Goal: Task Accomplishment & Management: Complete application form

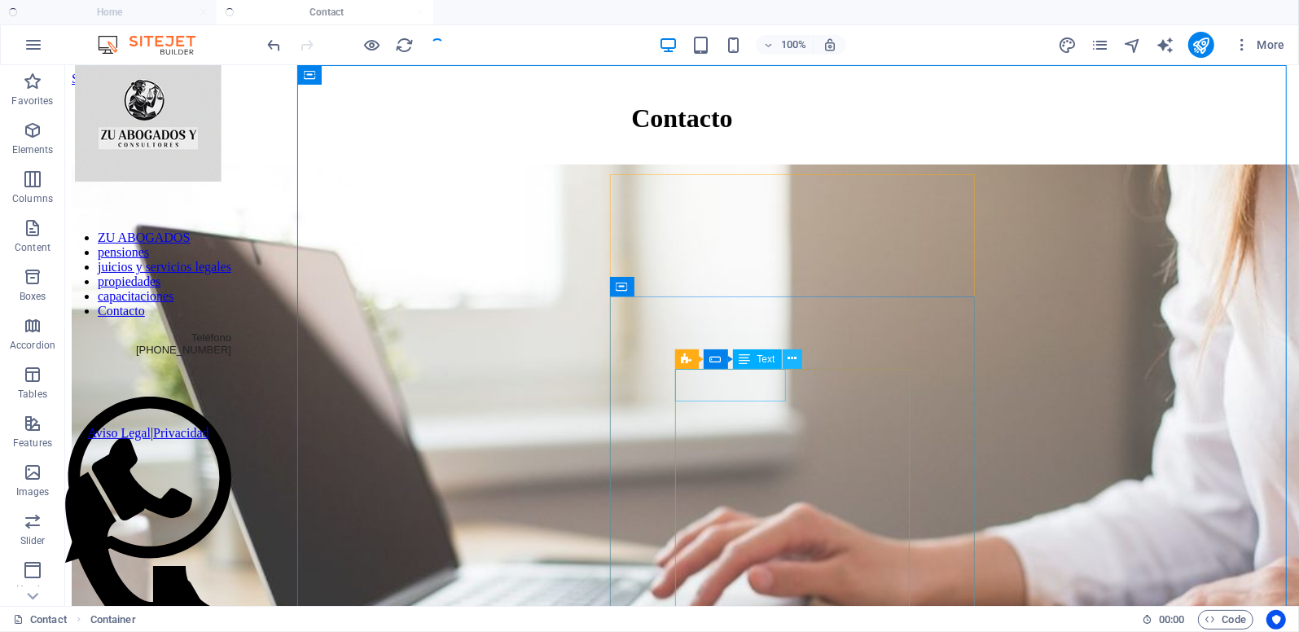
click at [788, 358] on icon at bounding box center [792, 358] width 9 height 17
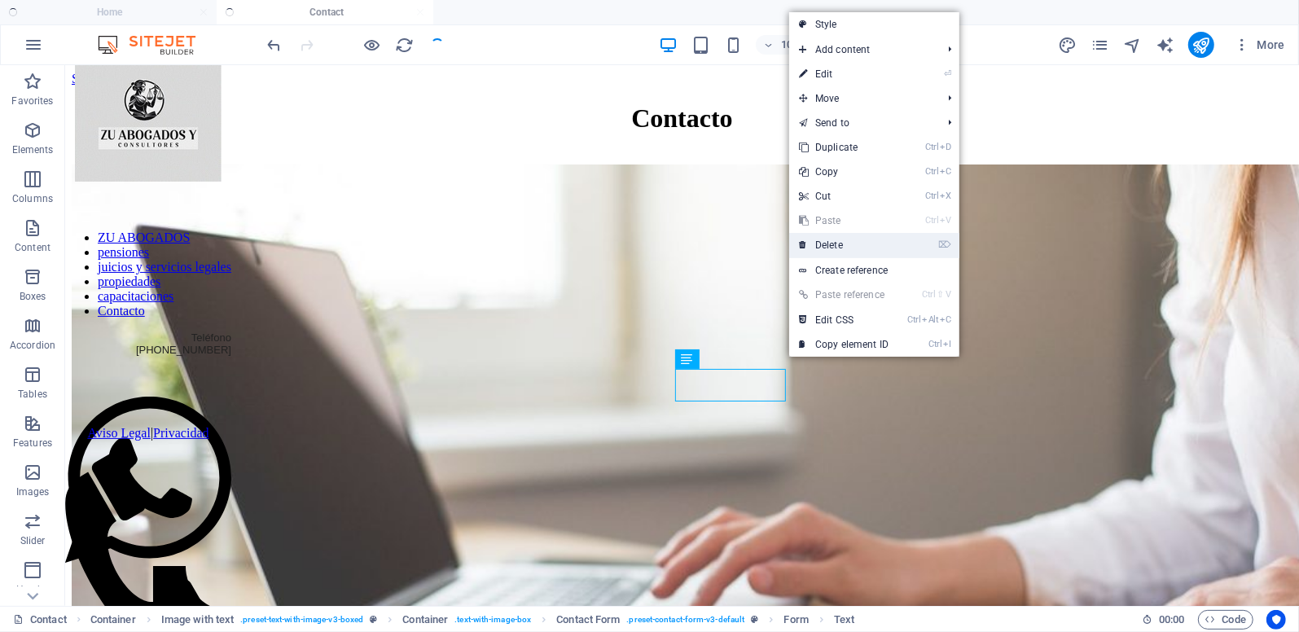
click at [829, 248] on link "⌦ Delete" at bounding box center [843, 245] width 109 height 24
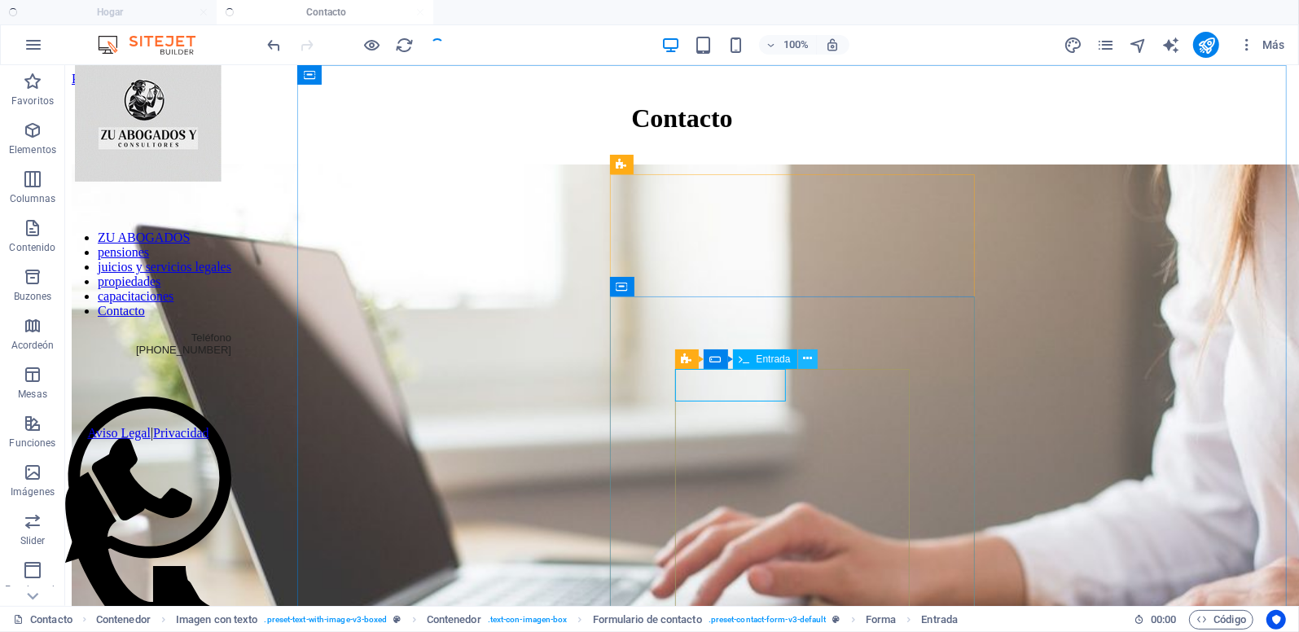
click at [806, 358] on icon at bounding box center [807, 358] width 9 height 17
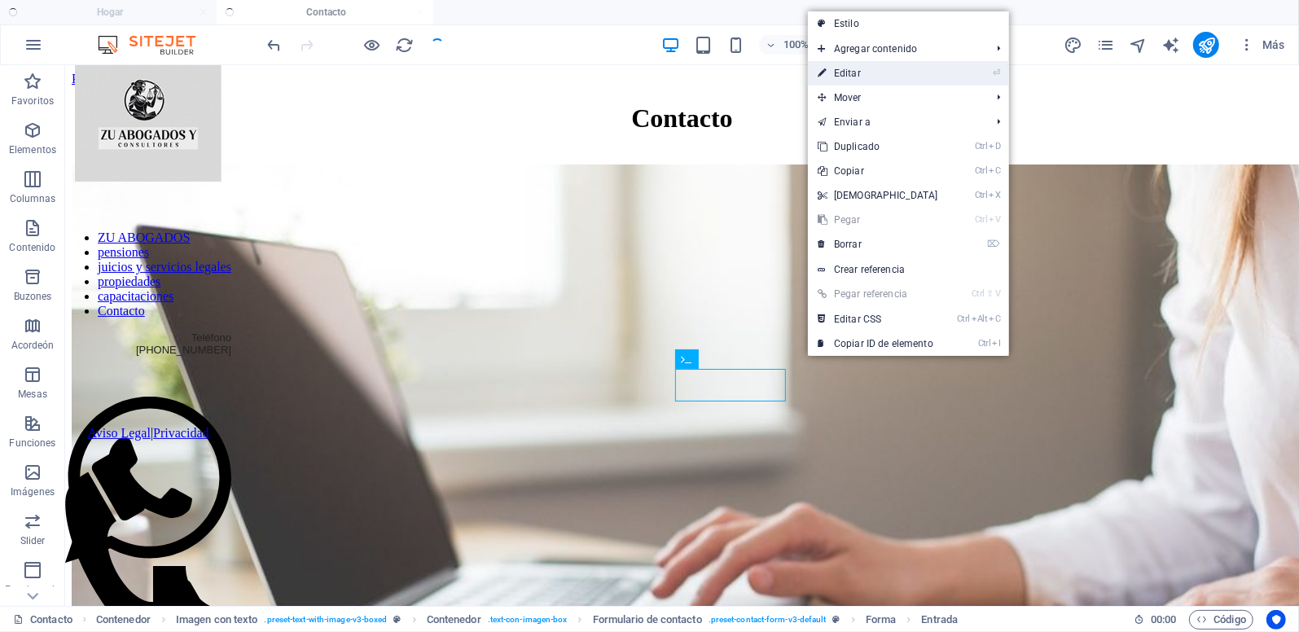
click at [865, 70] on link "⏎ Editar" at bounding box center [878, 73] width 140 height 24
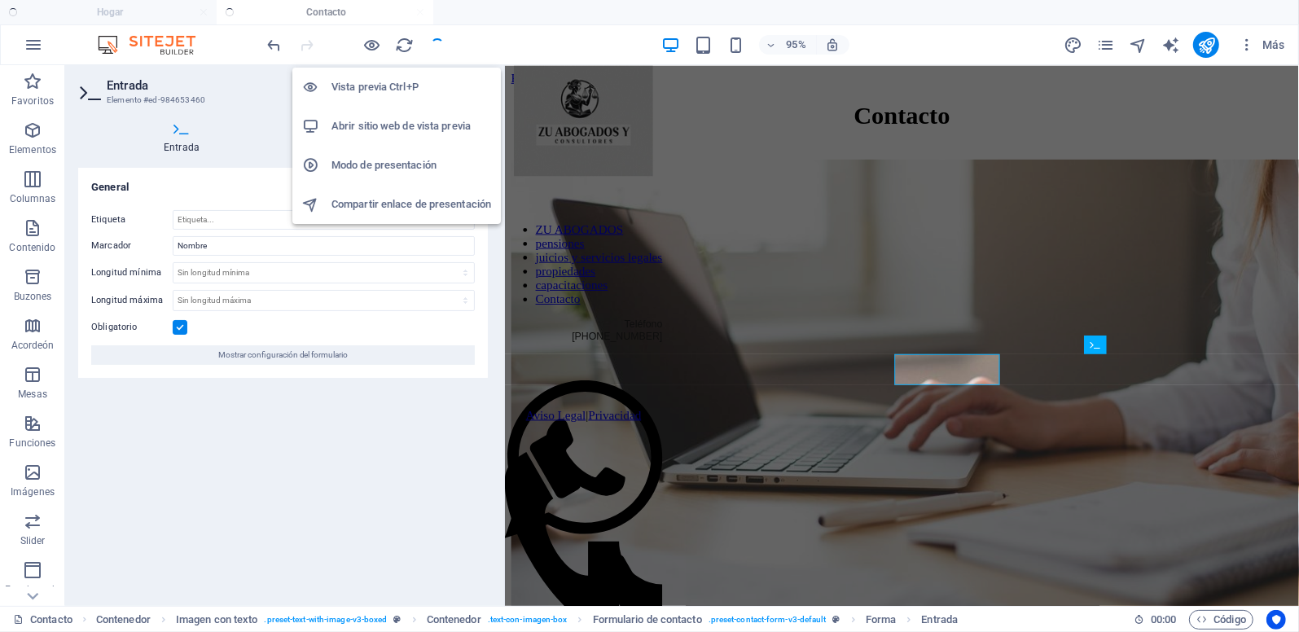
click at [367, 84] on h6 "Vista previa Ctrl+P" at bounding box center [412, 87] width 160 height 20
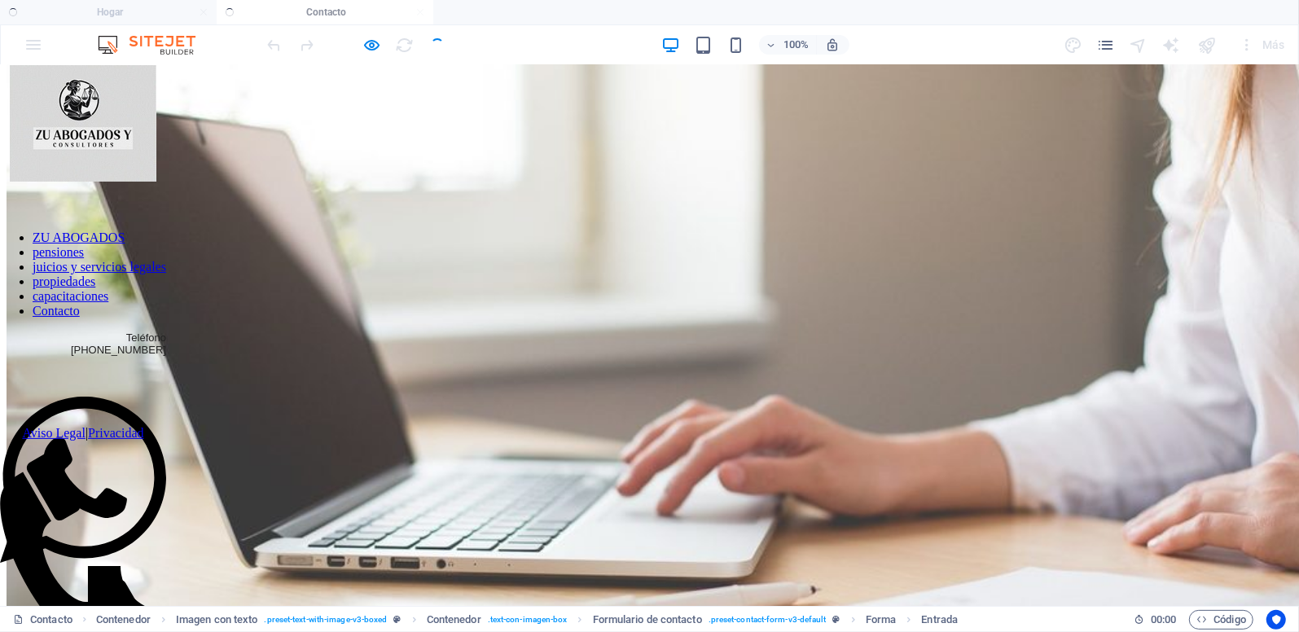
scroll to position [163, 0]
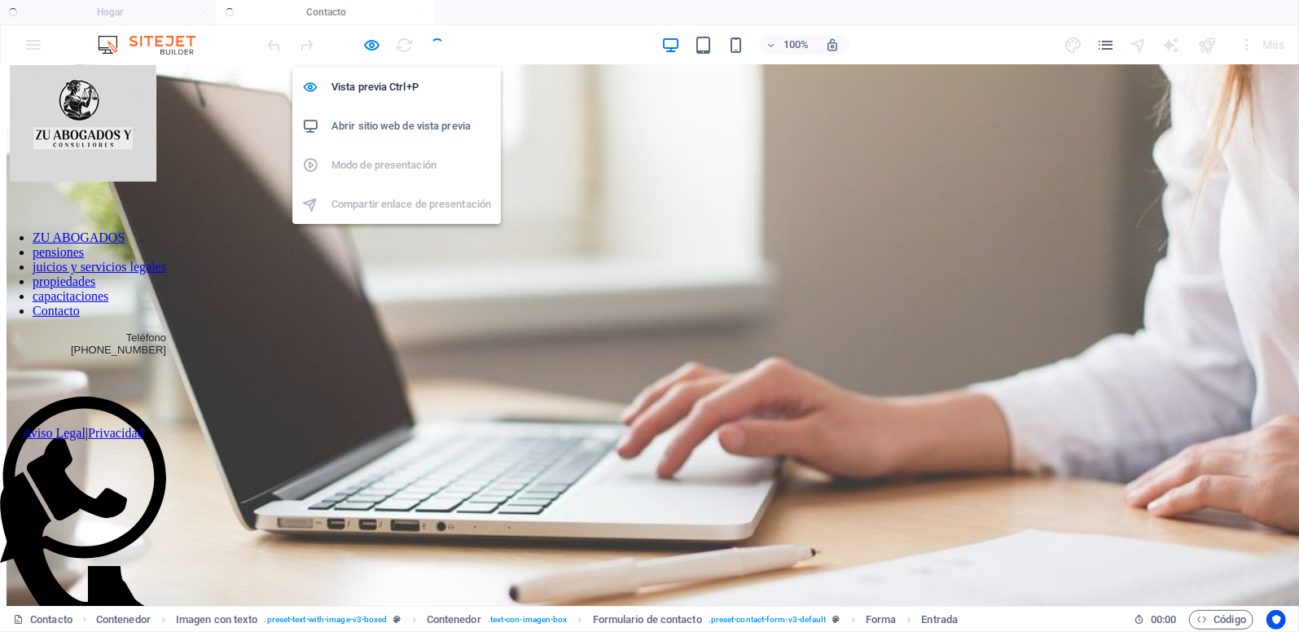
click at [368, 46] on icon "button" at bounding box center [372, 45] width 19 height 19
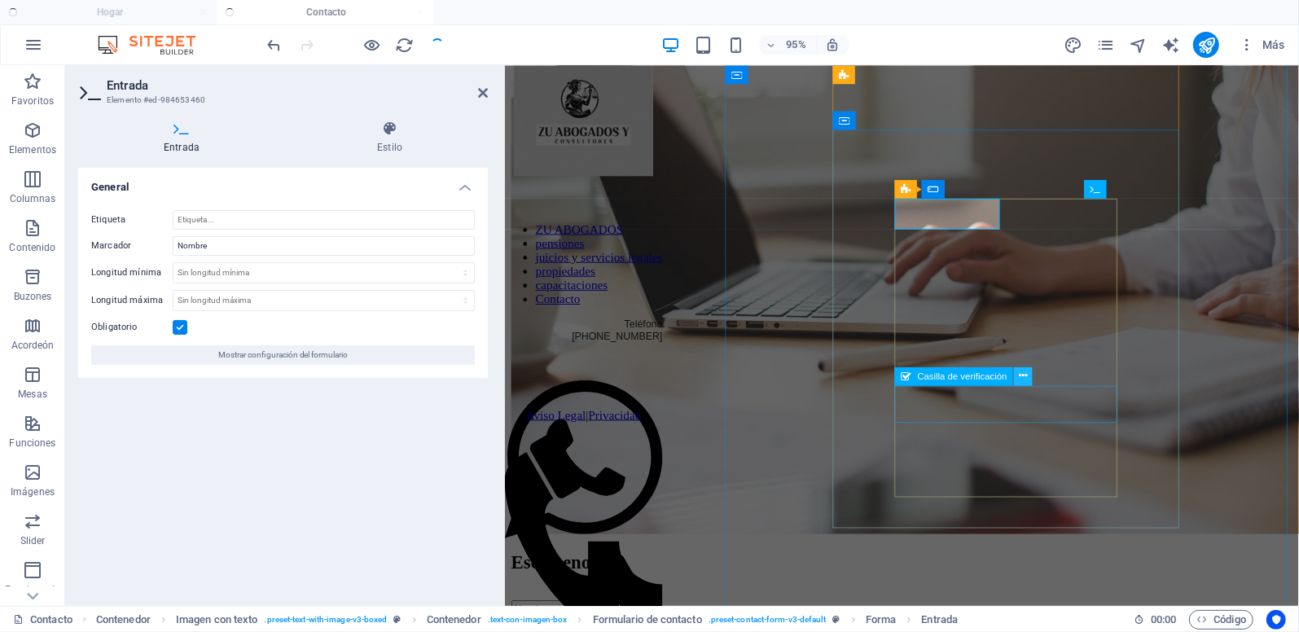
click at [1023, 376] on icon at bounding box center [1024, 376] width 8 height 16
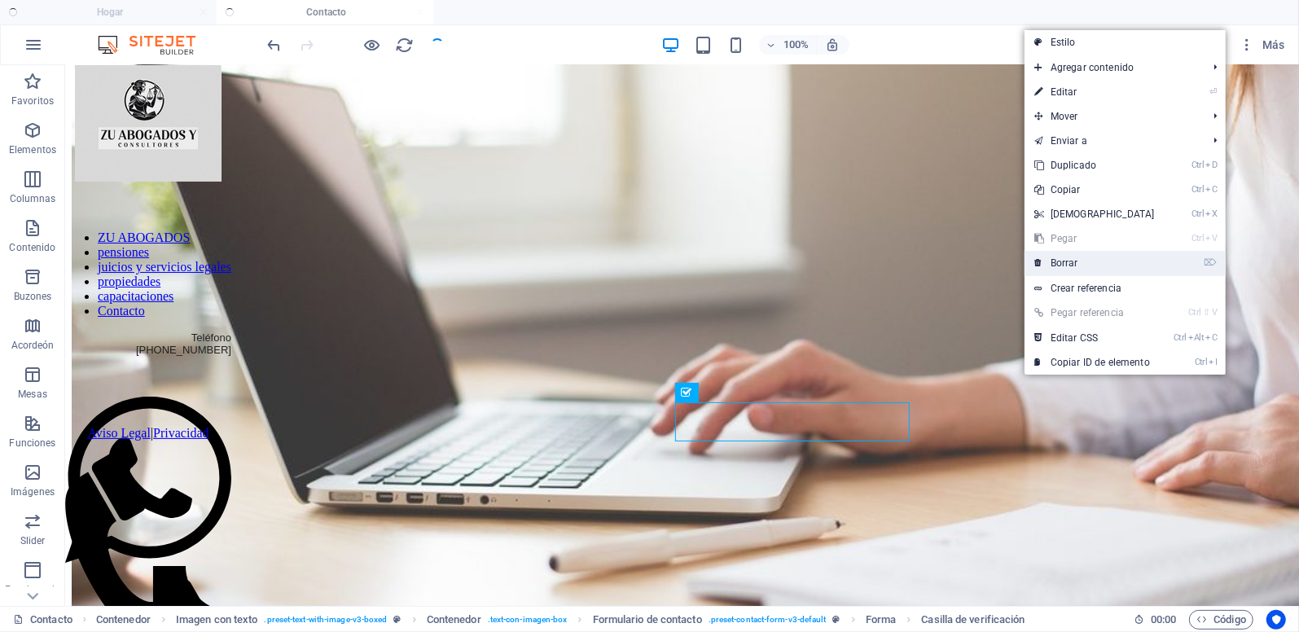
click at [1060, 260] on font "Borrar" at bounding box center [1065, 262] width 28 height 11
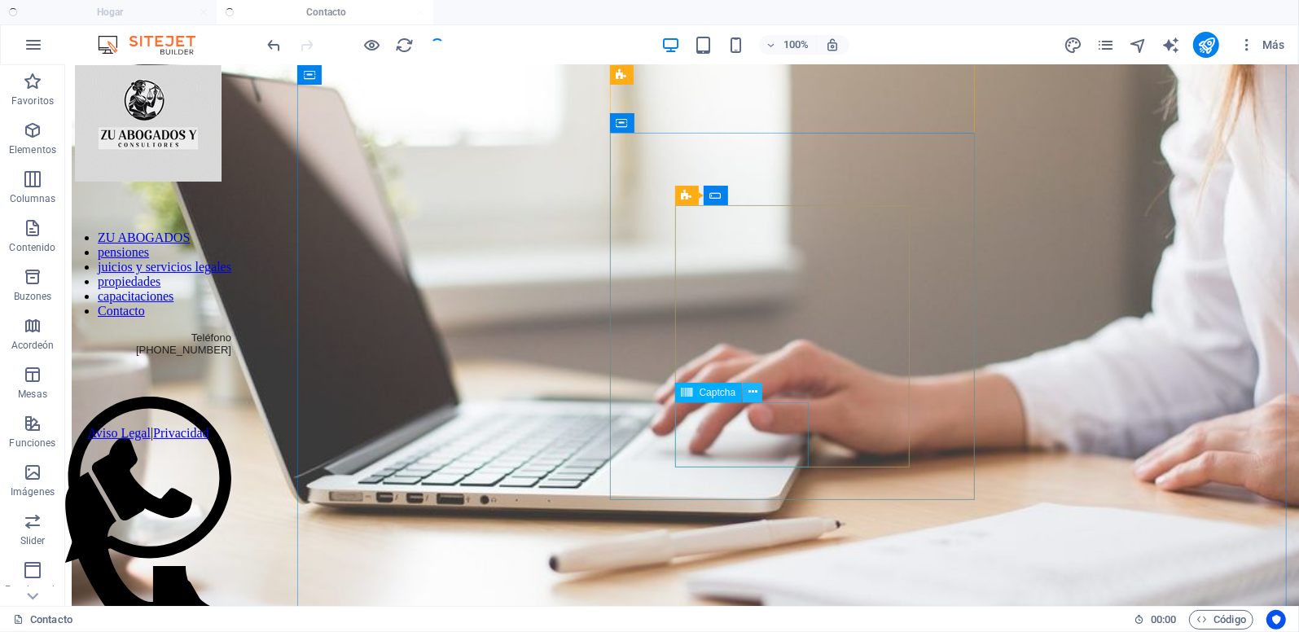
click at [753, 388] on icon at bounding box center [753, 392] width 9 height 17
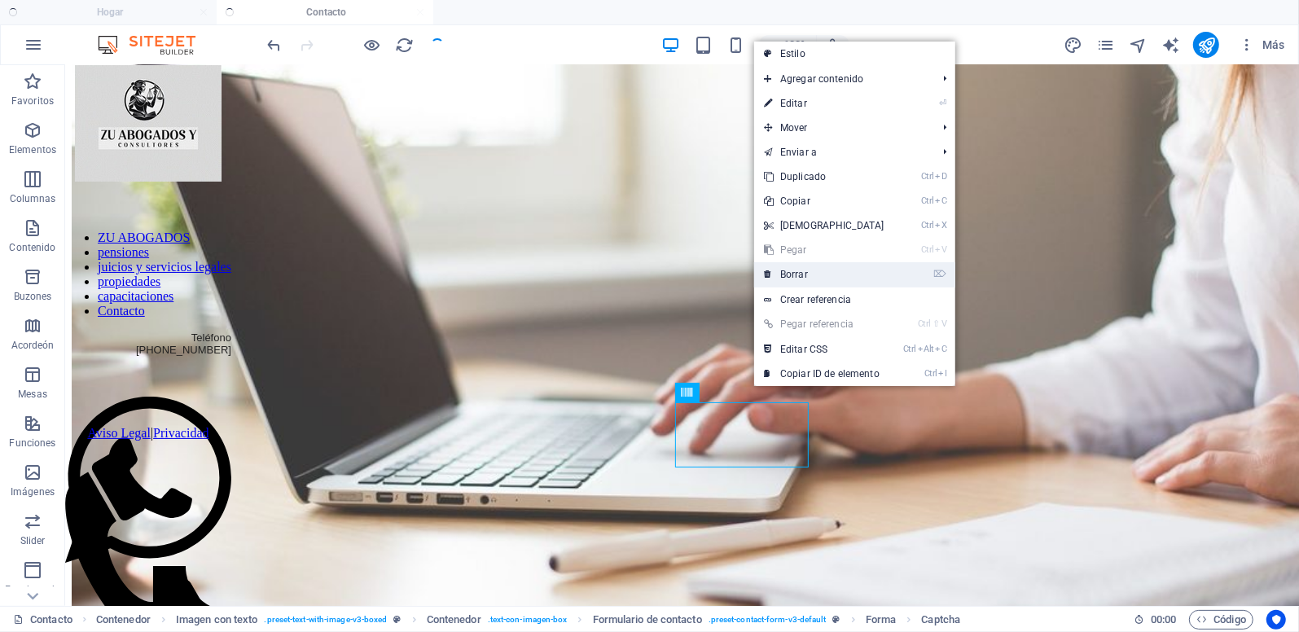
click at [796, 275] on font "Borrar" at bounding box center [794, 274] width 28 height 11
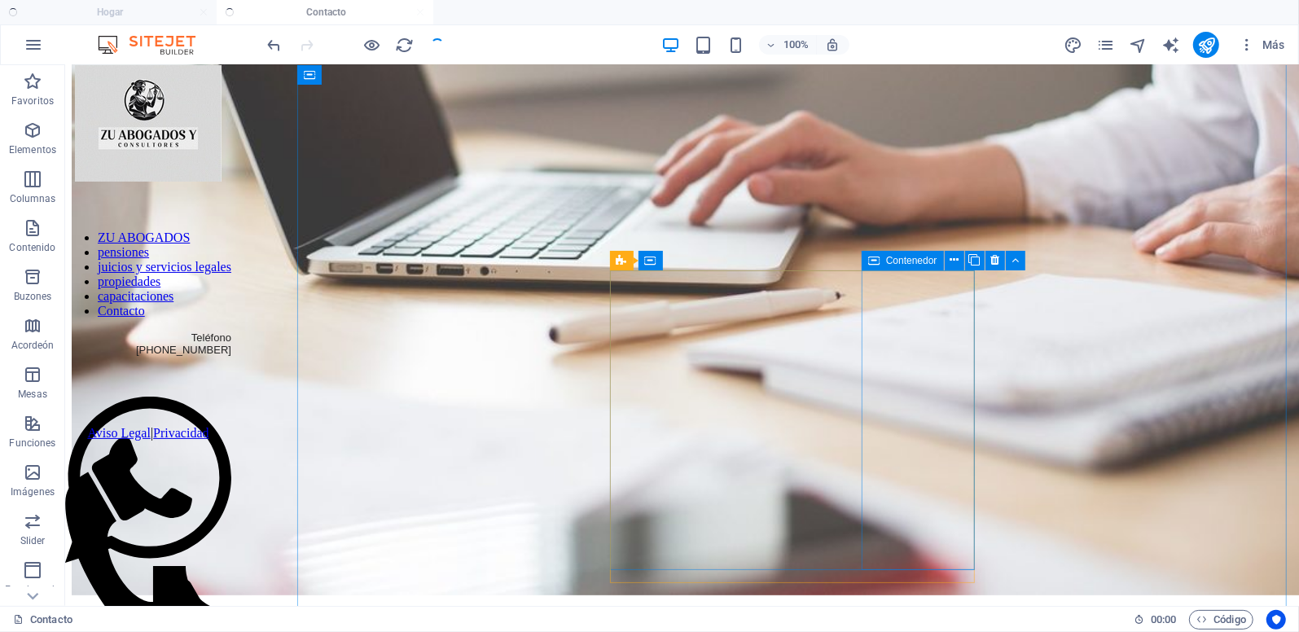
scroll to position [462, 0]
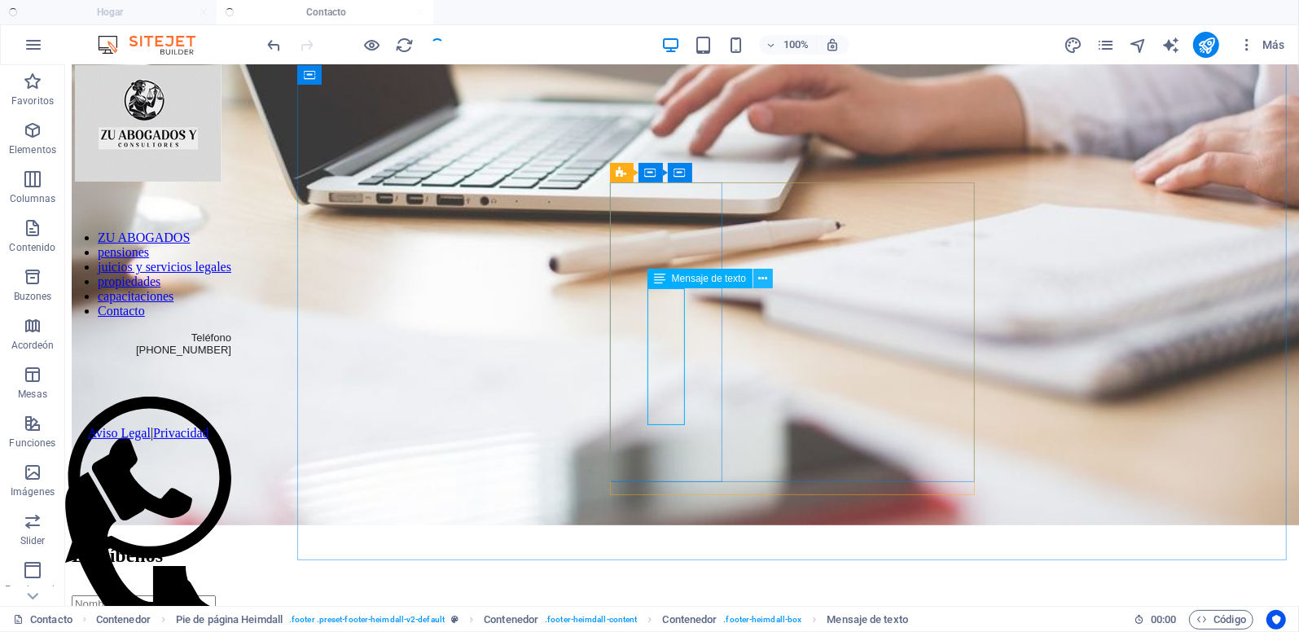
click at [757, 281] on button at bounding box center [763, 279] width 20 height 20
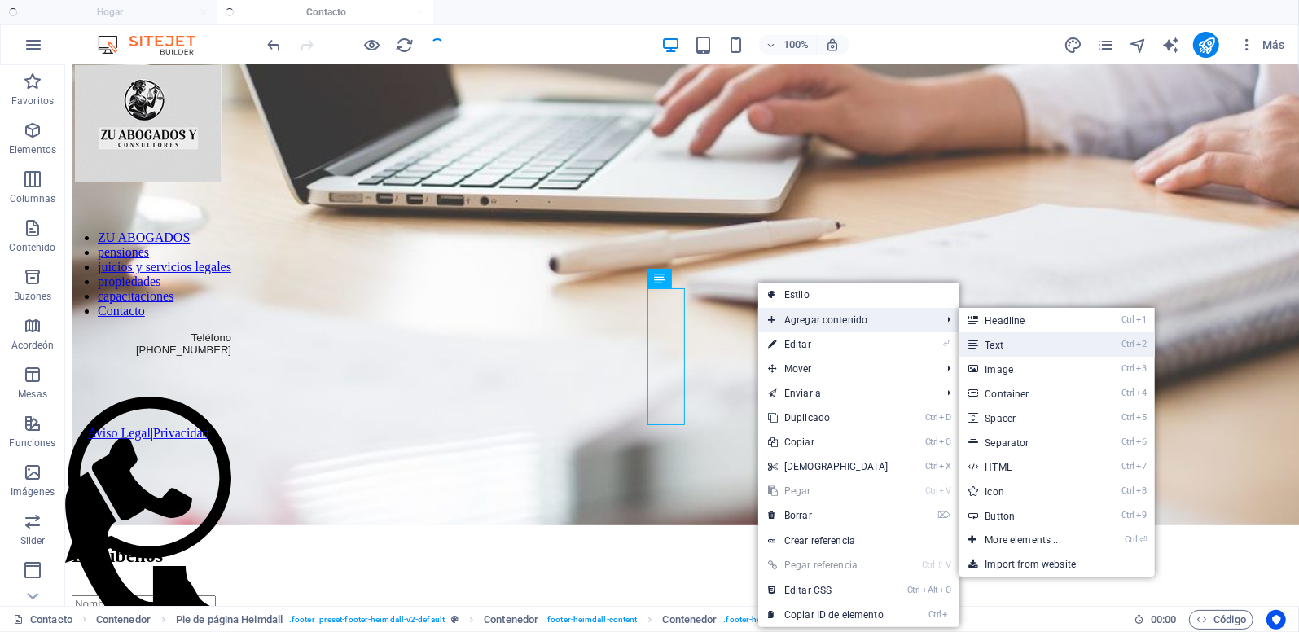
click at [990, 345] on font "Text" at bounding box center [995, 345] width 19 height 11
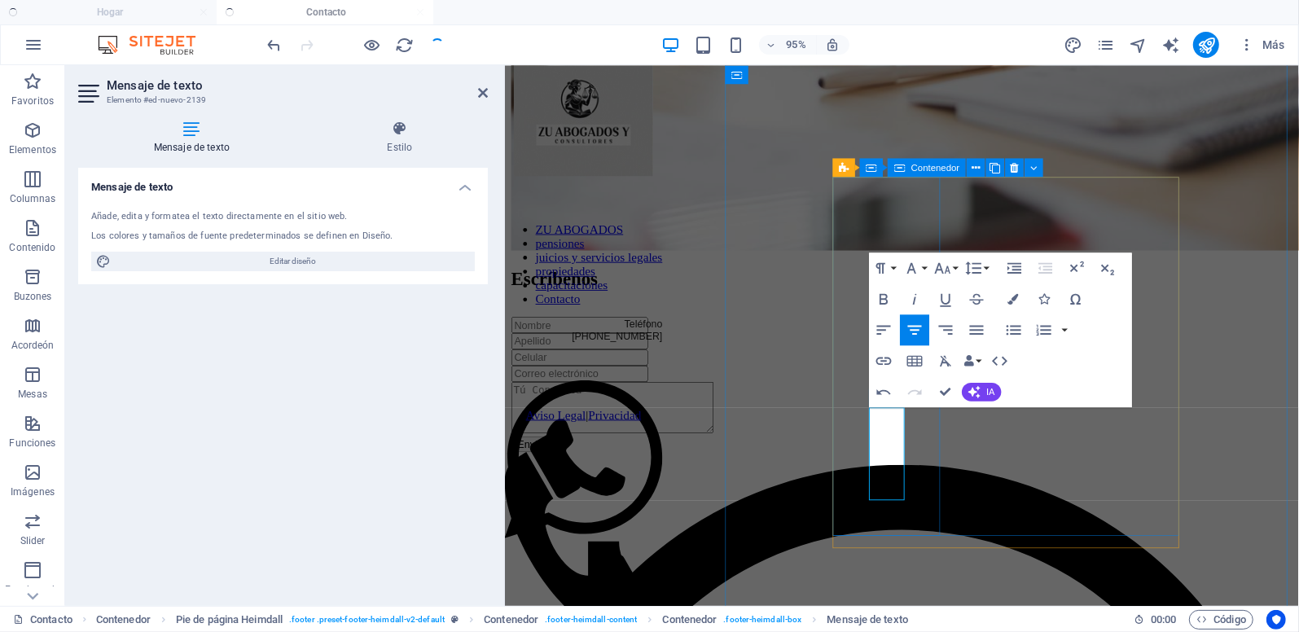
drag, startPoint x: 920, startPoint y: 512, endPoint x: 858, endPoint y: 399, distance: 129.0
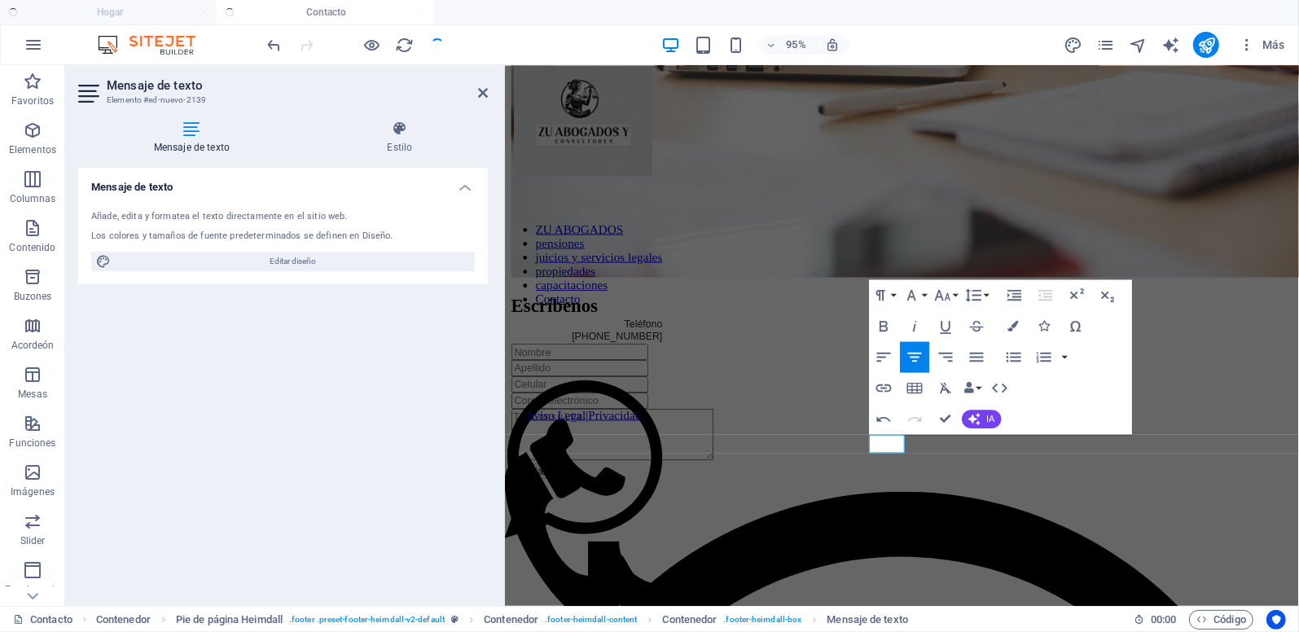
click at [188, 128] on icon at bounding box center [191, 129] width 227 height 16
click at [143, 16] on ul "Hogar Contacto" at bounding box center [649, 12] width 1299 height 24
click at [481, 94] on icon at bounding box center [483, 92] width 10 height 13
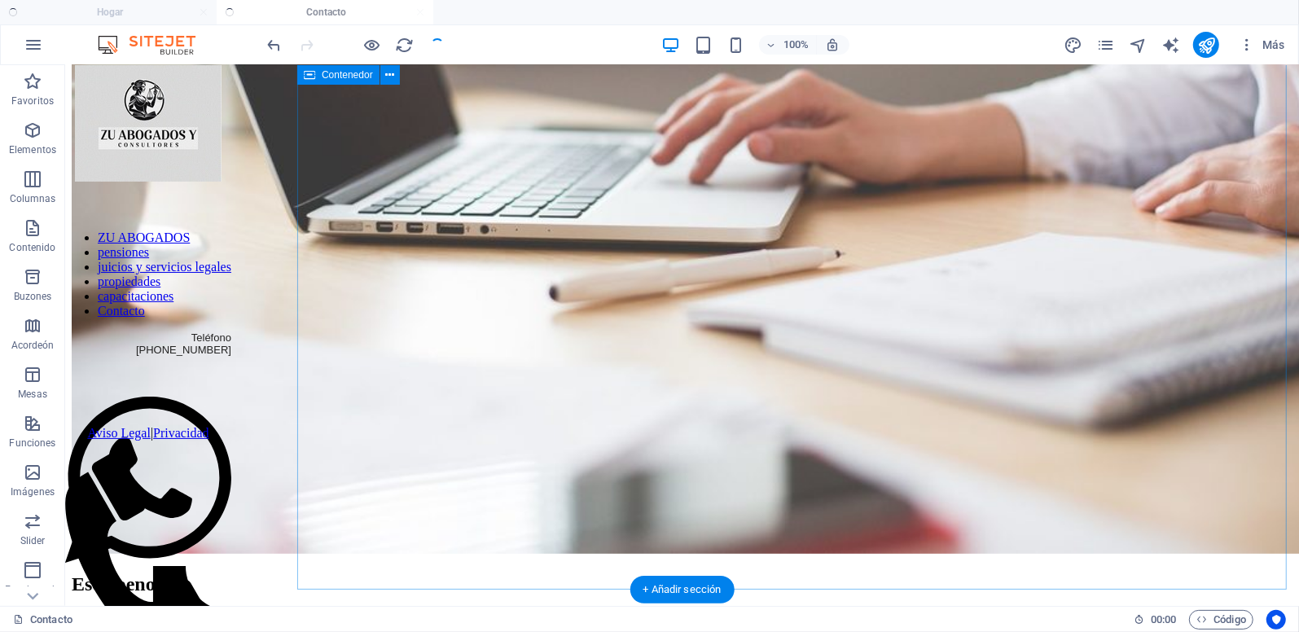
scroll to position [462, 0]
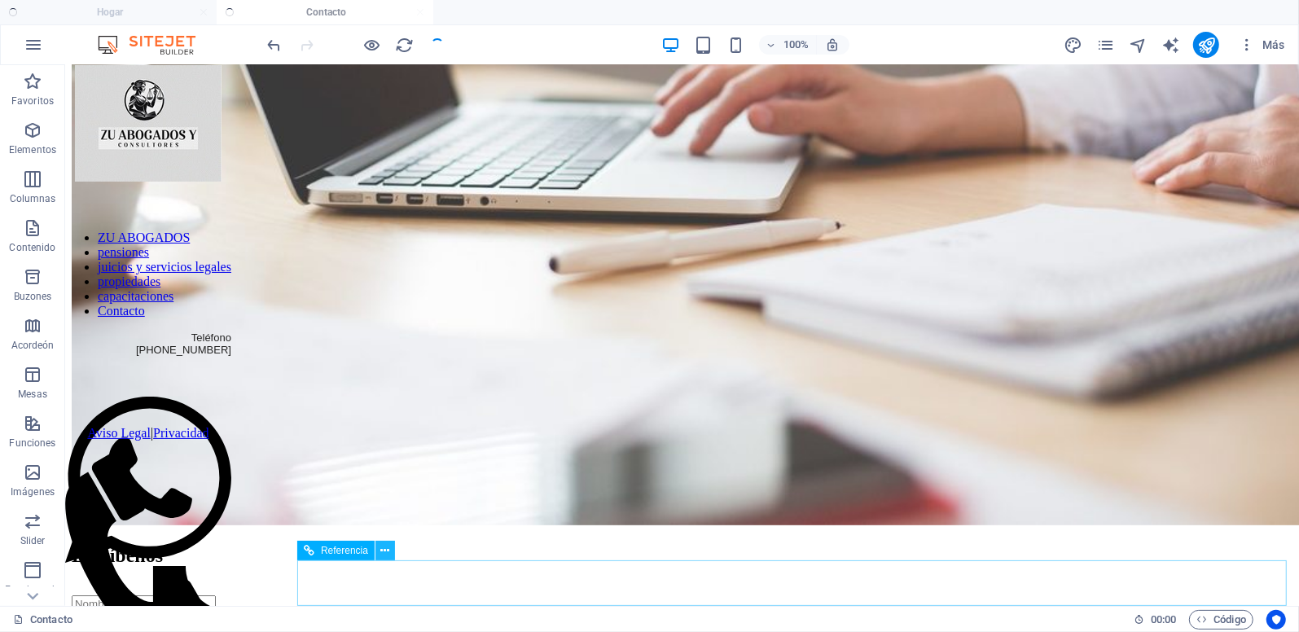
click at [384, 551] on icon at bounding box center [385, 550] width 9 height 17
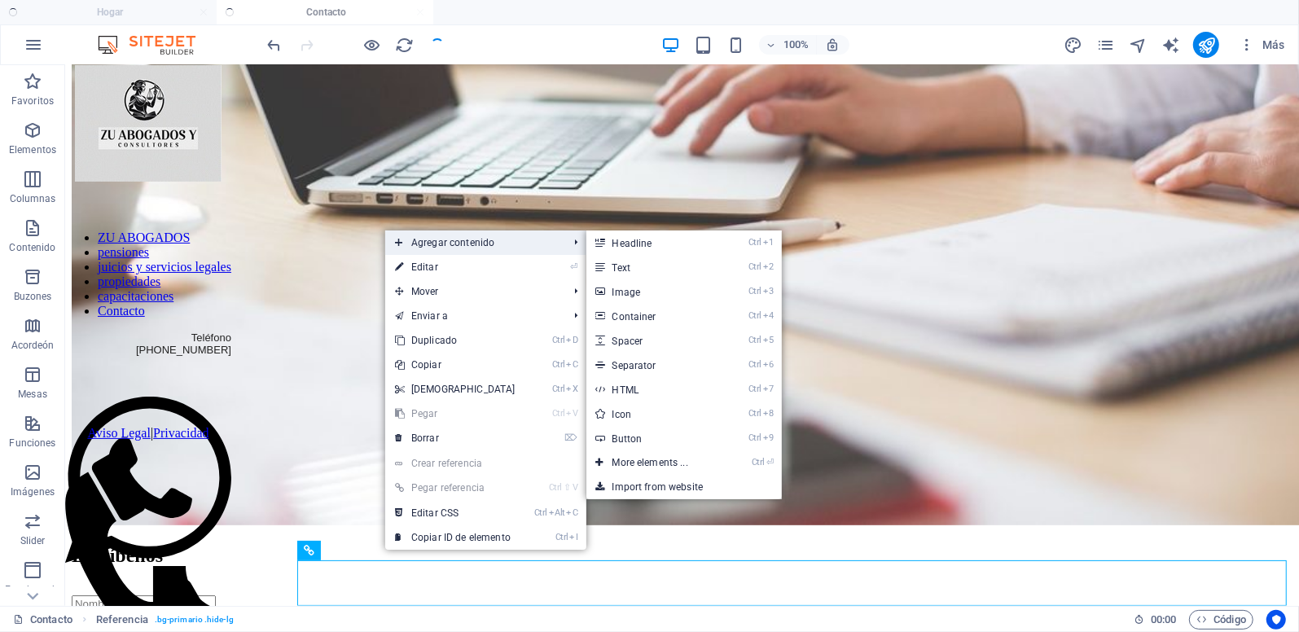
click at [490, 239] on font "Agregar contenido" at bounding box center [452, 242] width 83 height 11
click at [490, 244] on font "Agregar contenido" at bounding box center [452, 242] width 83 height 11
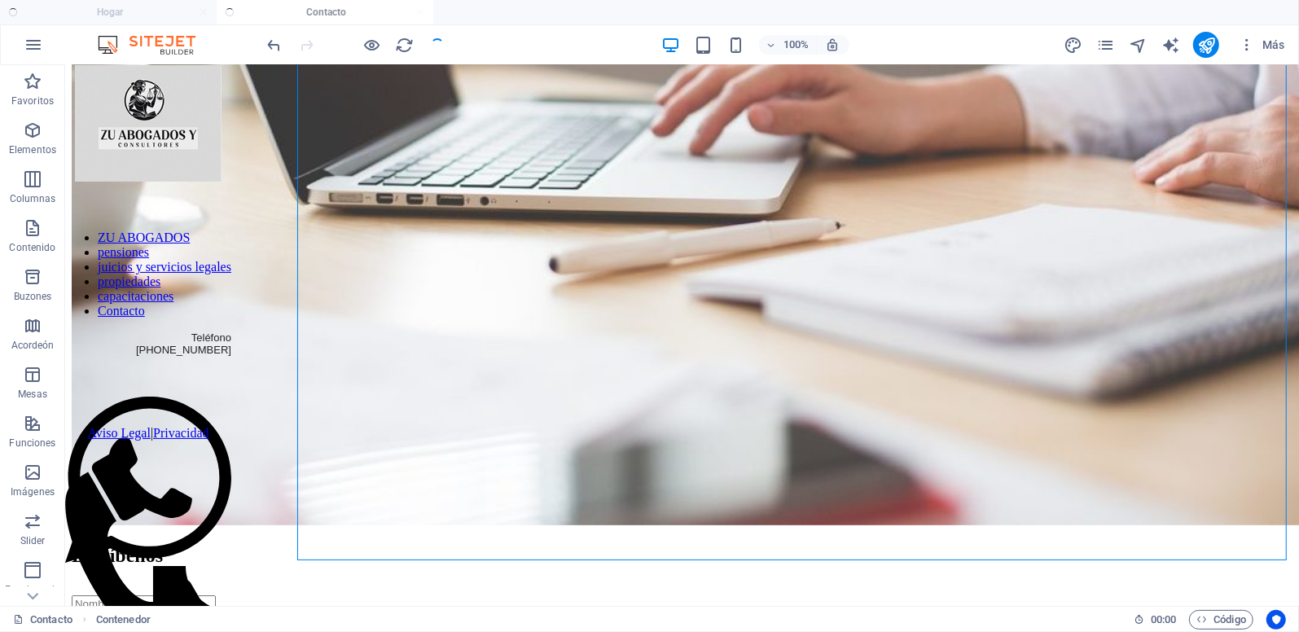
click at [145, 9] on ul "Hogar Contacto" at bounding box center [649, 12] width 1299 height 24
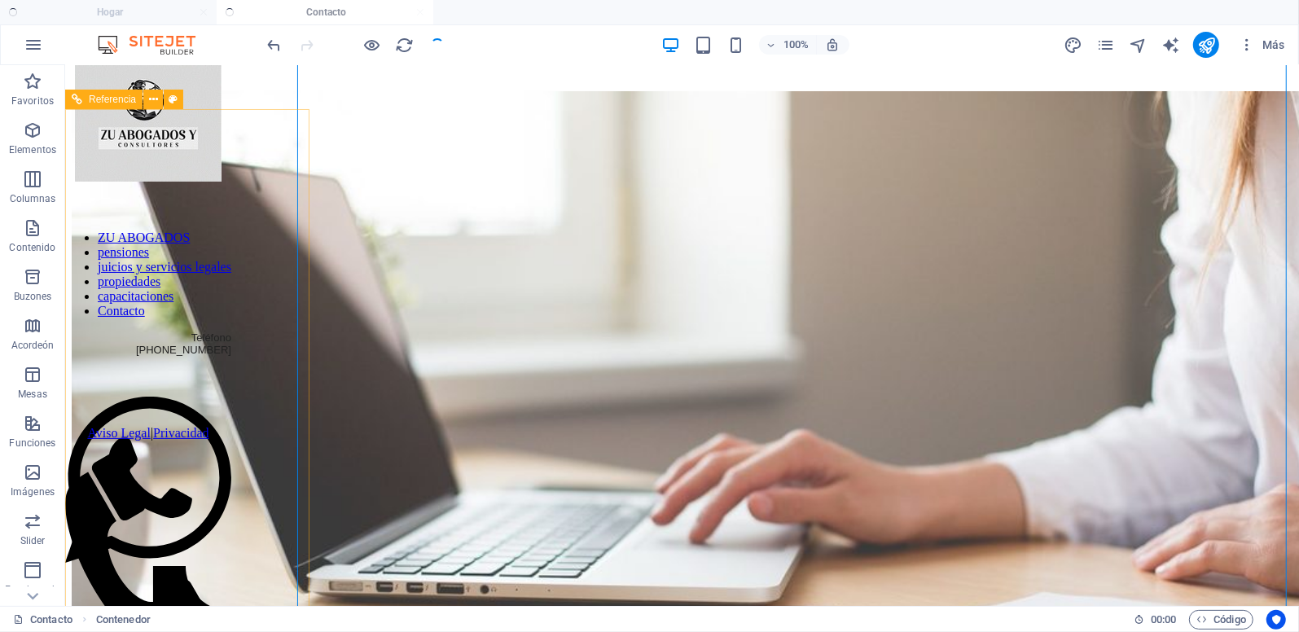
scroll to position [0, 0]
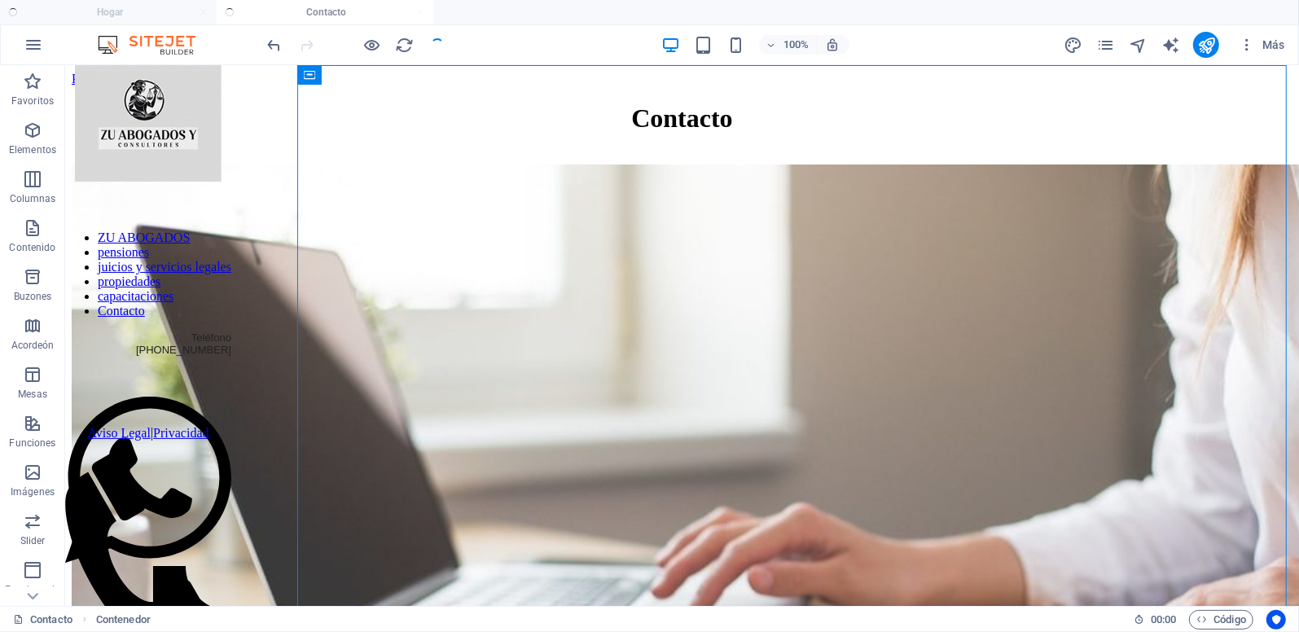
click at [176, 10] on ul "Hogar Contacto" at bounding box center [649, 12] width 1299 height 24
click at [408, 44] on icon "recargar" at bounding box center [405, 45] width 19 height 19
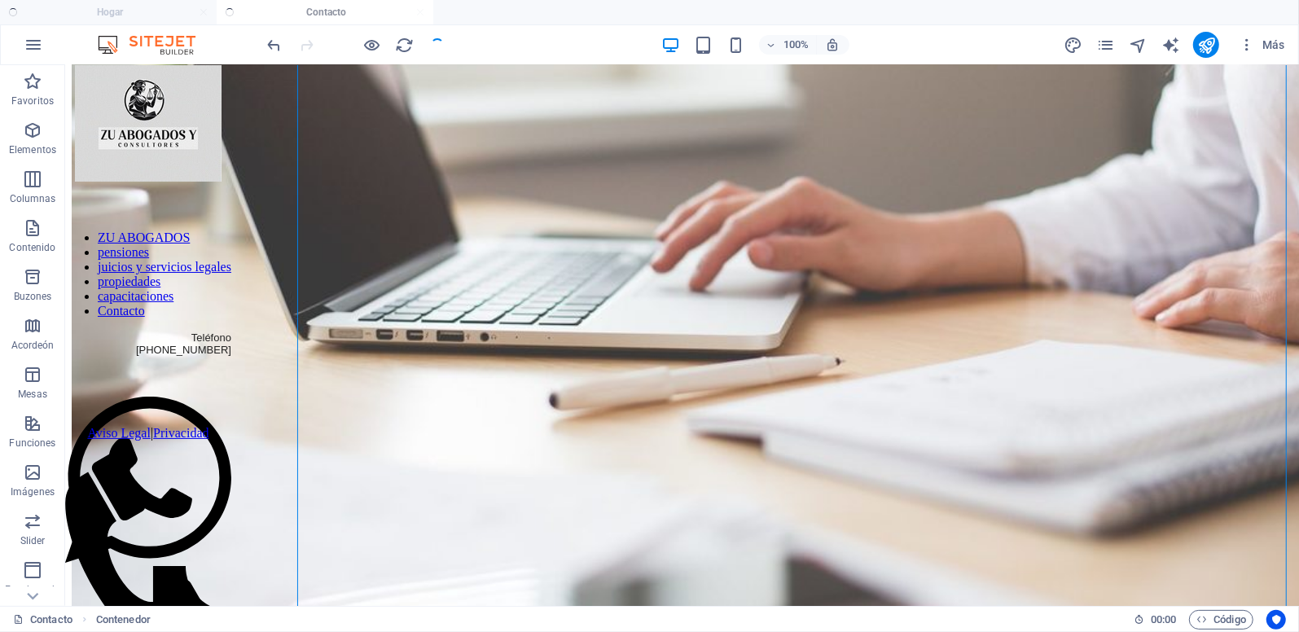
scroll to position [462, 0]
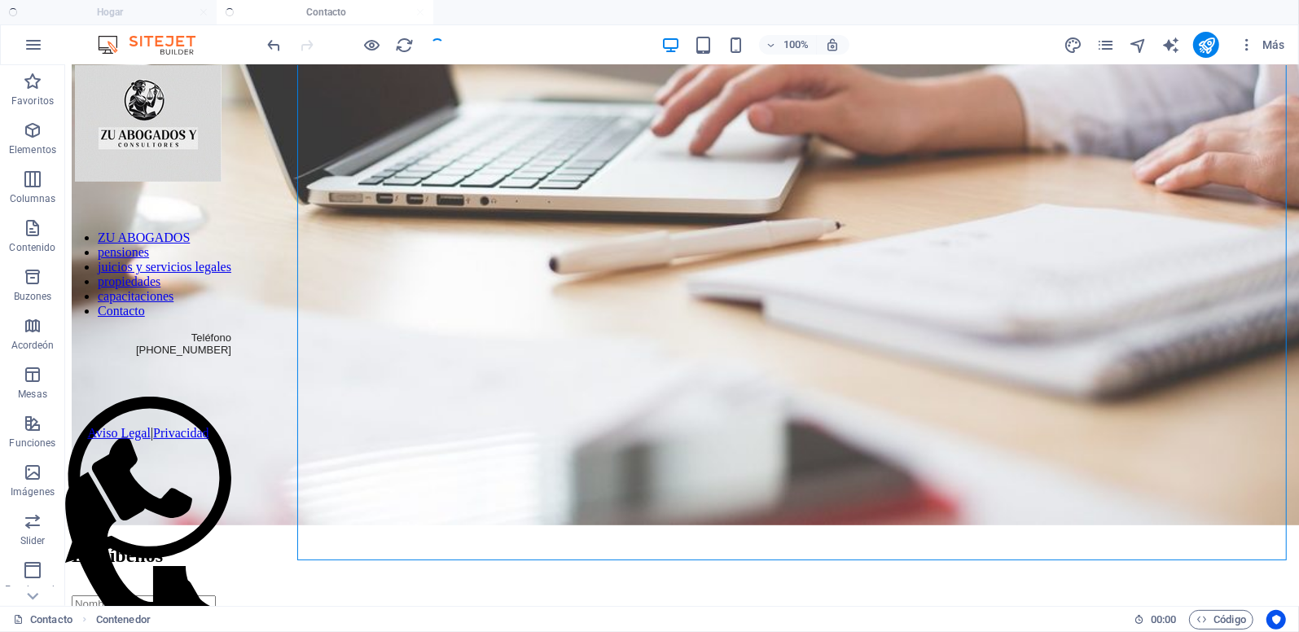
click at [143, 11] on ul "Hogar Contacto" at bounding box center [649, 12] width 1299 height 24
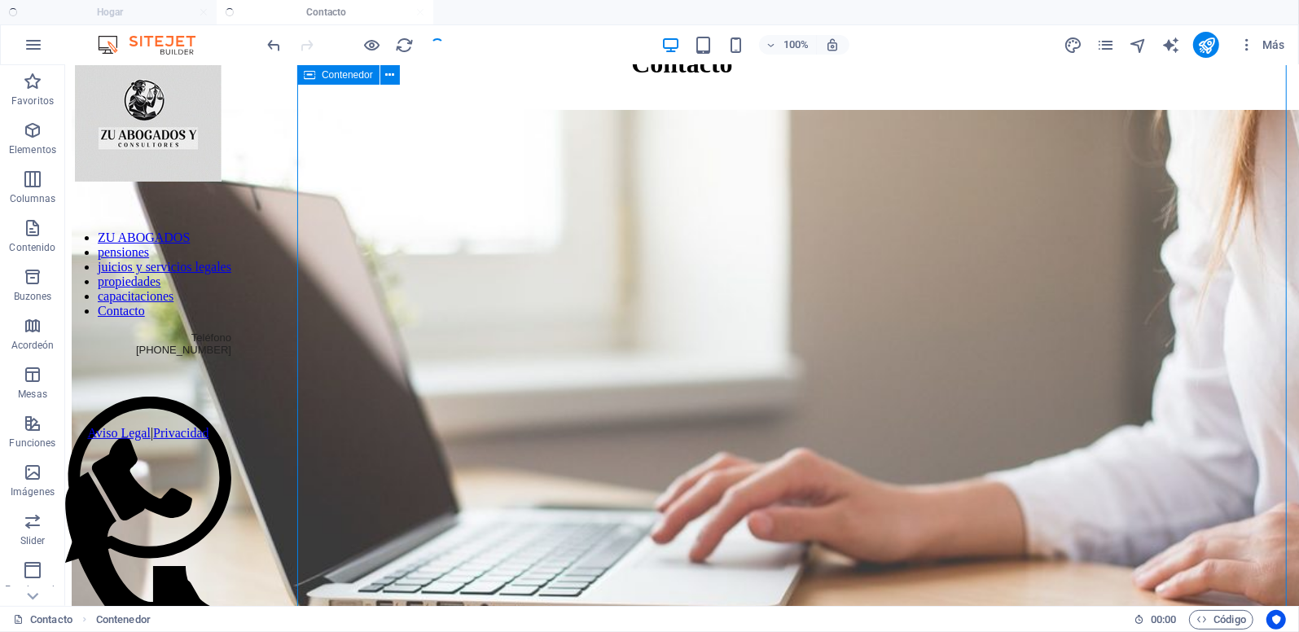
scroll to position [0, 0]
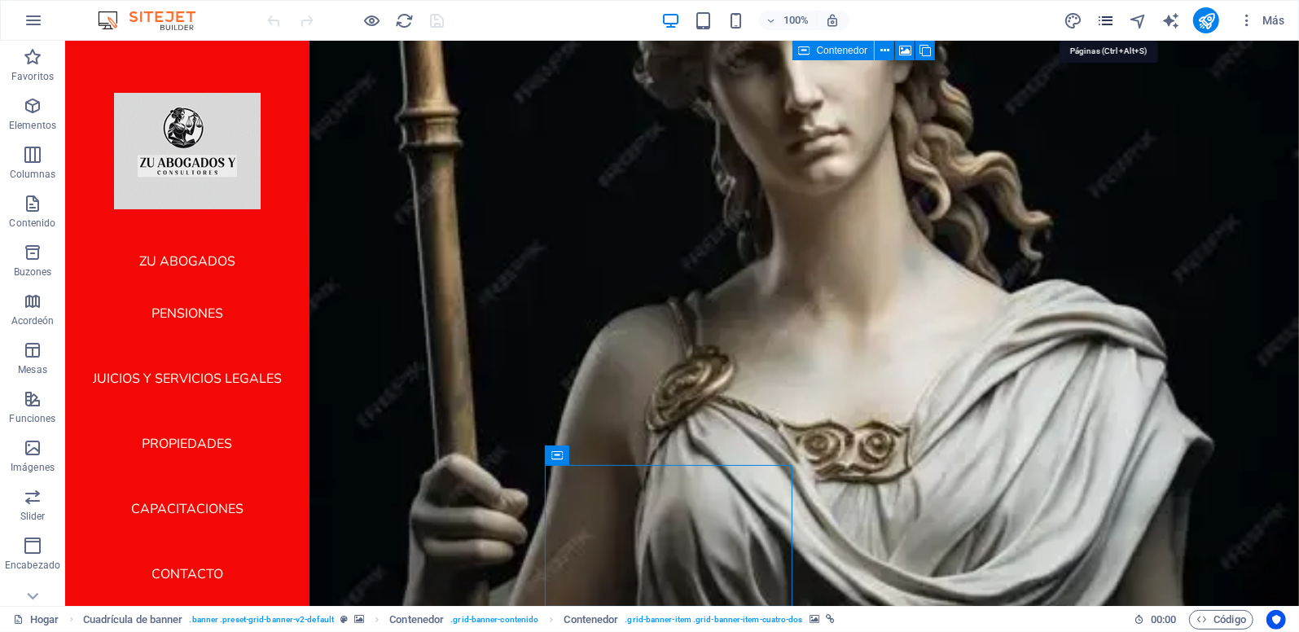
click at [1113, 26] on icon "Páginas" at bounding box center [1105, 20] width 19 height 19
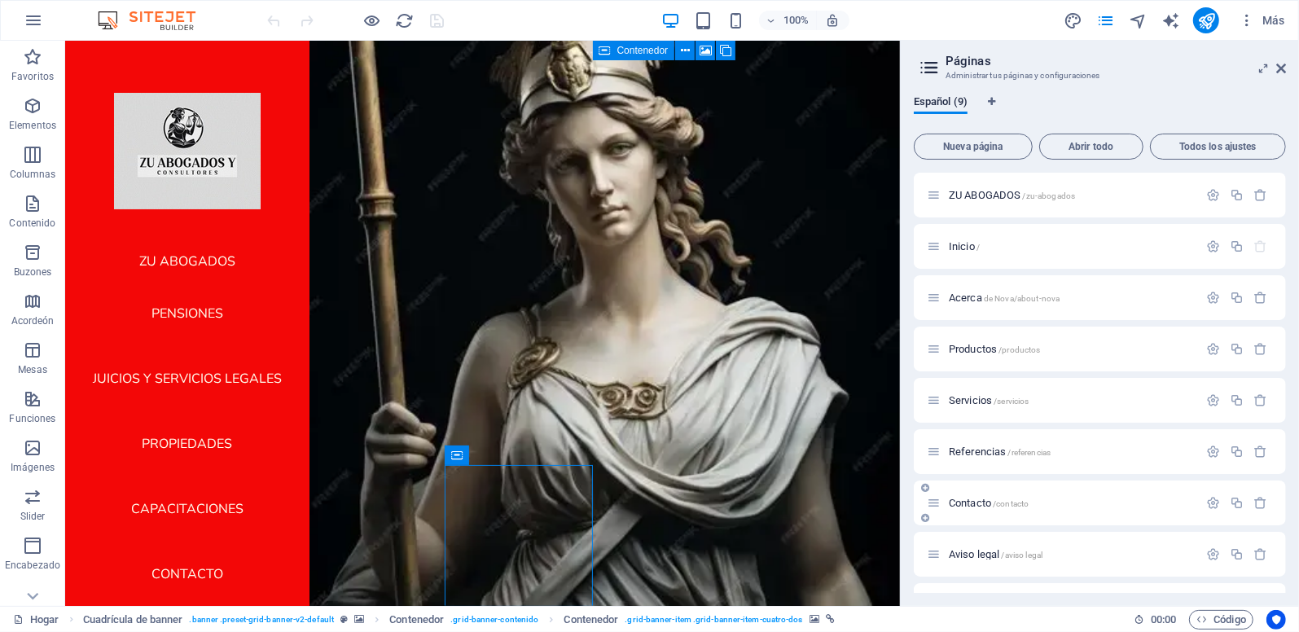
click at [964, 503] on span "Contacto /contacto" at bounding box center [989, 503] width 80 height 12
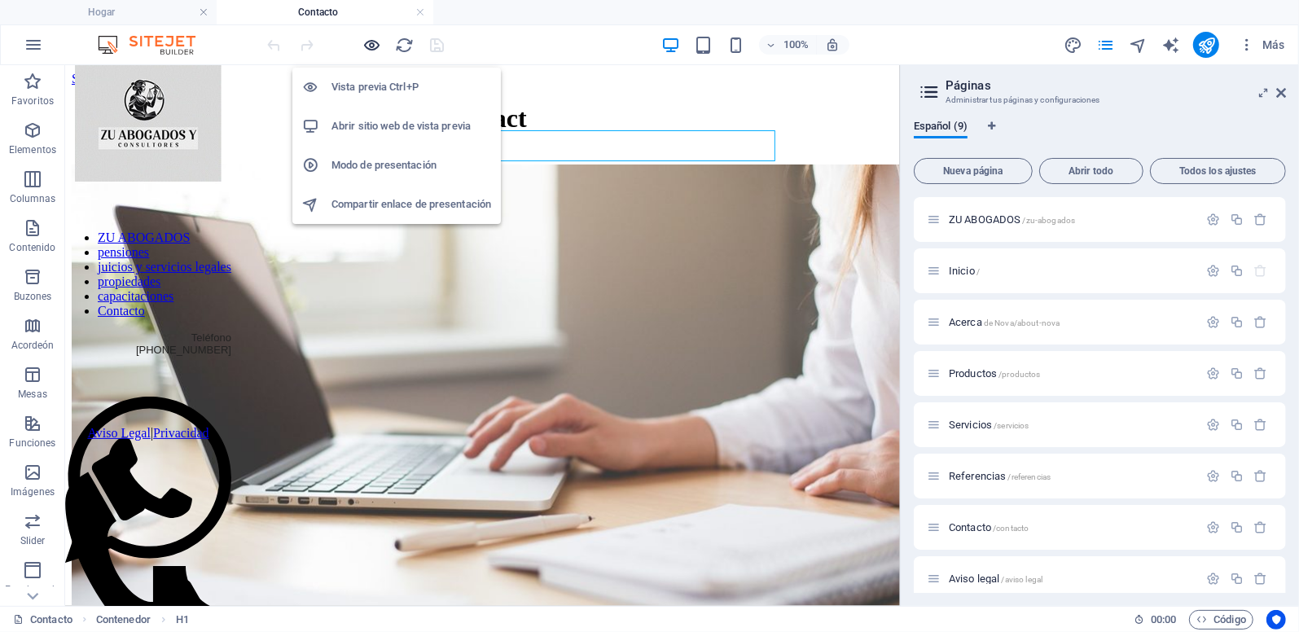
click at [374, 40] on icon "button" at bounding box center [372, 45] width 19 height 19
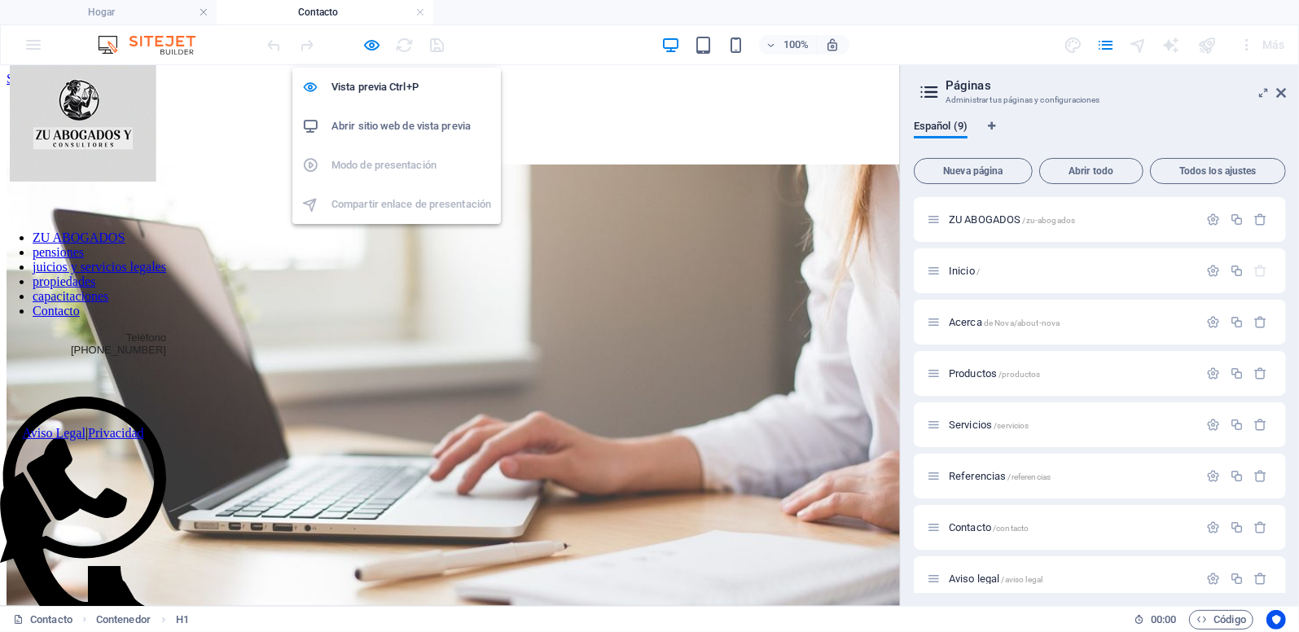
click at [364, 133] on h6 "Abrir sitio web de vista previa" at bounding box center [412, 126] width 160 height 20
click at [373, 43] on icon "button" at bounding box center [372, 45] width 19 height 19
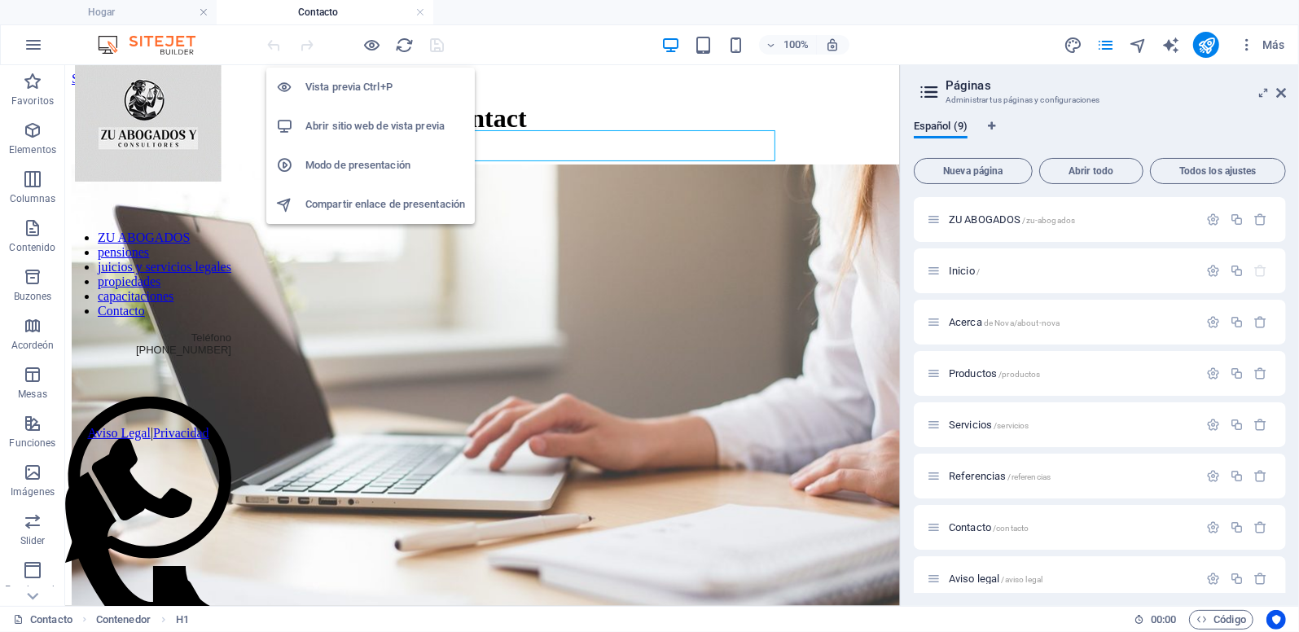
click at [354, 88] on h6 "Vista previa Ctrl+P" at bounding box center [385, 87] width 160 height 20
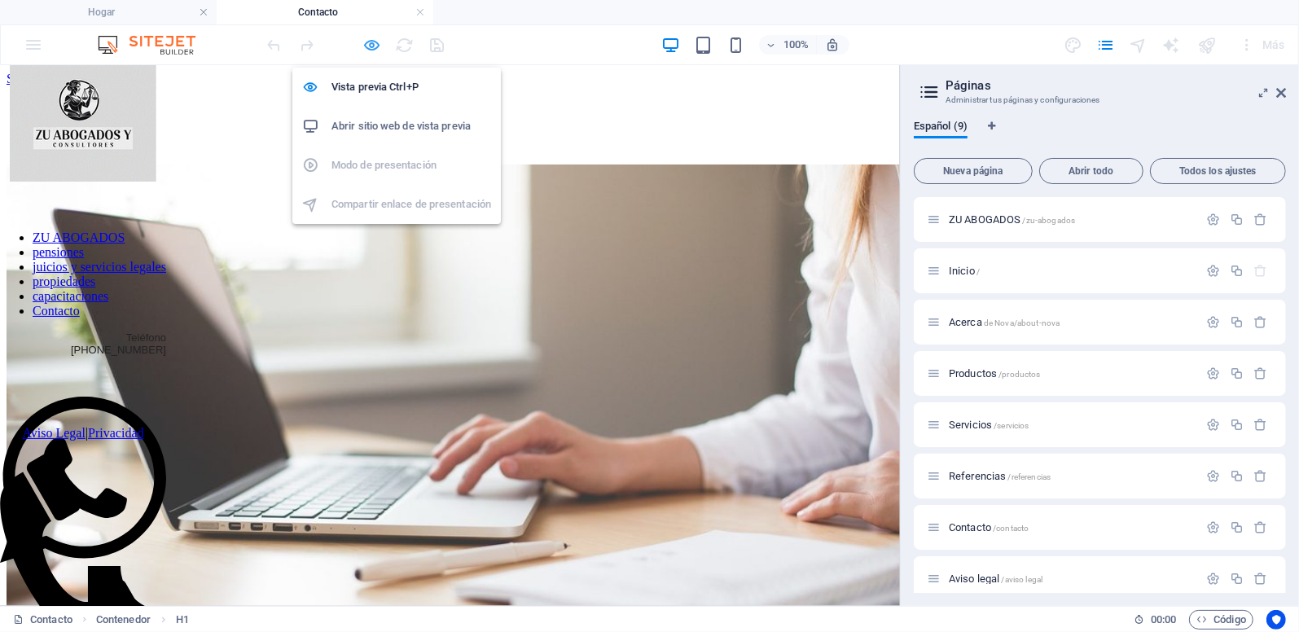
click at [374, 45] on icon "button" at bounding box center [372, 45] width 19 height 19
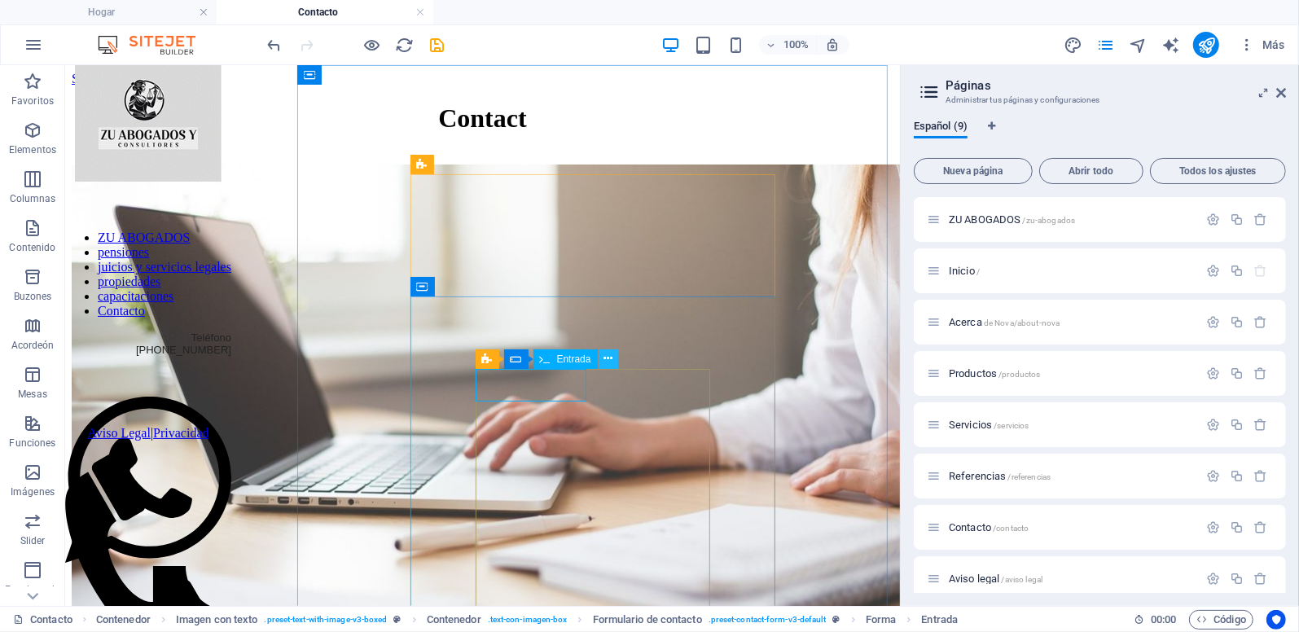
click at [609, 358] on icon at bounding box center [608, 358] width 9 height 17
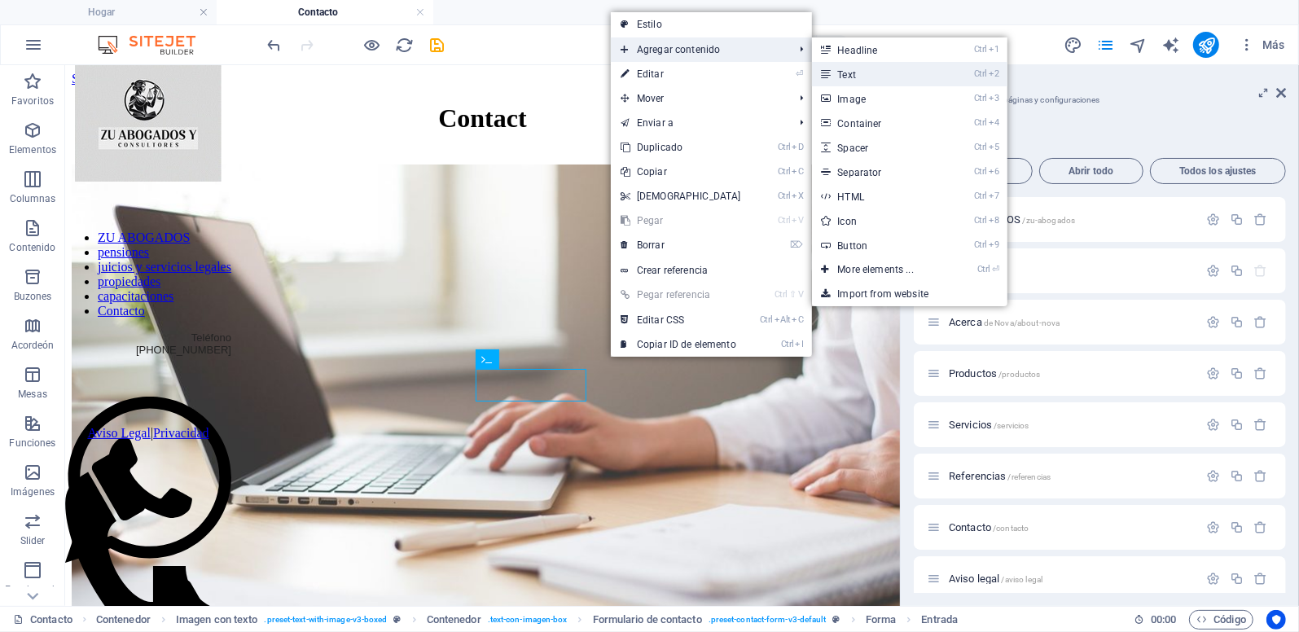
click at [838, 77] on font "Text" at bounding box center [847, 74] width 19 height 11
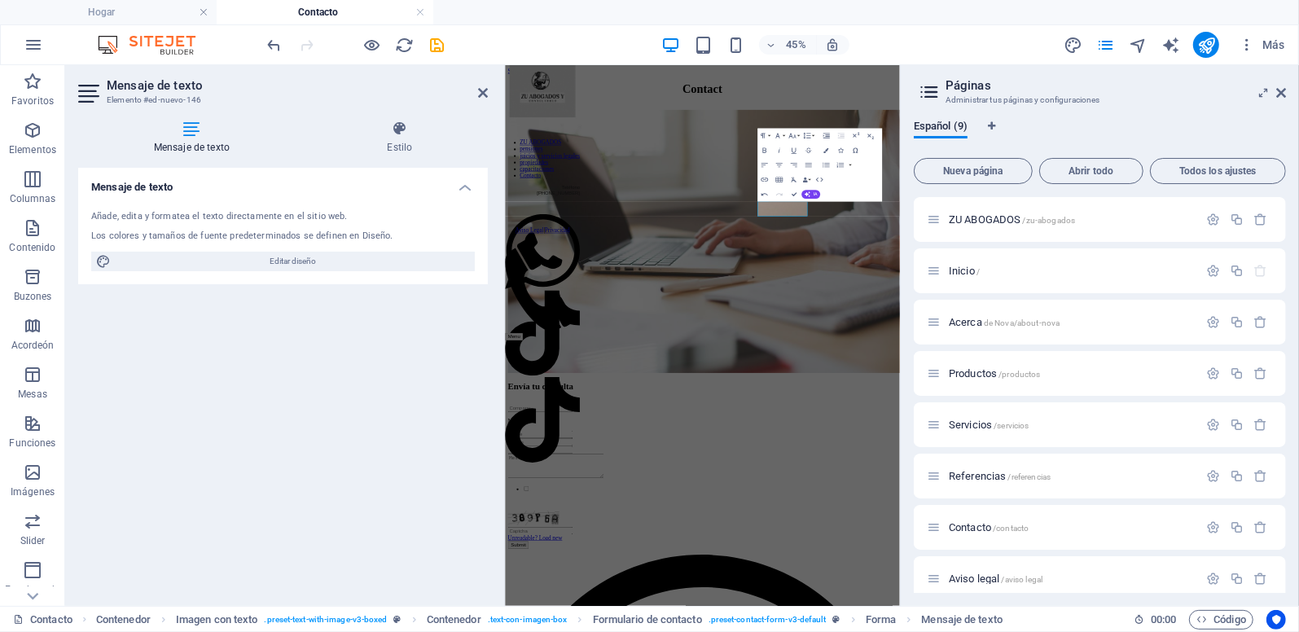
click at [192, 116] on div "Mensaje de texto Estilo Mensaje de texto Añade, edita y formatea el texto direc…" at bounding box center [283, 357] width 436 height 499
click at [191, 133] on icon at bounding box center [191, 129] width 227 height 16
click at [466, 183] on h4 "Mensaje de texto" at bounding box center [283, 182] width 410 height 29
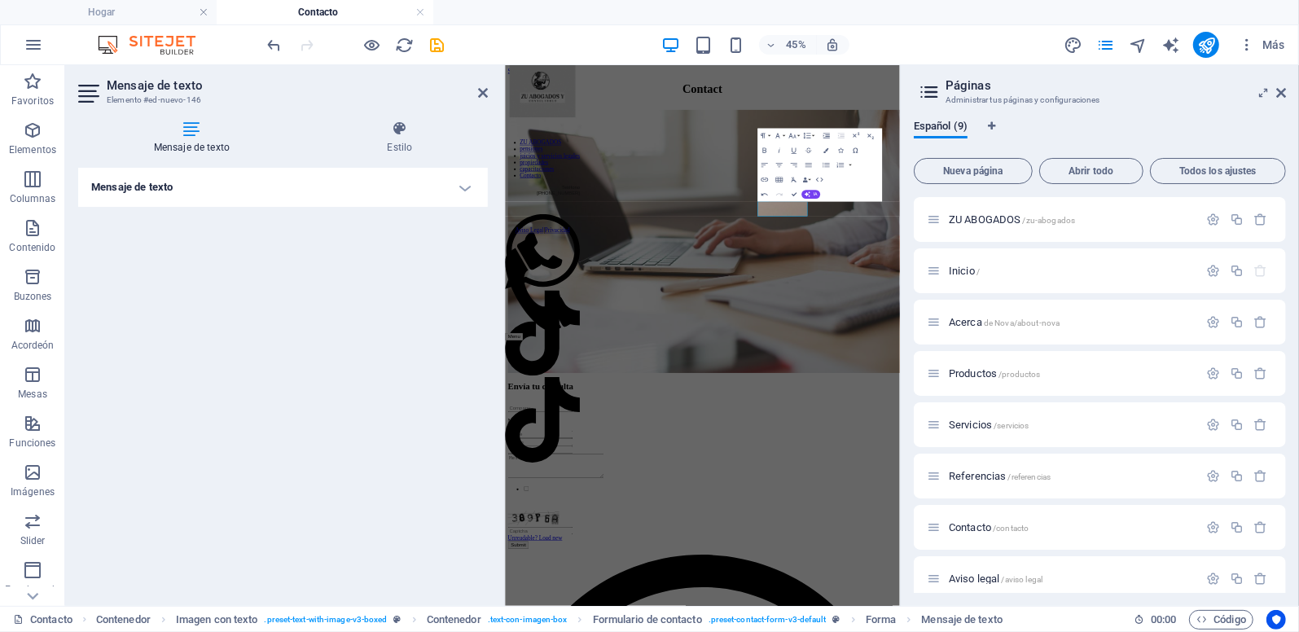
click at [466, 183] on h4 "Mensaje de texto" at bounding box center [283, 187] width 410 height 39
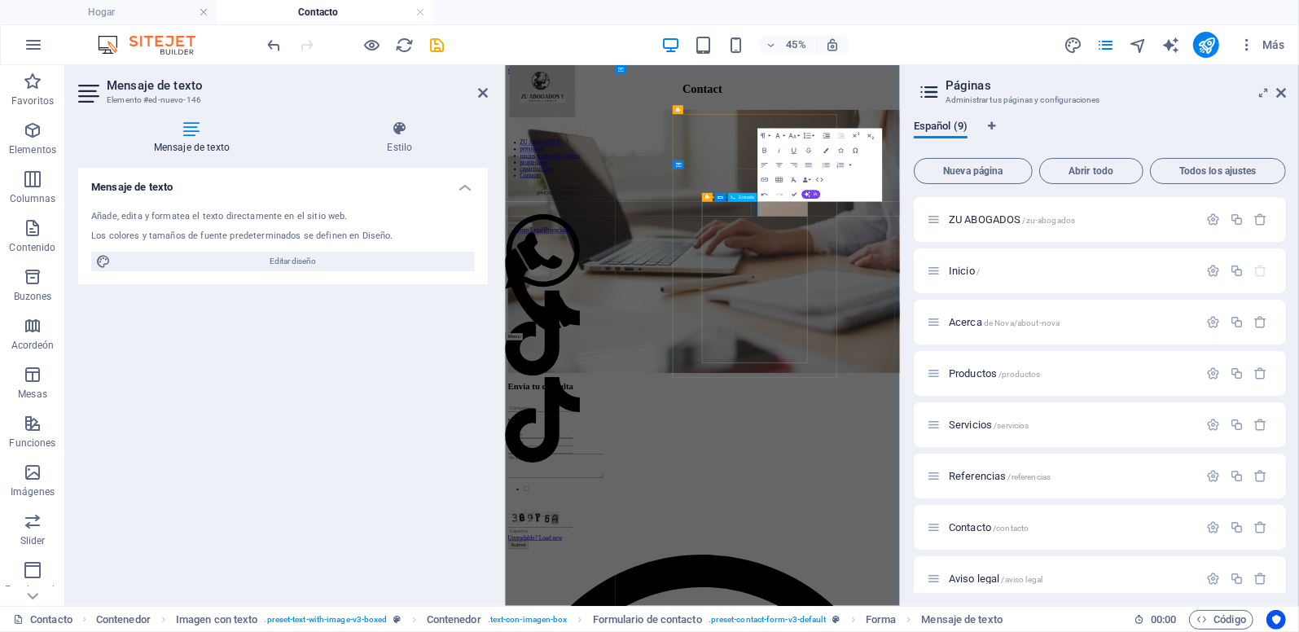
drag, startPoint x: 999, startPoint y: 381, endPoint x: 1168, endPoint y: 207, distance: 242.5
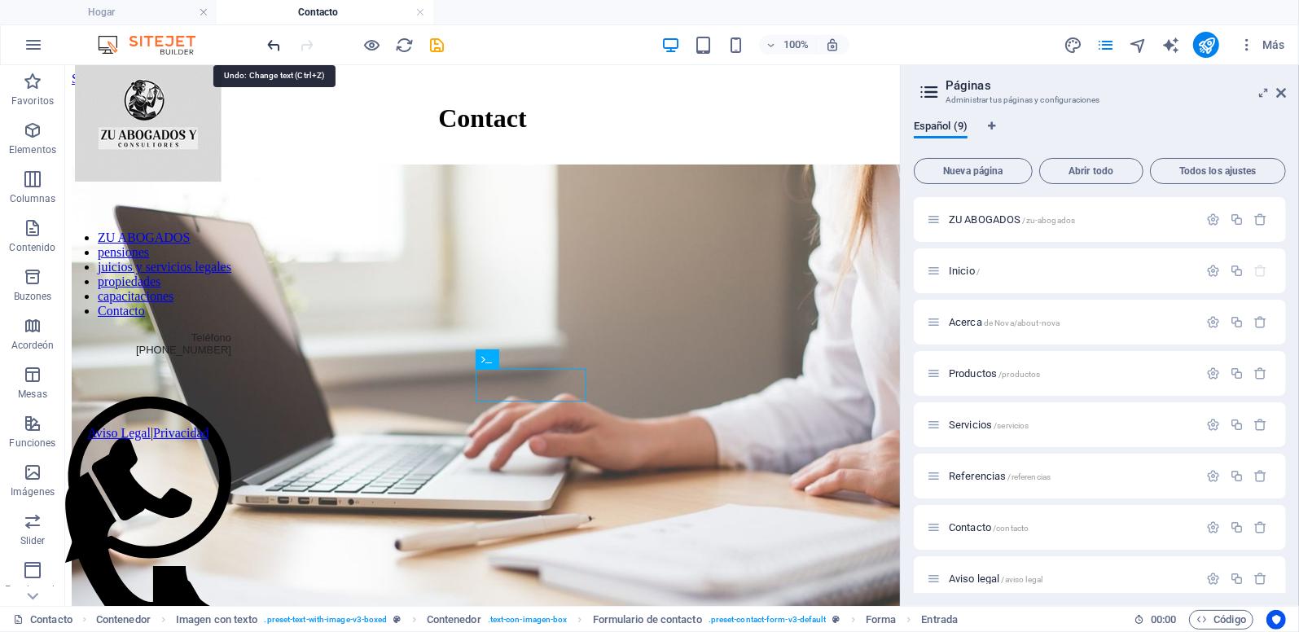
click at [278, 46] on icon "deshacer" at bounding box center [275, 45] width 19 height 19
click at [280, 48] on icon "deshacer" at bounding box center [275, 45] width 19 height 19
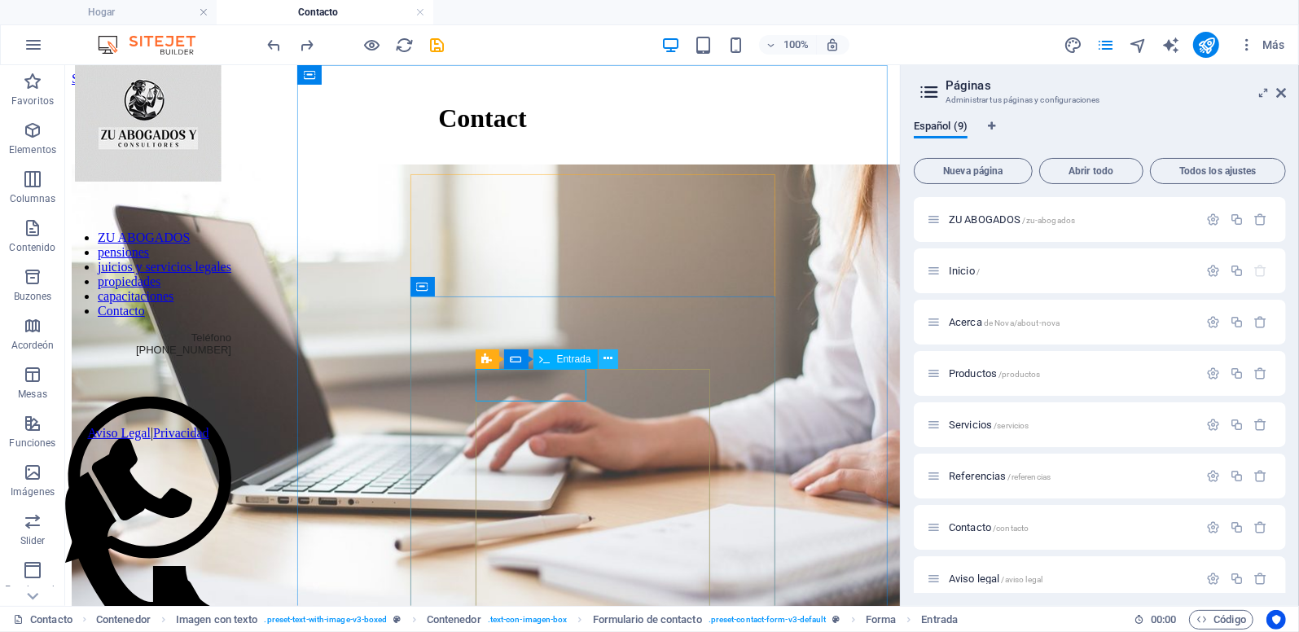
click at [606, 351] on icon at bounding box center [608, 358] width 9 height 17
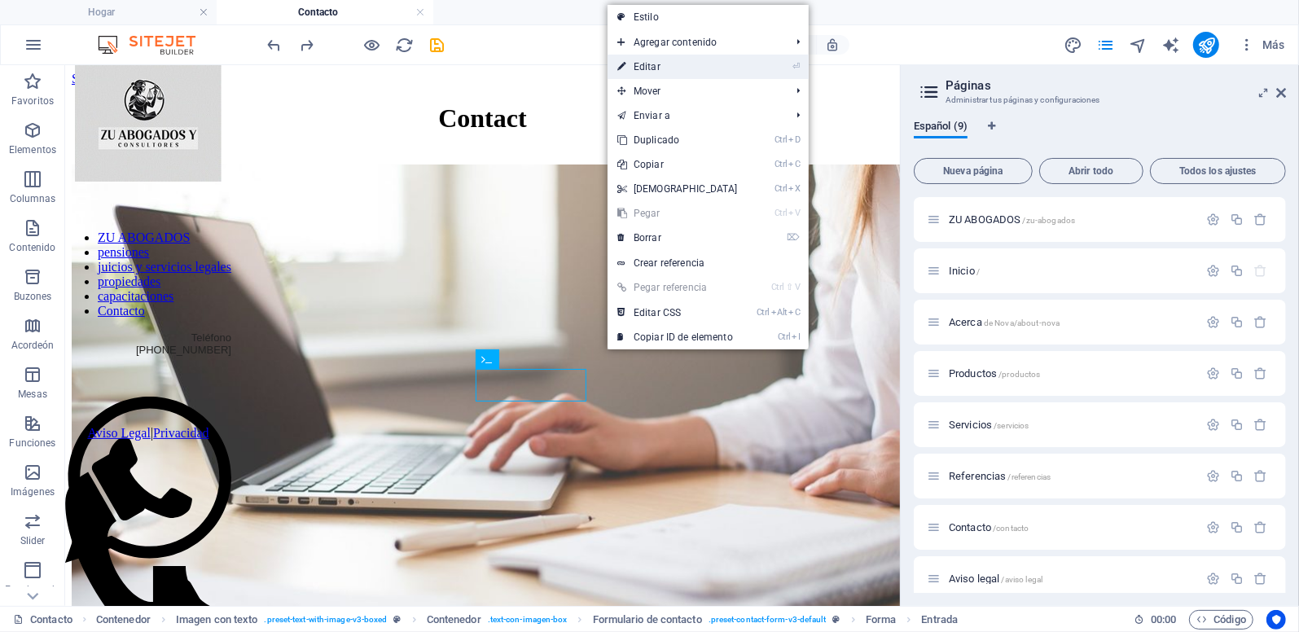
click at [647, 64] on font "Editar" at bounding box center [647, 66] width 27 height 11
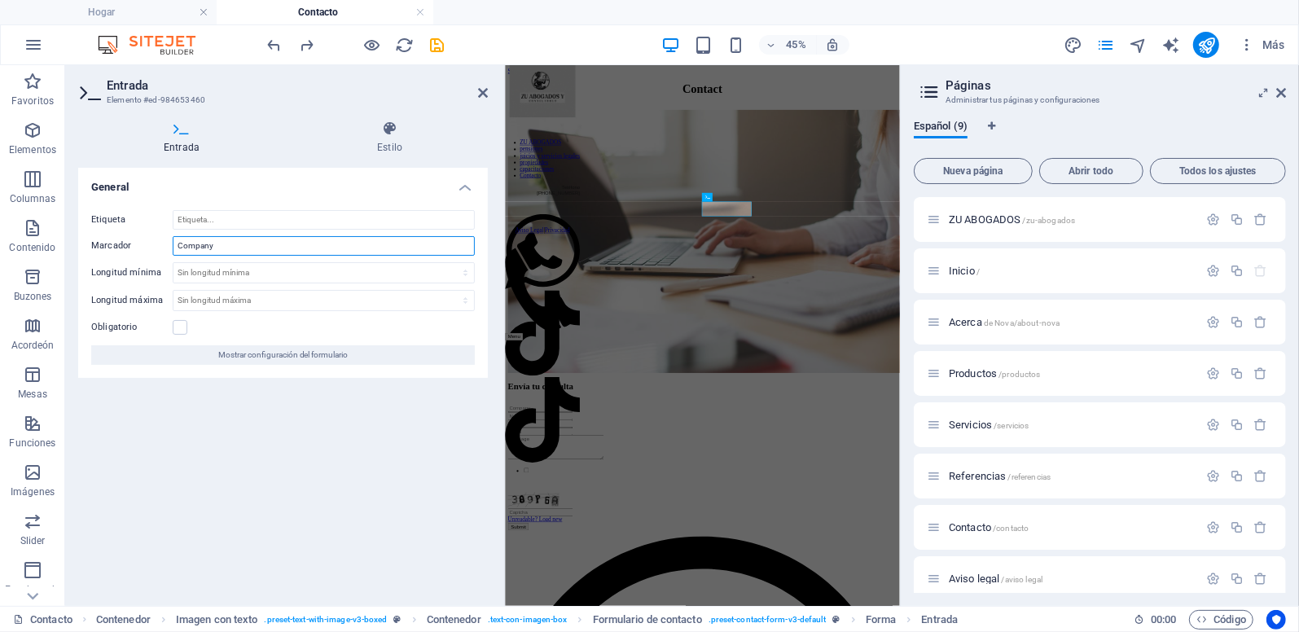
drag, startPoint x: 229, startPoint y: 239, endPoint x: 124, endPoint y: 240, distance: 105.1
click at [124, 240] on div "Marcador Company" at bounding box center [283, 246] width 384 height 20
type input "Nombre"
click at [182, 327] on label at bounding box center [180, 327] width 15 height 15
click at [0, 0] on input "Obligatorio" at bounding box center [0, 0] width 0 height 0
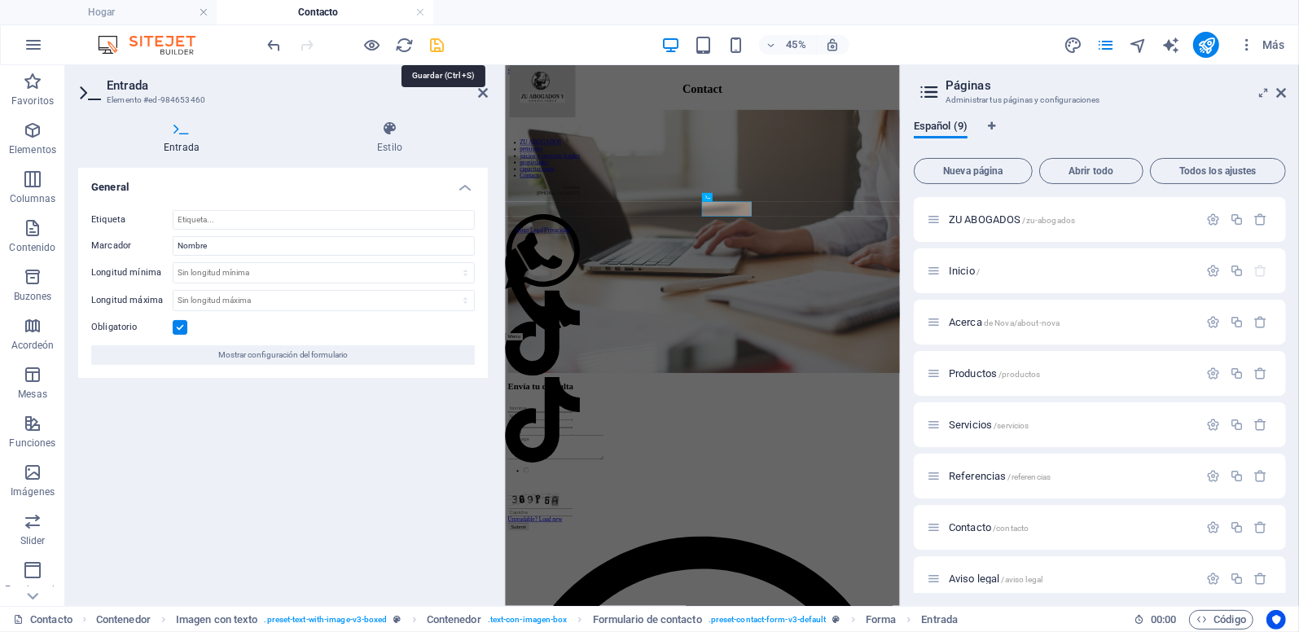
click at [437, 46] on icon "salvar" at bounding box center [437, 45] width 19 height 19
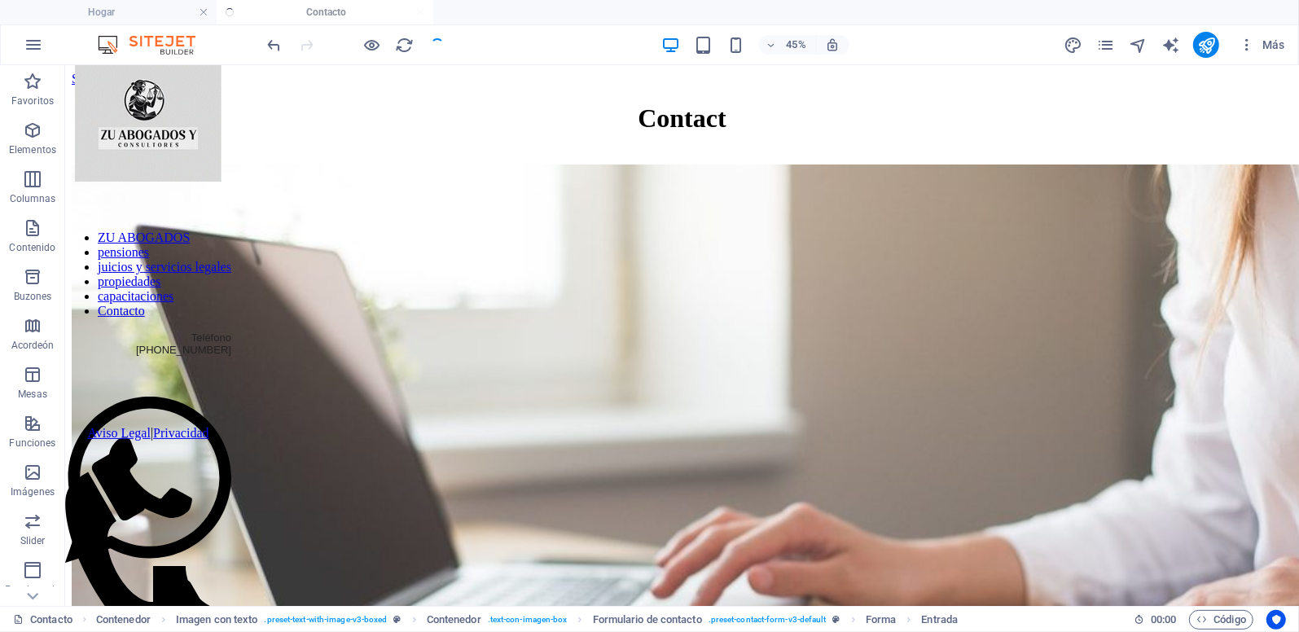
checkbox input "false"
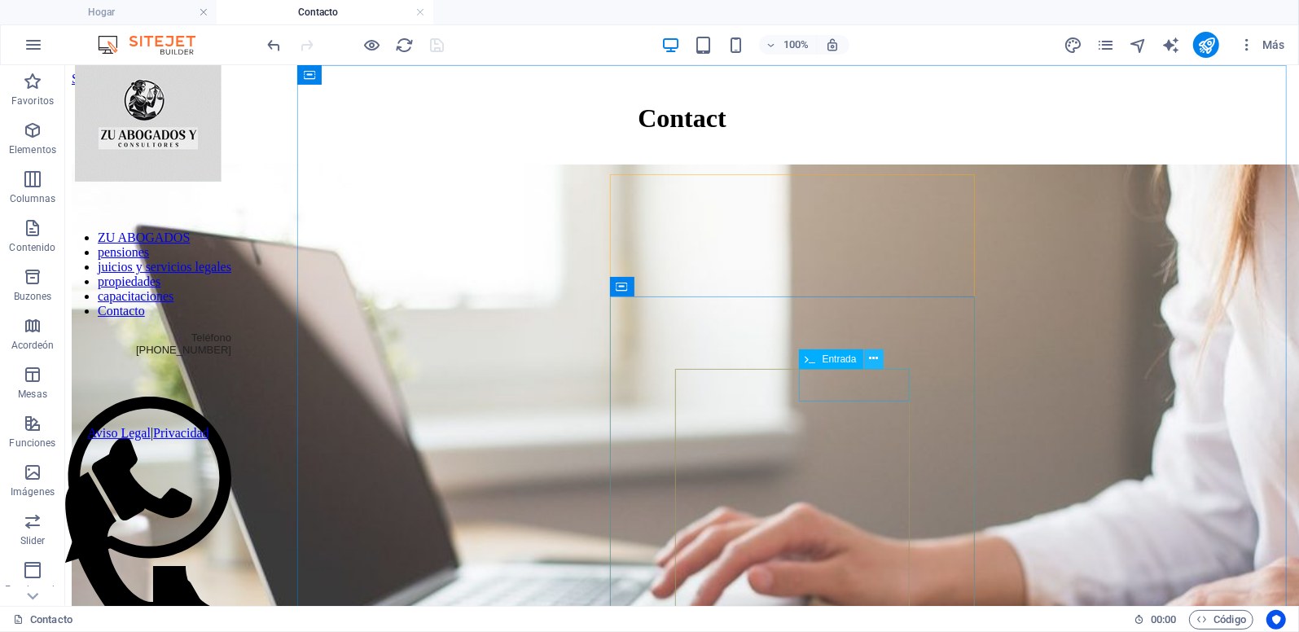
click at [873, 355] on icon at bounding box center [873, 358] width 9 height 17
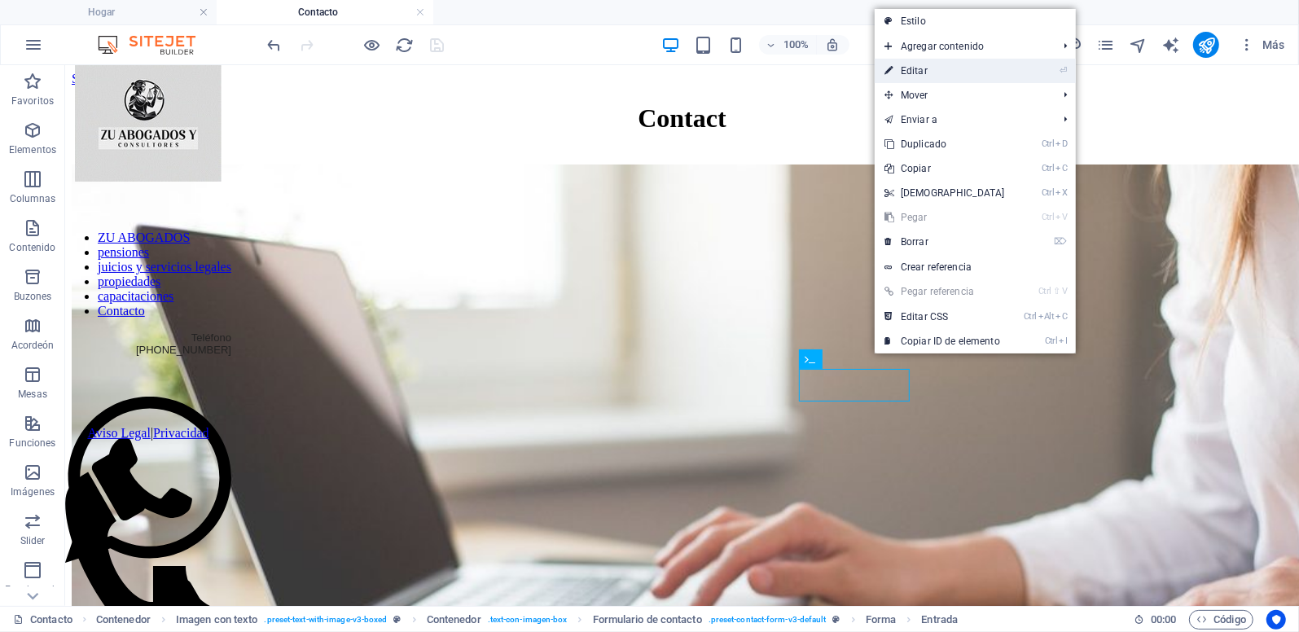
click at [956, 75] on link "⏎ Editar" at bounding box center [945, 71] width 140 height 24
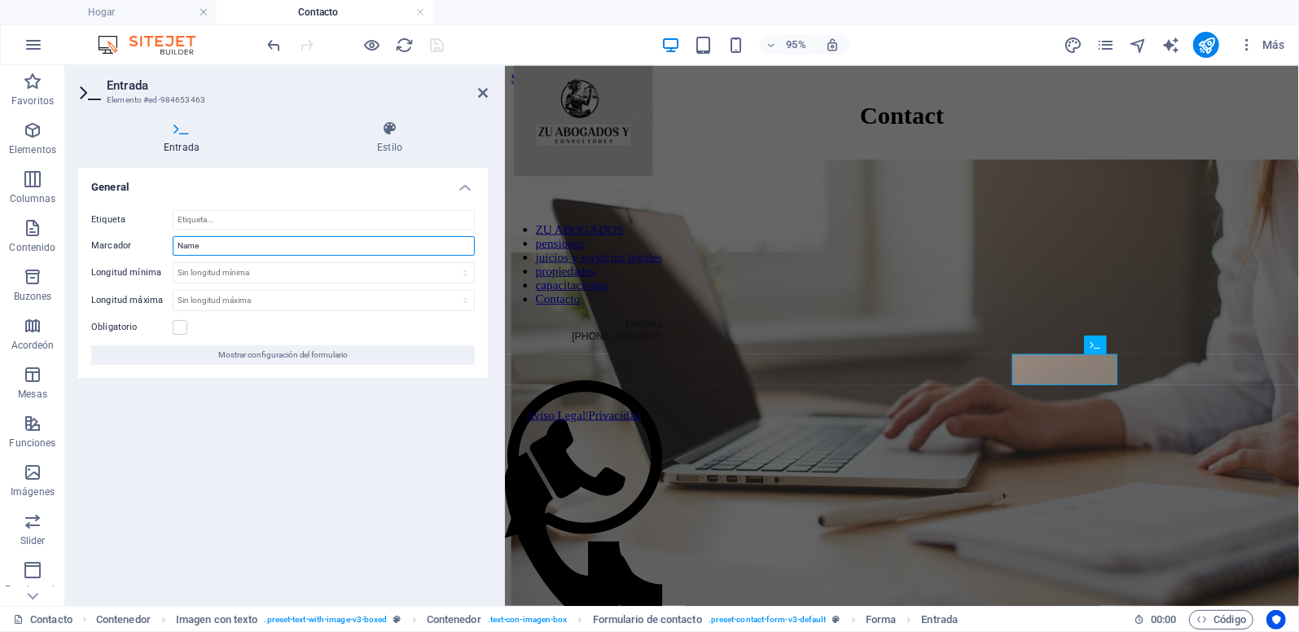
drag, startPoint x: 227, startPoint y: 243, endPoint x: 166, endPoint y: 241, distance: 61.1
click at [166, 241] on div "Marcador Name" at bounding box center [283, 246] width 384 height 20
type input "Apellido"
click at [176, 331] on label at bounding box center [180, 327] width 15 height 15
click at [0, 0] on input "Obligatorio" at bounding box center [0, 0] width 0 height 0
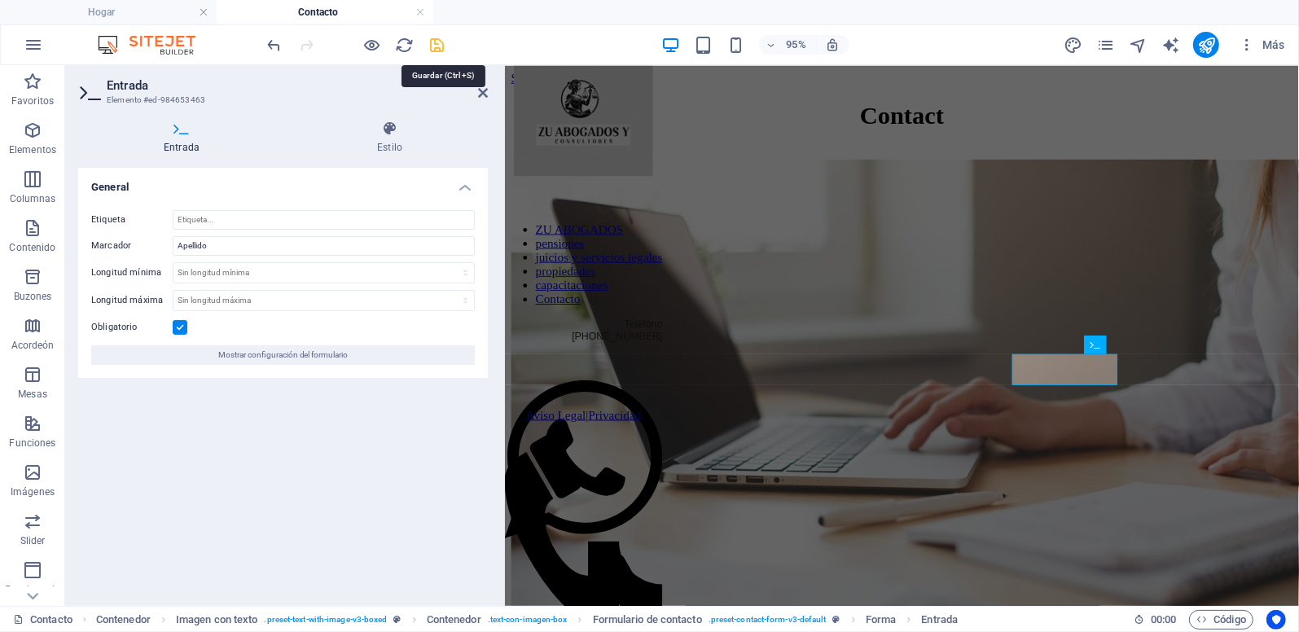
click at [437, 42] on icon "salvar" at bounding box center [437, 45] width 19 height 19
checkbox input "false"
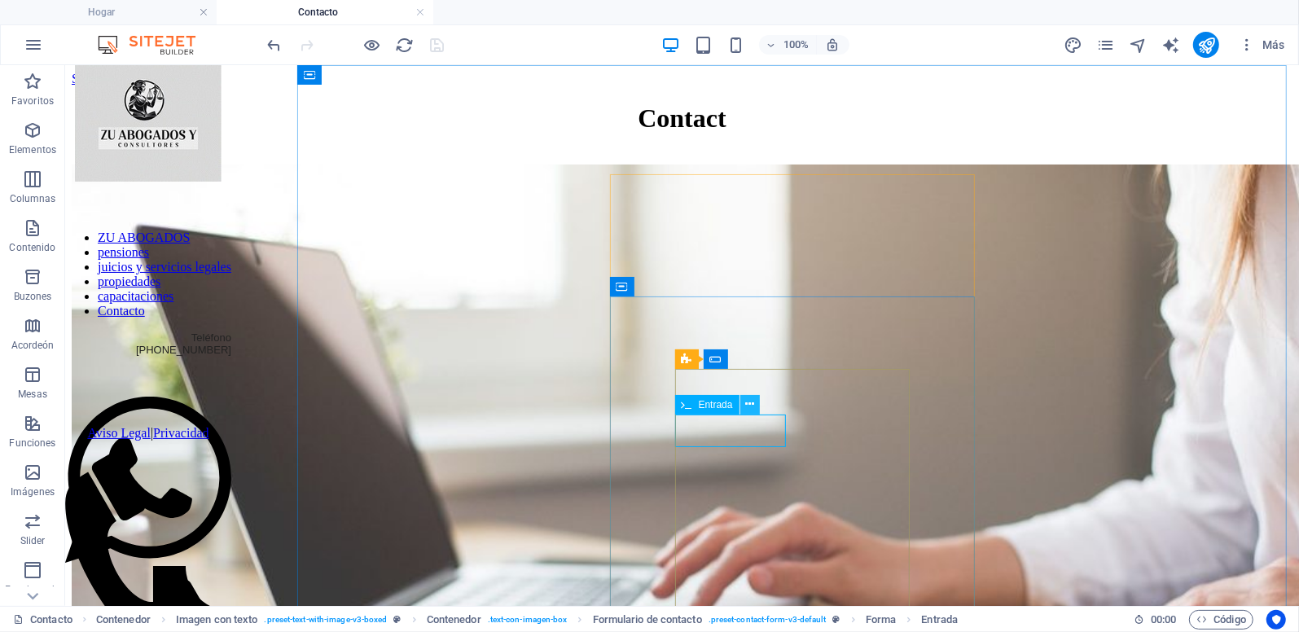
click at [744, 408] on button at bounding box center [750, 405] width 20 height 20
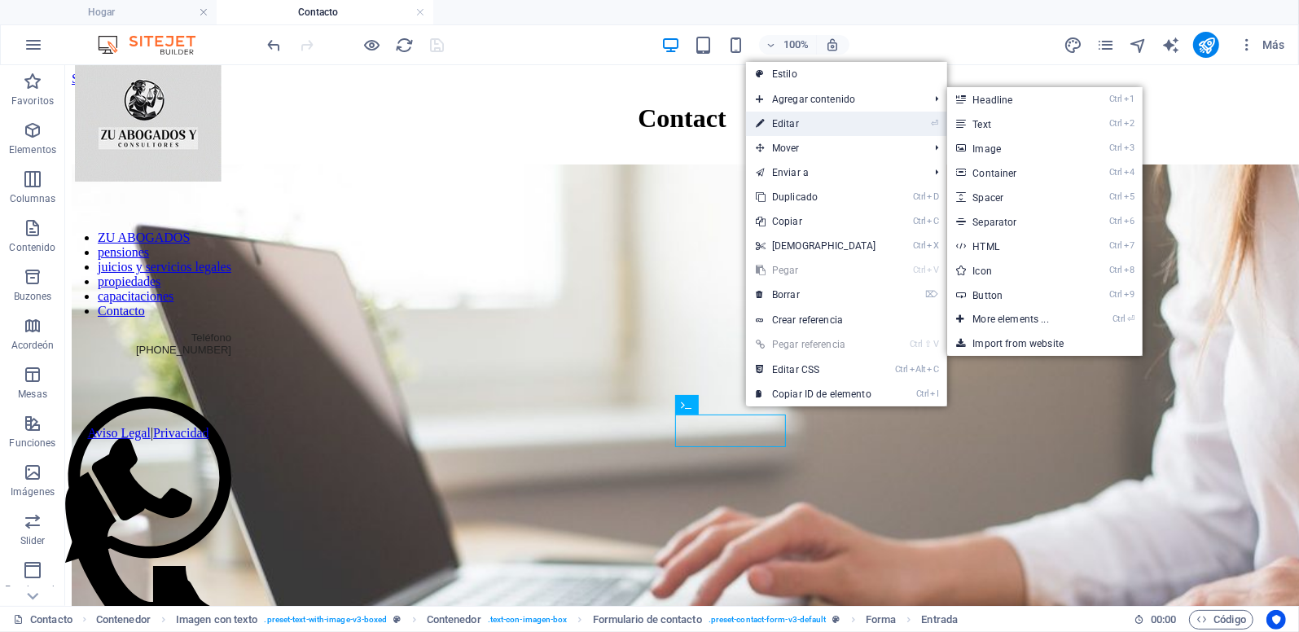
click at [807, 118] on link "⏎ Editar" at bounding box center [816, 124] width 140 height 24
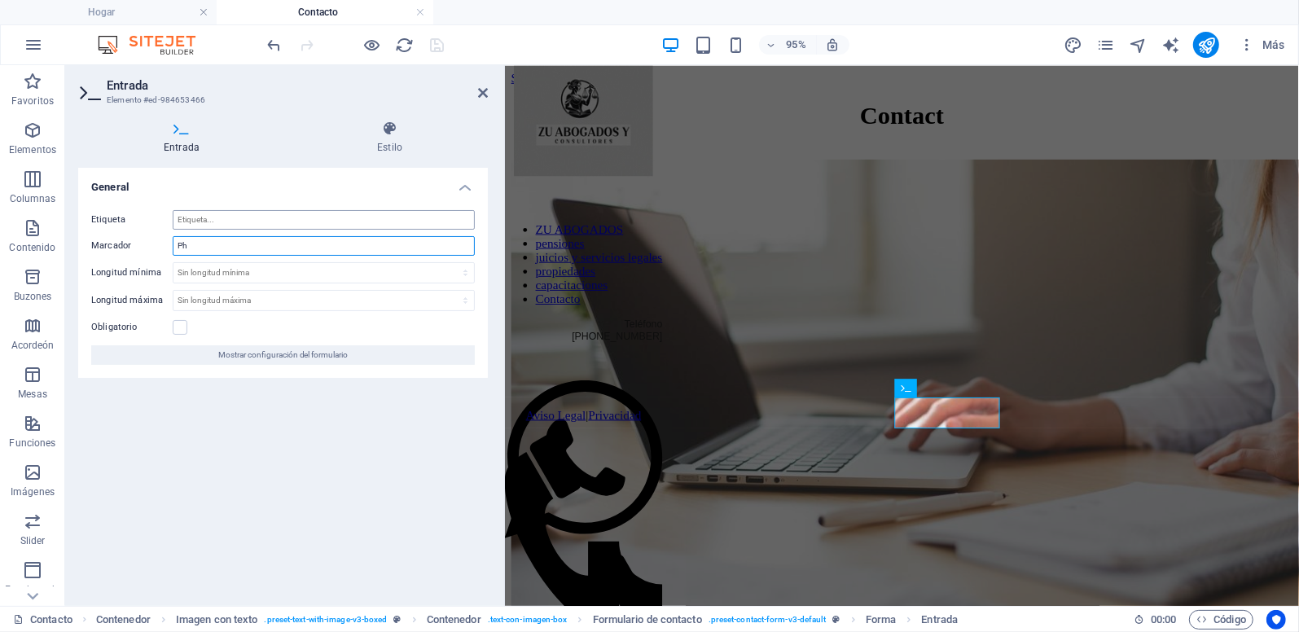
type input "P"
type input "Celular"
click at [183, 332] on label at bounding box center [180, 327] width 15 height 15
click at [0, 0] on input "Obligatorio" at bounding box center [0, 0] width 0 height 0
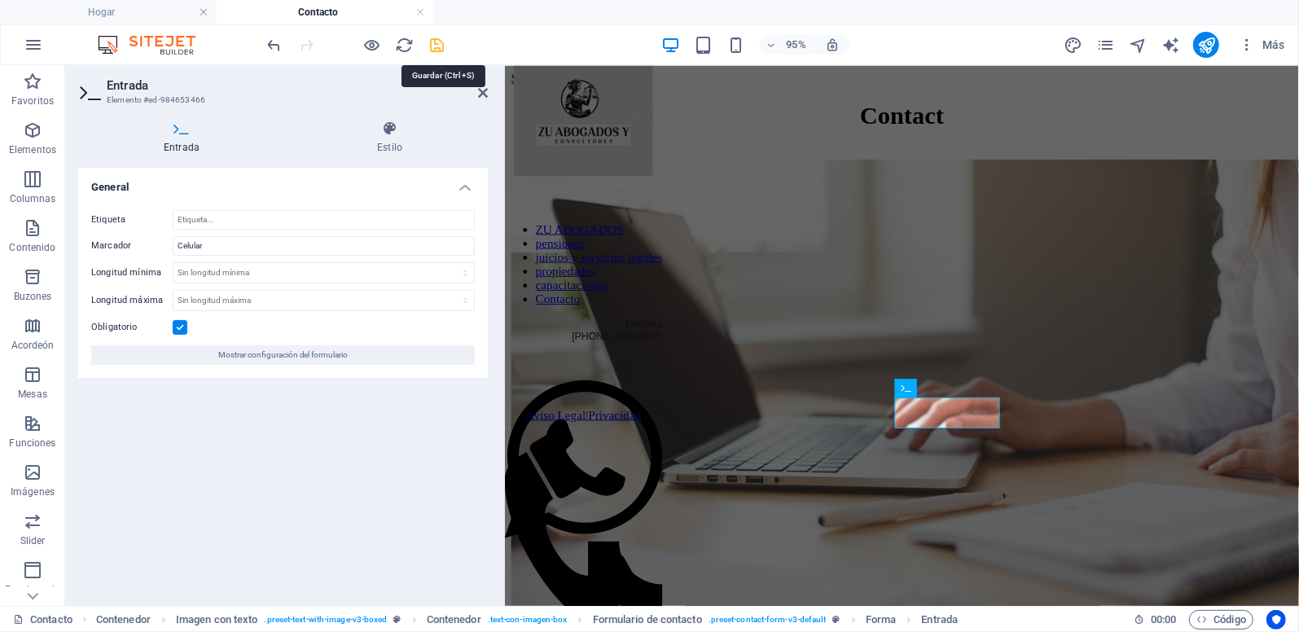
click at [437, 40] on icon "salvar" at bounding box center [437, 45] width 19 height 19
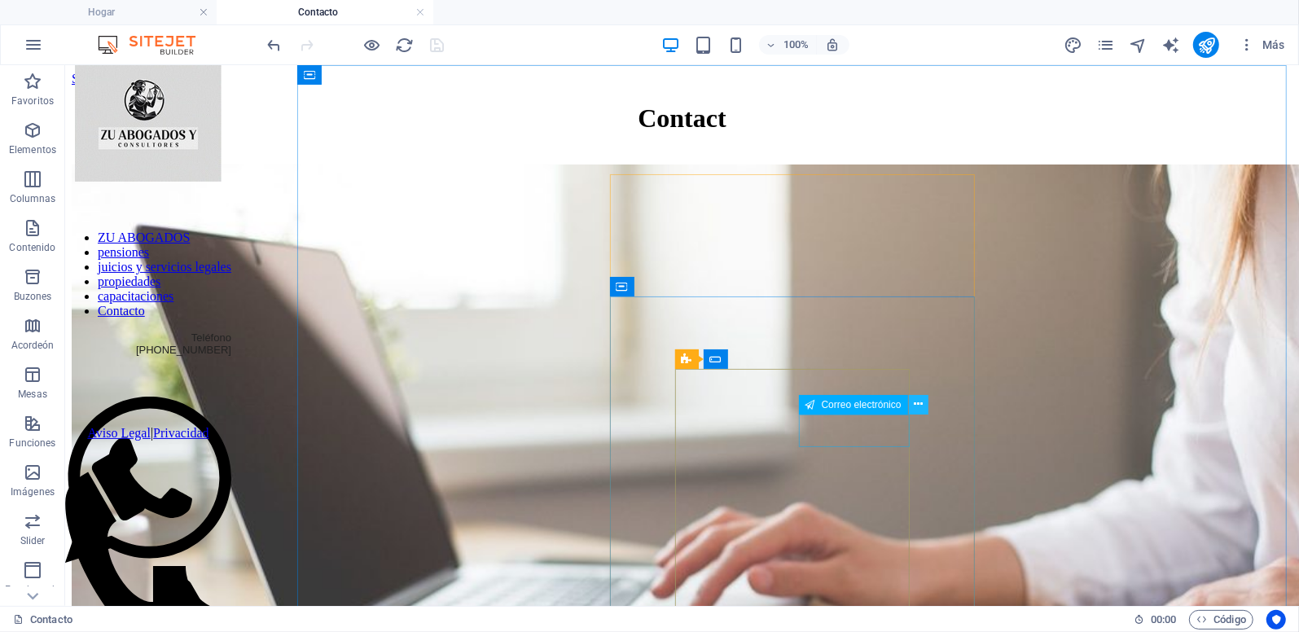
click at [922, 404] on icon at bounding box center [918, 404] width 9 height 17
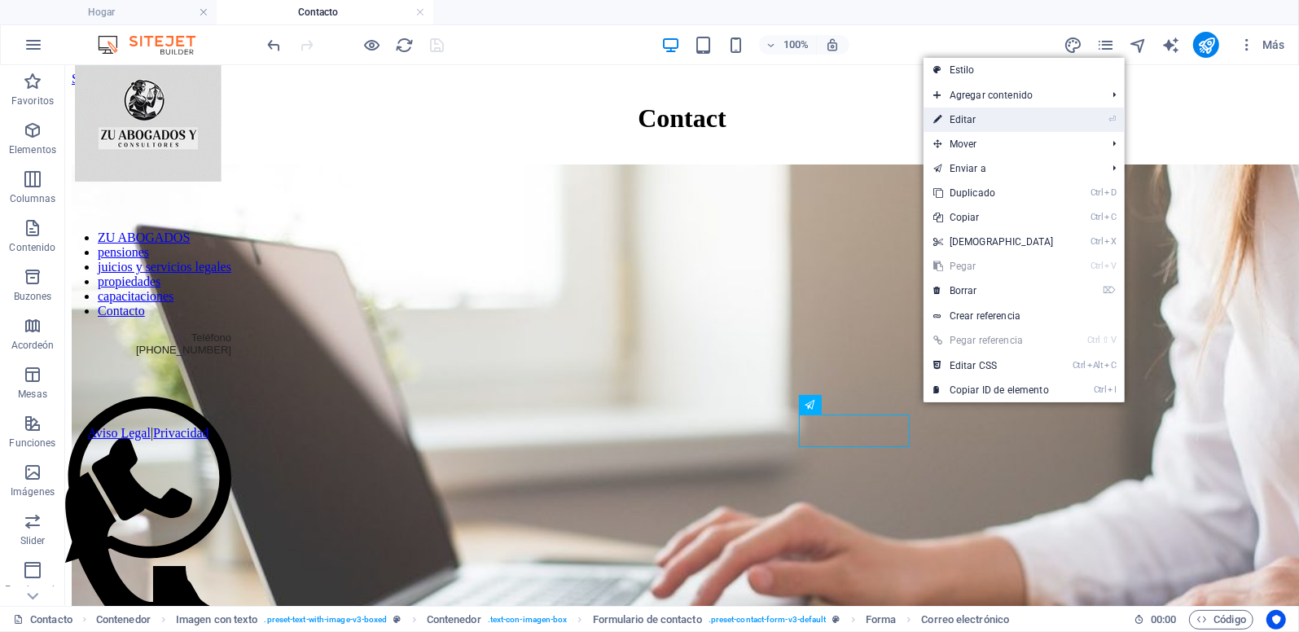
click at [958, 125] on font "Editar" at bounding box center [963, 119] width 27 height 11
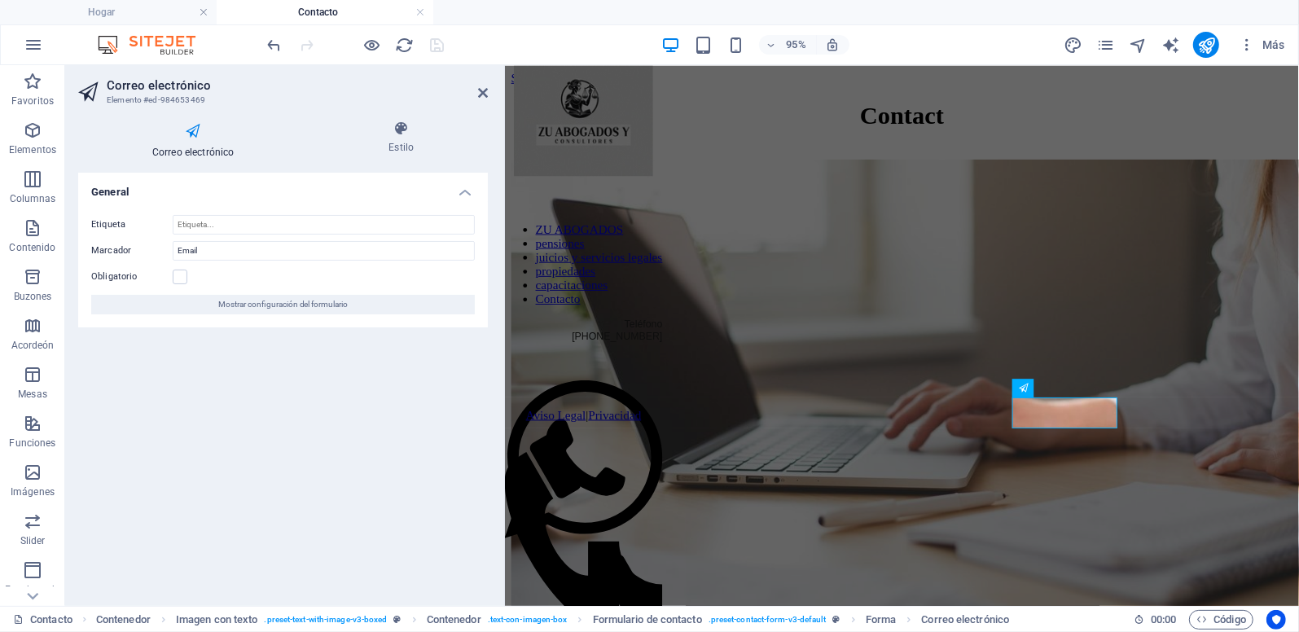
click at [187, 275] on div "Obligatorio" at bounding box center [283, 277] width 384 height 20
click at [176, 275] on label at bounding box center [180, 277] width 15 height 15
click at [0, 0] on input "Obligatorio" at bounding box center [0, 0] width 0 height 0
click at [440, 39] on icon "salvar" at bounding box center [437, 45] width 19 height 19
checkbox input "false"
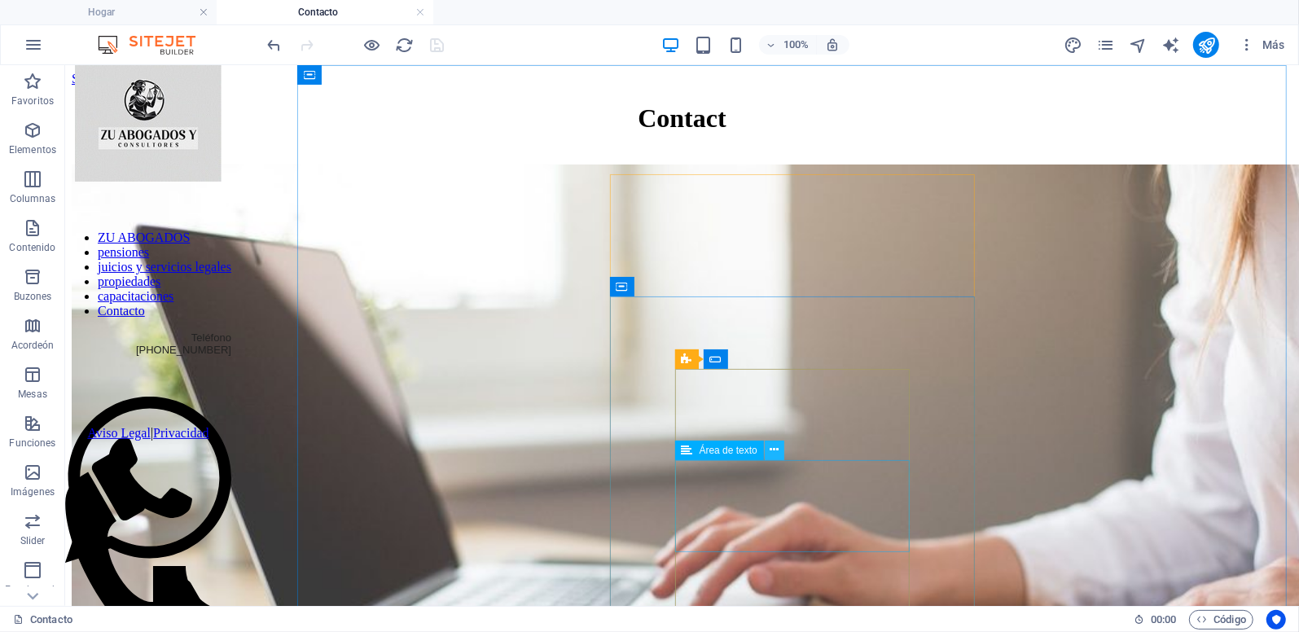
click at [775, 452] on icon at bounding box center [774, 449] width 9 height 17
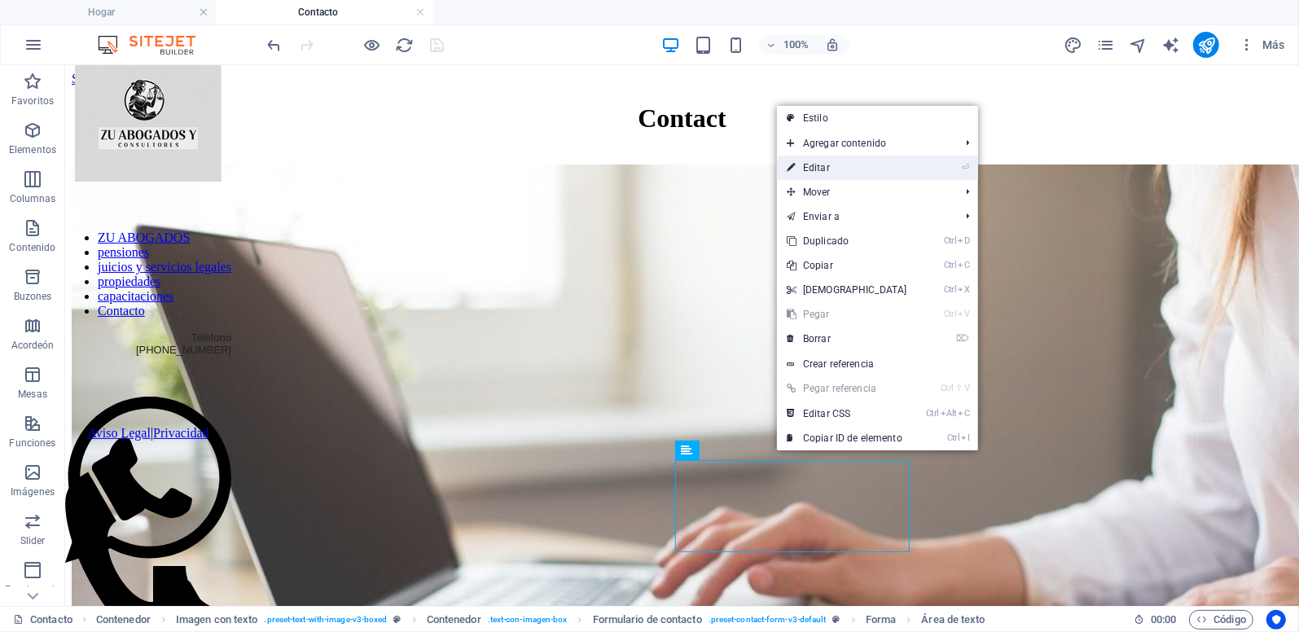
click at [830, 165] on font "Editar" at bounding box center [816, 167] width 27 height 11
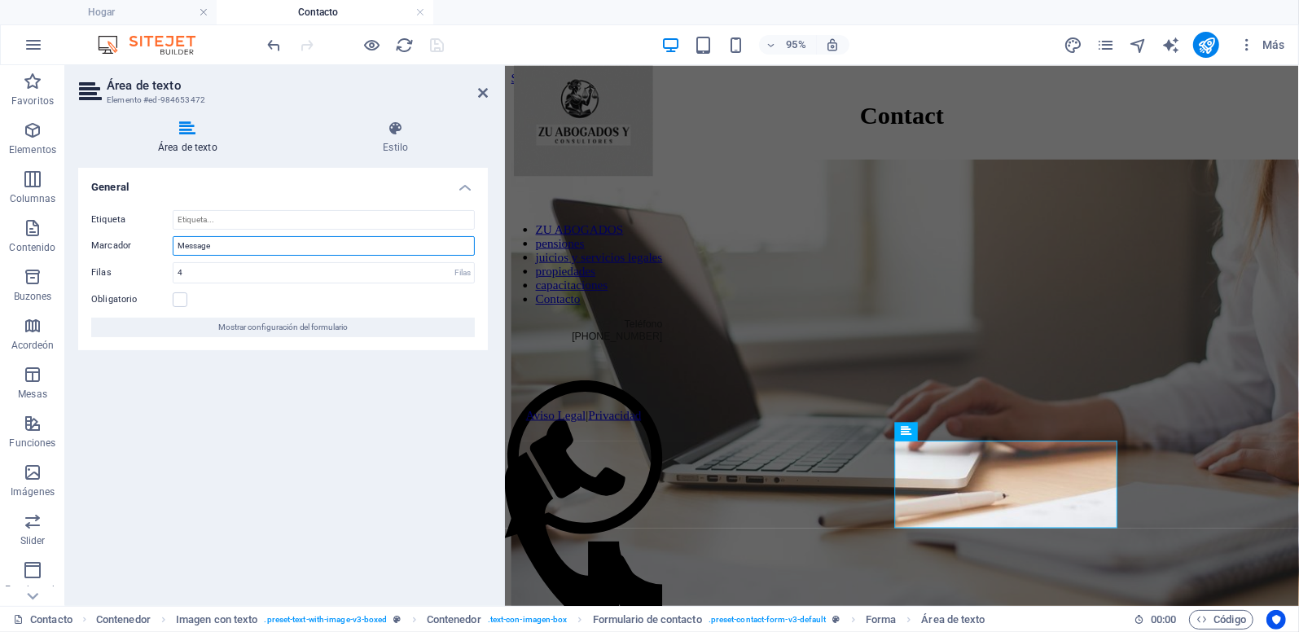
drag, startPoint x: 243, startPoint y: 240, endPoint x: 103, endPoint y: 244, distance: 139.3
click at [103, 244] on div "Marcador Message" at bounding box center [283, 246] width 384 height 20
type input "Mensaje"
drag, startPoint x: 189, startPoint y: 273, endPoint x: 169, endPoint y: 273, distance: 19.5
click at [169, 273] on div "Filas 4 Filas" at bounding box center [283, 272] width 384 height 21
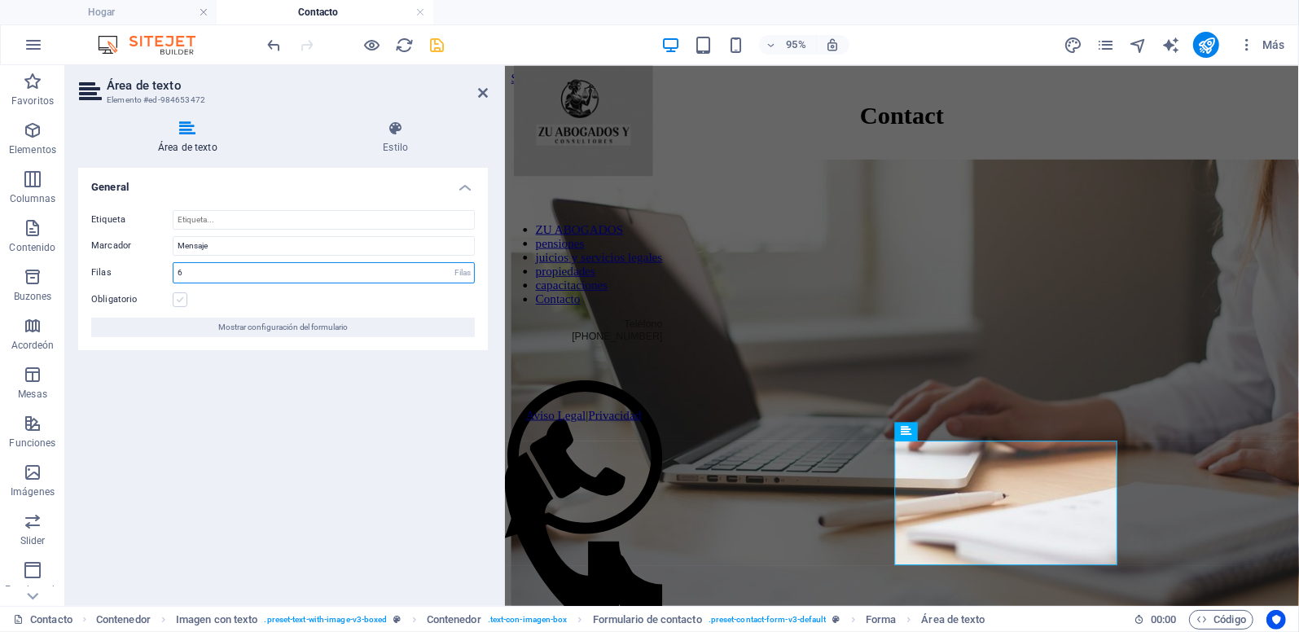
type input "6"
click at [184, 298] on label at bounding box center [180, 299] width 15 height 15
click at [0, 0] on input "Obligatorio" at bounding box center [0, 0] width 0 height 0
click at [440, 46] on icon "salvar" at bounding box center [437, 45] width 19 height 19
checkbox input "false"
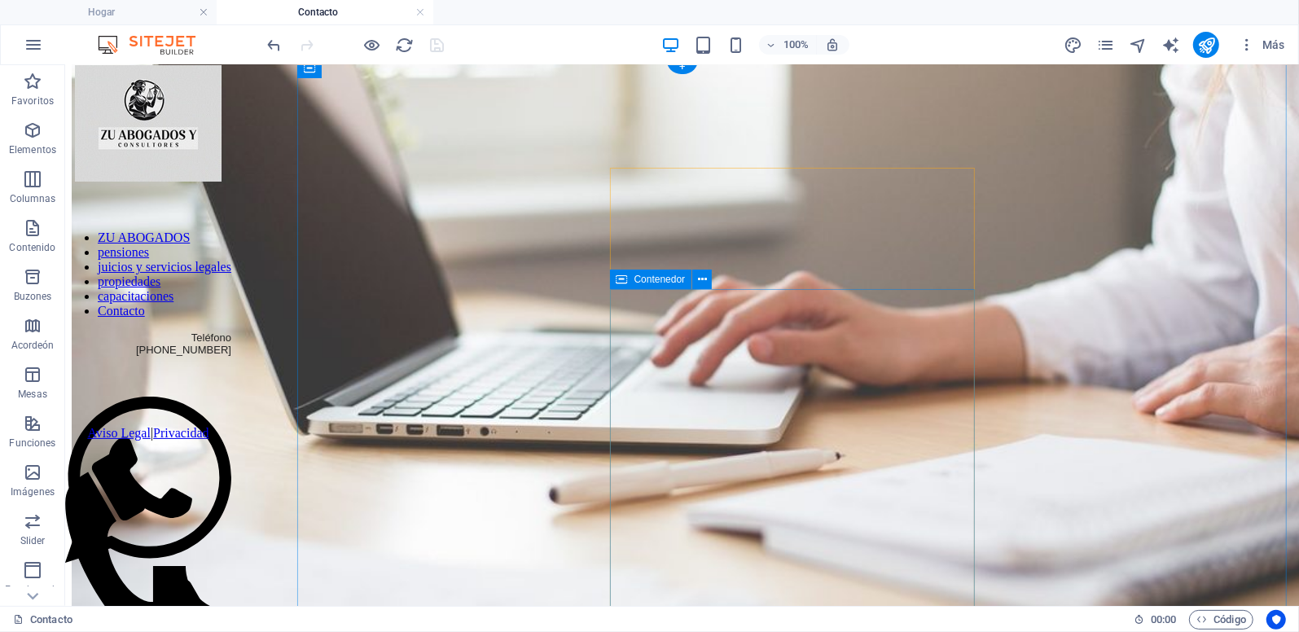
scroll to position [244, 0]
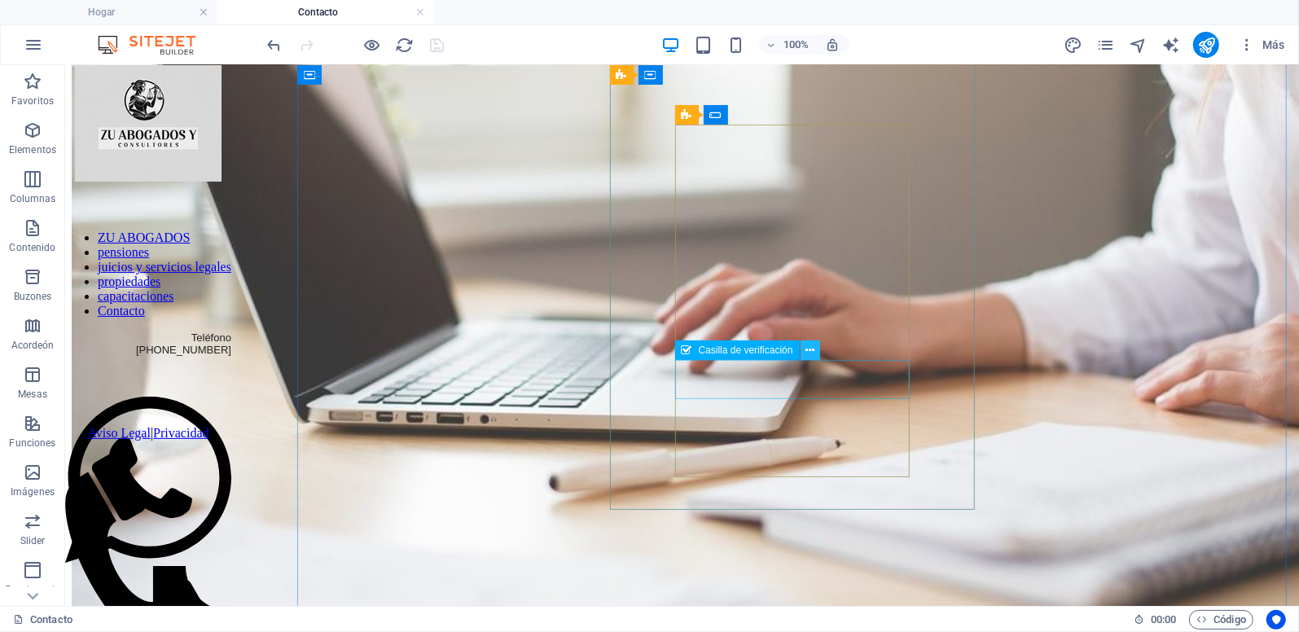
click at [806, 351] on icon at bounding box center [810, 350] width 9 height 17
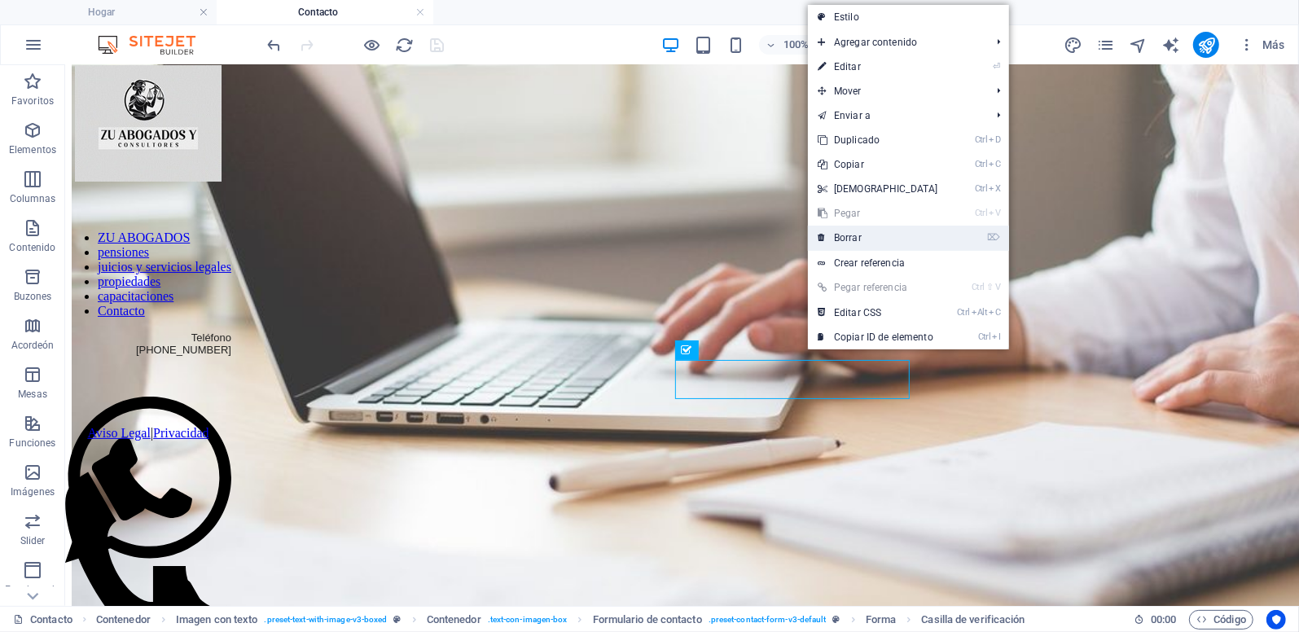
click at [848, 233] on font "Borrar" at bounding box center [848, 237] width 28 height 11
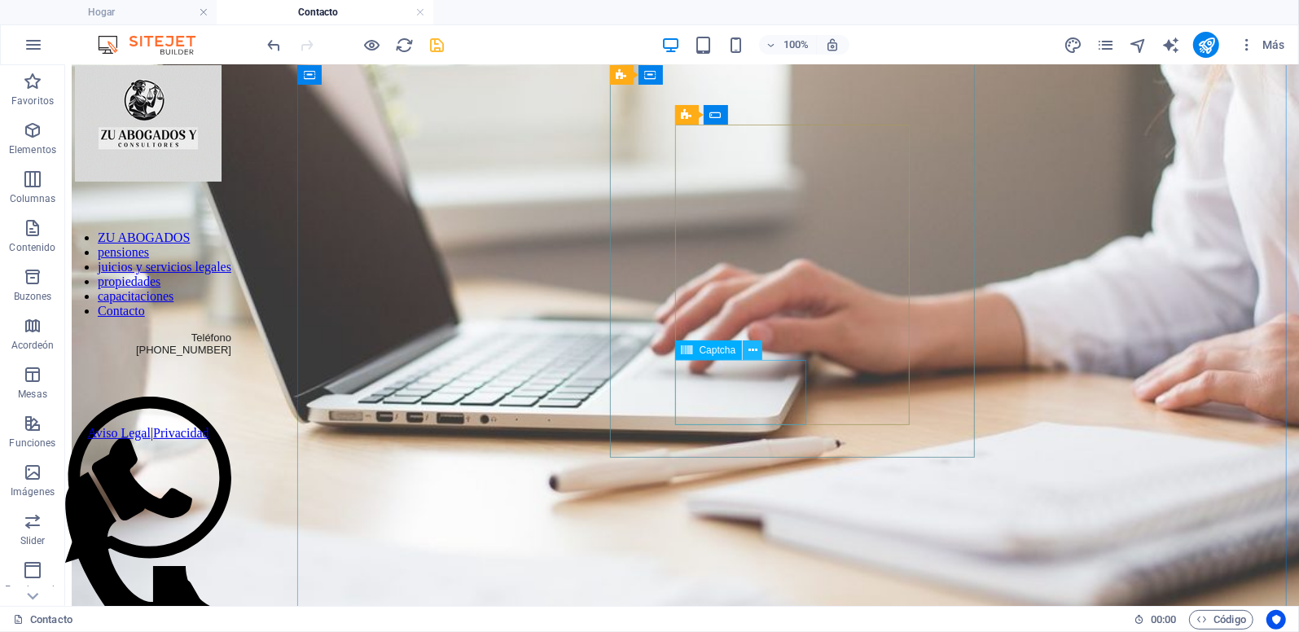
click at [753, 343] on icon at bounding box center [753, 350] width 9 height 17
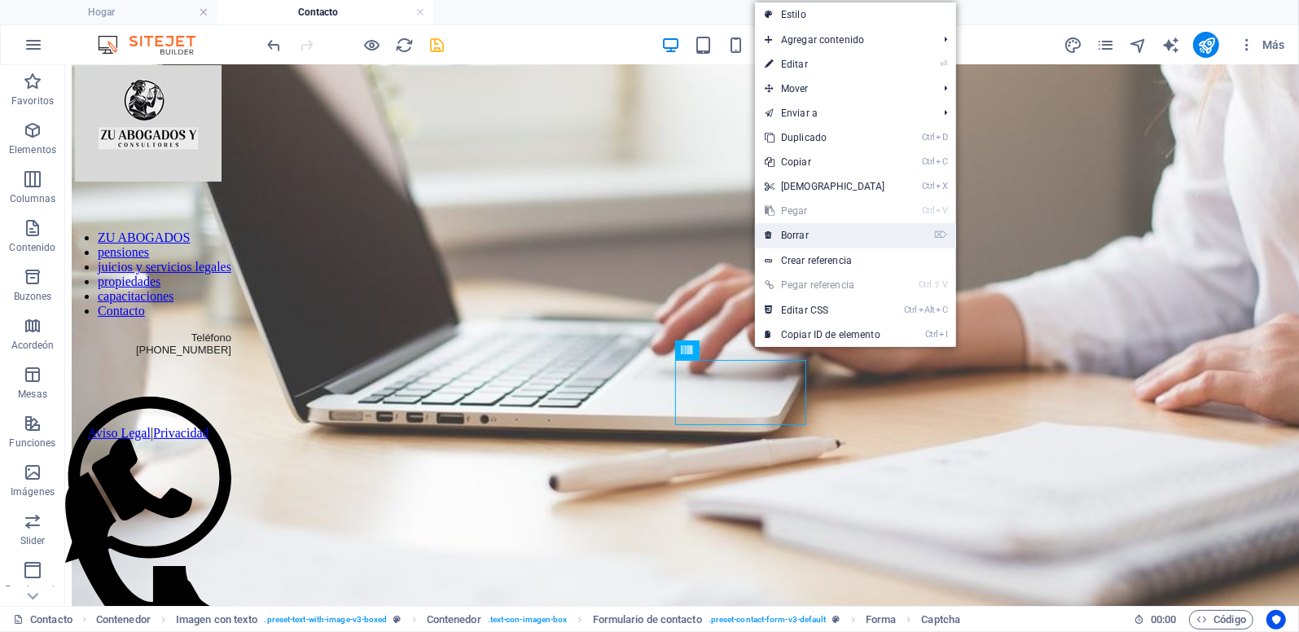
click at [799, 231] on font "Borrar" at bounding box center [795, 235] width 28 height 11
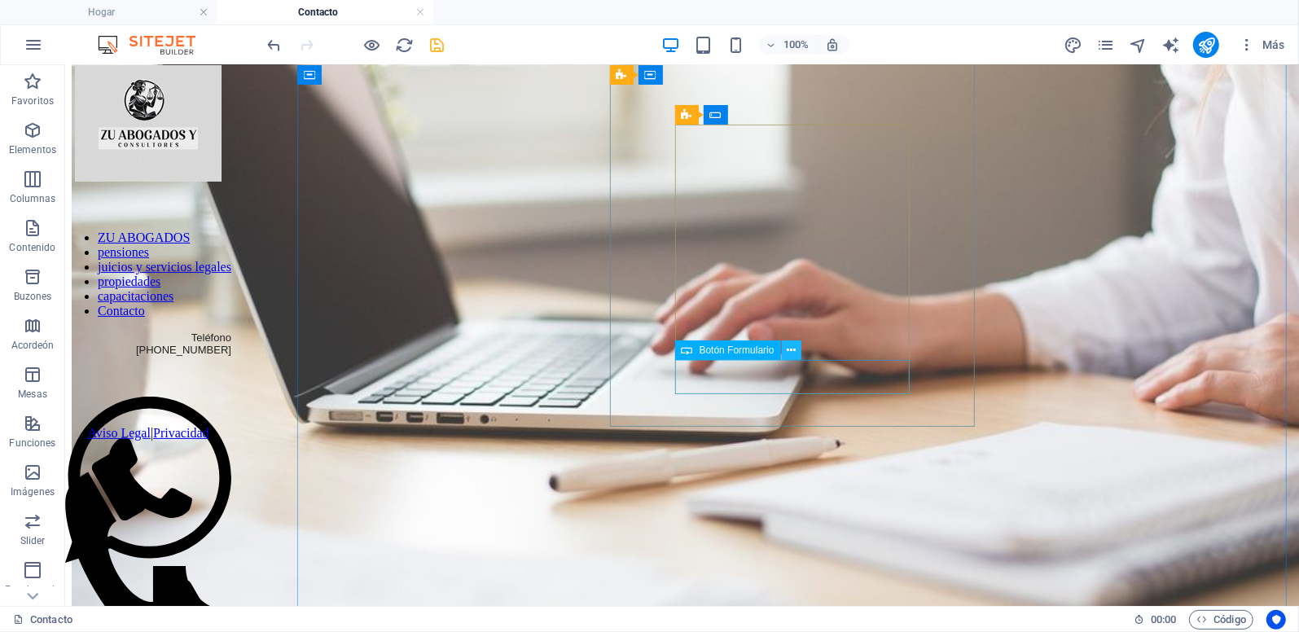
click at [794, 347] on icon at bounding box center [791, 350] width 9 height 17
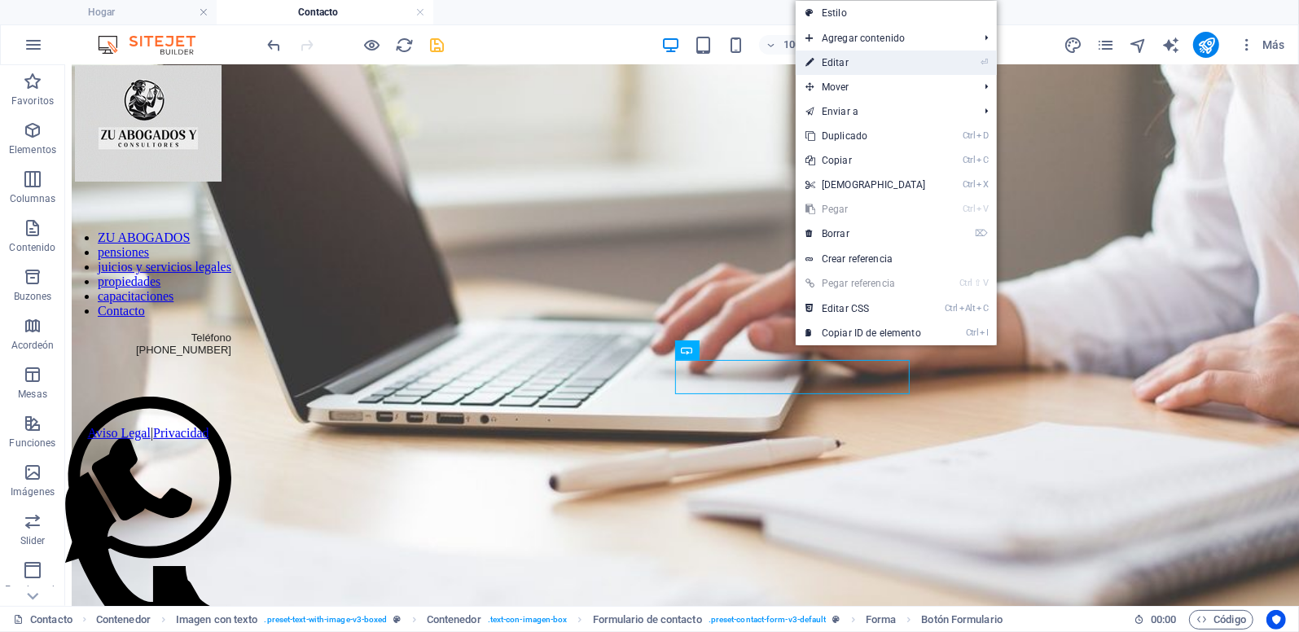
click at [845, 66] on font "Editar" at bounding box center [835, 62] width 27 height 11
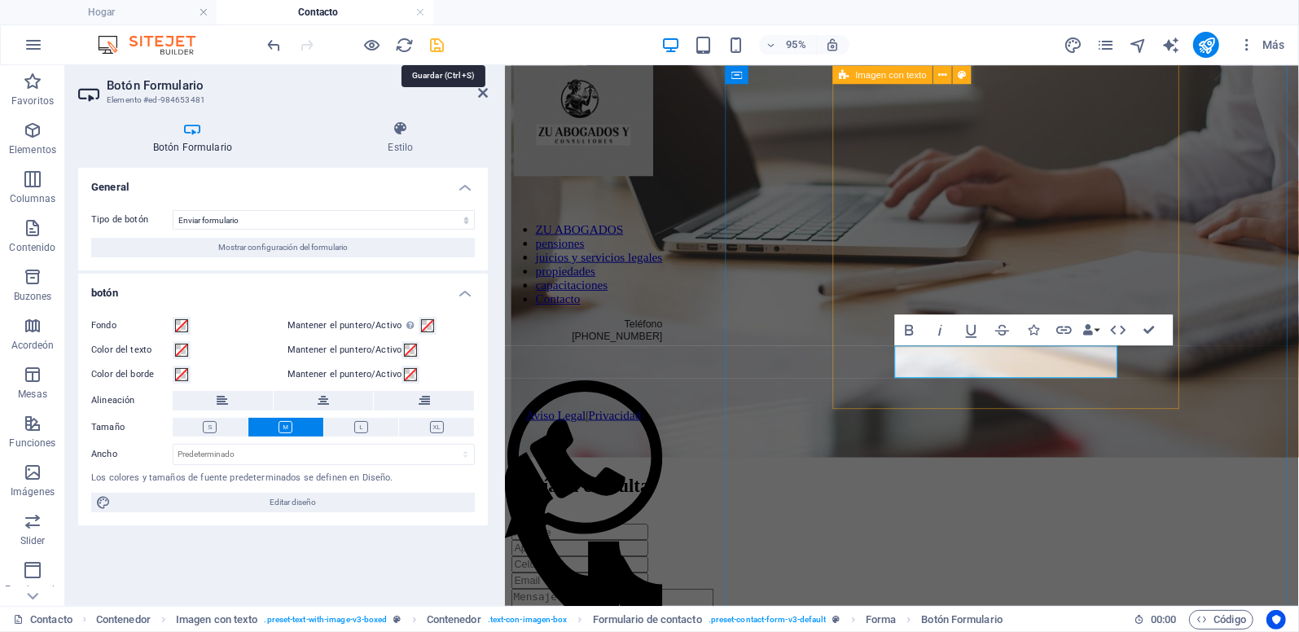
click at [436, 42] on icon "salvar" at bounding box center [437, 45] width 19 height 19
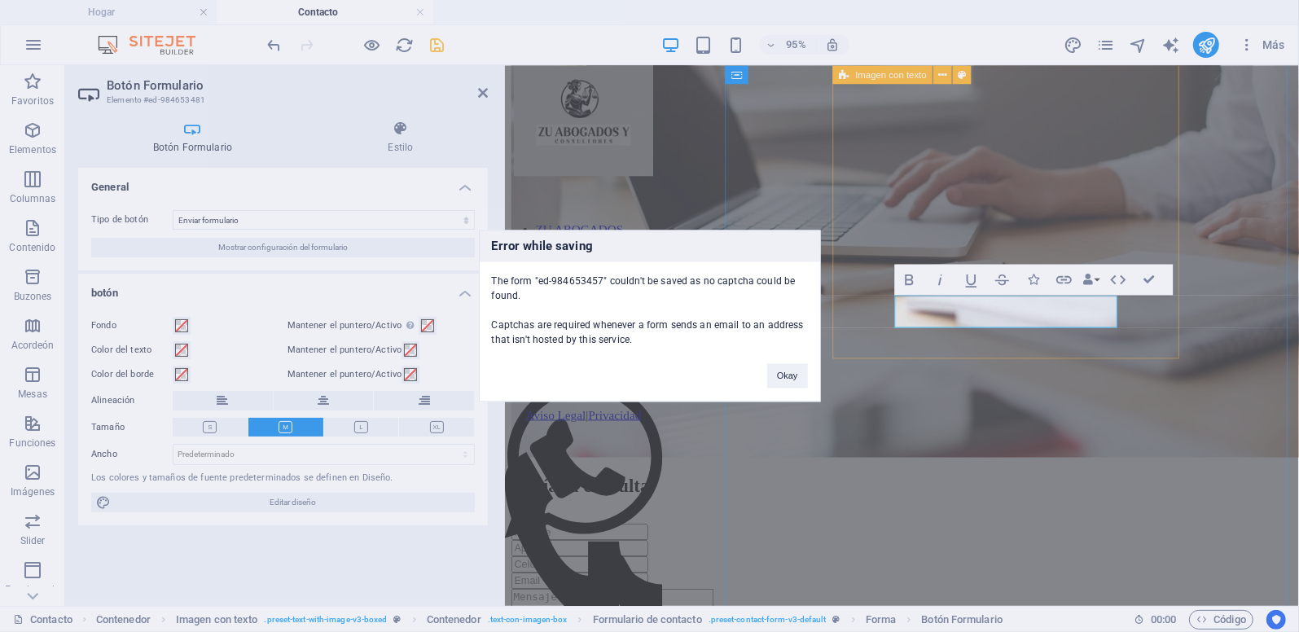
scroll to position [296, 0]
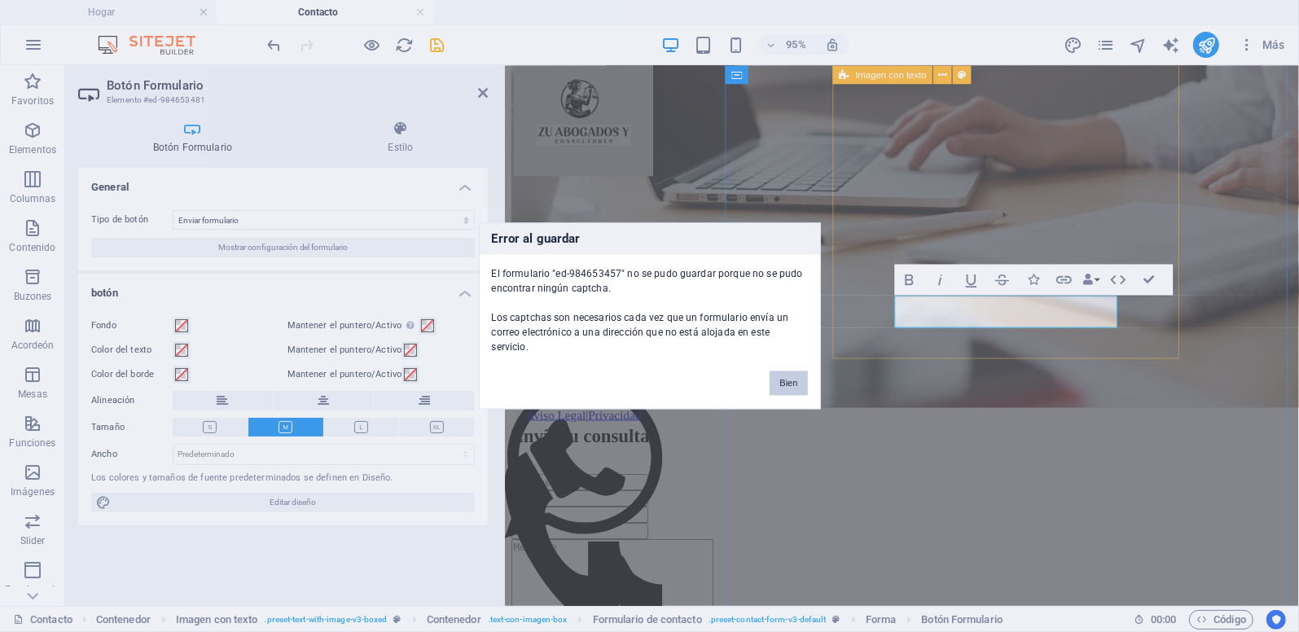
click at [794, 375] on button "Bien" at bounding box center [788, 383] width 37 height 24
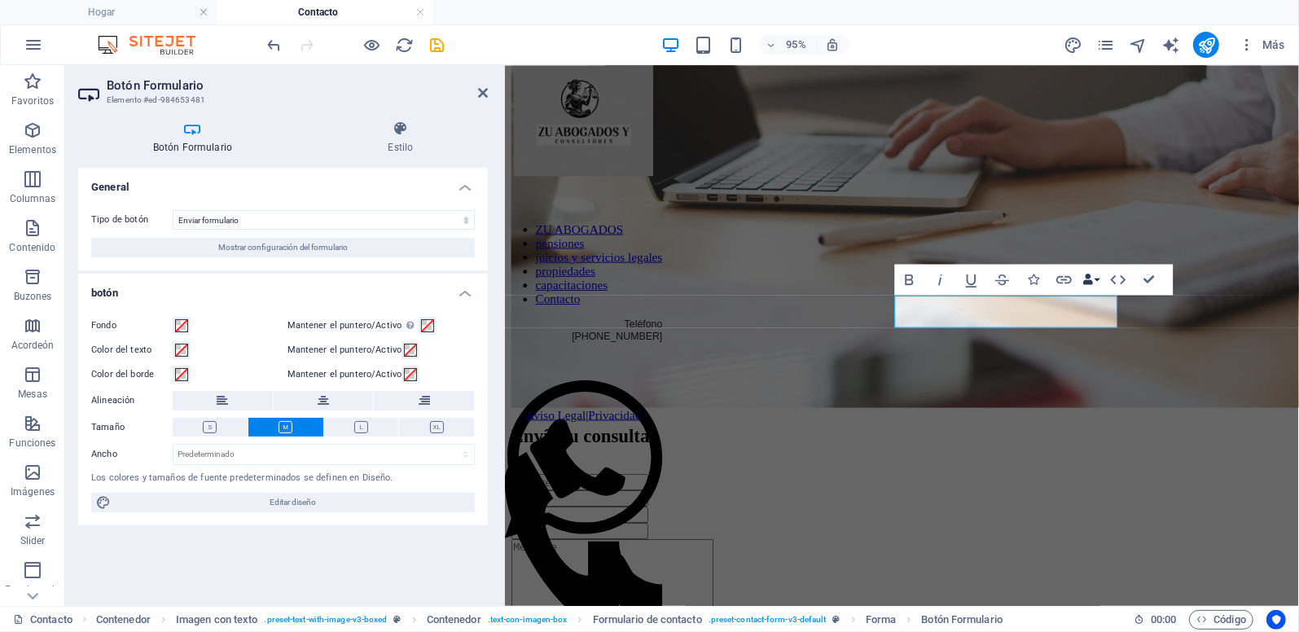
click at [1099, 278] on button "Enlaces de datos" at bounding box center [1092, 279] width 22 height 31
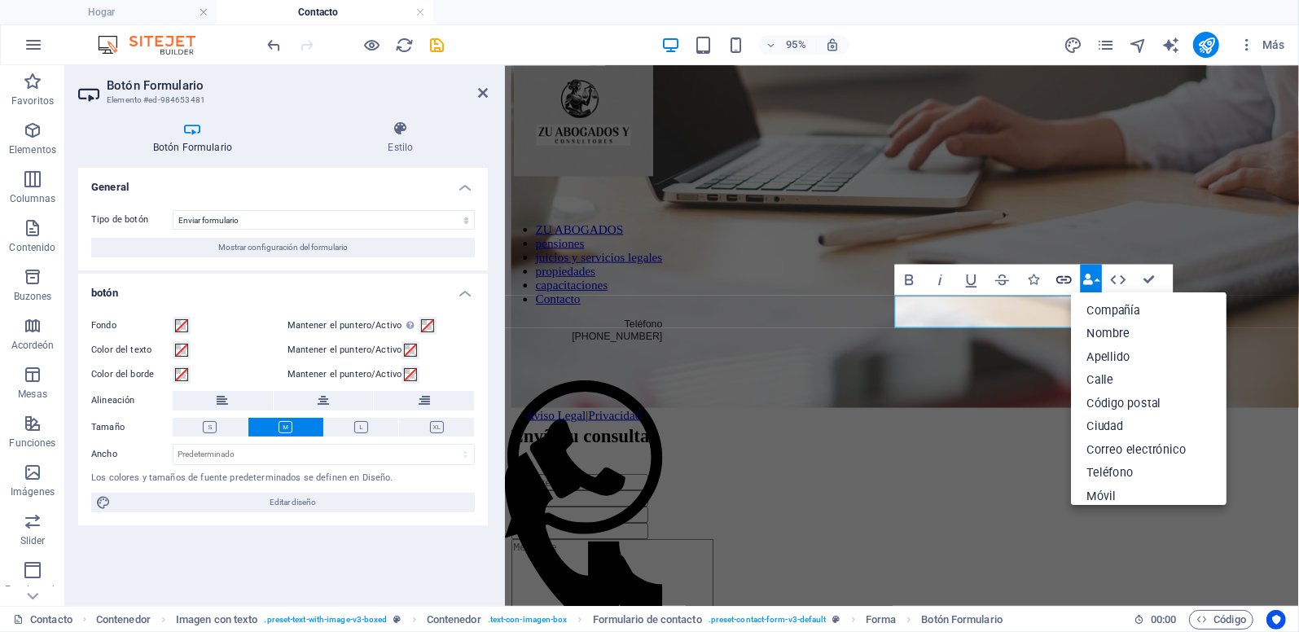
click at [1065, 283] on icon "button" at bounding box center [1064, 280] width 15 height 8
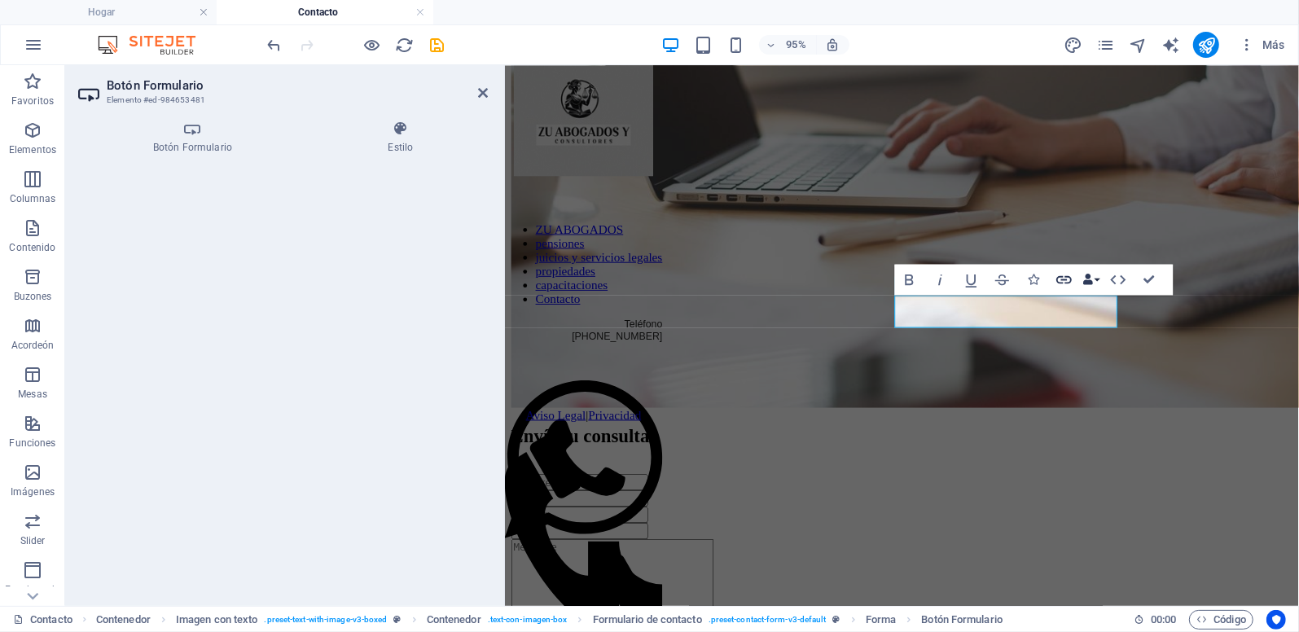
click at [1065, 281] on icon "button" at bounding box center [1065, 279] width 19 height 19
click at [194, 130] on icon at bounding box center [192, 129] width 229 height 16
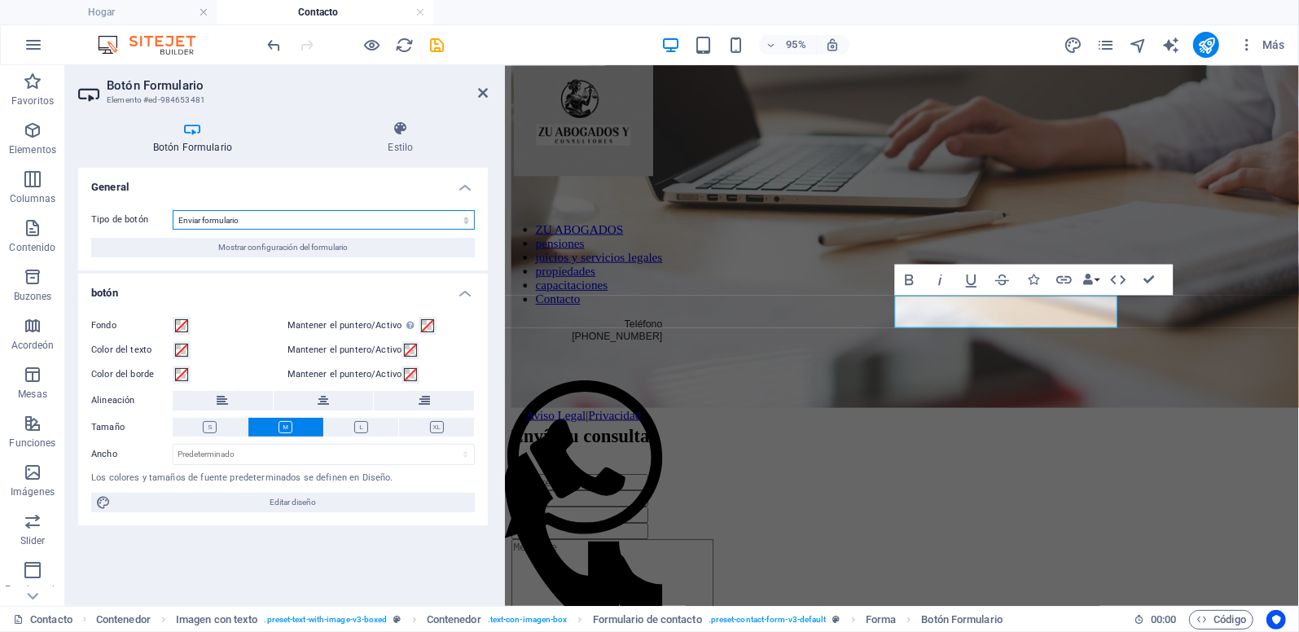
click at [464, 222] on select "Enviar formulario Restablecer formulario Sin acción" at bounding box center [324, 220] width 302 height 20
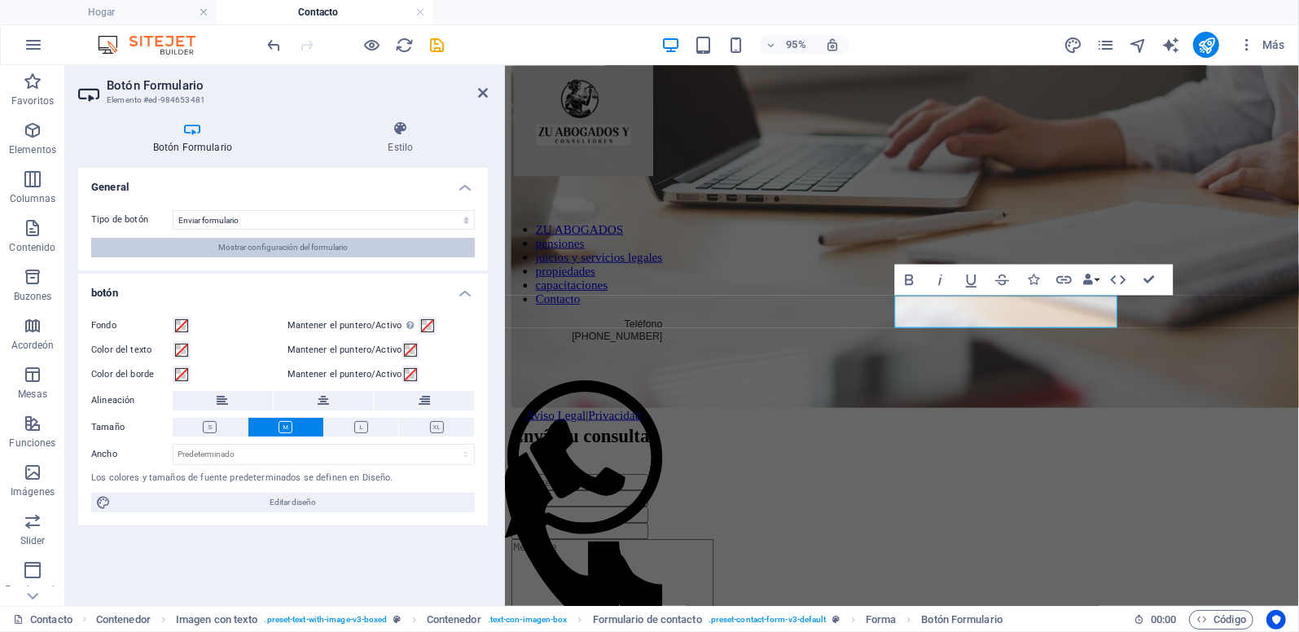
click at [238, 247] on span "Mostrar configuración del formulario" at bounding box center [283, 248] width 130 height 20
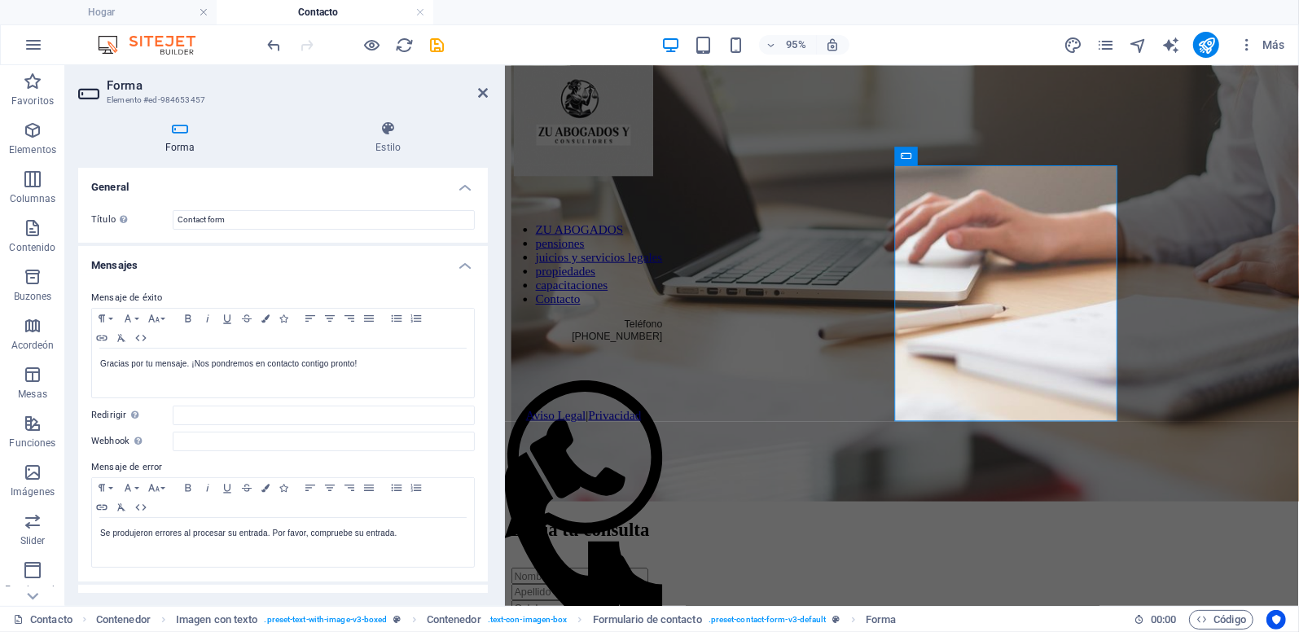
scroll to position [188, 0]
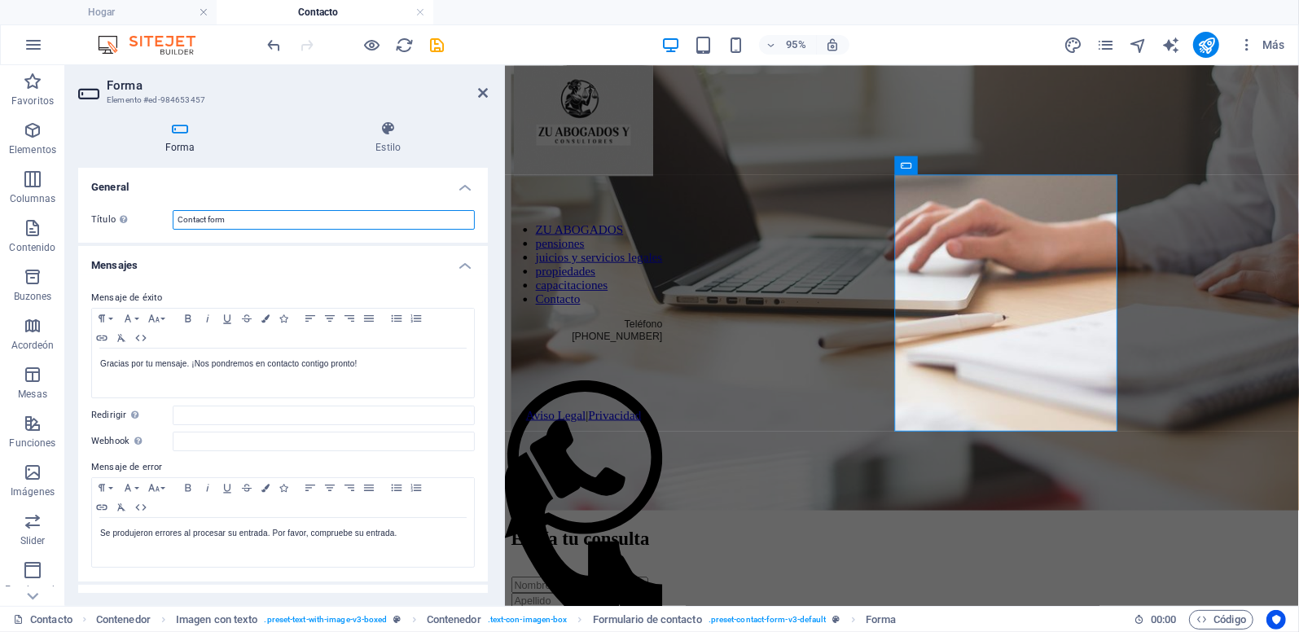
drag, startPoint x: 247, startPoint y: 219, endPoint x: 161, endPoint y: 217, distance: 85.5
click at [161, 217] on div "Título Defina un nombre para el formulario. Contact form" at bounding box center [283, 220] width 384 height 20
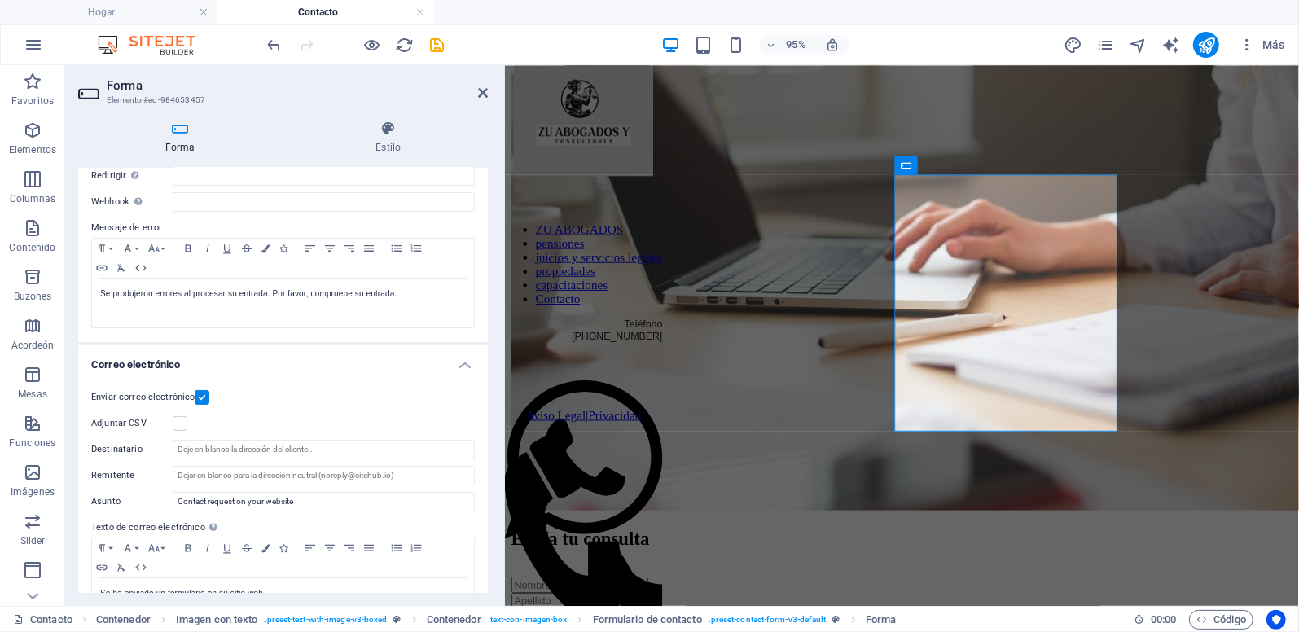
scroll to position [0, 0]
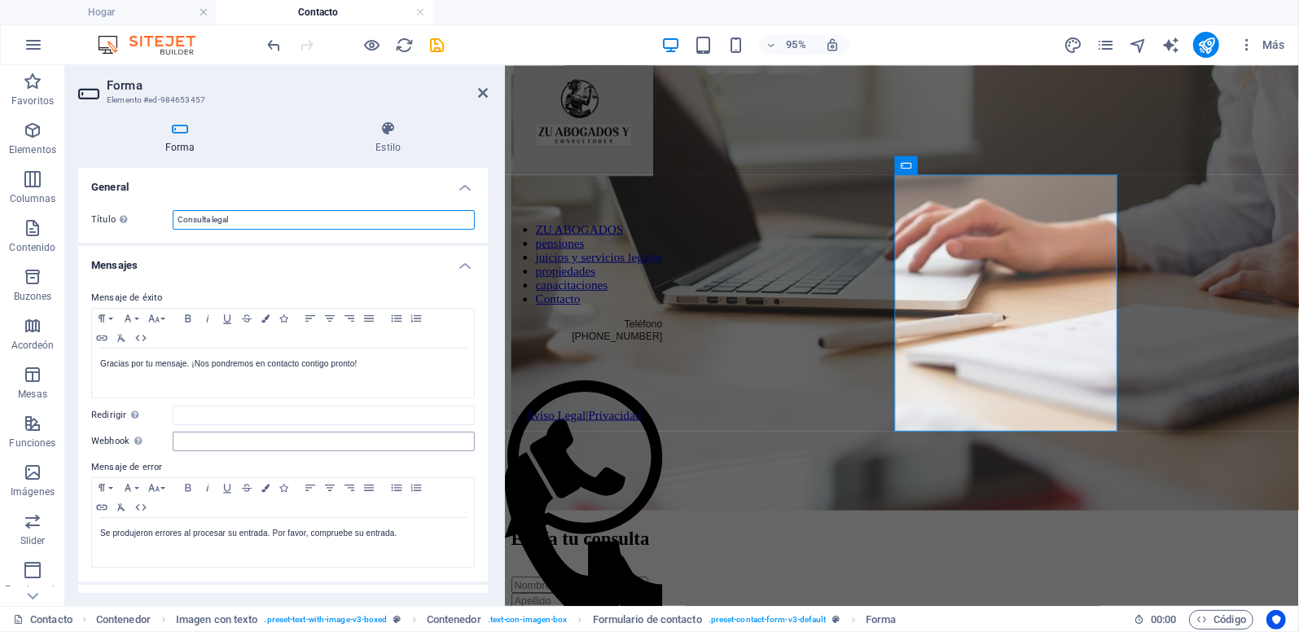
type input "Consulta legal"
click at [196, 438] on input "Webhook Un webhook es una notificación push de este formulario a otro servidor.…" at bounding box center [324, 442] width 302 height 20
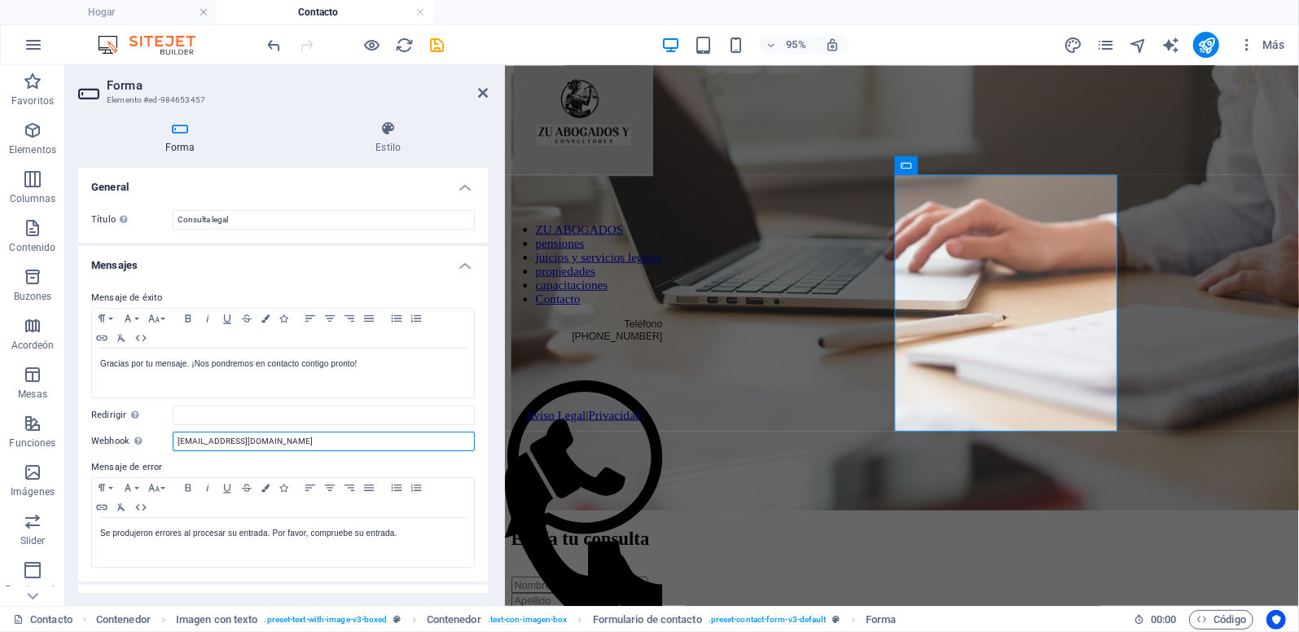
type input "[EMAIL_ADDRESS][DOMAIN_NAME]"
click at [204, 408] on input "Redirigir Defina un objetivo de redireccionamiento tras el envío exitoso del fo…" at bounding box center [324, 416] width 302 height 20
paste input "[URL][DOMAIN_NAME]"
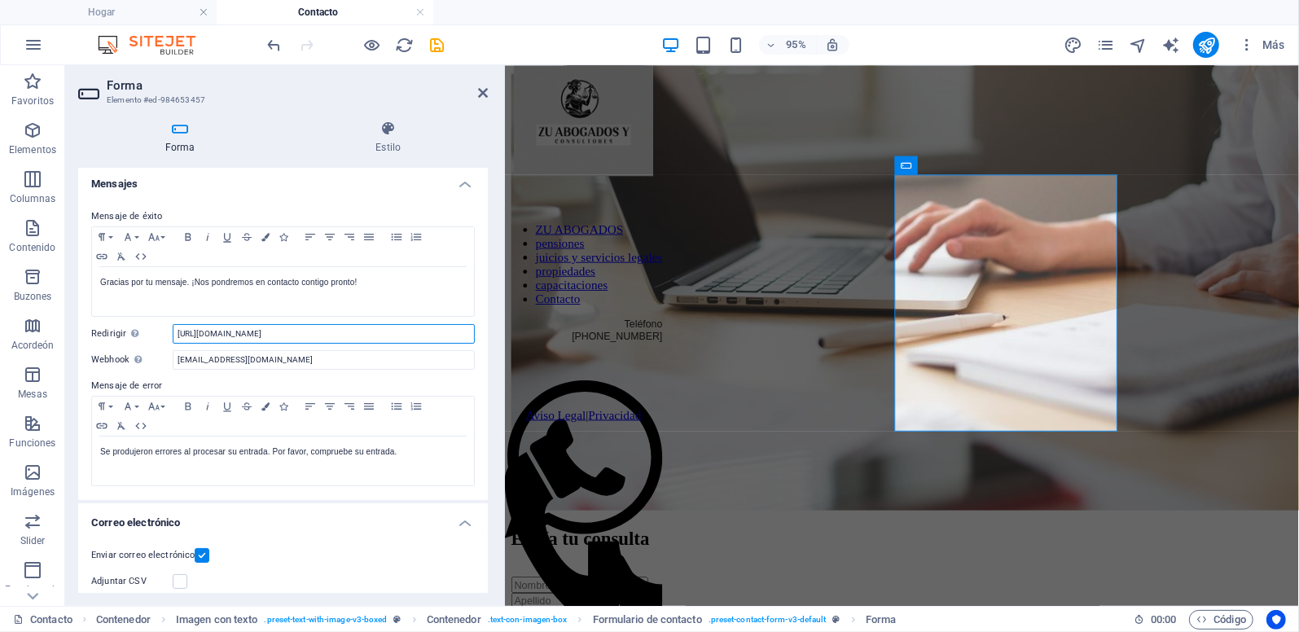
scroll to position [244, 0]
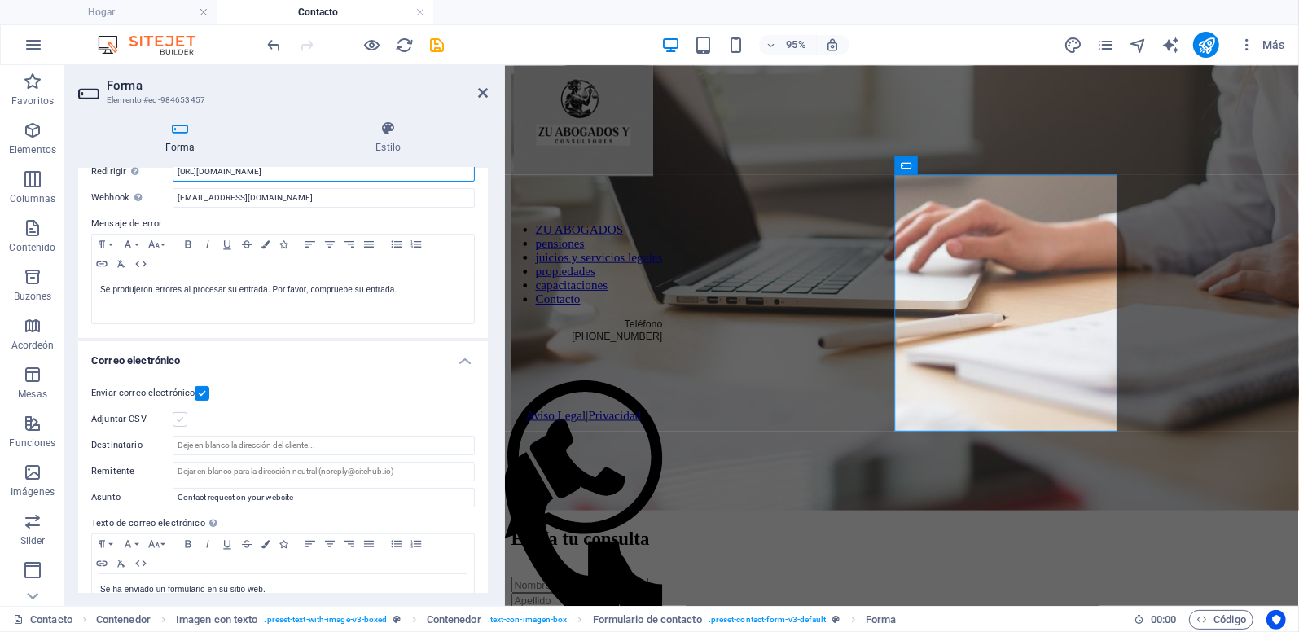
type input "[URL][DOMAIN_NAME]"
click at [182, 415] on label at bounding box center [180, 419] width 15 height 15
click at [0, 0] on input "Adjuntar CSV" at bounding box center [0, 0] width 0 height 0
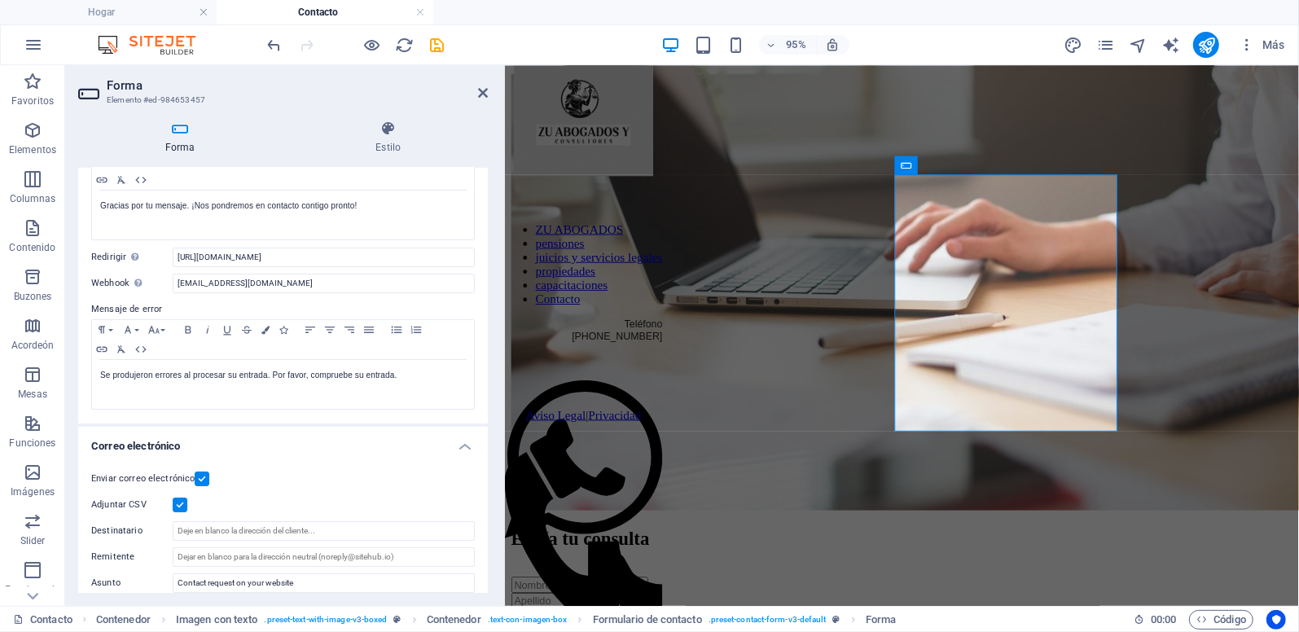
scroll to position [0, 0]
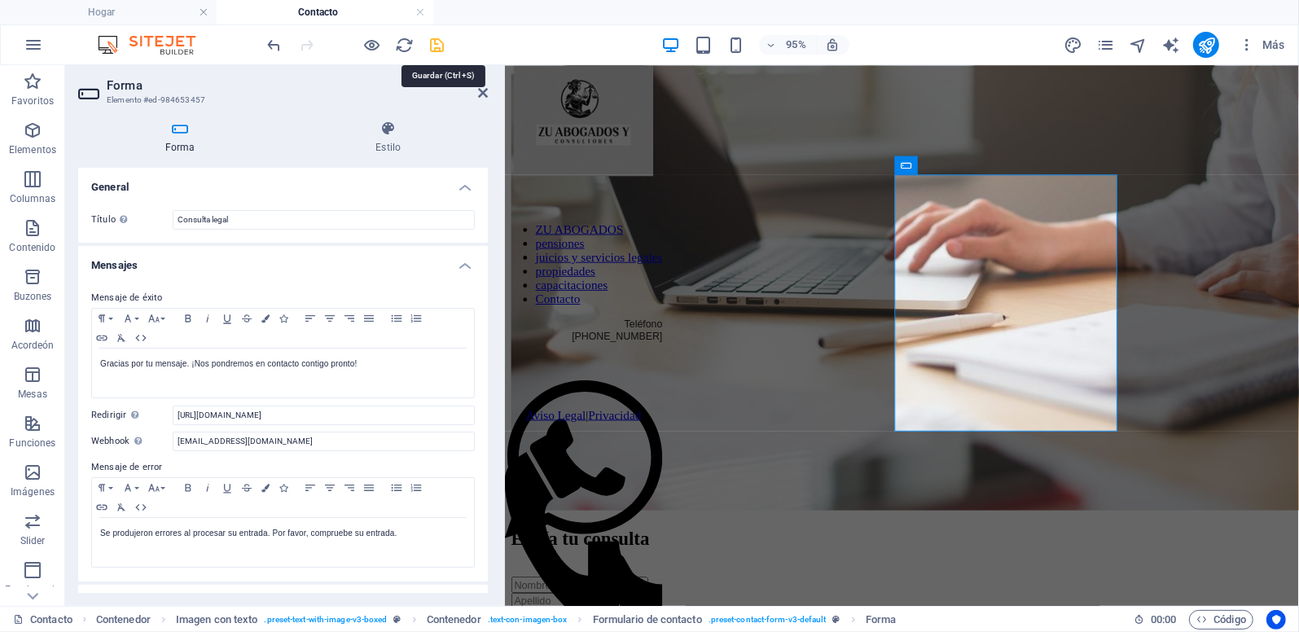
click at [440, 46] on icon "salvar" at bounding box center [437, 45] width 19 height 19
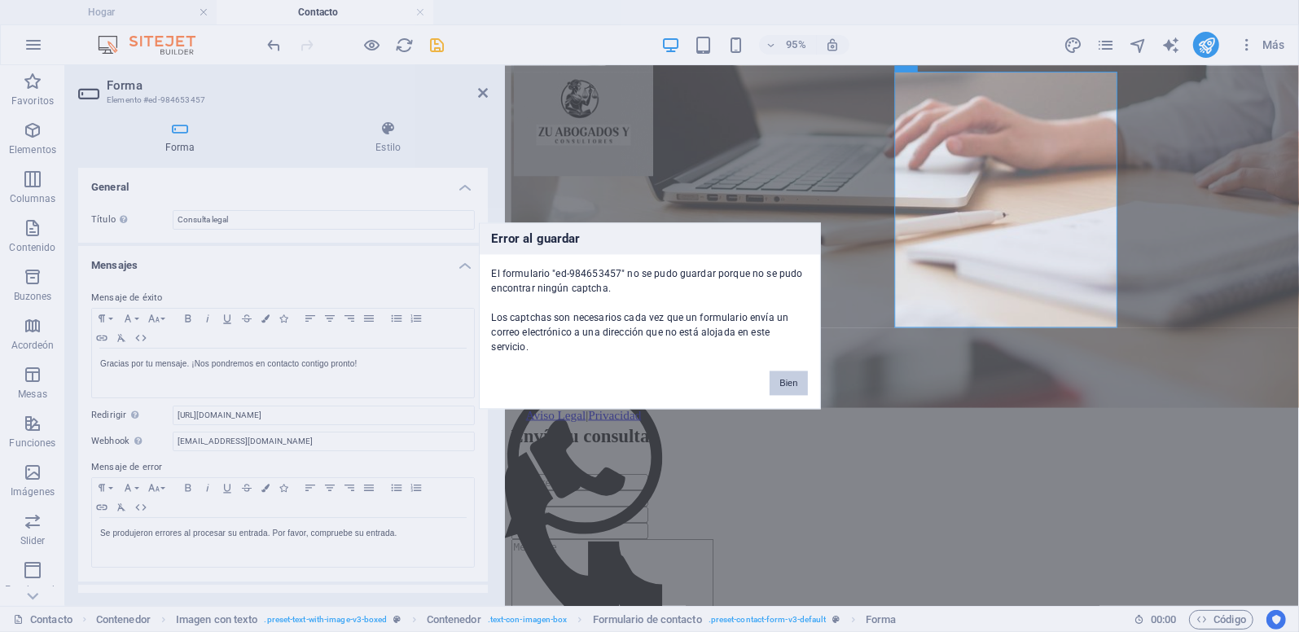
click at [799, 379] on button "Bien" at bounding box center [788, 383] width 37 height 24
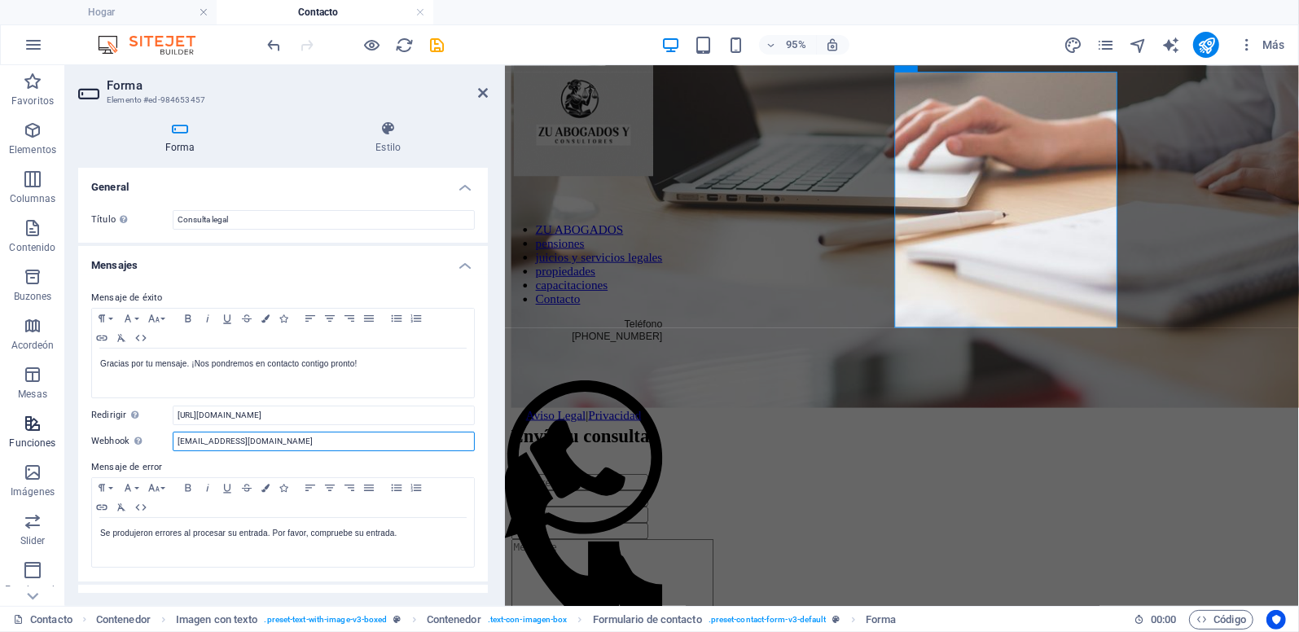
drag, startPoint x: 292, startPoint y: 443, endPoint x: 62, endPoint y: 442, distance: 230.5
click at [62, 442] on section "Favoritos Elementos Columnas Contenido Buzones Acordeón Mesas Funciones Imágene…" at bounding box center [649, 335] width 1299 height 541
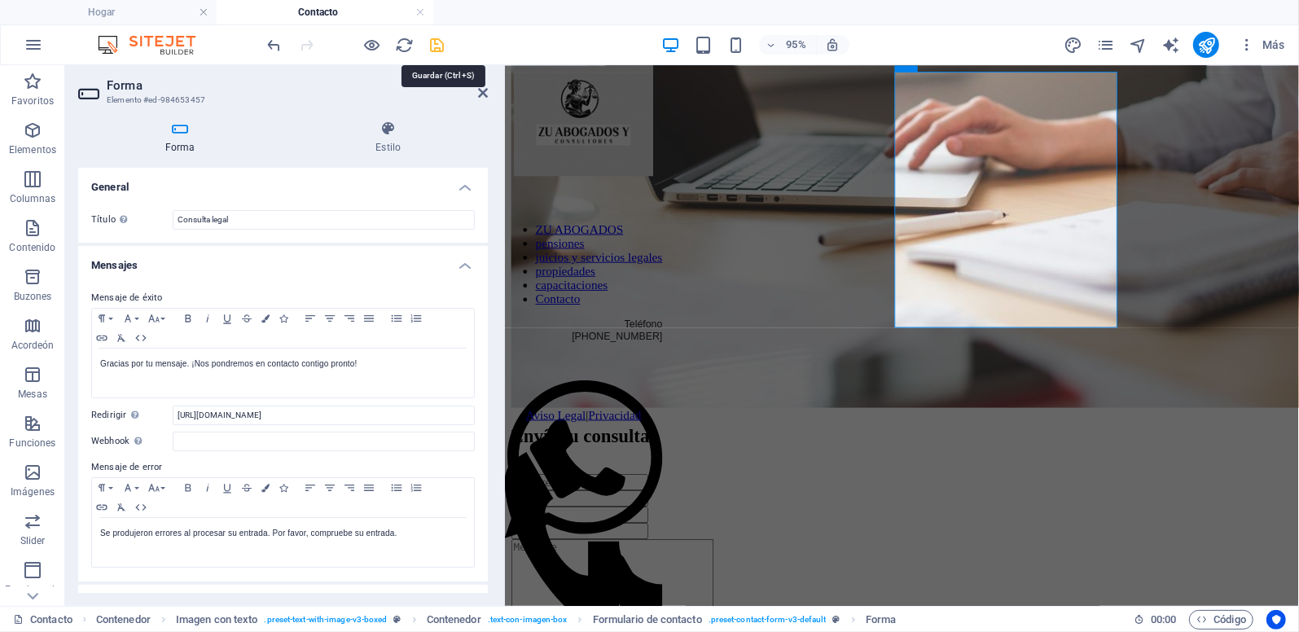
click at [440, 45] on icon "salvar" at bounding box center [437, 45] width 19 height 19
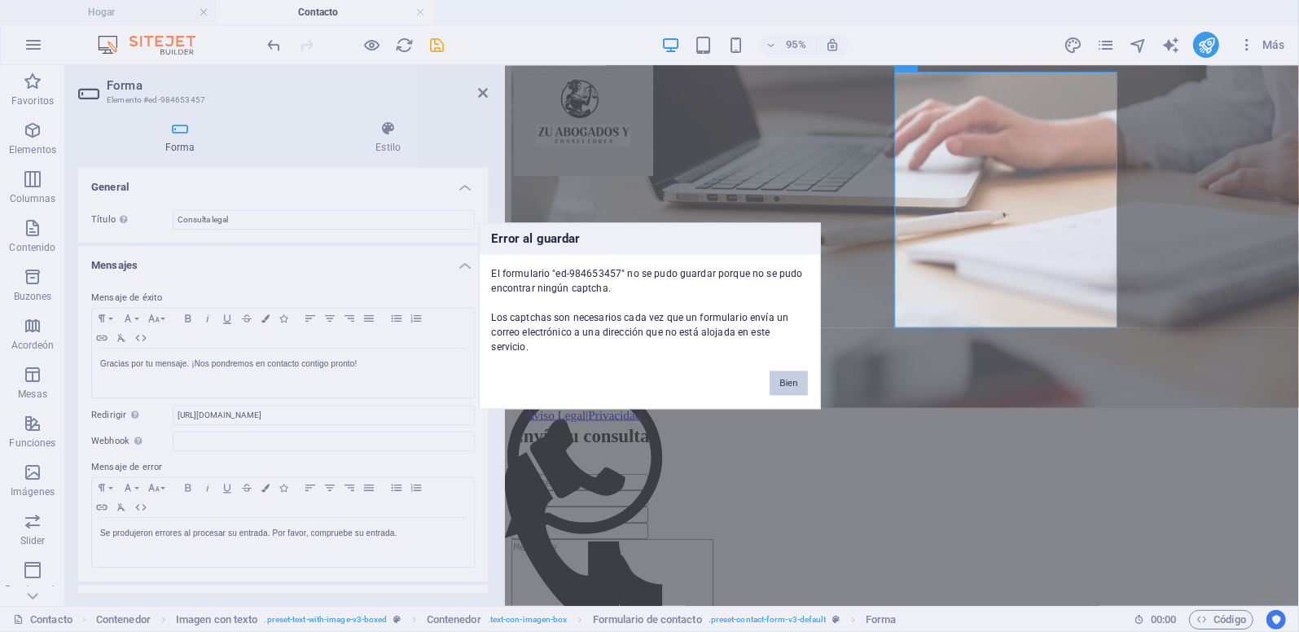
click at [802, 374] on button "Bien" at bounding box center [788, 383] width 37 height 24
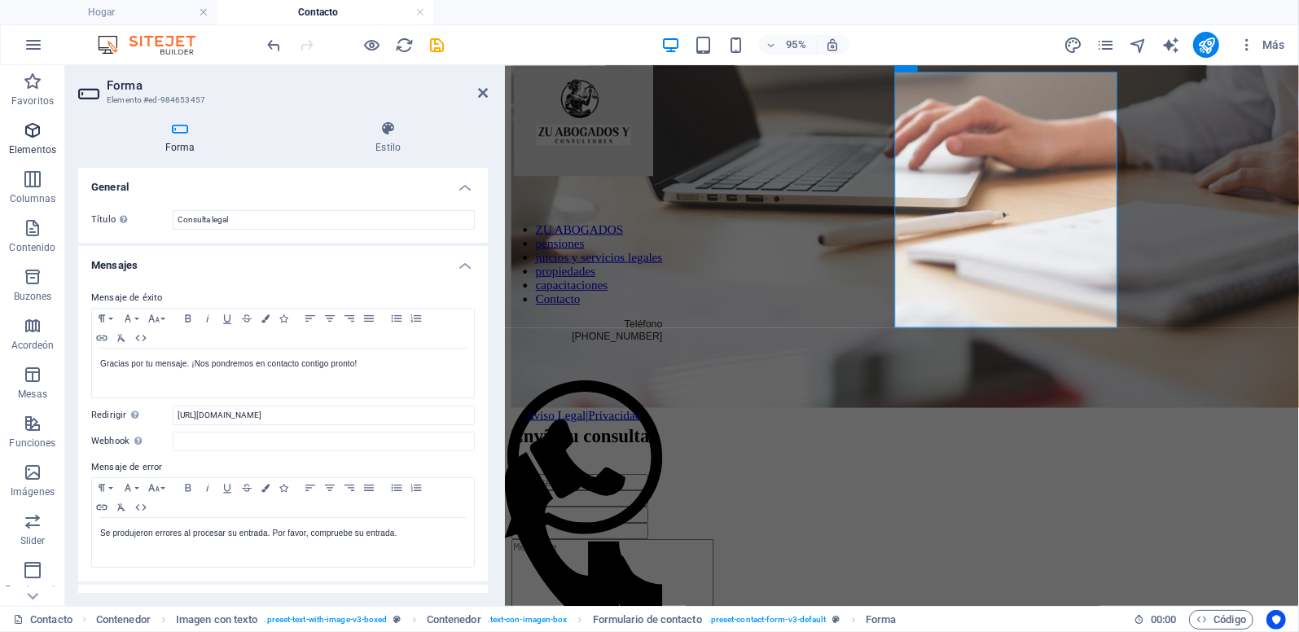
click at [32, 131] on icon "button" at bounding box center [33, 131] width 20 height 20
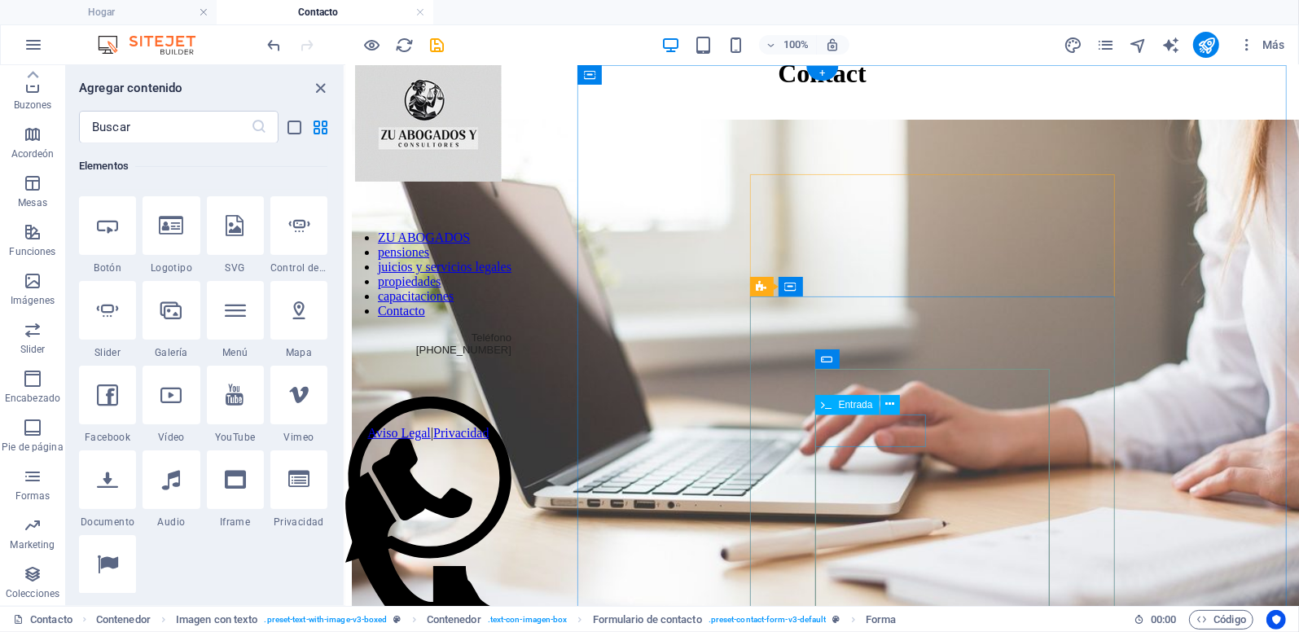
scroll to position [0, 0]
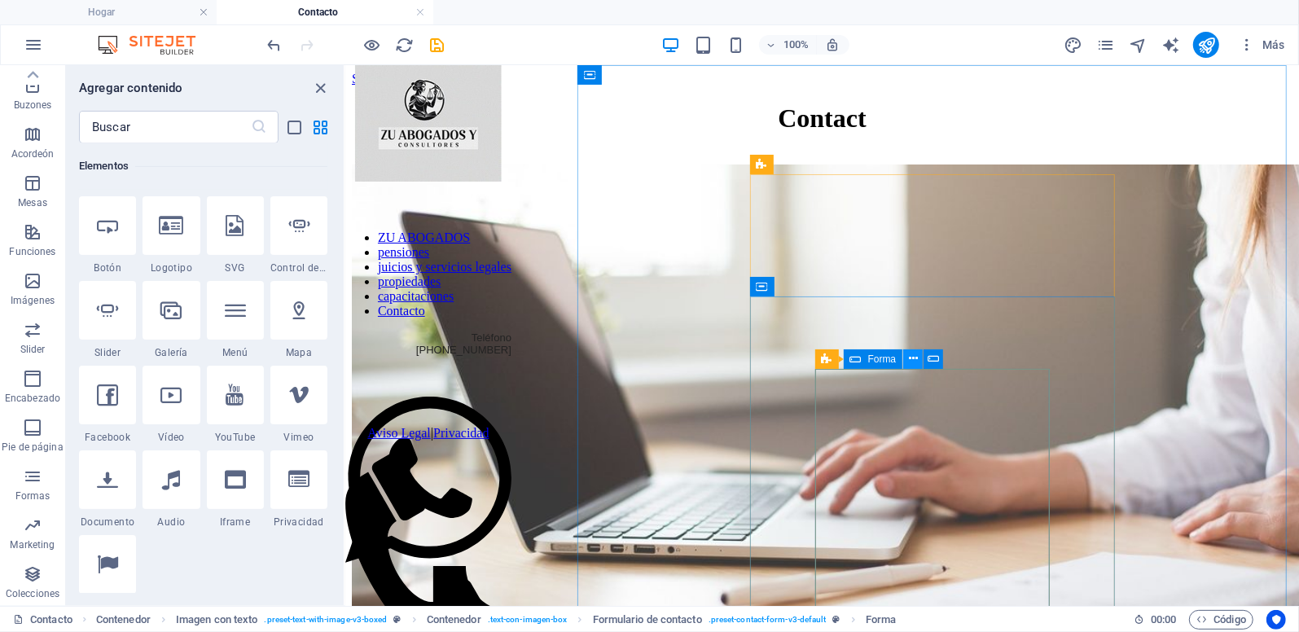
click at [910, 359] on icon at bounding box center [913, 358] width 9 height 17
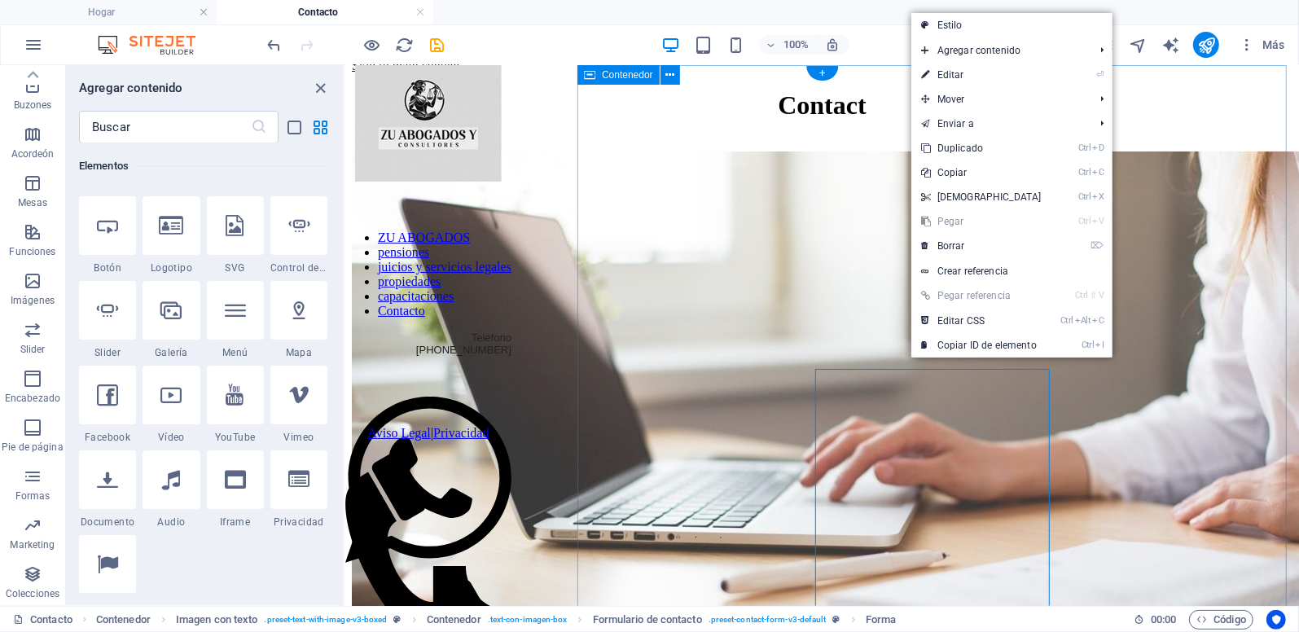
scroll to position [163, 0]
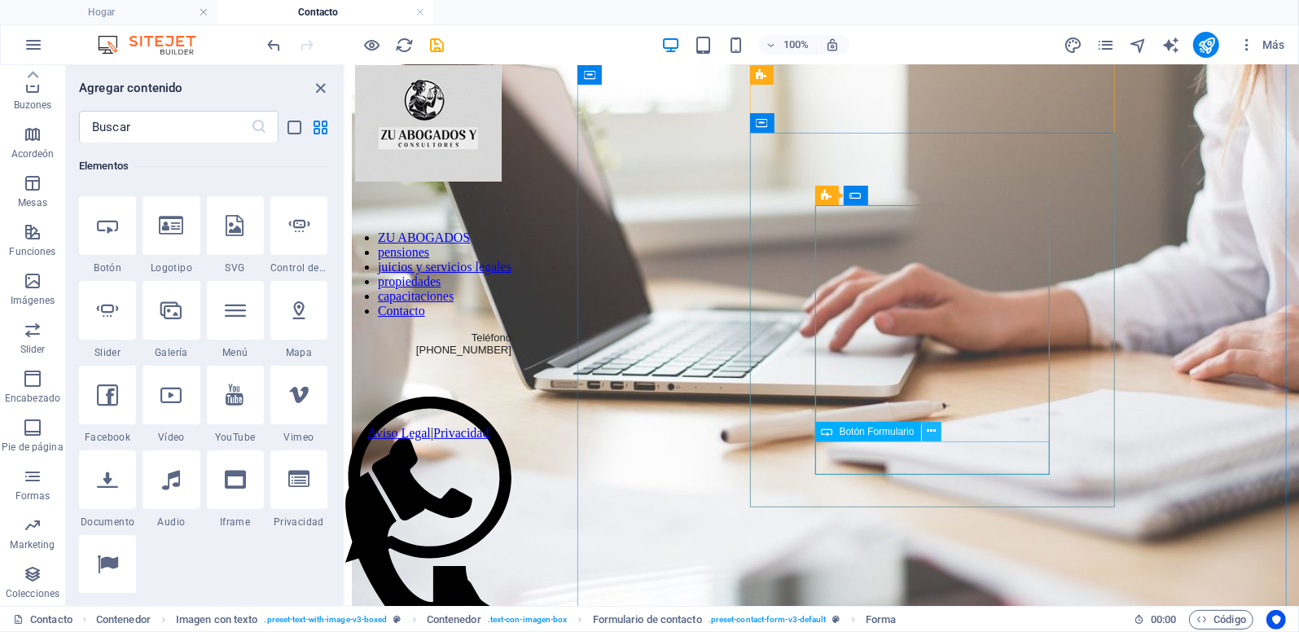
click at [935, 429] on icon at bounding box center [931, 431] width 9 height 17
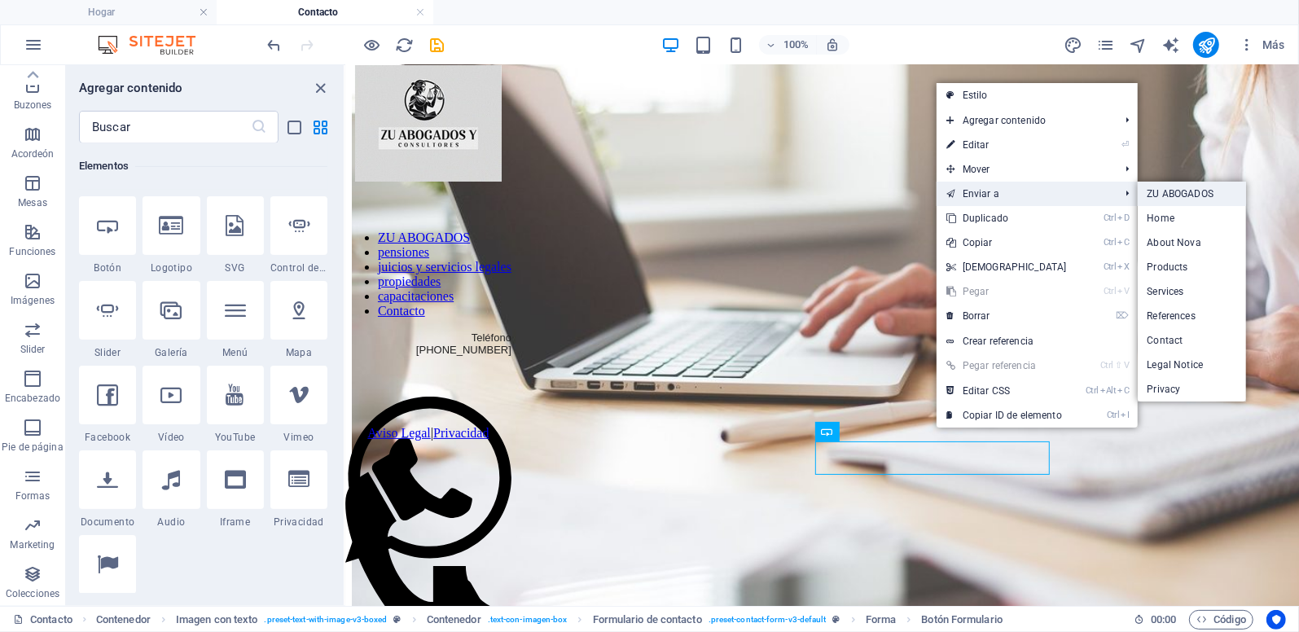
click at [1160, 193] on link "ZU ABOGADOS" at bounding box center [1192, 194] width 109 height 24
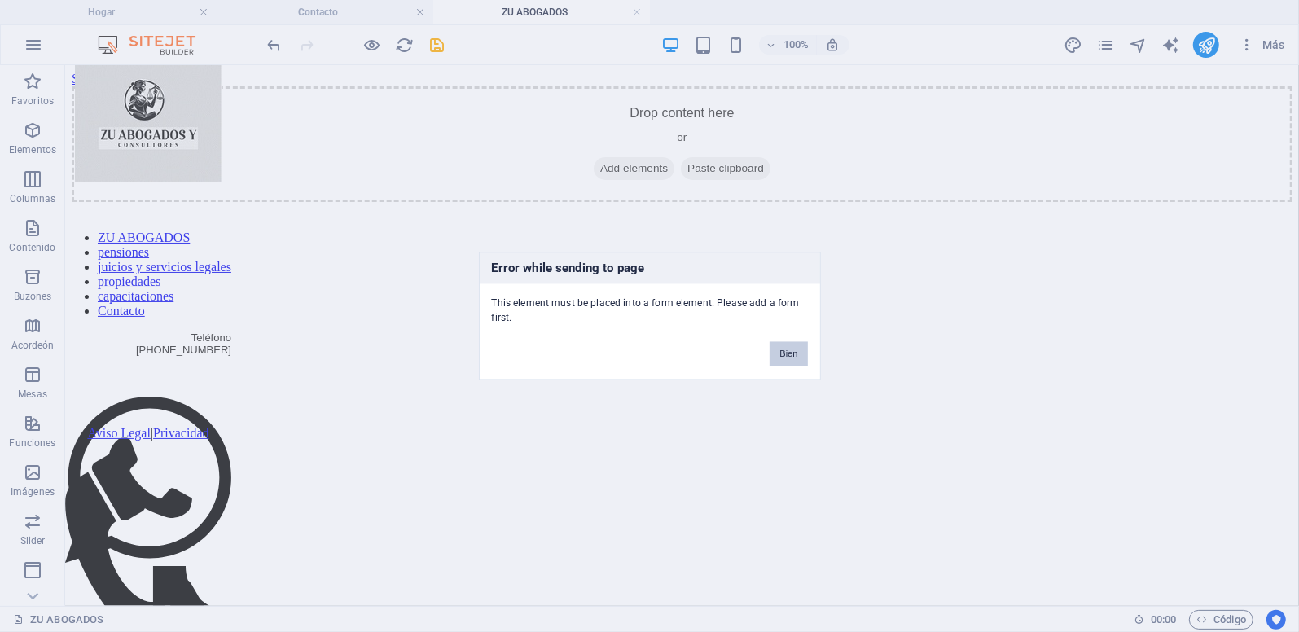
scroll to position [0, 0]
click at [796, 347] on button "Bien" at bounding box center [788, 354] width 37 height 24
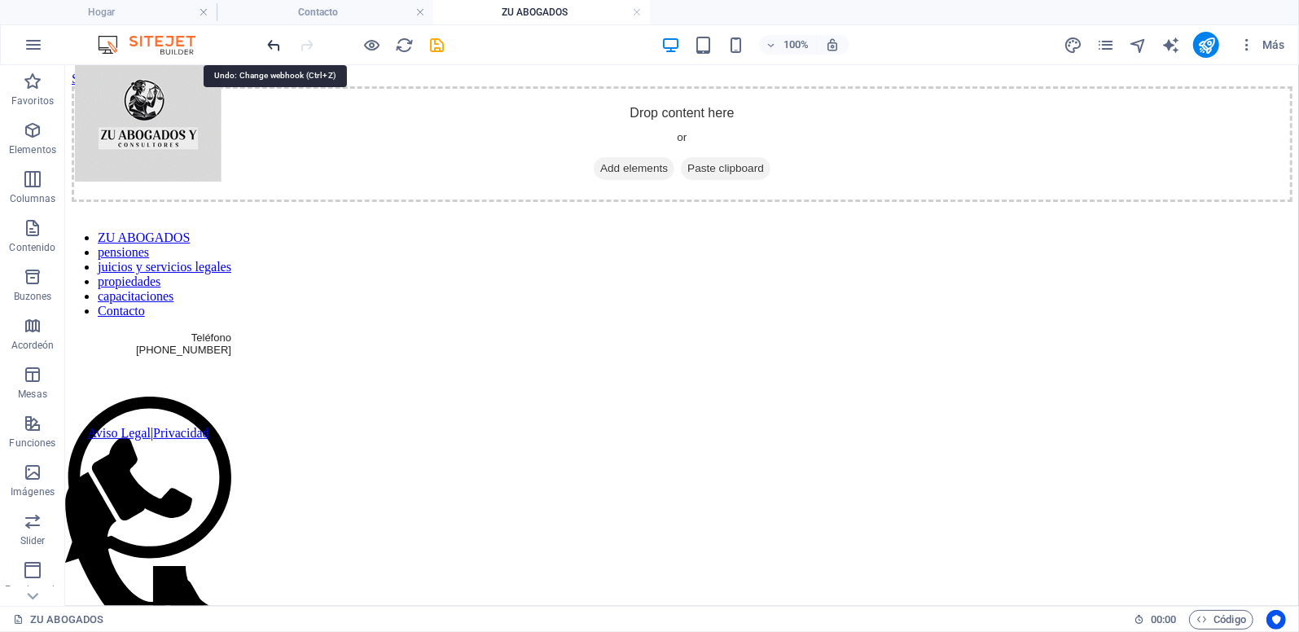
click at [274, 42] on icon "deshacer" at bounding box center [275, 45] width 19 height 19
click at [639, 9] on link at bounding box center [637, 12] width 10 height 15
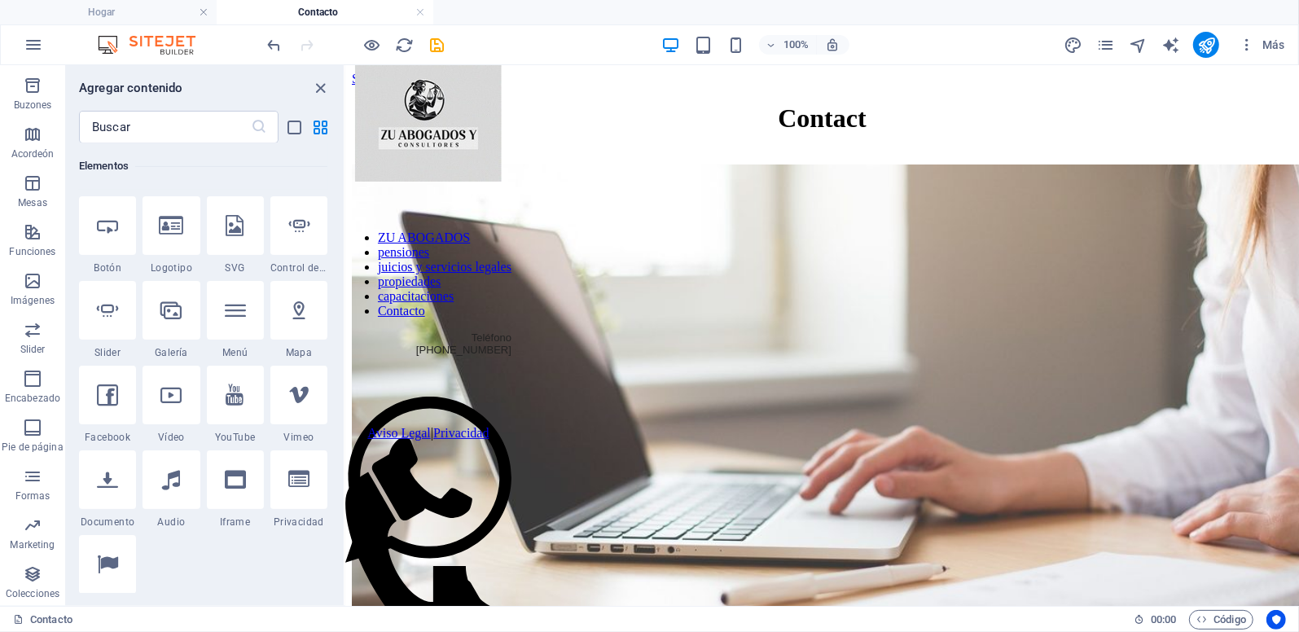
scroll to position [163, 0]
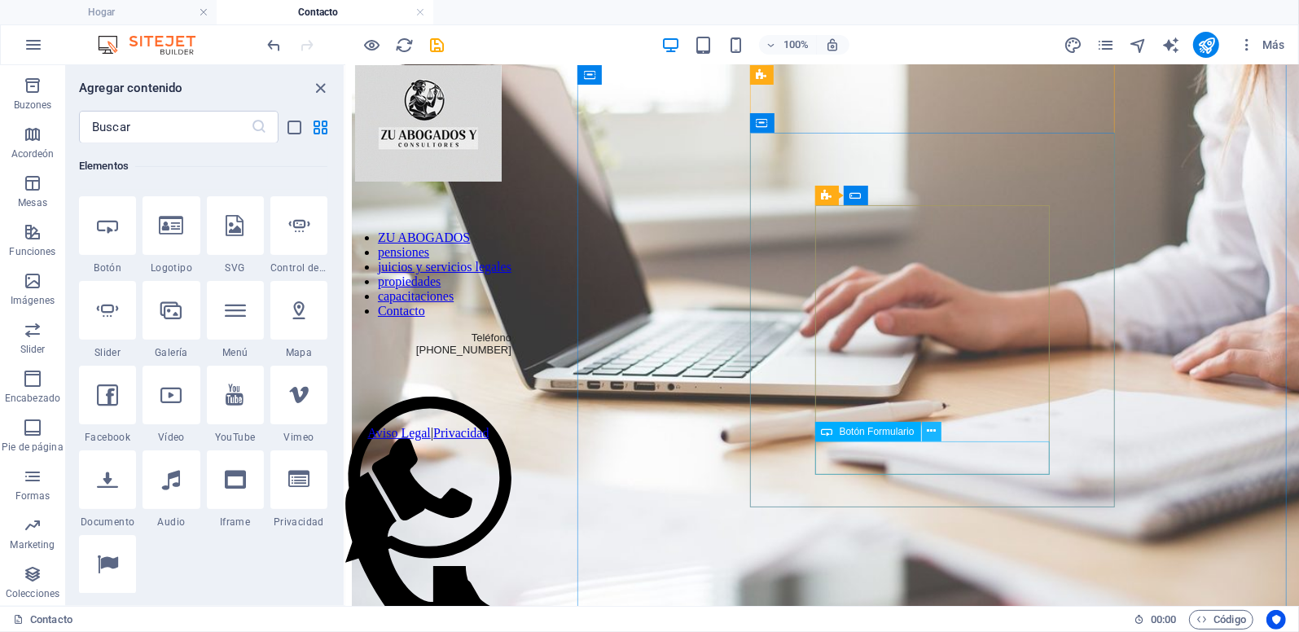
click at [933, 425] on icon at bounding box center [931, 431] width 9 height 17
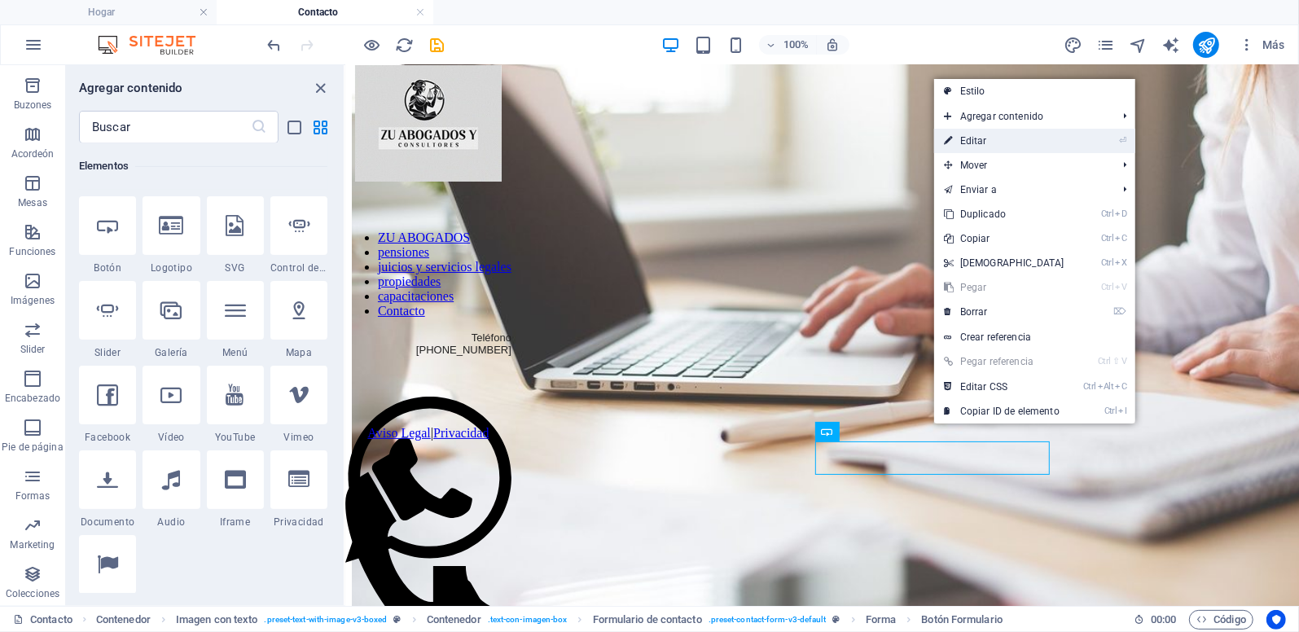
click at [983, 137] on font "Editar" at bounding box center [973, 140] width 27 height 11
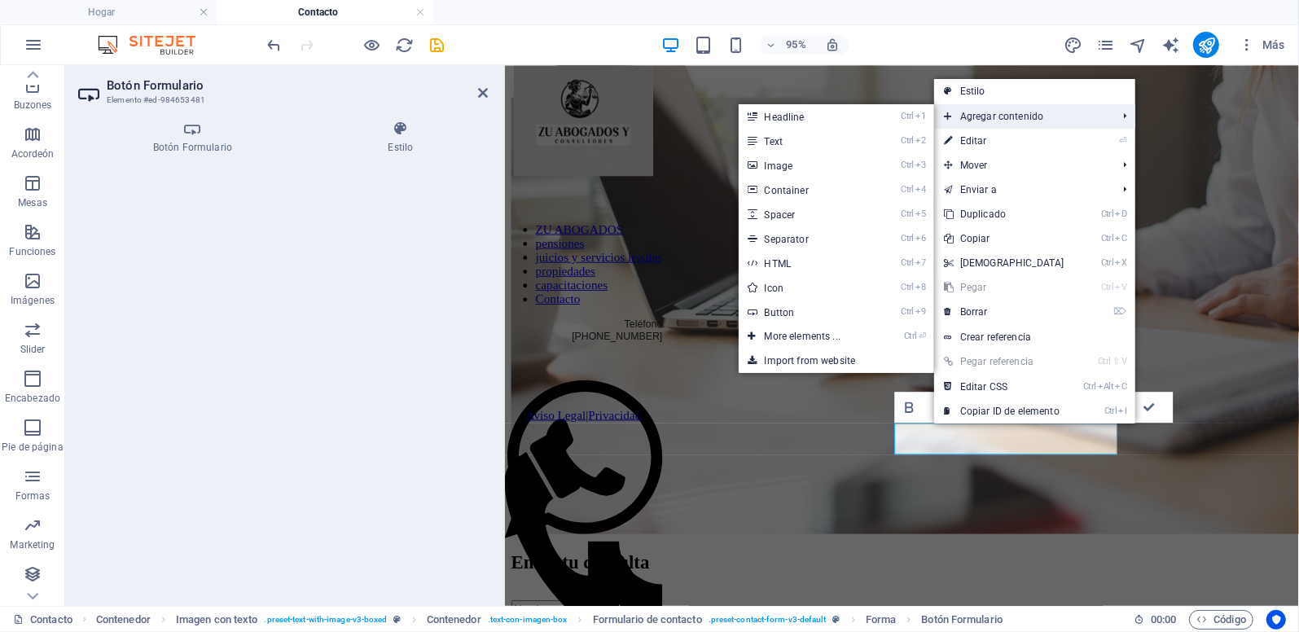
click at [986, 125] on span "Agregar contenido" at bounding box center [1022, 116] width 177 height 24
click at [815, 327] on link "Ctrl ⏎ More elements ..." at bounding box center [806, 336] width 134 height 24
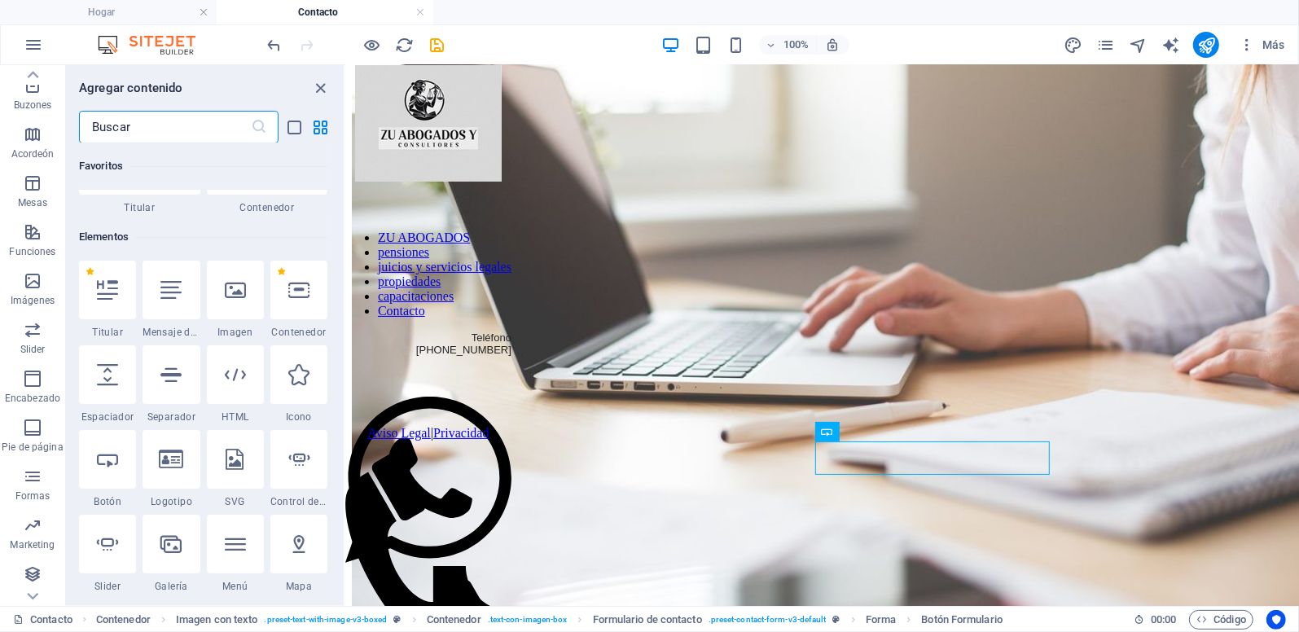
scroll to position [173, 0]
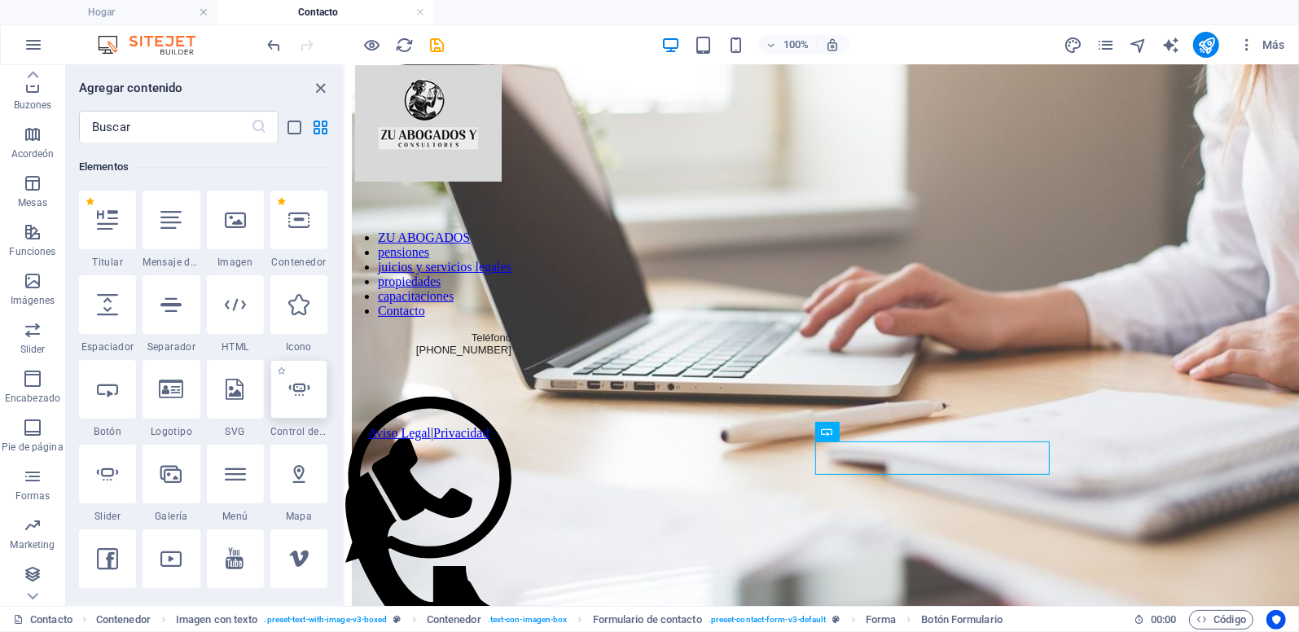
click at [300, 380] on icon at bounding box center [298, 389] width 21 height 21
select select "ms"
select select "s"
select select "progressive"
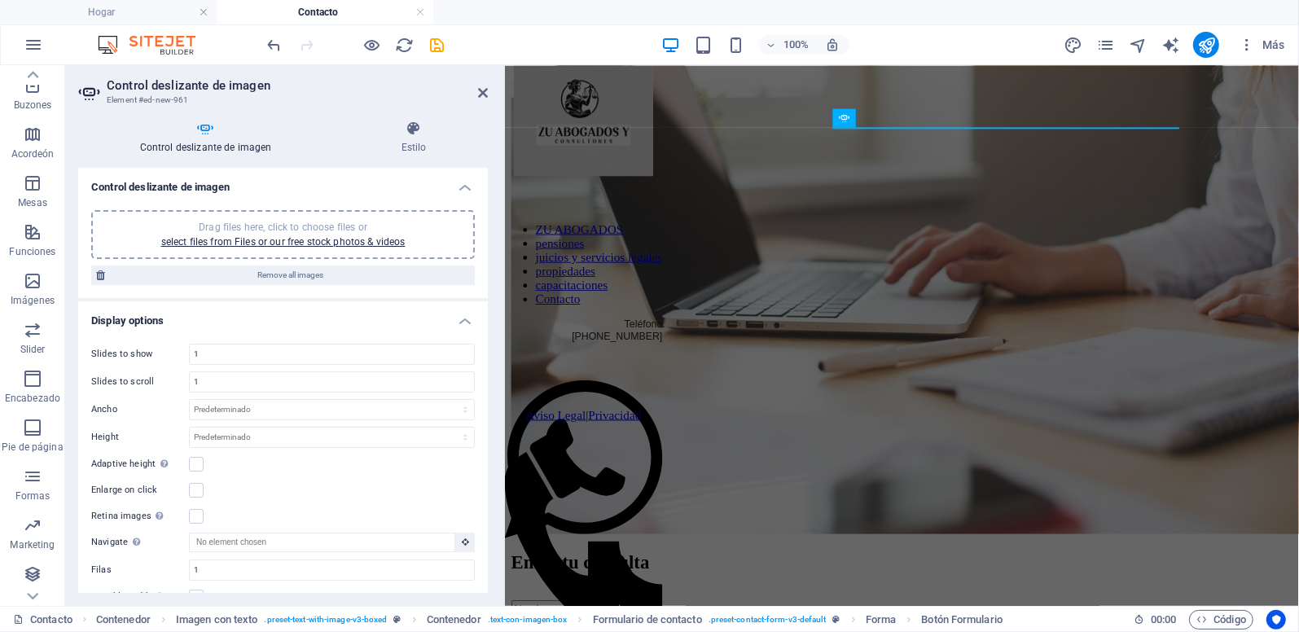
scroll to position [0, 0]
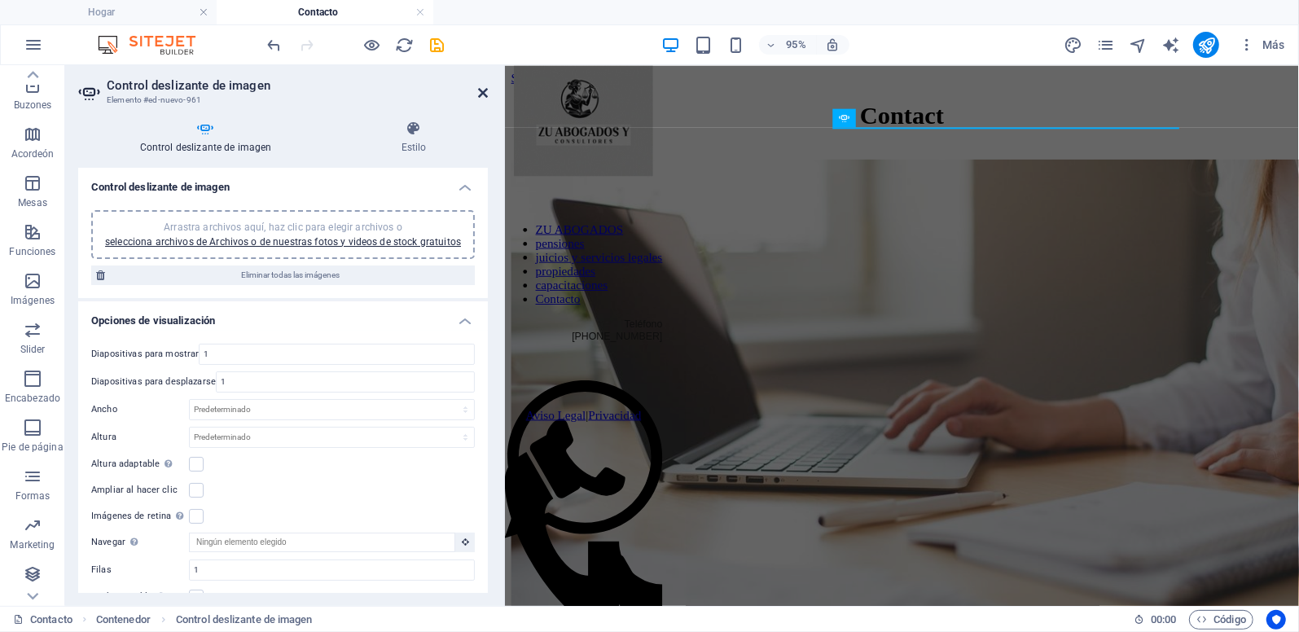
click at [483, 96] on icon at bounding box center [483, 92] width 10 height 13
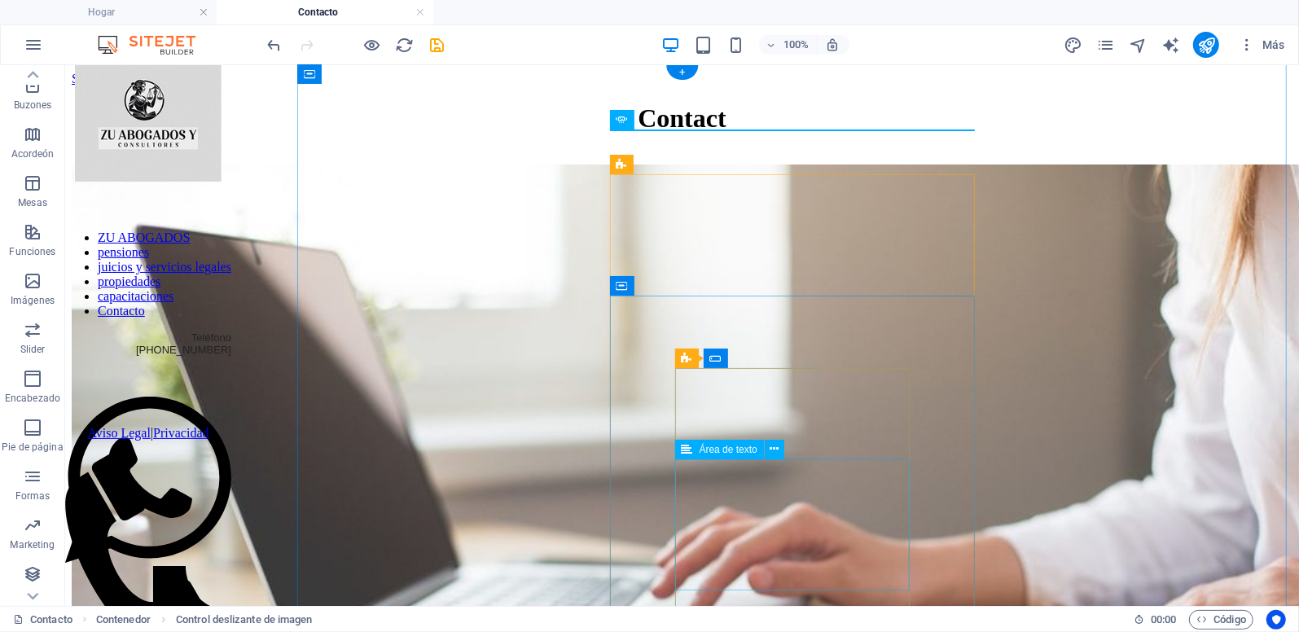
scroll to position [244, 0]
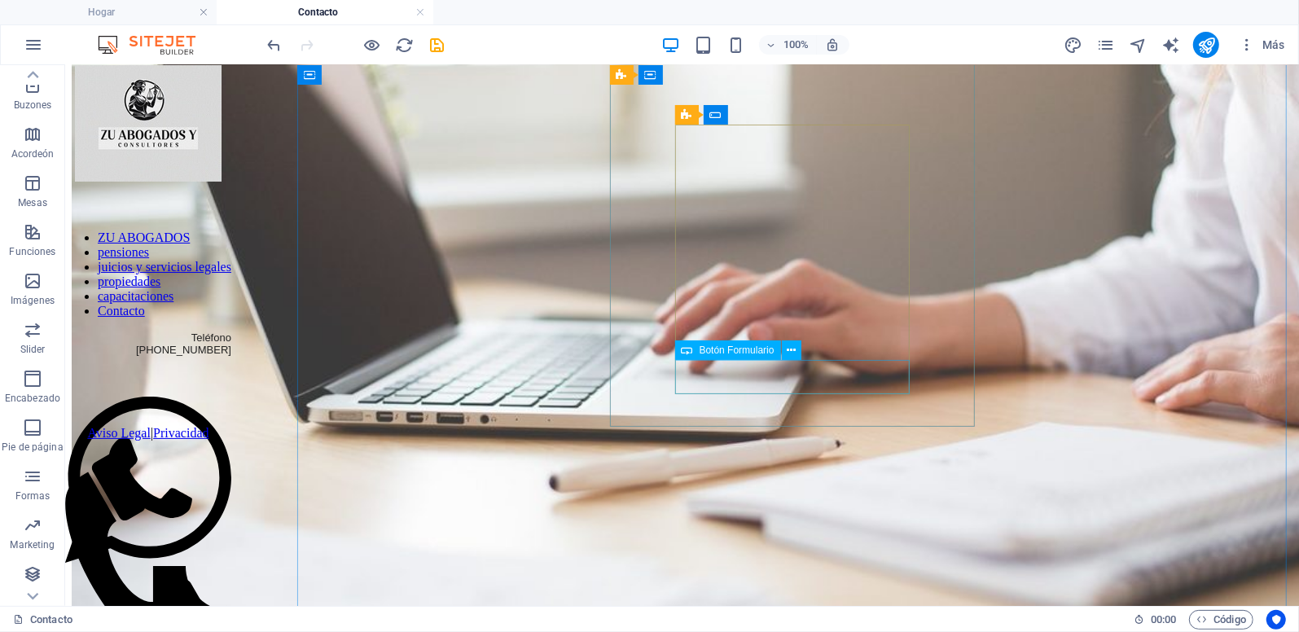
click at [718, 350] on span "Botón Formulario" at bounding box center [737, 350] width 75 height 10
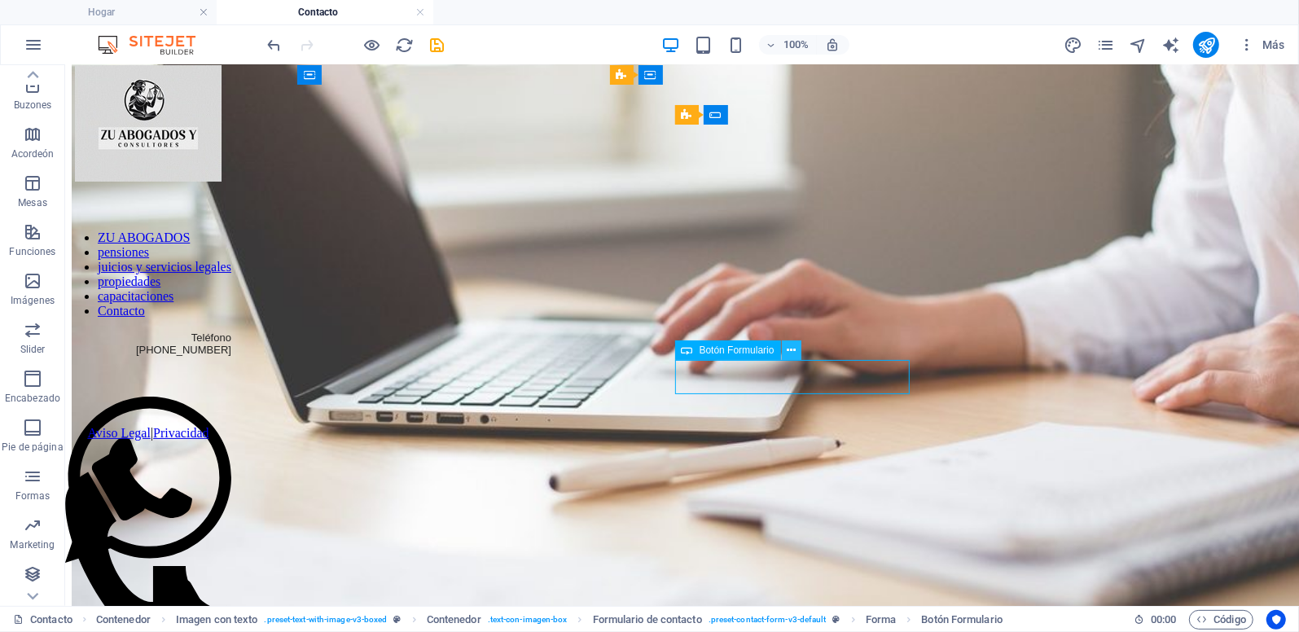
click at [794, 352] on icon at bounding box center [791, 350] width 9 height 17
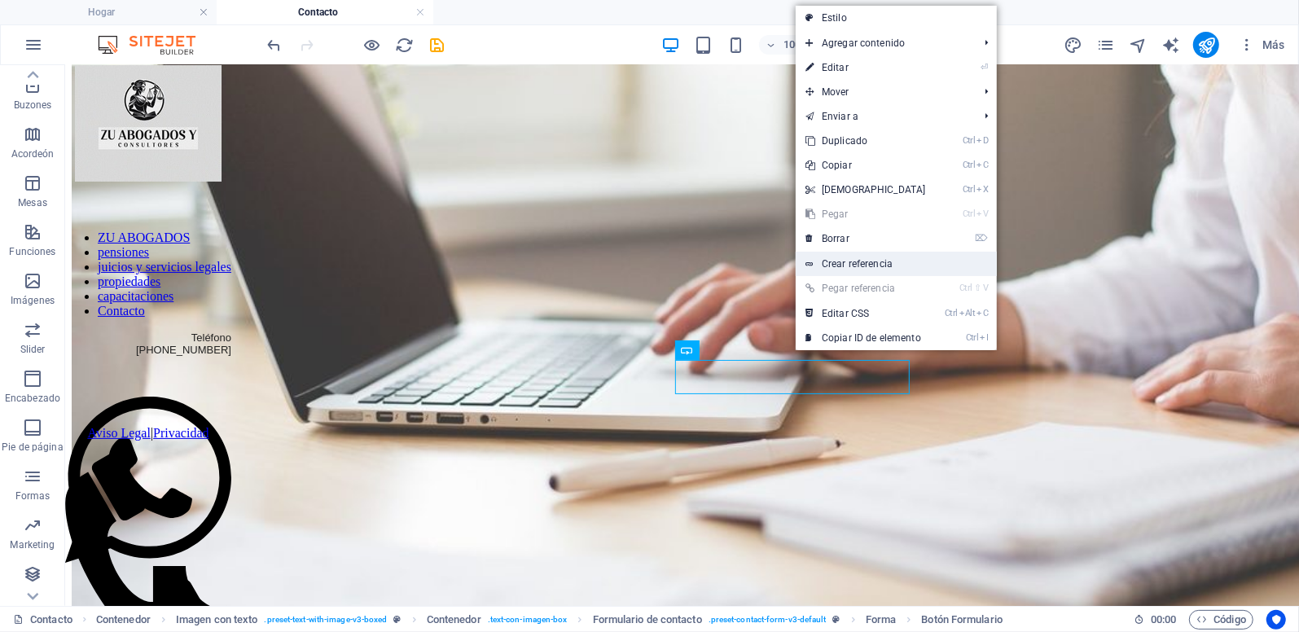
click at [845, 262] on font "Crear referencia" at bounding box center [857, 263] width 71 height 11
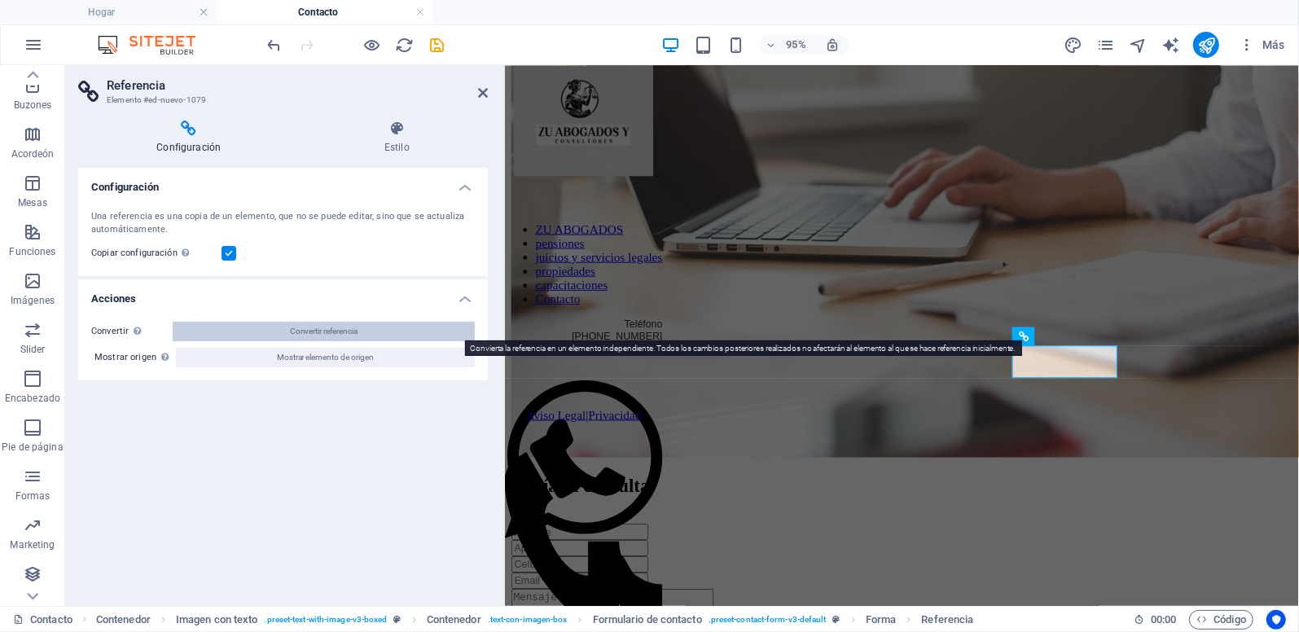
click at [206, 327] on button "Convertir referencia" at bounding box center [324, 332] width 302 height 20
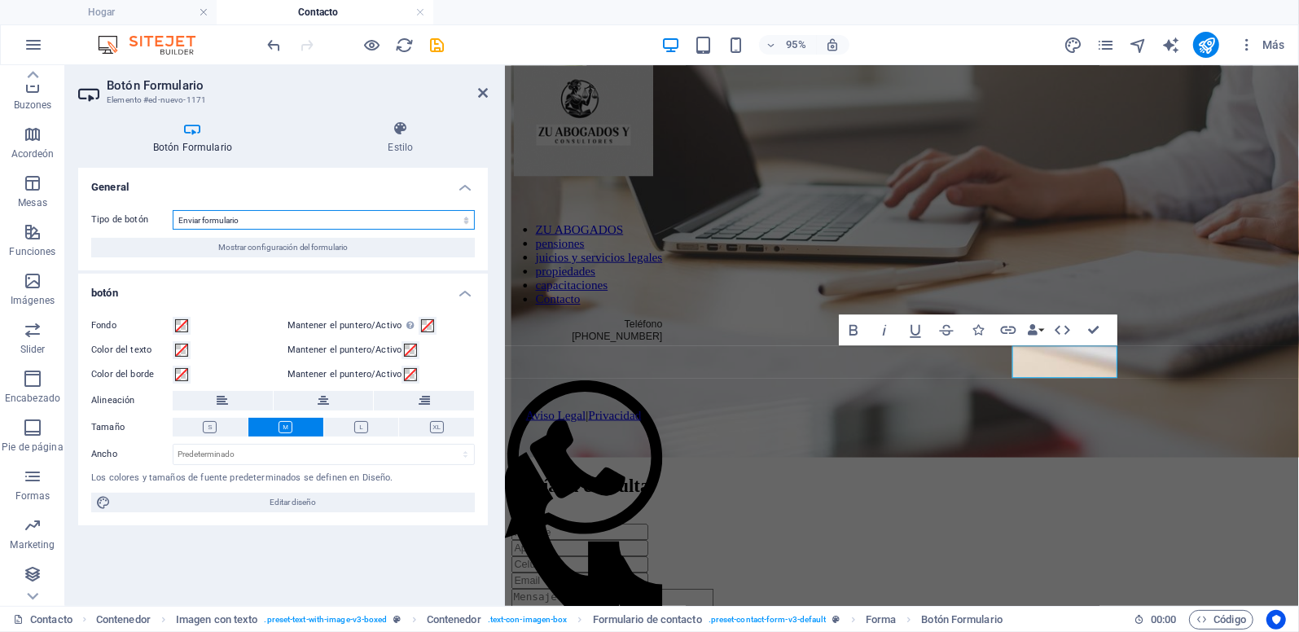
click at [206, 219] on select "Enviar formulario Restablecer formulario Sin acción" at bounding box center [324, 220] width 302 height 20
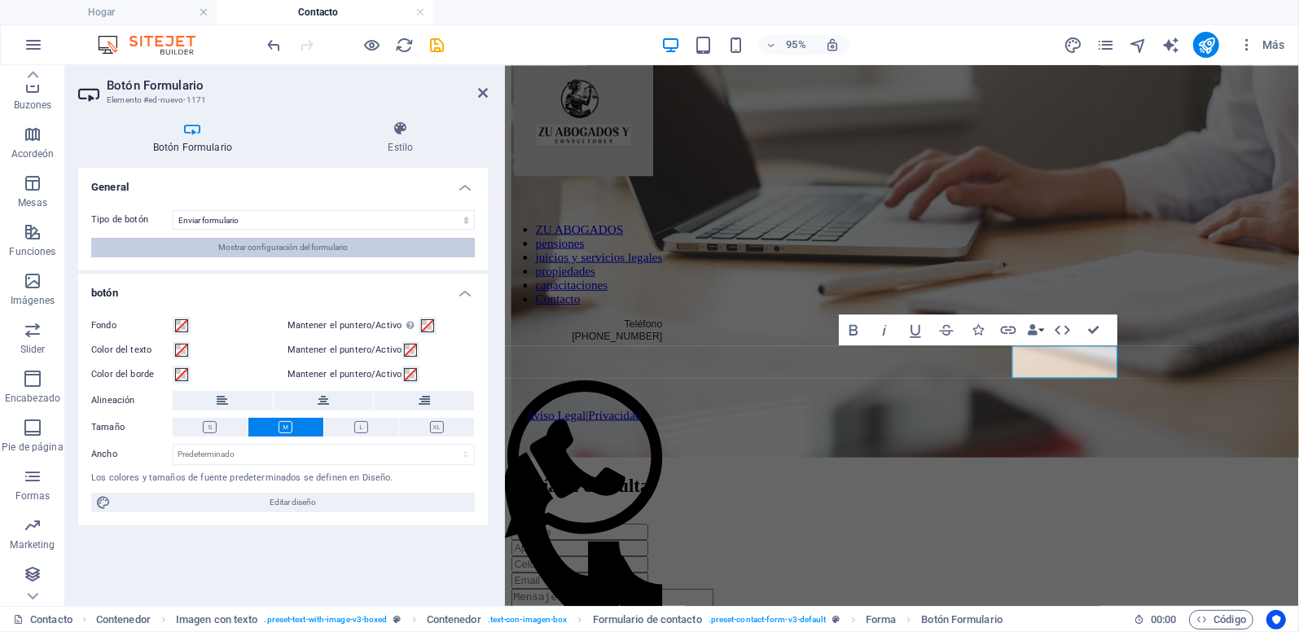
click at [246, 250] on span "Mostrar configuración del formulario" at bounding box center [283, 248] width 130 height 20
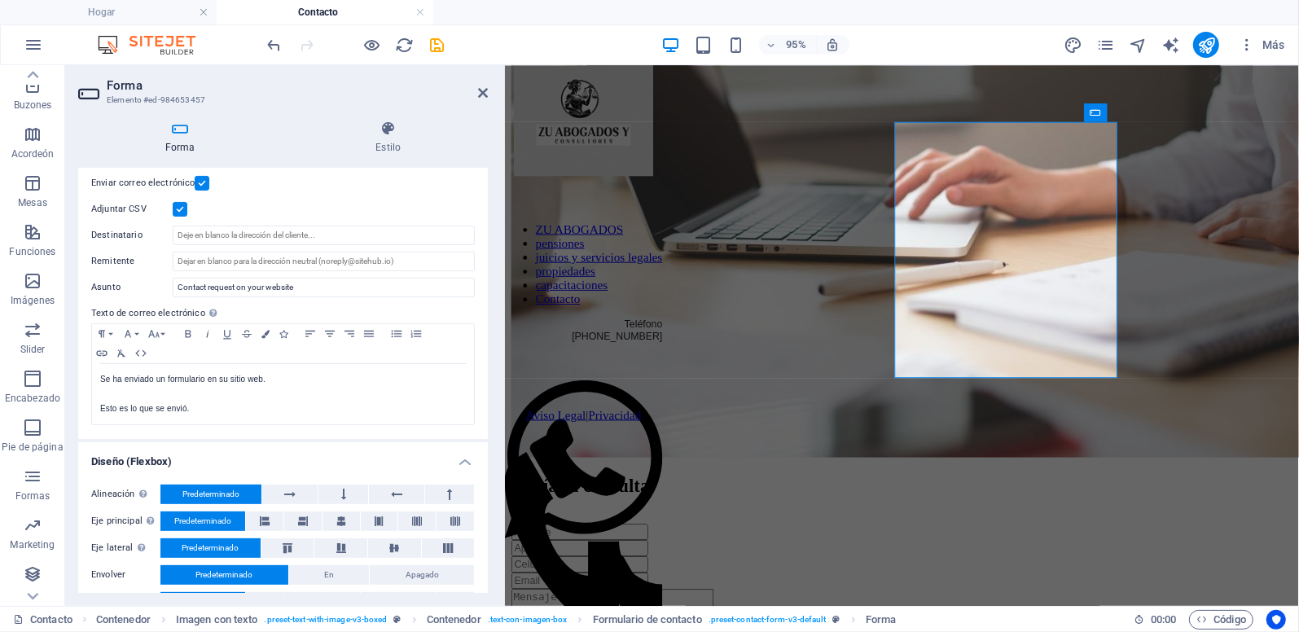
scroll to position [484, 0]
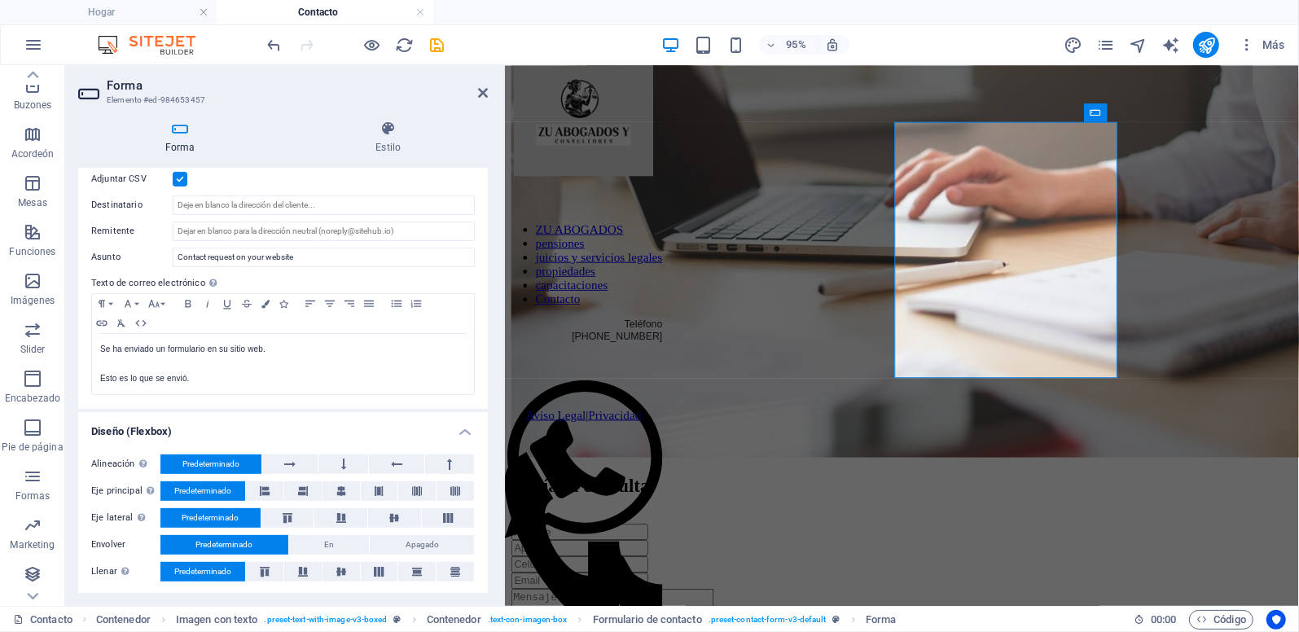
drag, startPoint x: 484, startPoint y: 441, endPoint x: 481, endPoint y: 545, distance: 103.5
click at [481, 545] on div "Alineación Determina la dirección de flexión. Predeterminado Eje principal Dete…" at bounding box center [283, 518] width 410 height 154
click at [440, 46] on icon "salvar" at bounding box center [437, 45] width 19 height 19
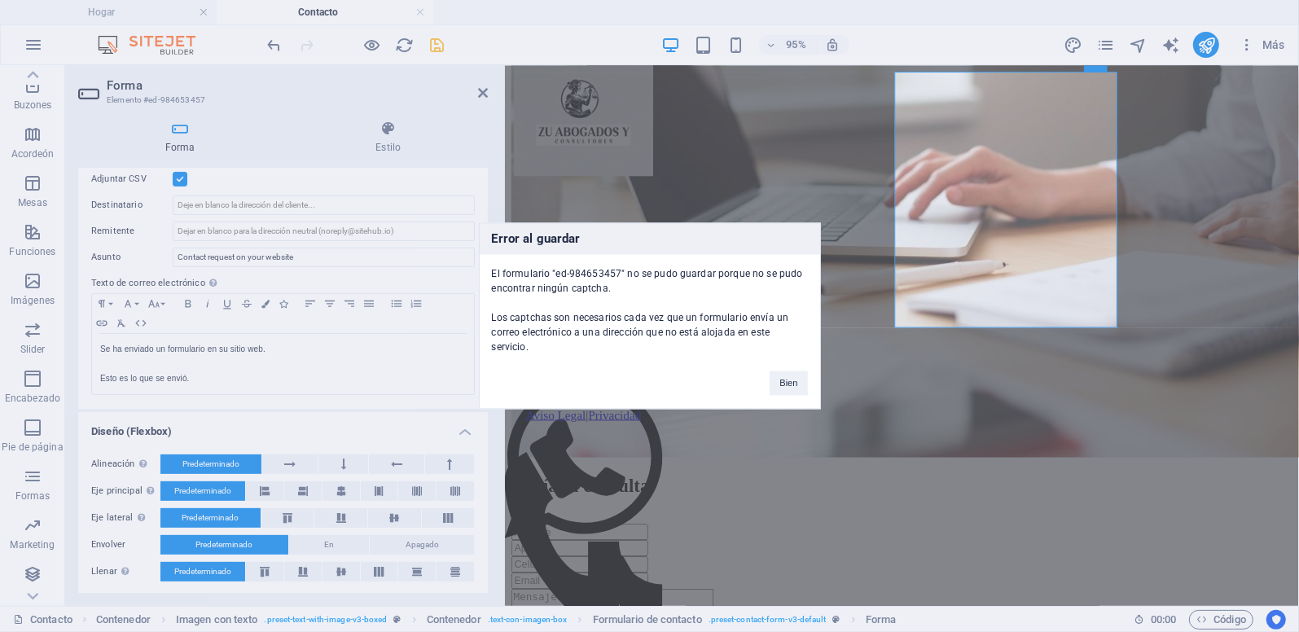
scroll to position [296, 0]
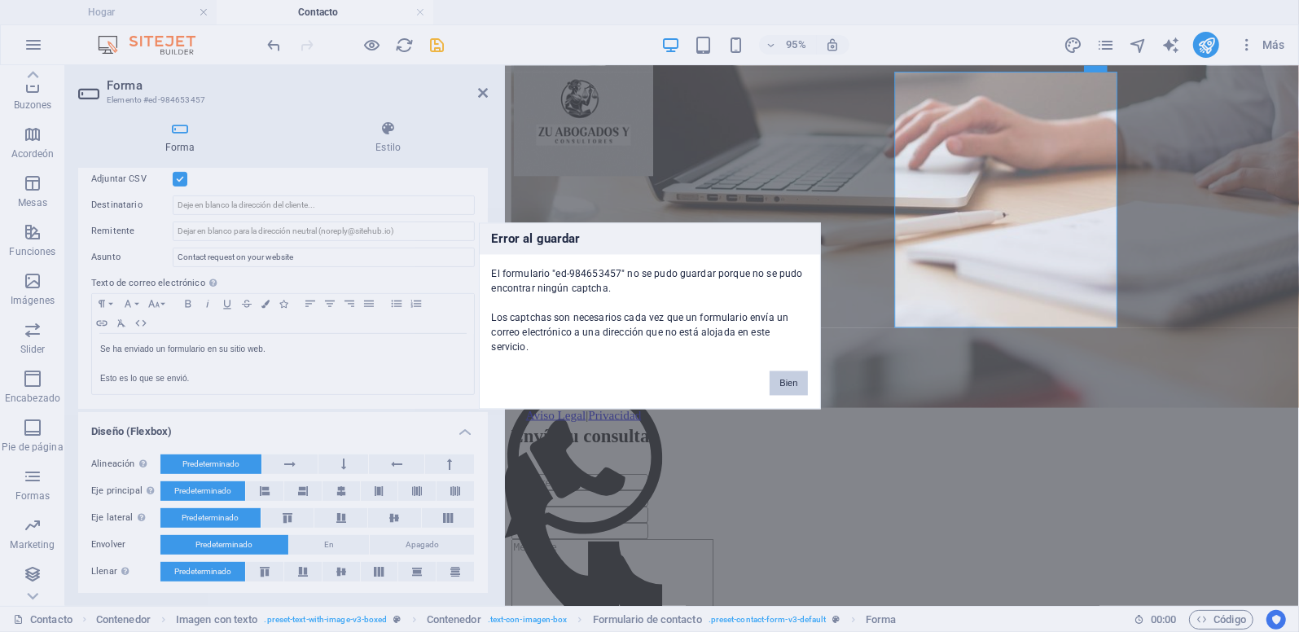
click at [797, 380] on button "Bien" at bounding box center [788, 383] width 37 height 24
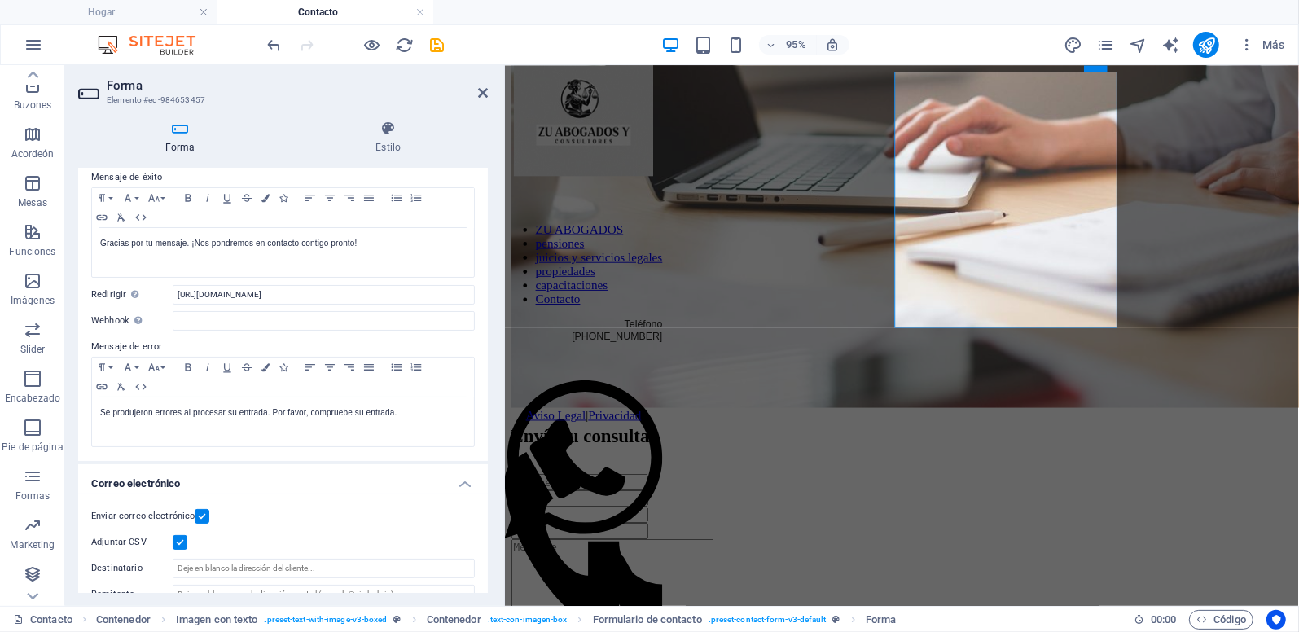
scroll to position [0, 0]
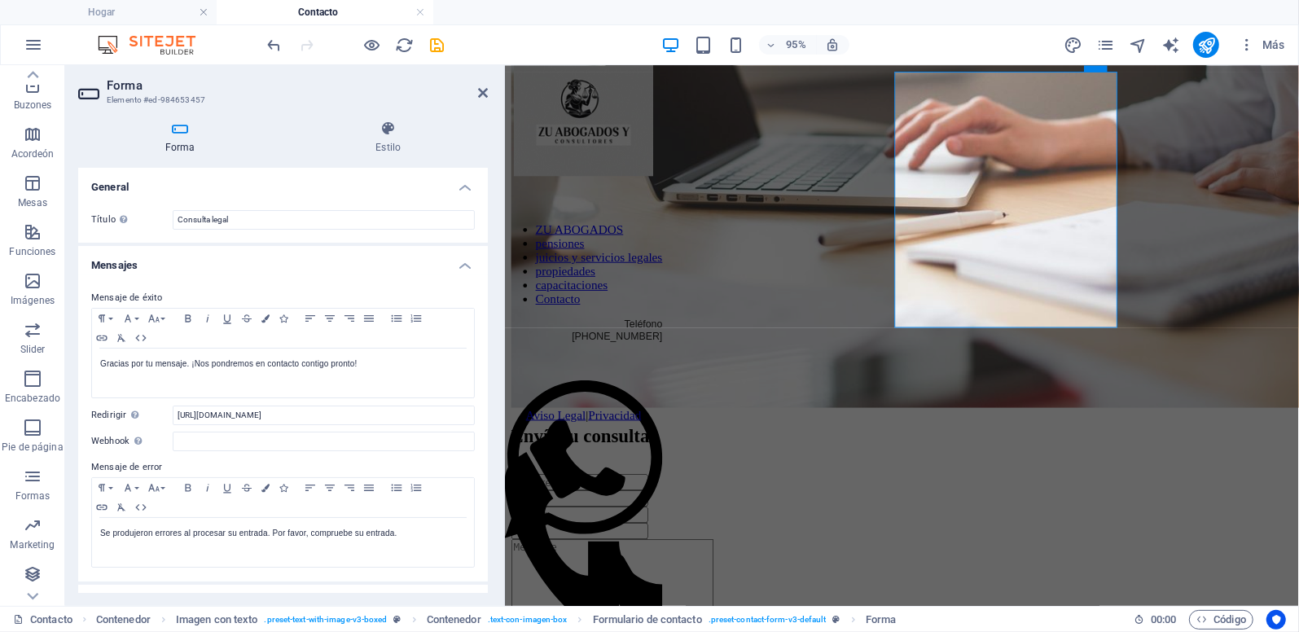
click at [489, 94] on aside "Forma Elemento #ed-984653457 Forma Estilo General Título Defina un nombre para …" at bounding box center [285, 335] width 440 height 541
click at [482, 92] on icon at bounding box center [483, 92] width 10 height 13
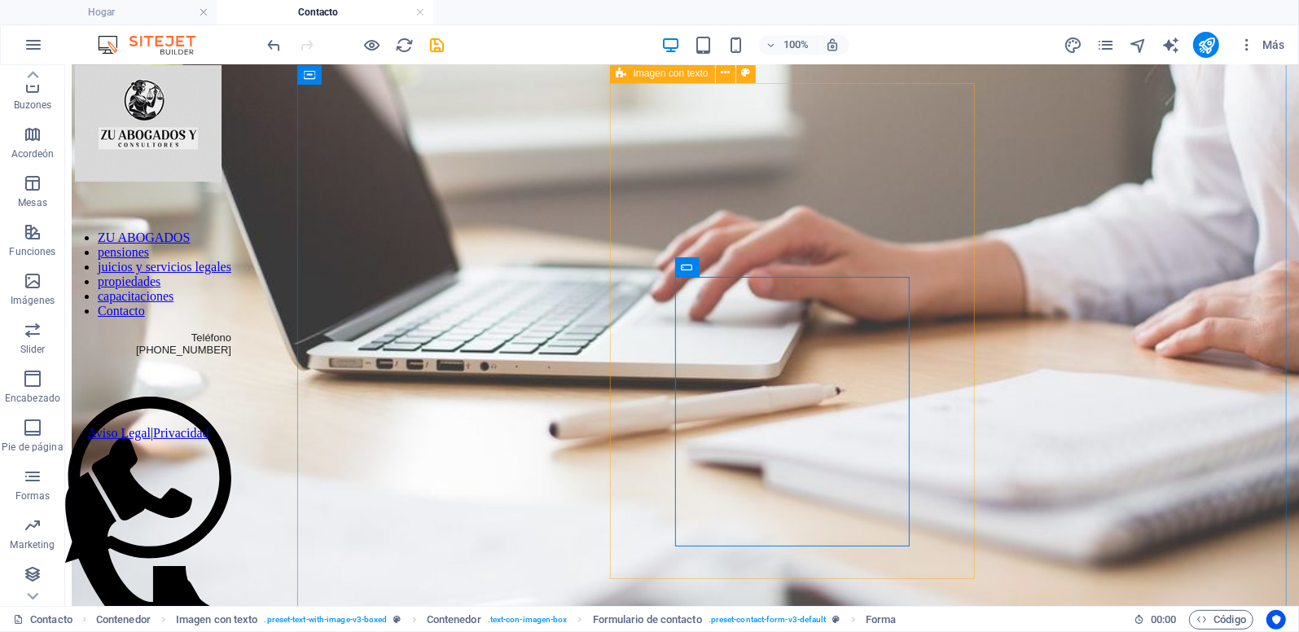
scroll to position [53, 0]
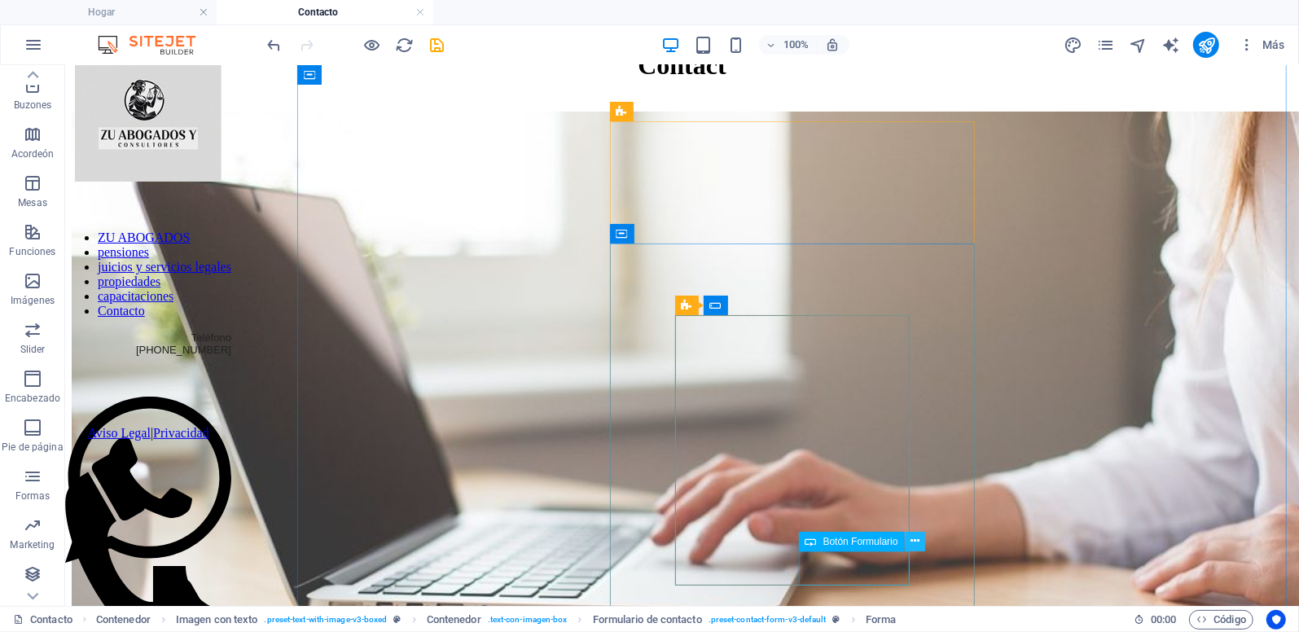
click at [912, 547] on icon at bounding box center [915, 541] width 9 height 17
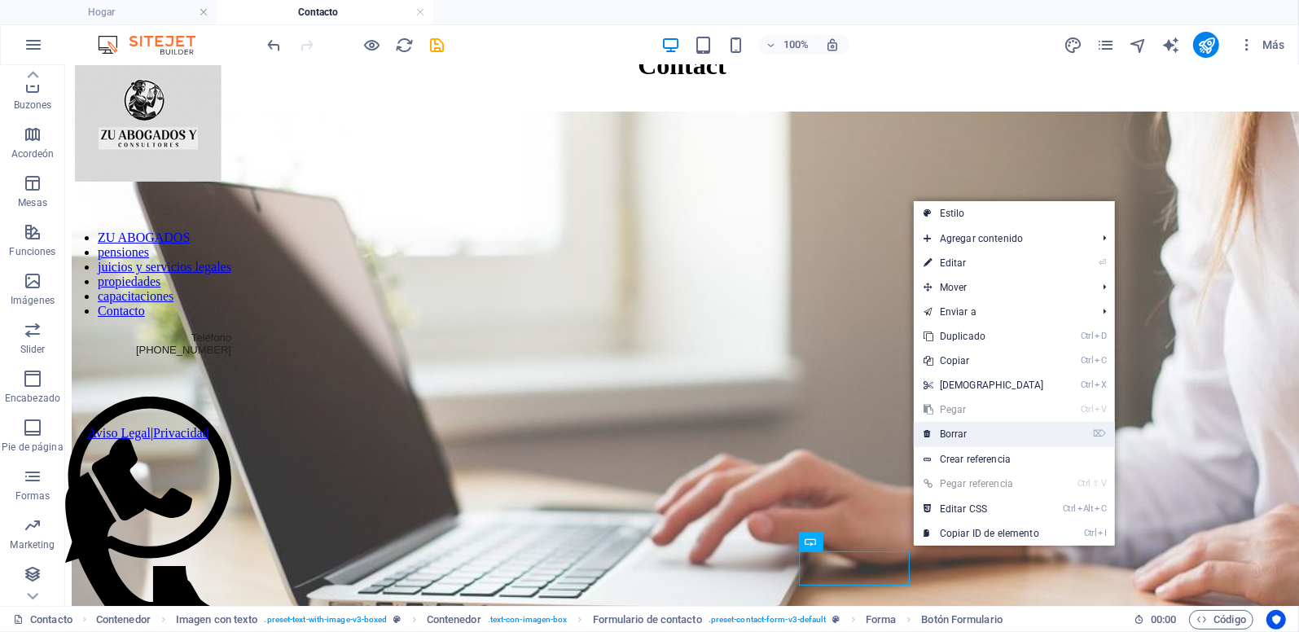
click at [960, 429] on font "Borrar" at bounding box center [954, 433] width 28 height 11
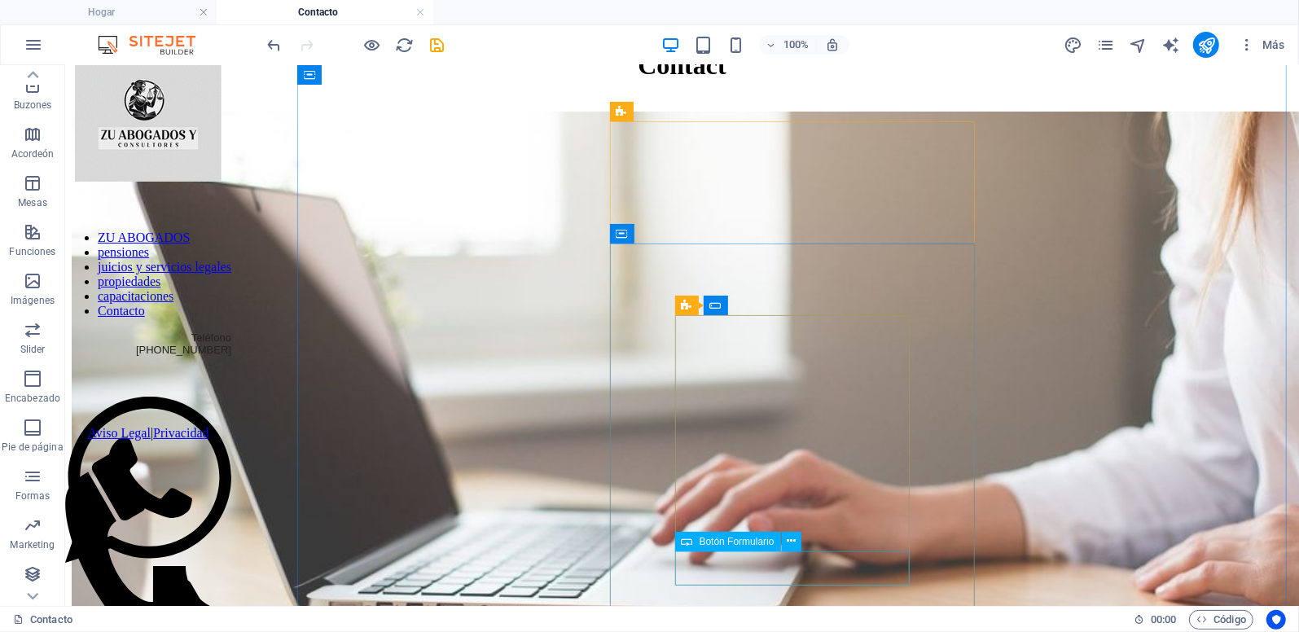
click at [766, 540] on span "Botón Formulario" at bounding box center [737, 542] width 75 height 10
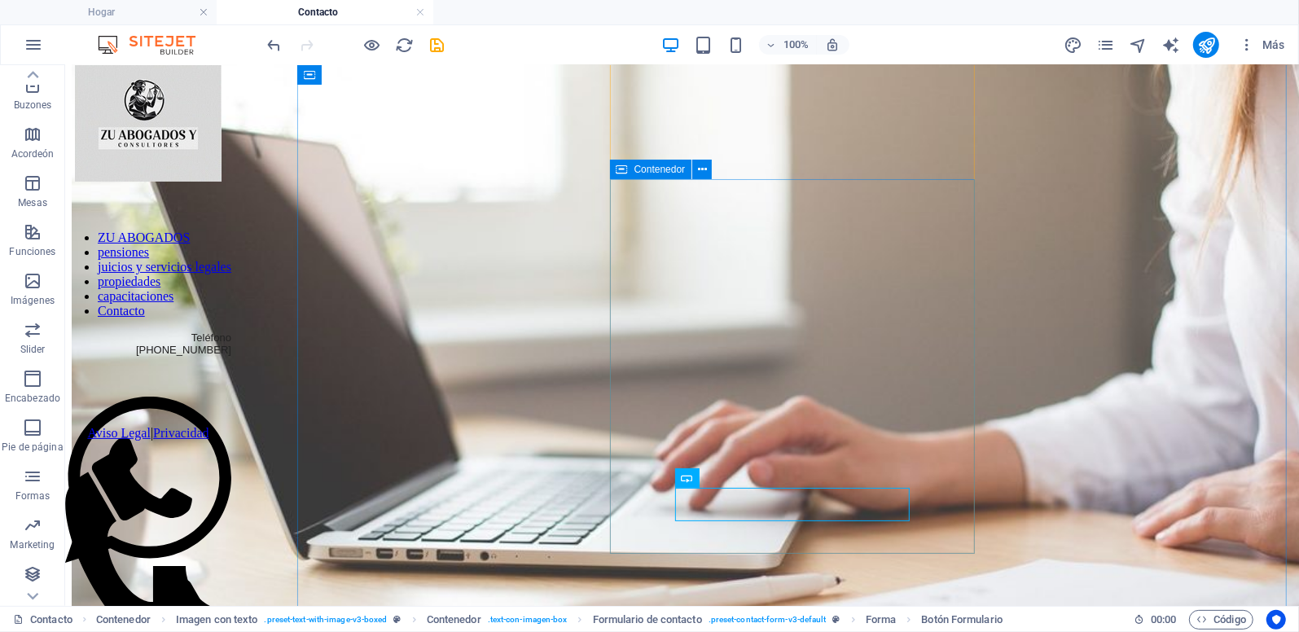
scroll to position [134, 0]
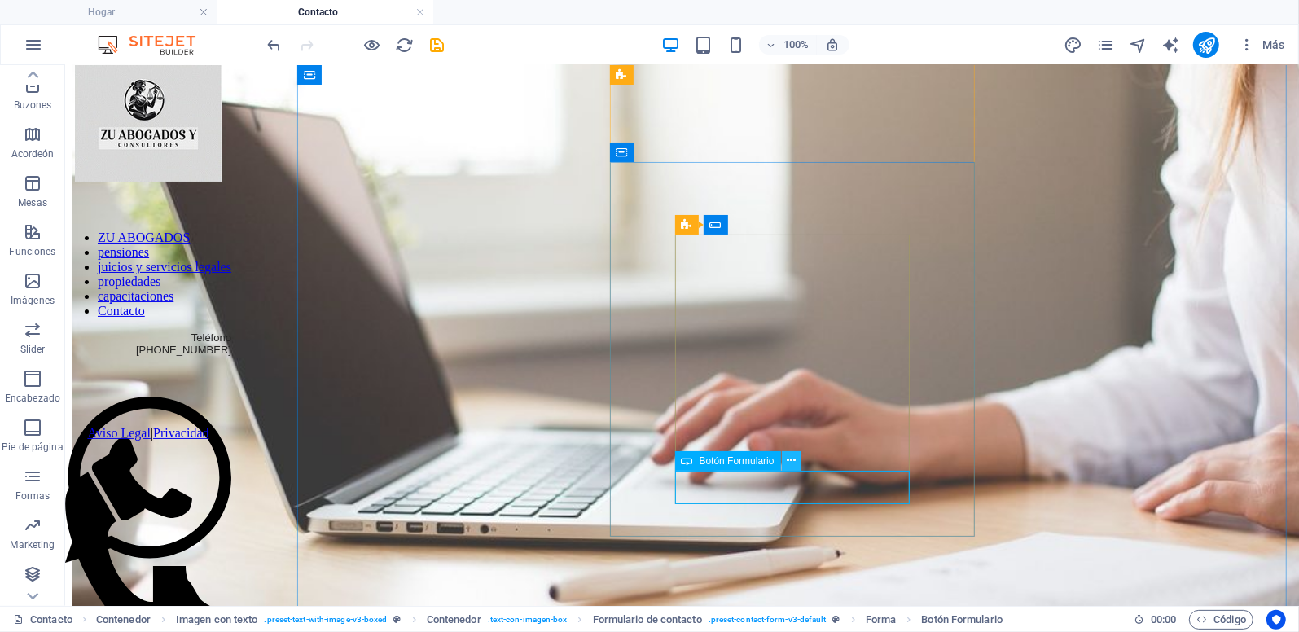
click at [797, 458] on button at bounding box center [792, 461] width 20 height 20
click at [39, 45] on icon "button" at bounding box center [34, 45] width 20 height 20
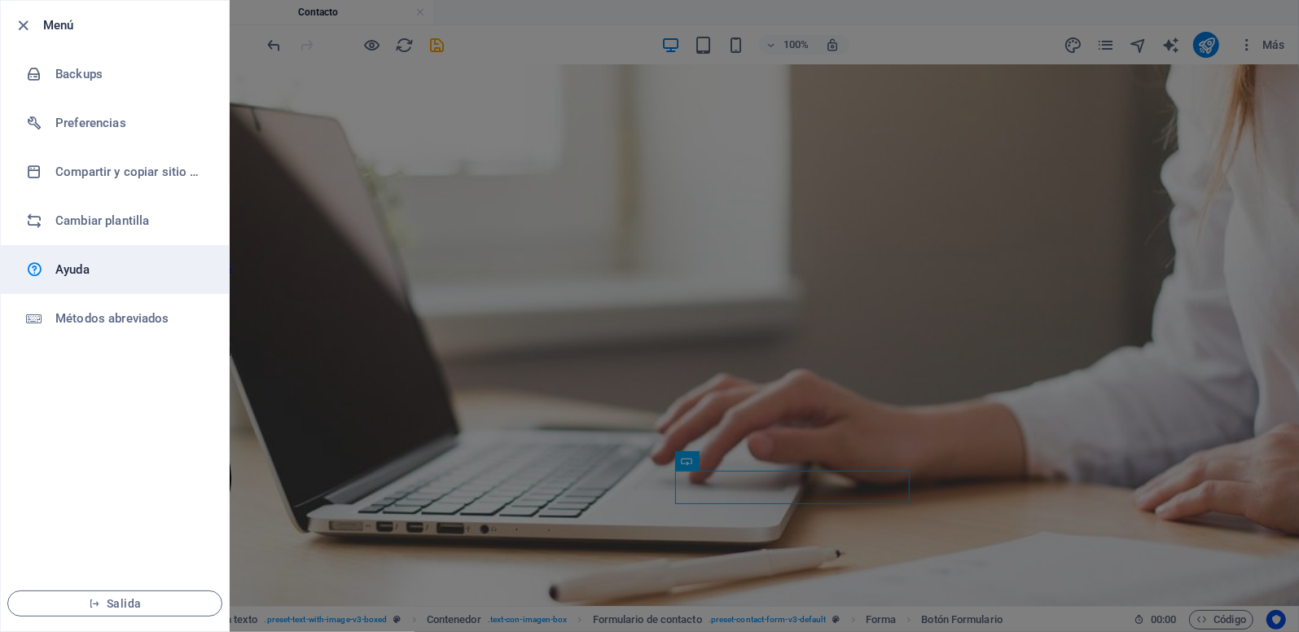
click at [68, 273] on h6 "Ayuda" at bounding box center [130, 270] width 151 height 20
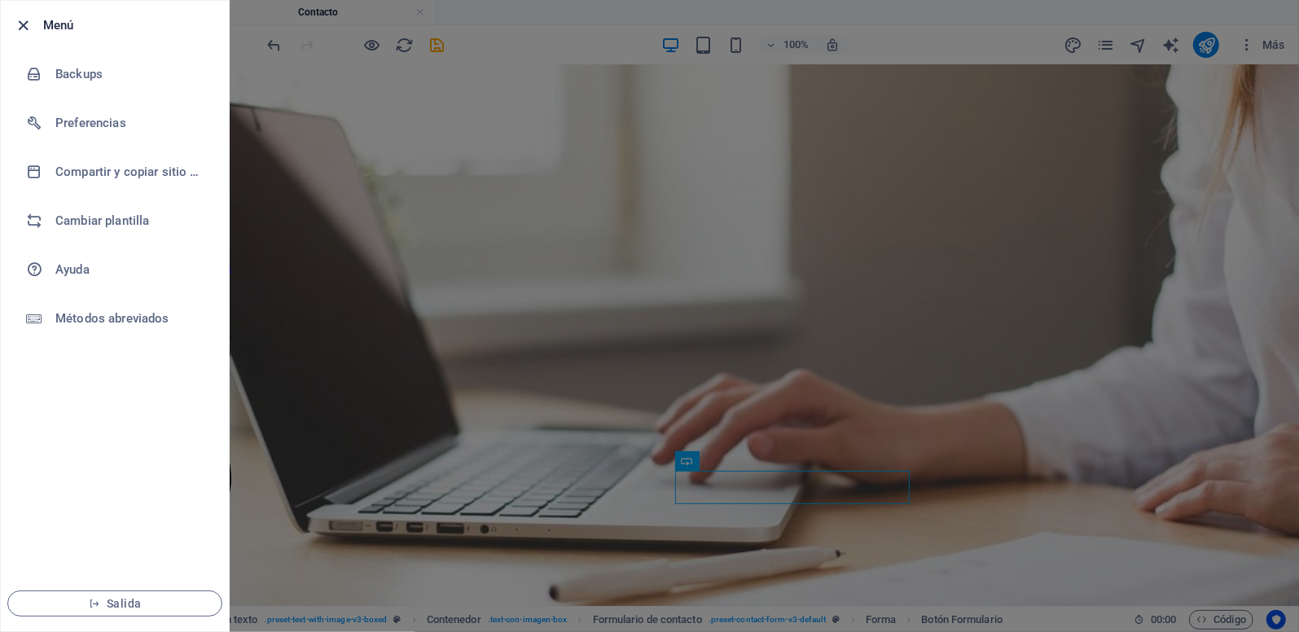
click at [22, 29] on icon "button" at bounding box center [24, 25] width 19 height 19
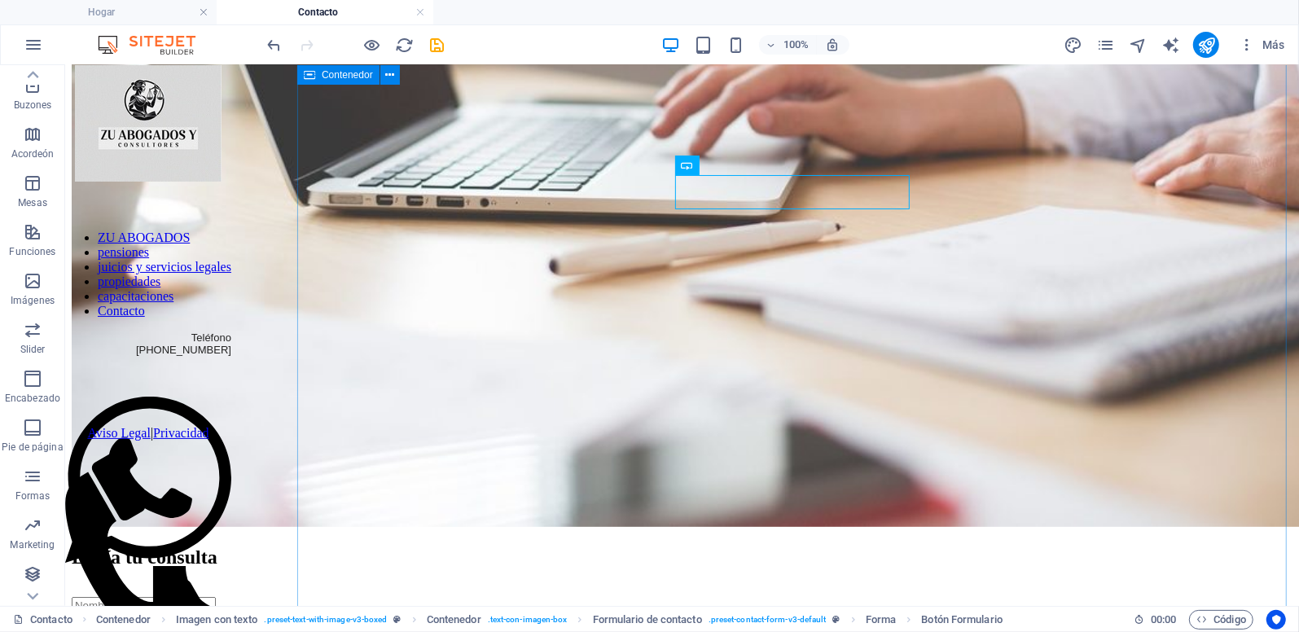
scroll to position [215, 0]
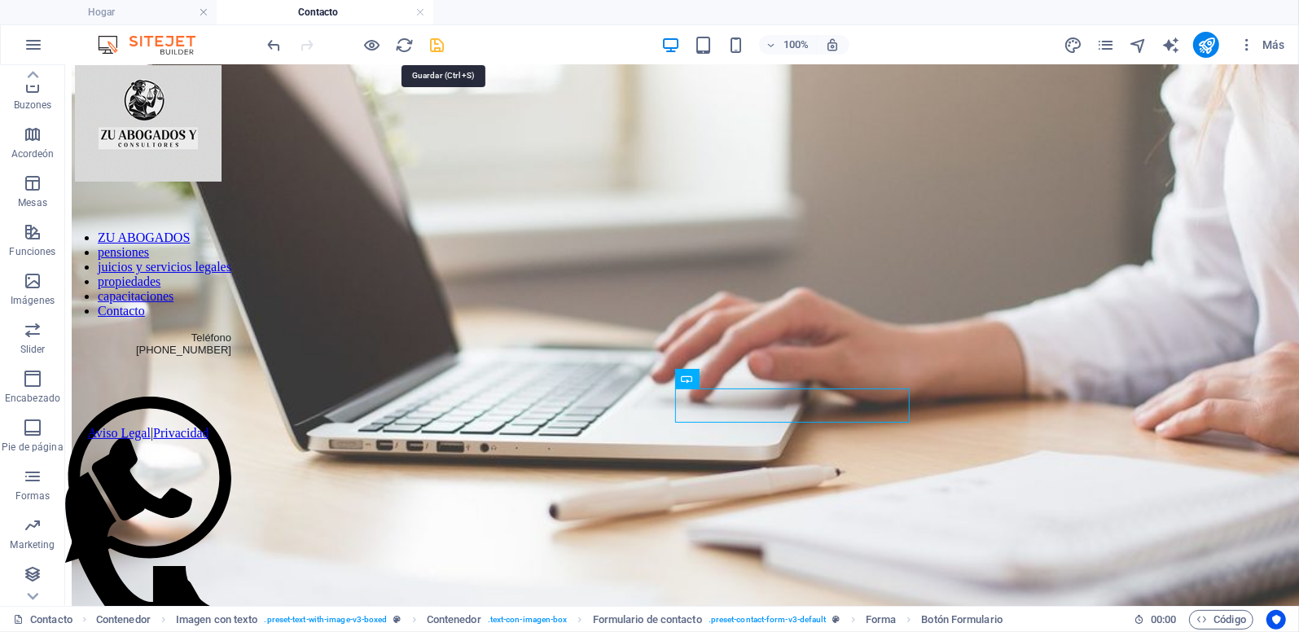
click at [433, 46] on icon "salvar" at bounding box center [437, 45] width 19 height 19
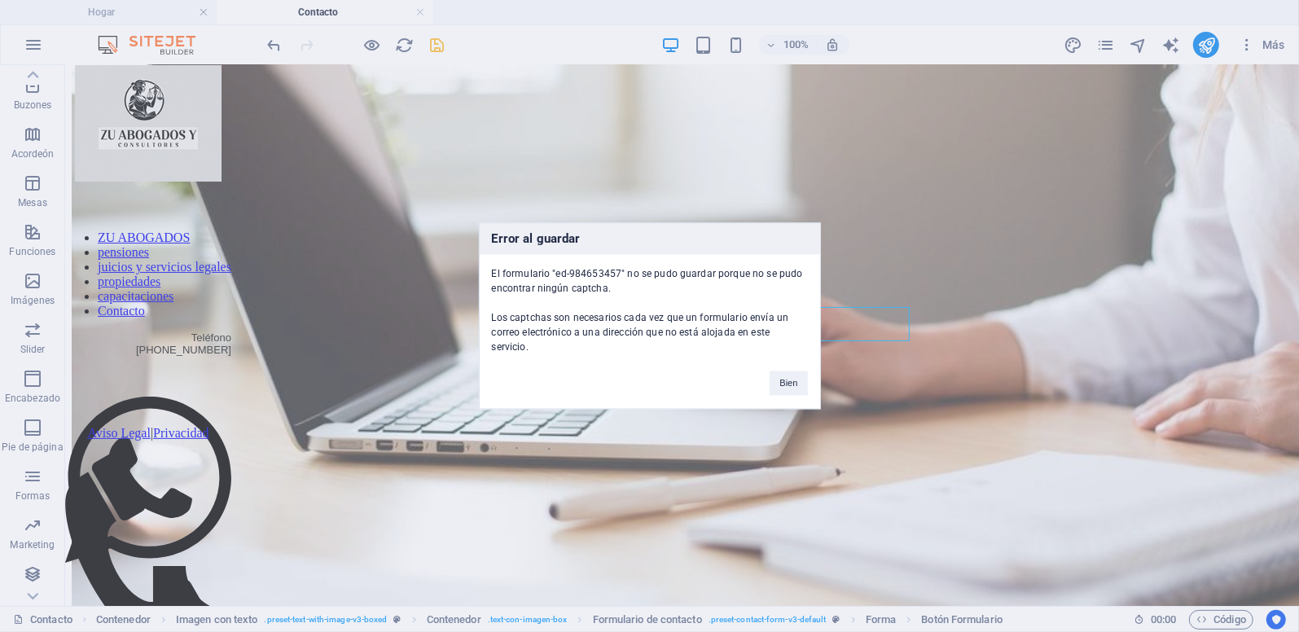
scroll to position [296, 0]
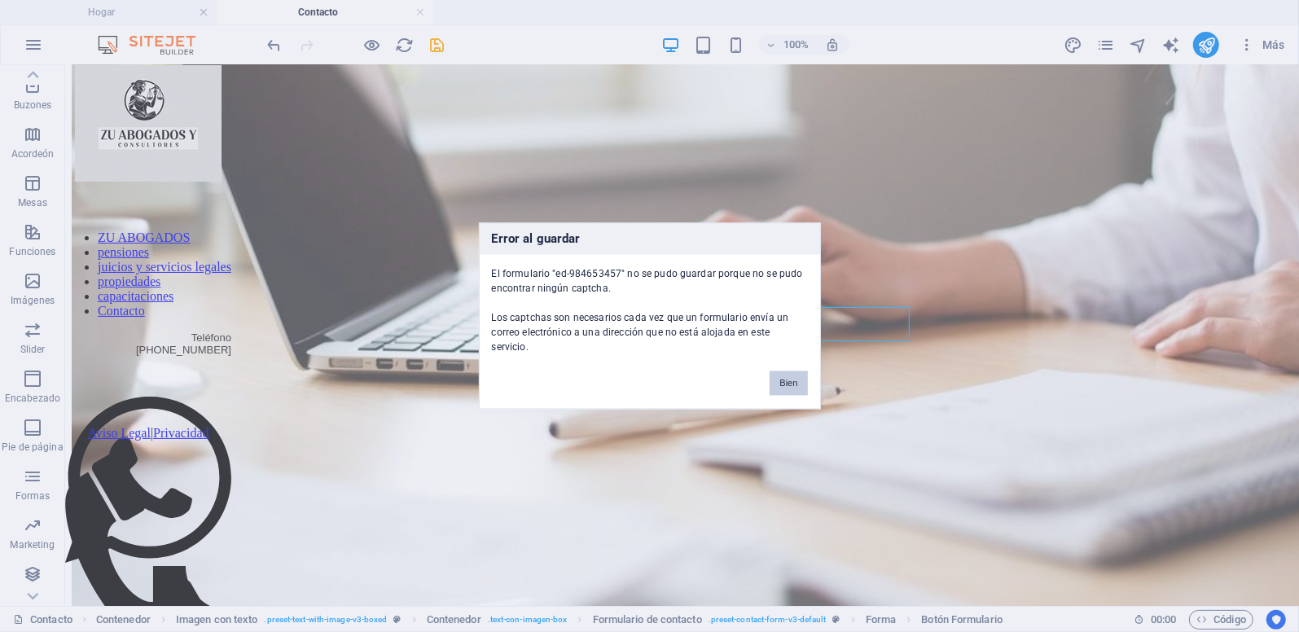
click at [787, 376] on button "Bien" at bounding box center [788, 383] width 37 height 24
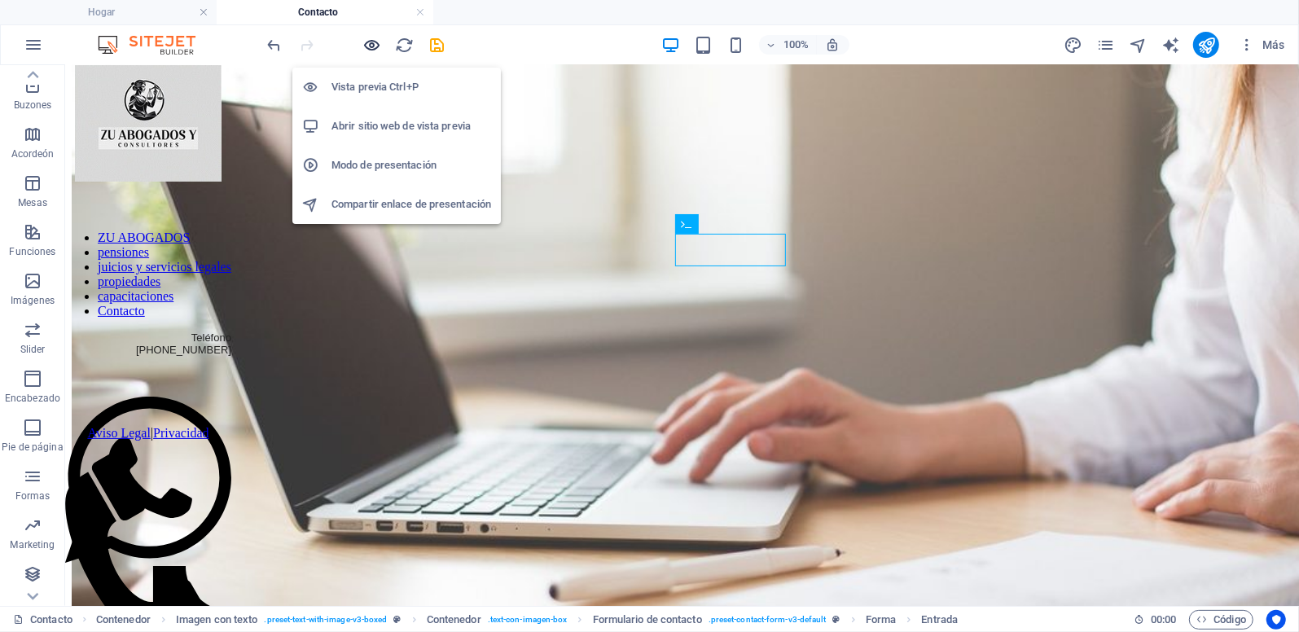
click at [378, 42] on icon "button" at bounding box center [372, 45] width 19 height 19
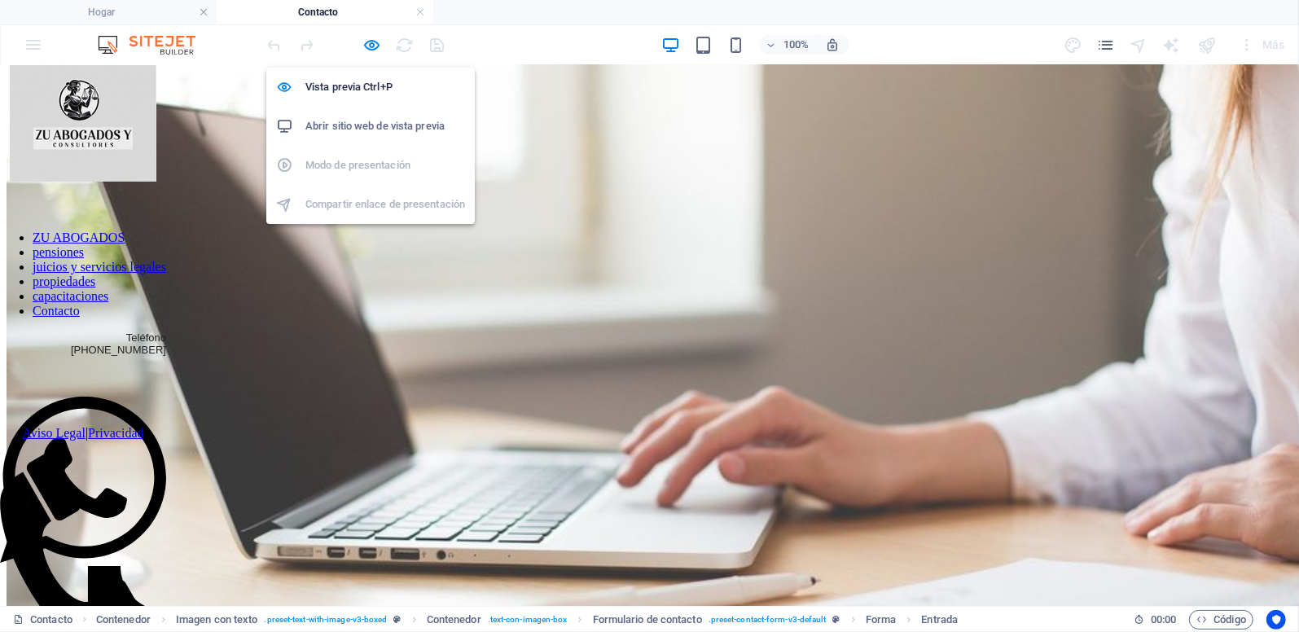
click at [354, 122] on h6 "Abrir sitio web de vista previa" at bounding box center [385, 126] width 160 height 20
click at [375, 43] on icon "button" at bounding box center [372, 45] width 19 height 19
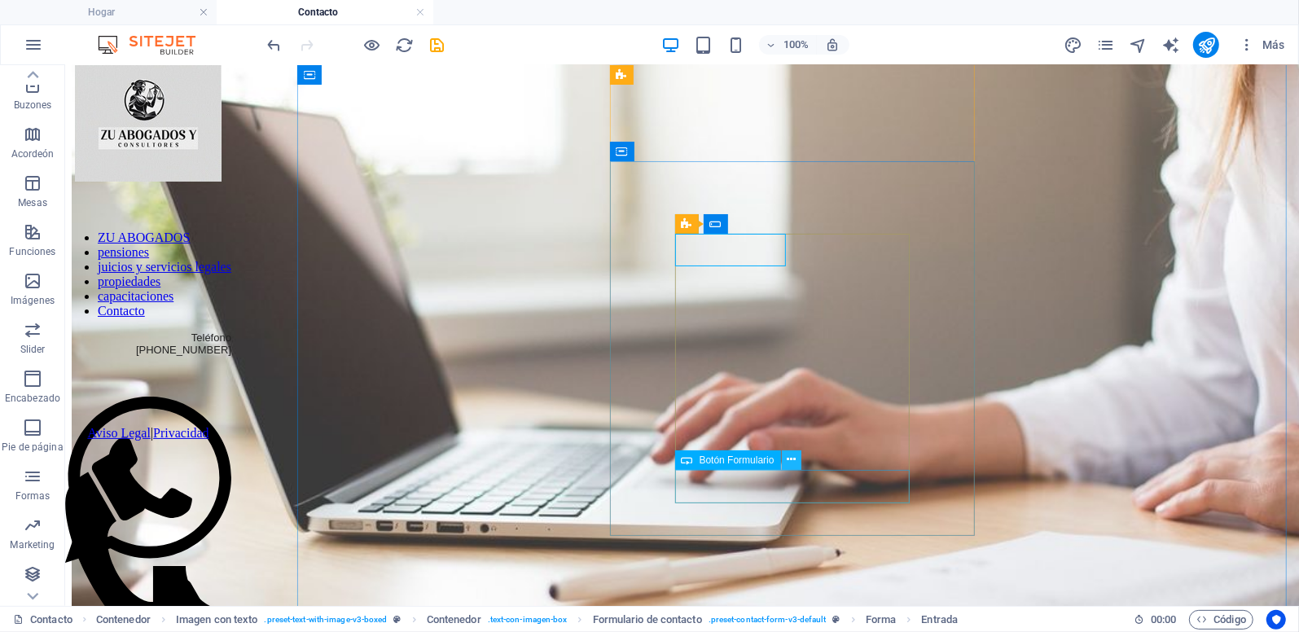
click at [793, 463] on icon at bounding box center [791, 459] width 9 height 17
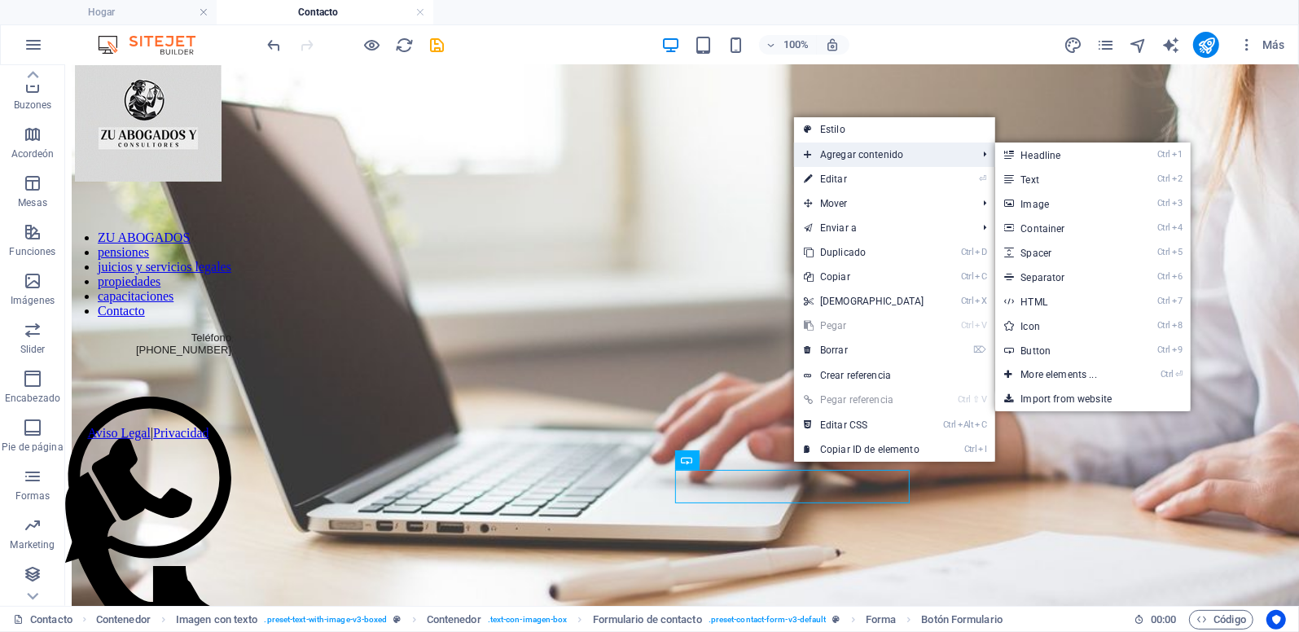
click at [850, 158] on font "Agregar contenido" at bounding box center [861, 154] width 83 height 11
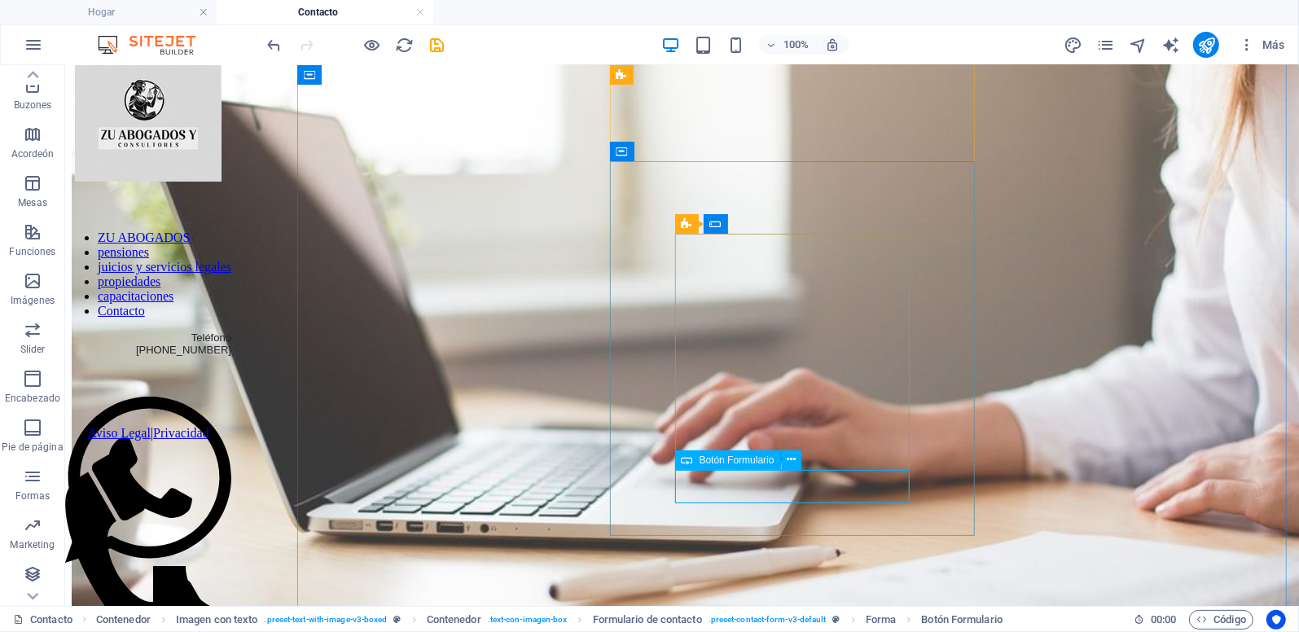
click at [745, 462] on span "Botón Formulario" at bounding box center [737, 460] width 75 height 10
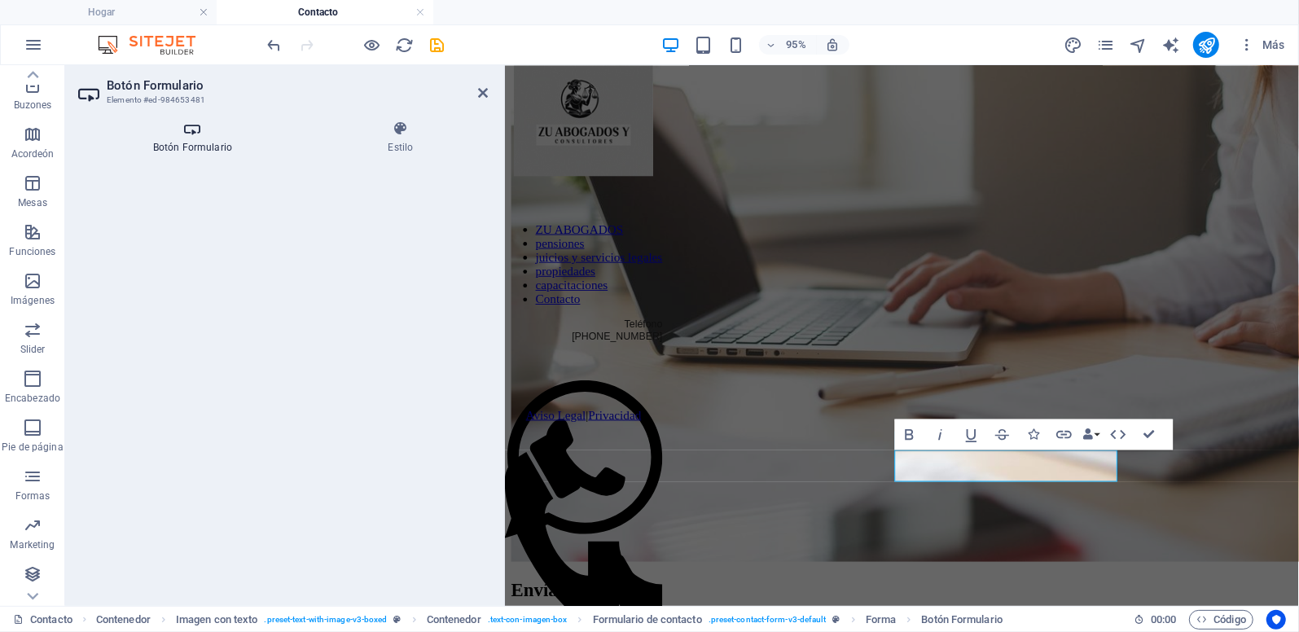
click at [202, 147] on font "Botón Formulario" at bounding box center [192, 147] width 79 height 11
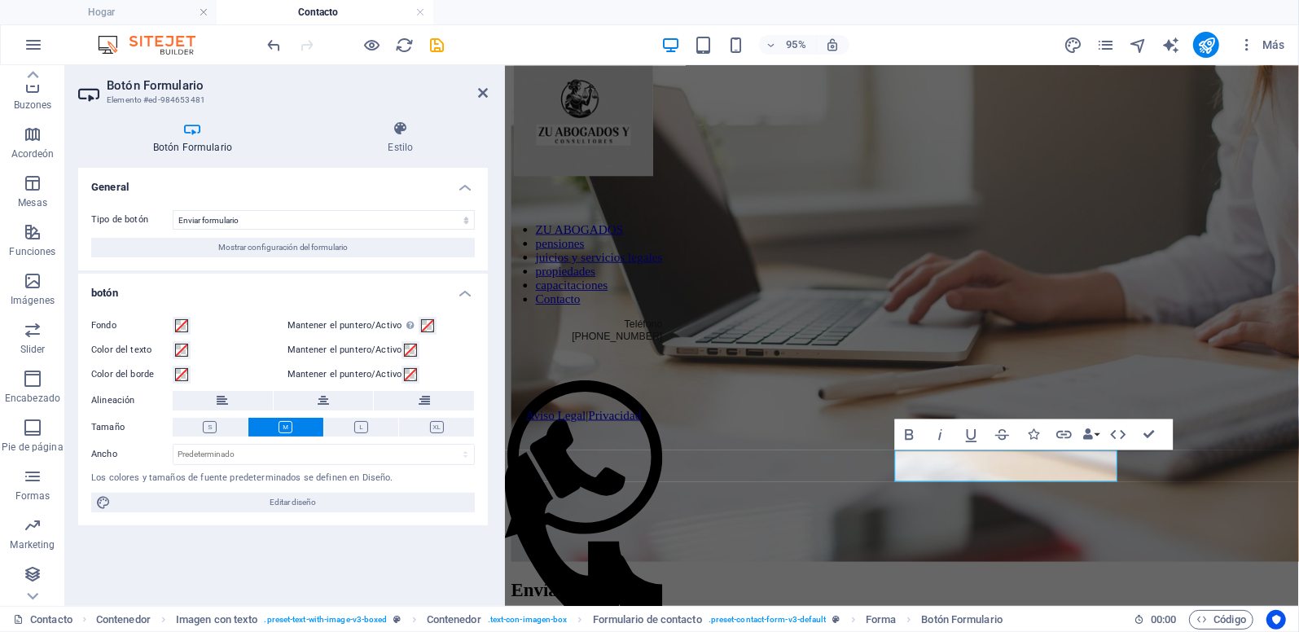
click at [202, 147] on font "Botón Formulario" at bounding box center [192, 147] width 79 height 11
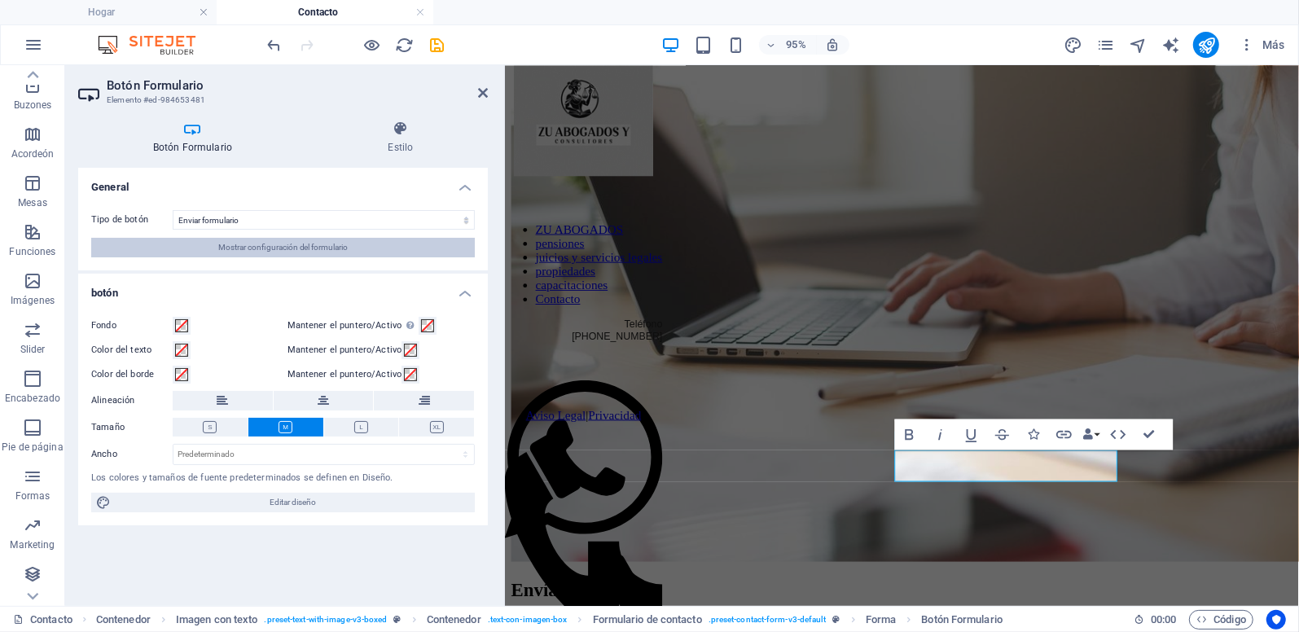
click at [248, 248] on span "Mostrar configuración del formulario" at bounding box center [283, 248] width 130 height 20
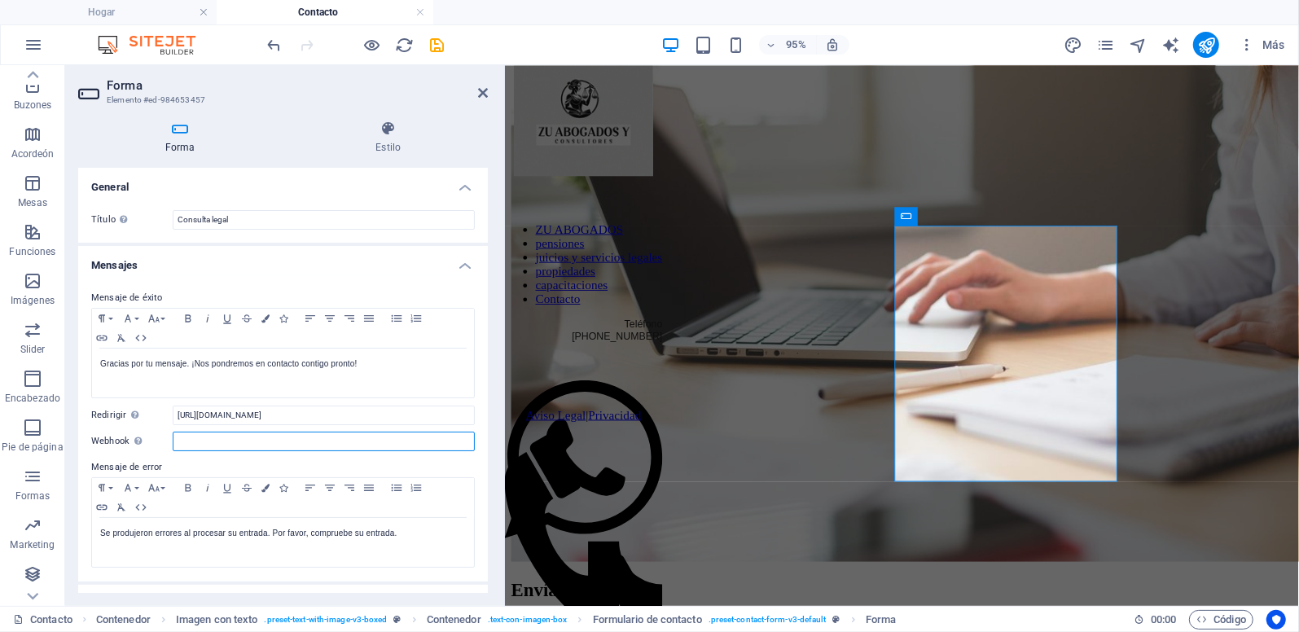
click at [199, 441] on input "Webhook Un webhook es una notificación push de este formulario a otro servidor.…" at bounding box center [324, 442] width 302 height 20
paste input "a66f403e-0b7e-42bc-9ca9-395a4277a917"
type input "a66f403e-0b7e-42bc-9ca9-395a4277a917"
click at [437, 44] on icon "salvar" at bounding box center [437, 45] width 19 height 19
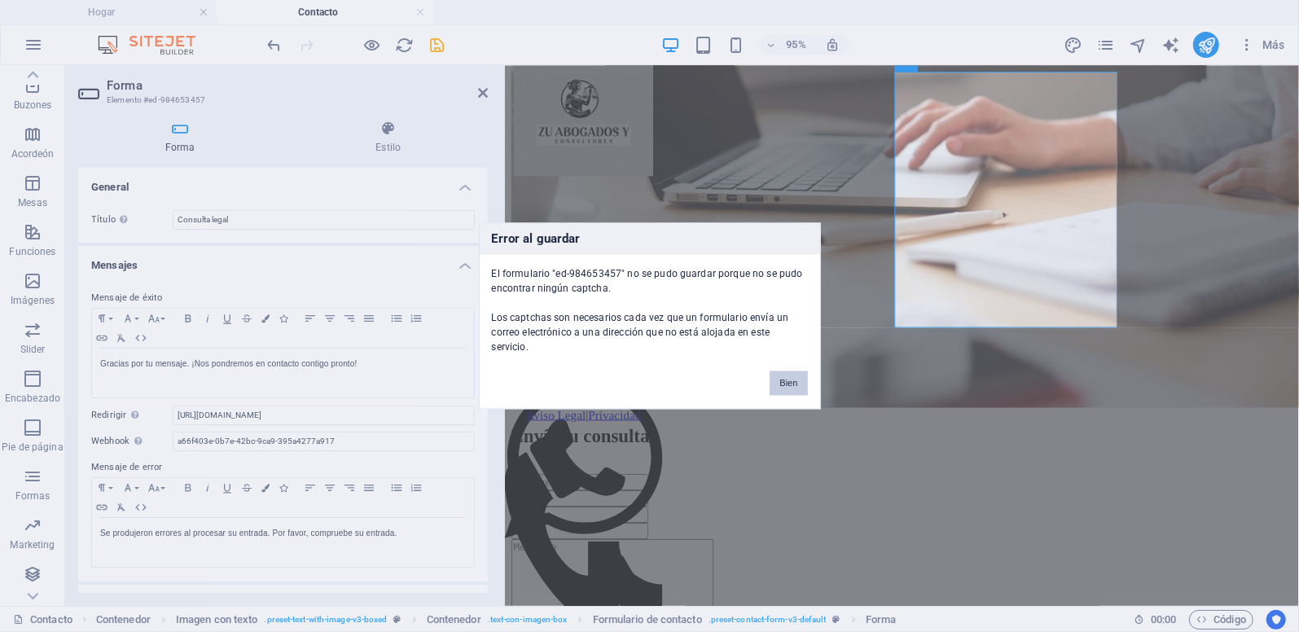
click at [797, 375] on button "Bien" at bounding box center [788, 383] width 37 height 24
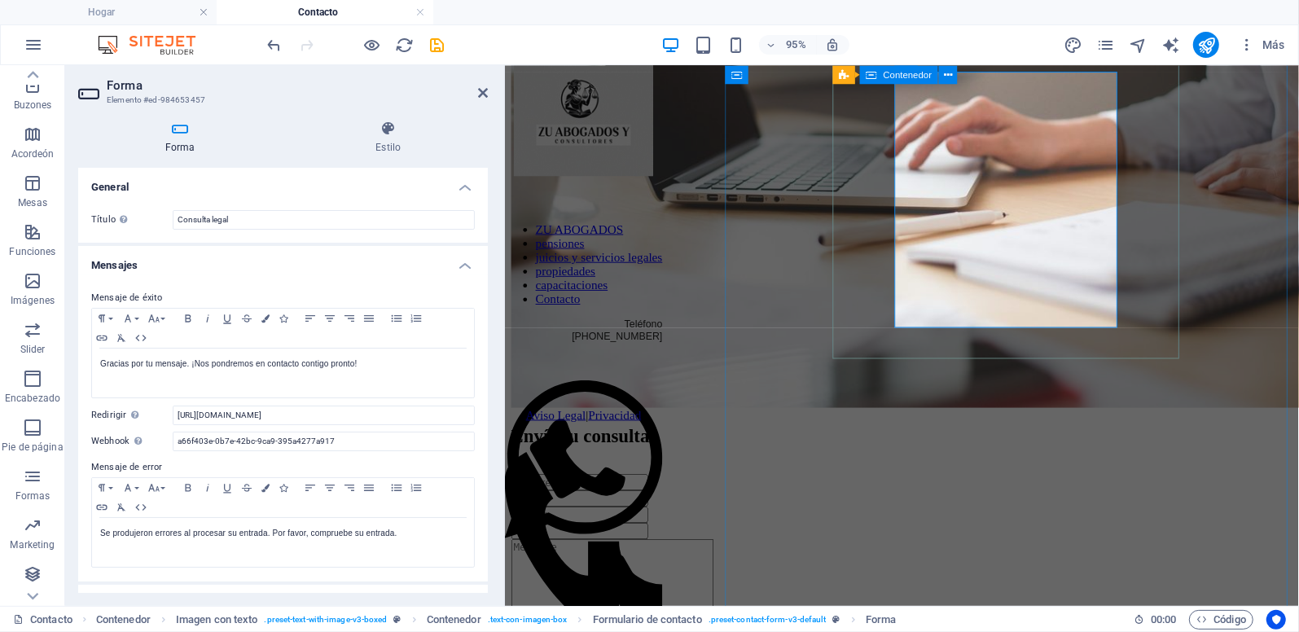
click at [911, 444] on div "Envía tu consulta Submit" at bounding box center [923, 552] width 823 height 217
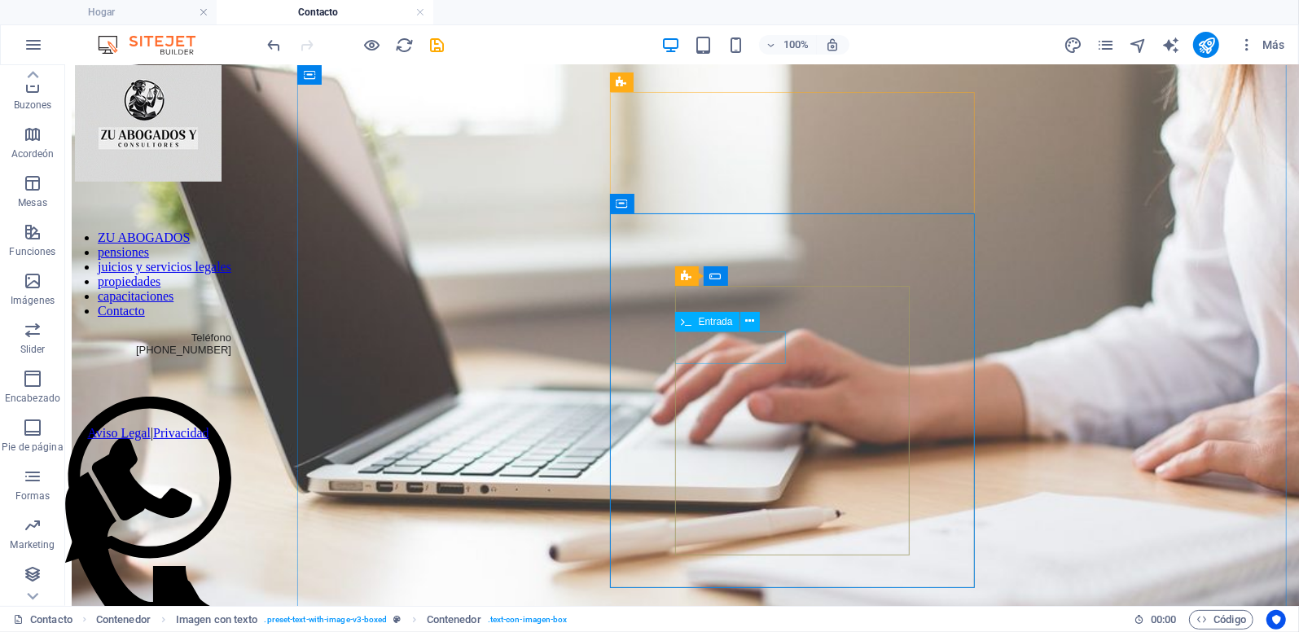
scroll to position [244, 0]
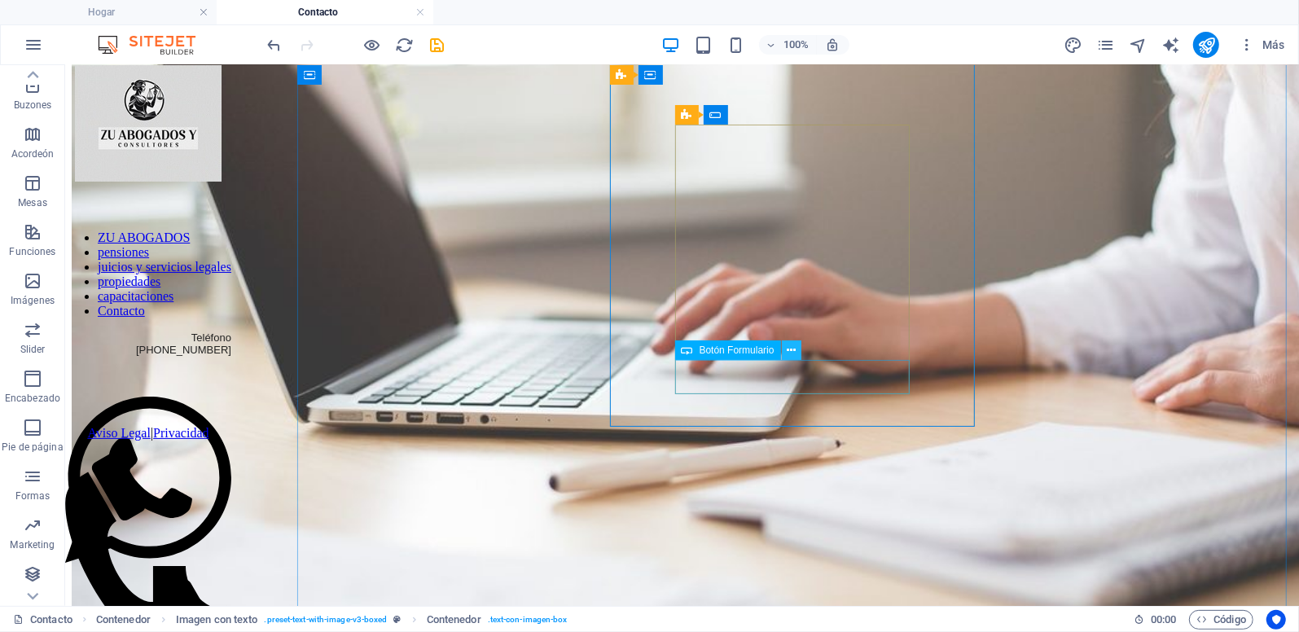
click at [790, 354] on icon at bounding box center [791, 350] width 9 height 17
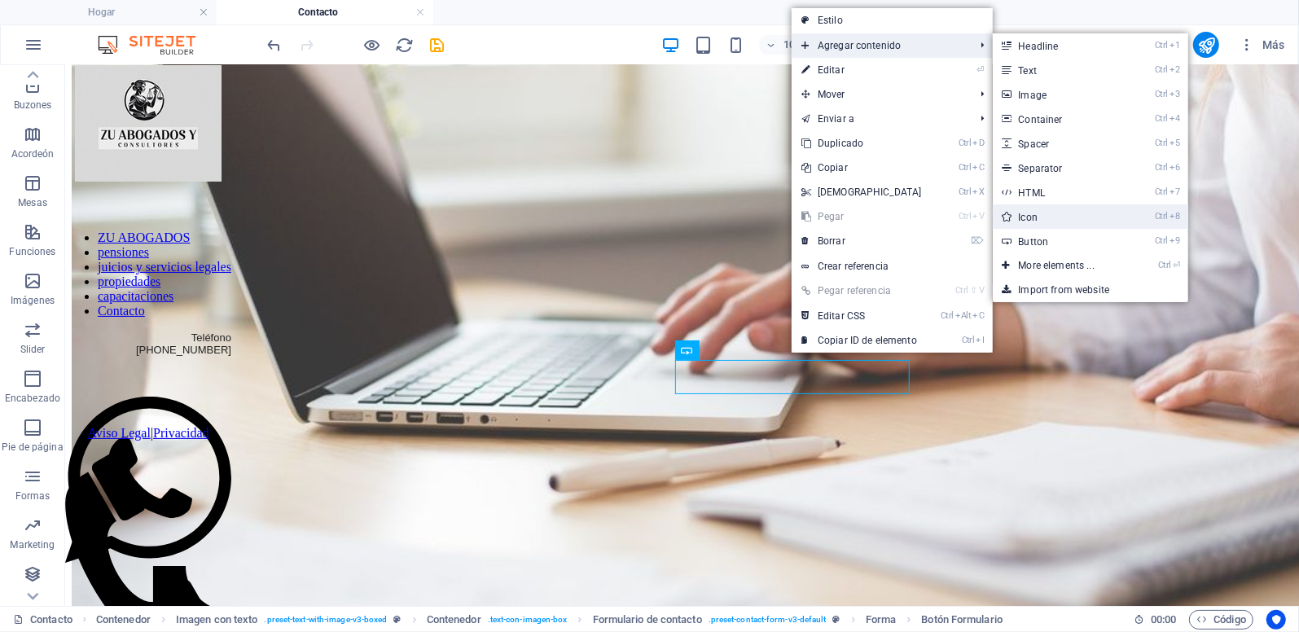
click at [1030, 216] on font "Icon" at bounding box center [1029, 217] width 20 height 11
select select "xMidYMid"
select select "px"
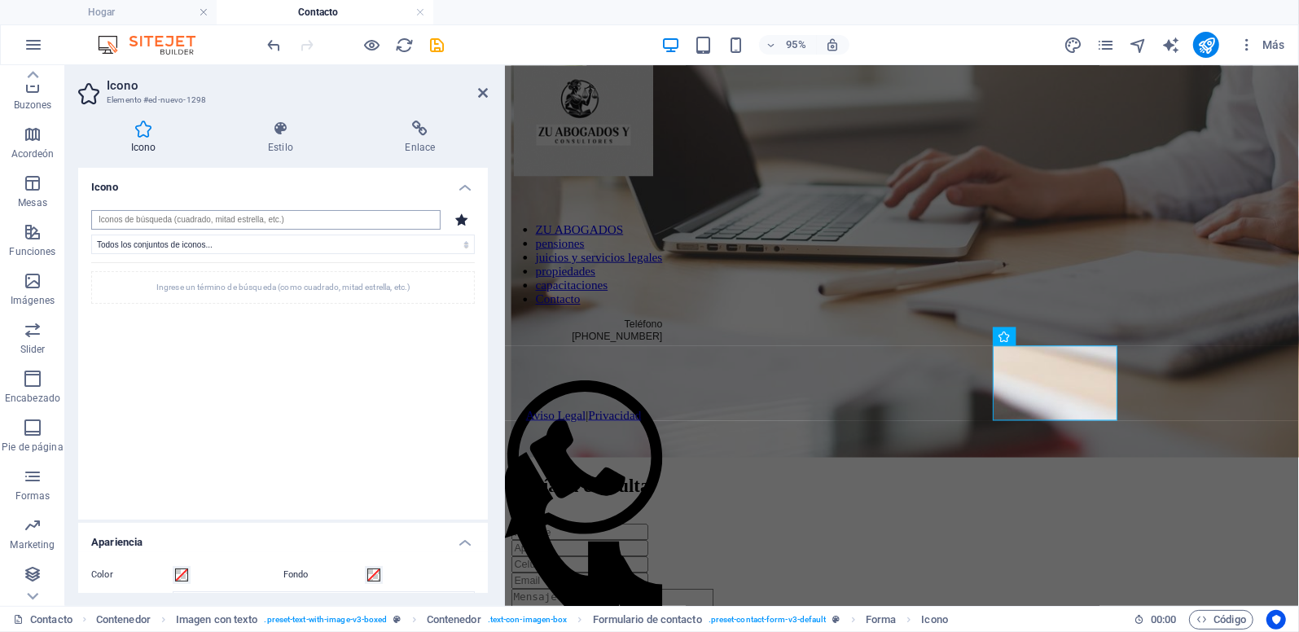
click at [417, 215] on input "search" at bounding box center [265, 220] width 349 height 20
type input "CAPTCHA"
click at [1048, 337] on icon at bounding box center [1050, 336] width 8 height 16
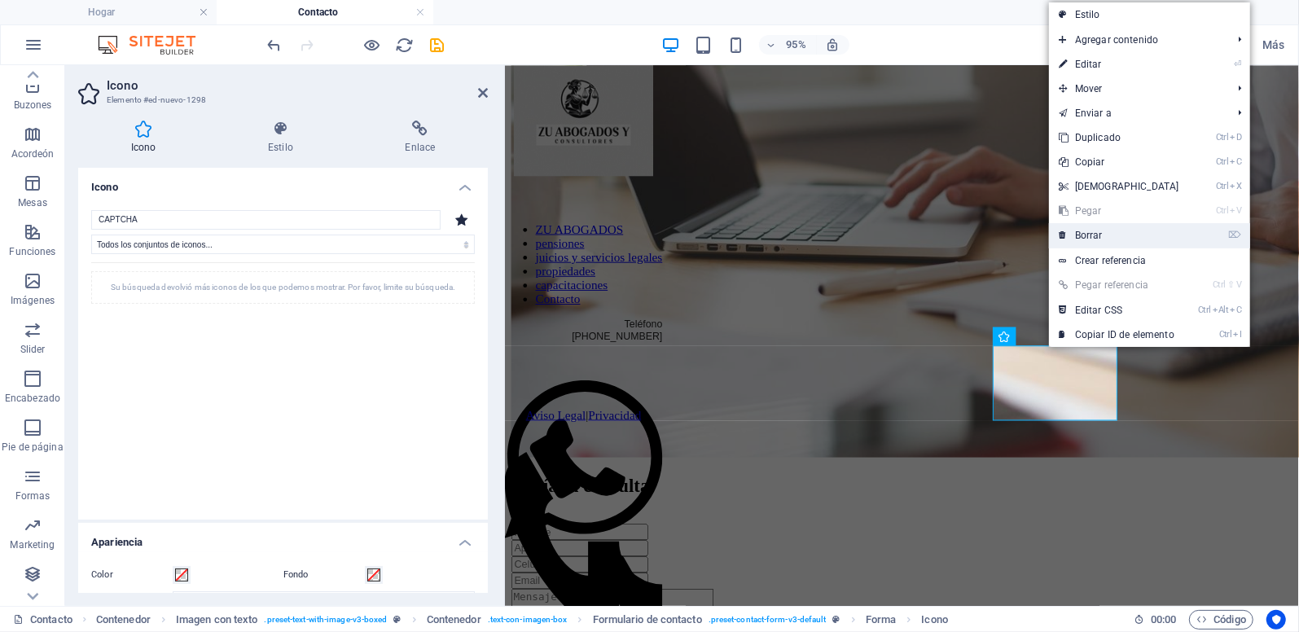
click at [1078, 234] on font "Borrar" at bounding box center [1089, 235] width 28 height 11
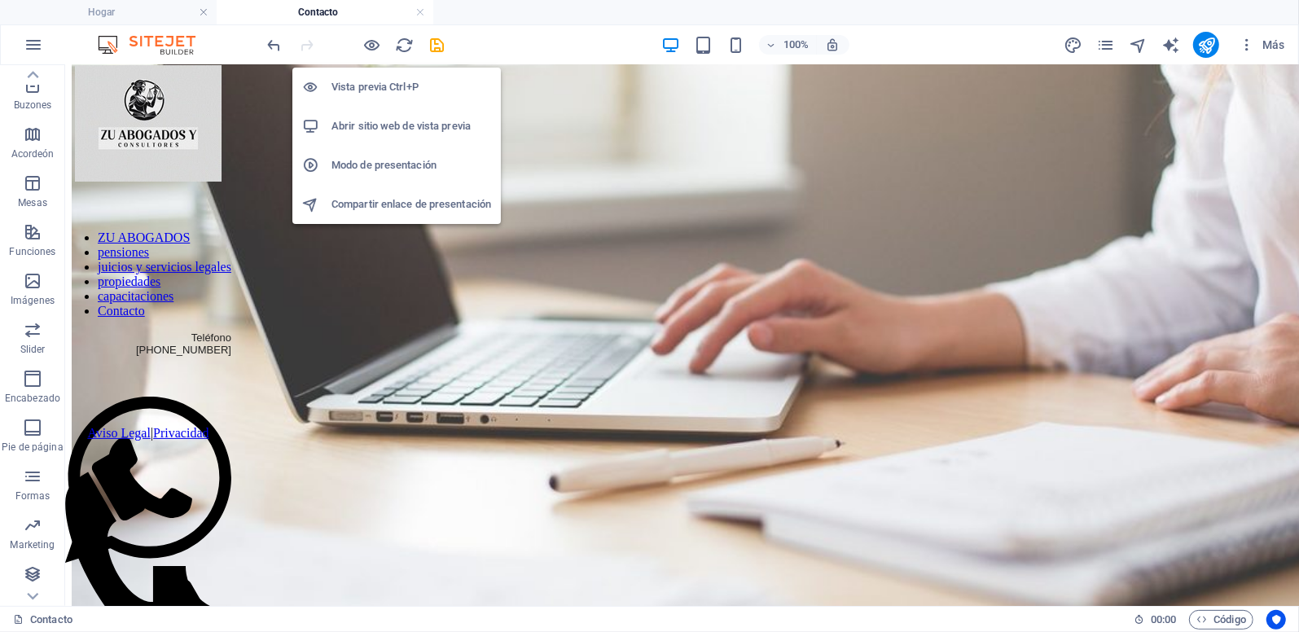
click at [364, 124] on h6 "Abrir sitio web de vista previa" at bounding box center [412, 126] width 160 height 20
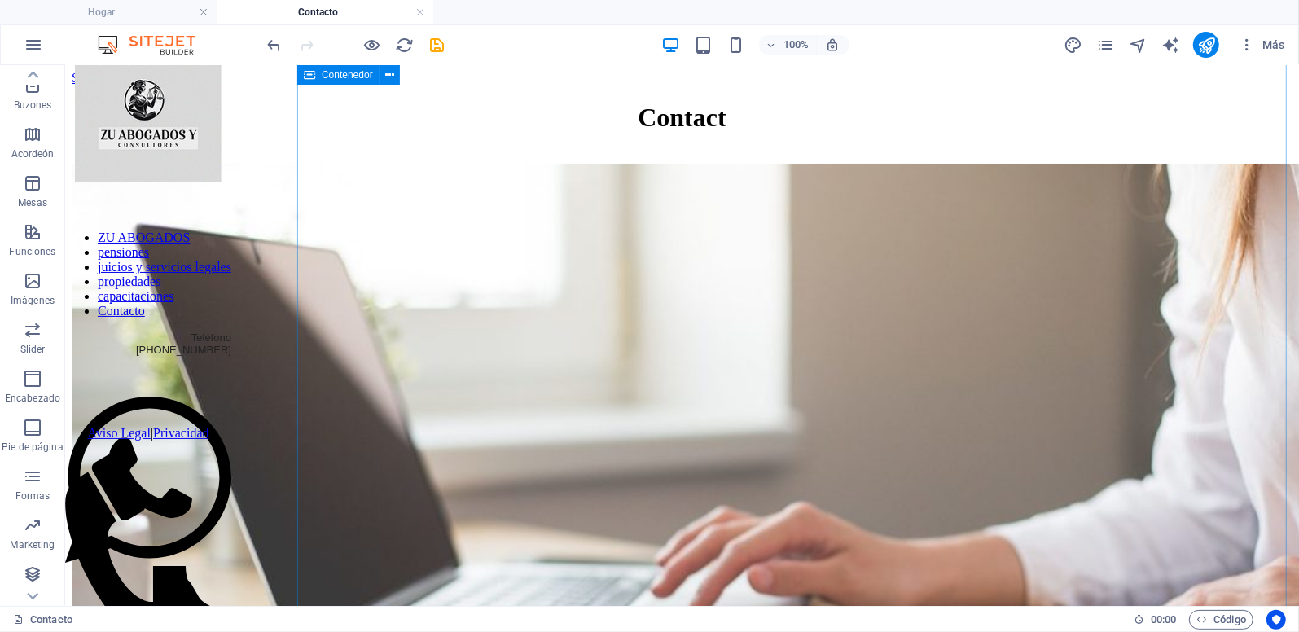
scroll to position [0, 0]
click at [395, 75] on button at bounding box center [390, 75] width 20 height 20
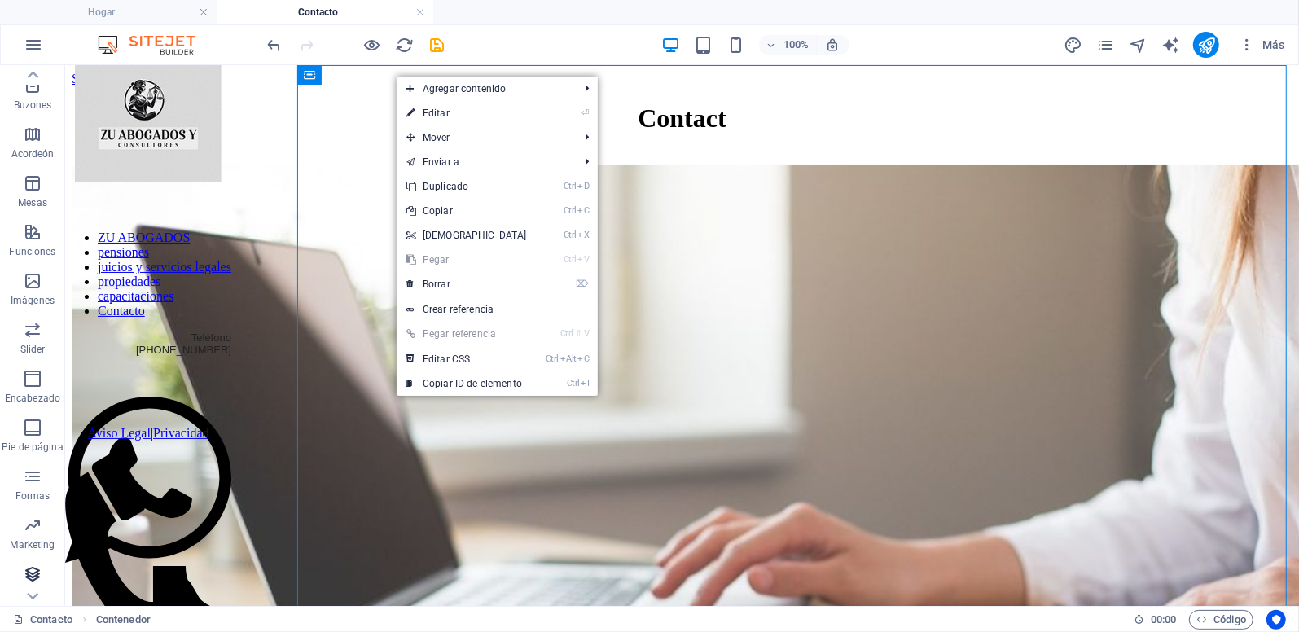
scroll to position [191, 0]
click at [33, 576] on icon "button" at bounding box center [33, 574] width 20 height 20
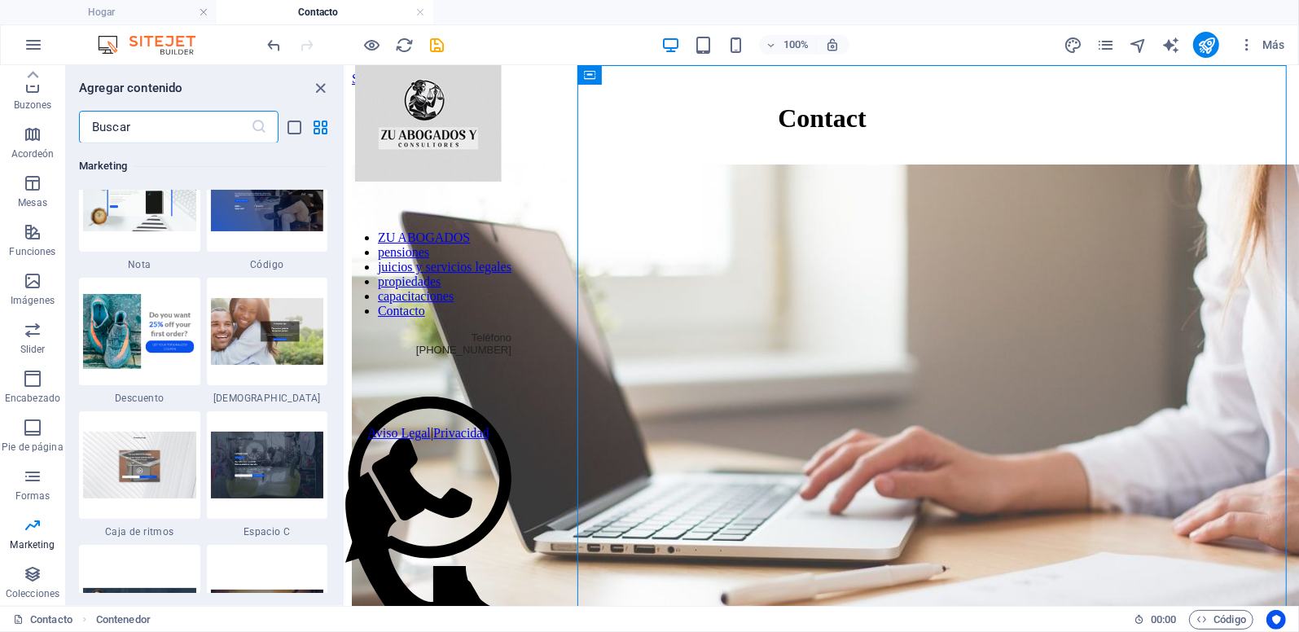
scroll to position [14004, 0]
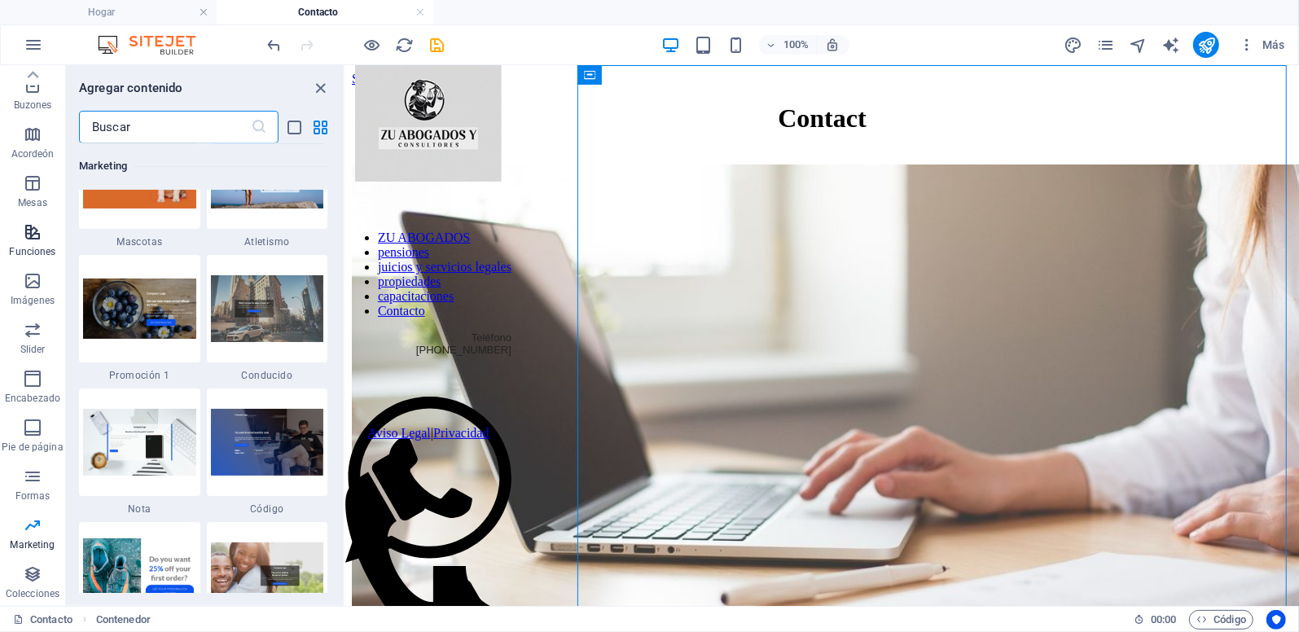
click at [28, 239] on icon "button" at bounding box center [33, 232] width 20 height 20
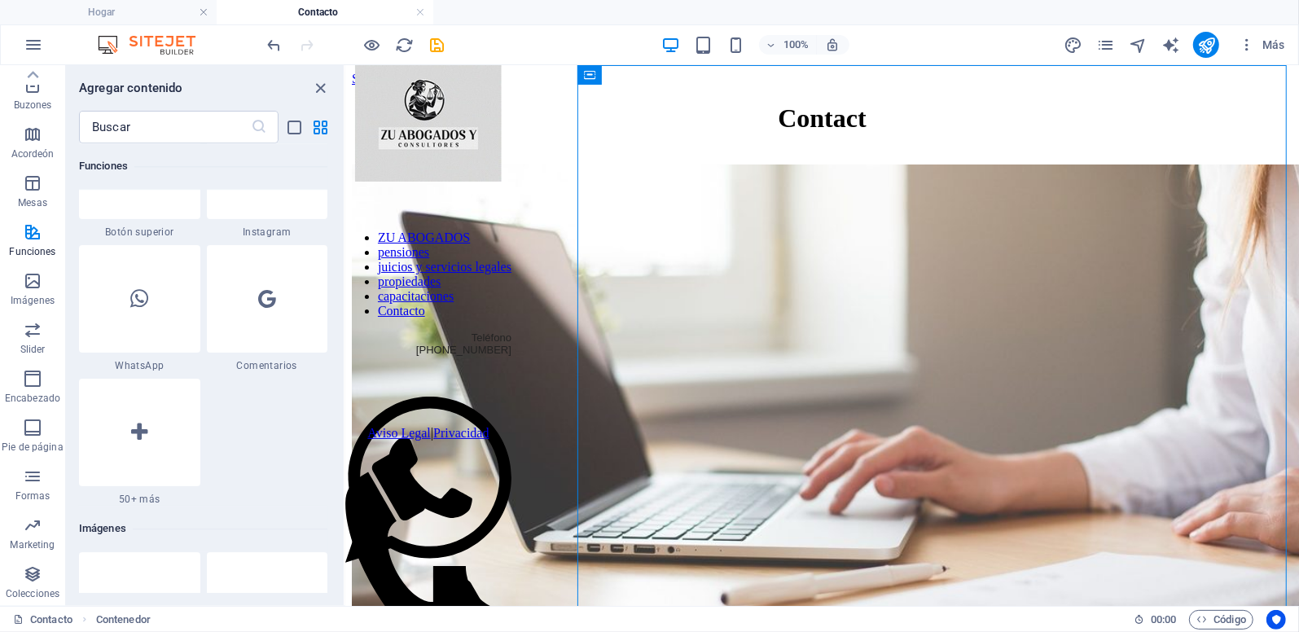
scroll to position [7815, 0]
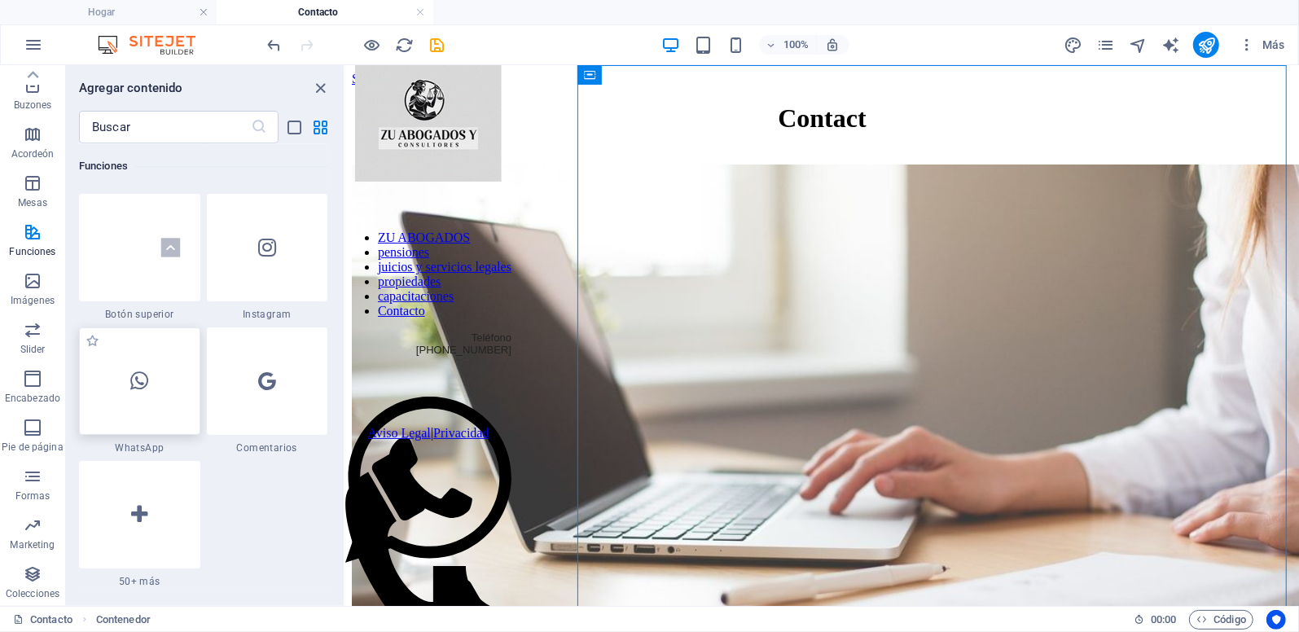
click at [137, 381] on icon at bounding box center [139, 381] width 18 height 21
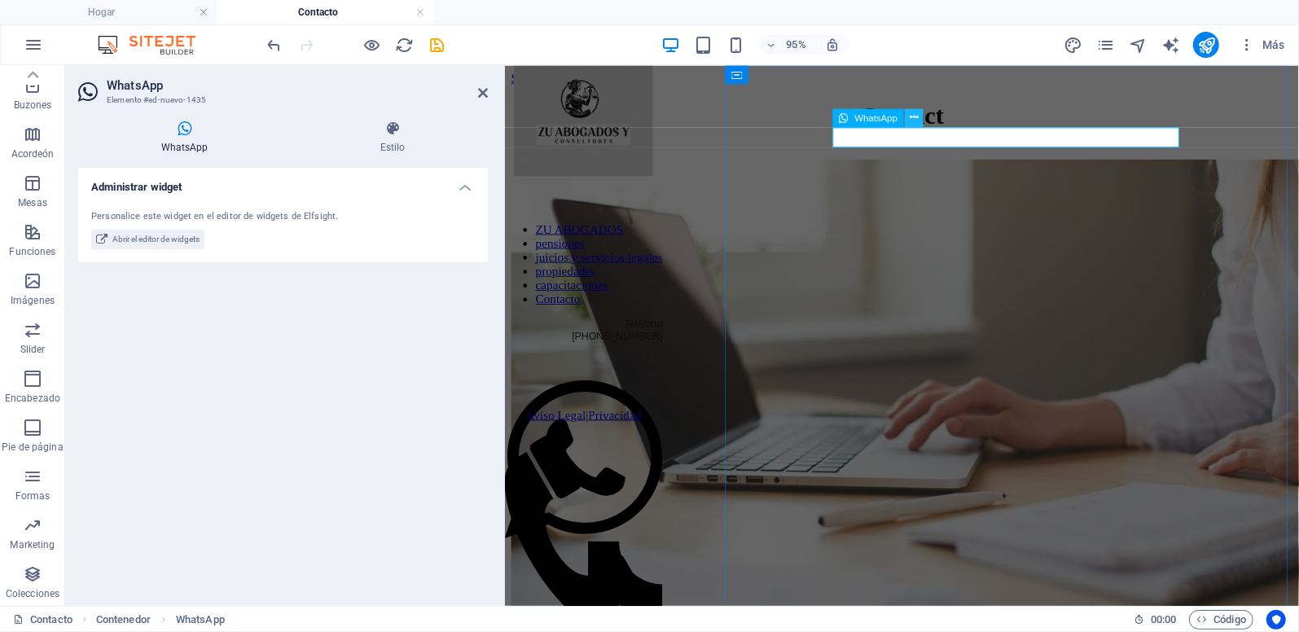
click at [913, 114] on icon at bounding box center [914, 118] width 8 height 16
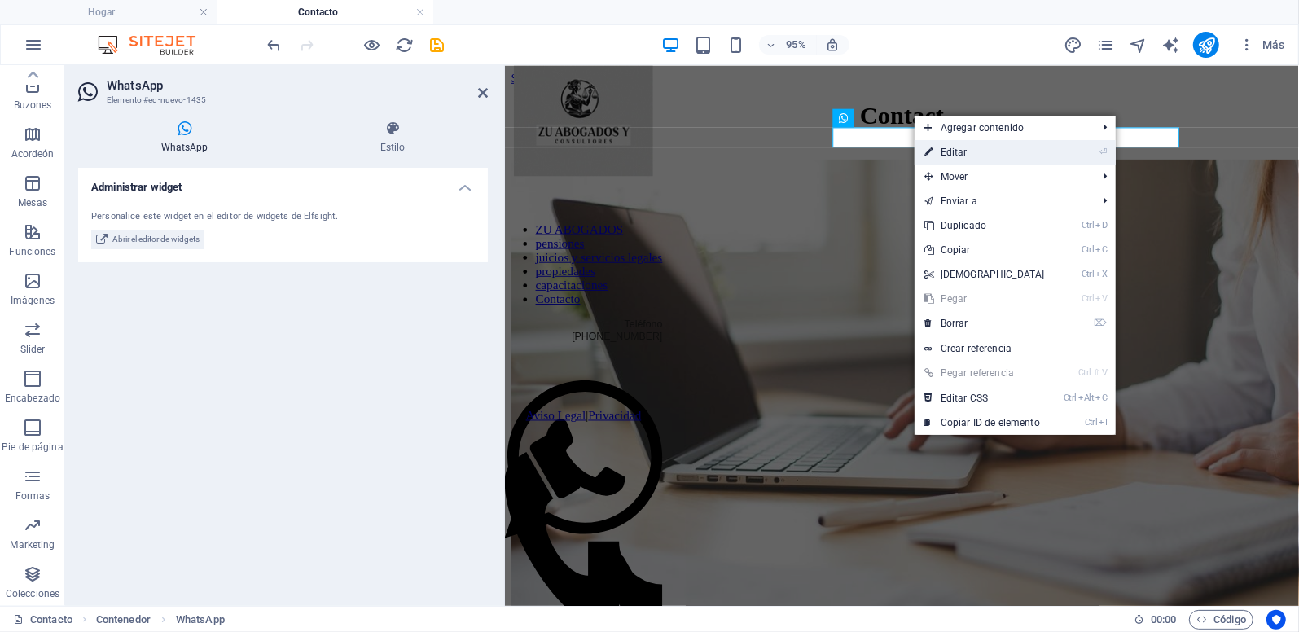
click at [952, 148] on font "Editar" at bounding box center [954, 152] width 27 height 11
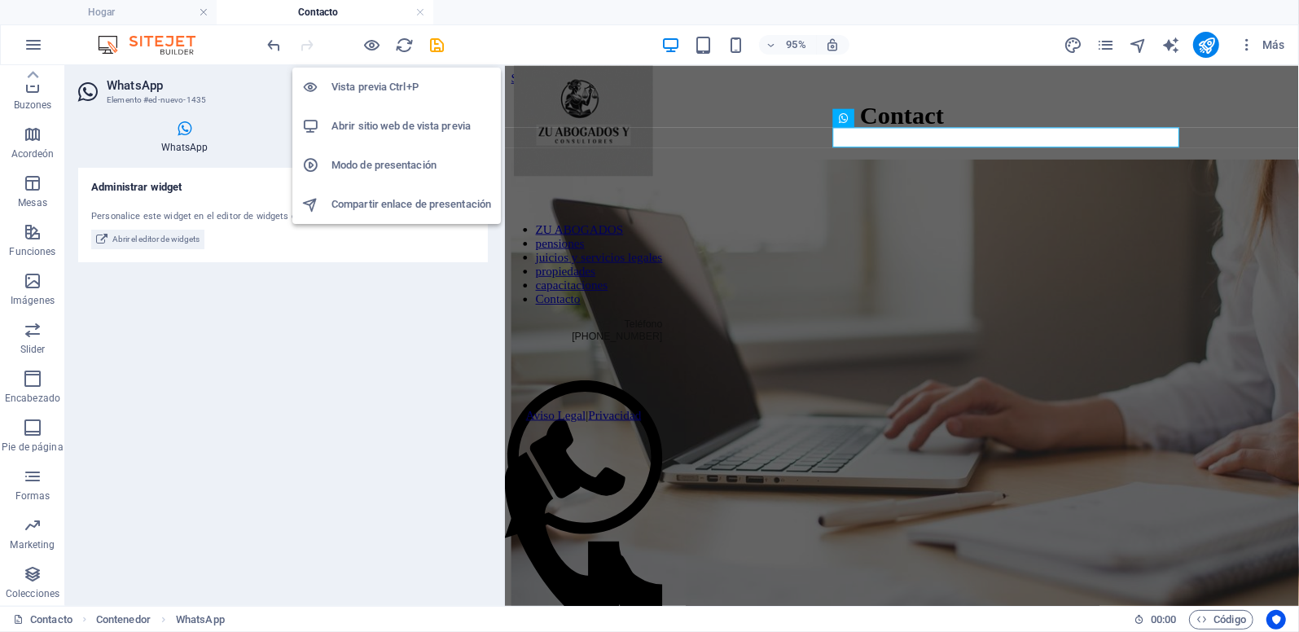
drag, startPoint x: 376, startPoint y: 42, endPoint x: 382, endPoint y: 128, distance: 86.6
click at [382, 128] on body "Individual Hogar Contacto Favoritos Elementos Columnas Contenido Buzones Acorde…" at bounding box center [649, 316] width 1299 height 632
click at [382, 128] on h6 "Abrir sitio web de vista previa" at bounding box center [412, 126] width 160 height 20
click at [359, 79] on h6 "Vista previa Ctrl+P" at bounding box center [412, 87] width 160 height 20
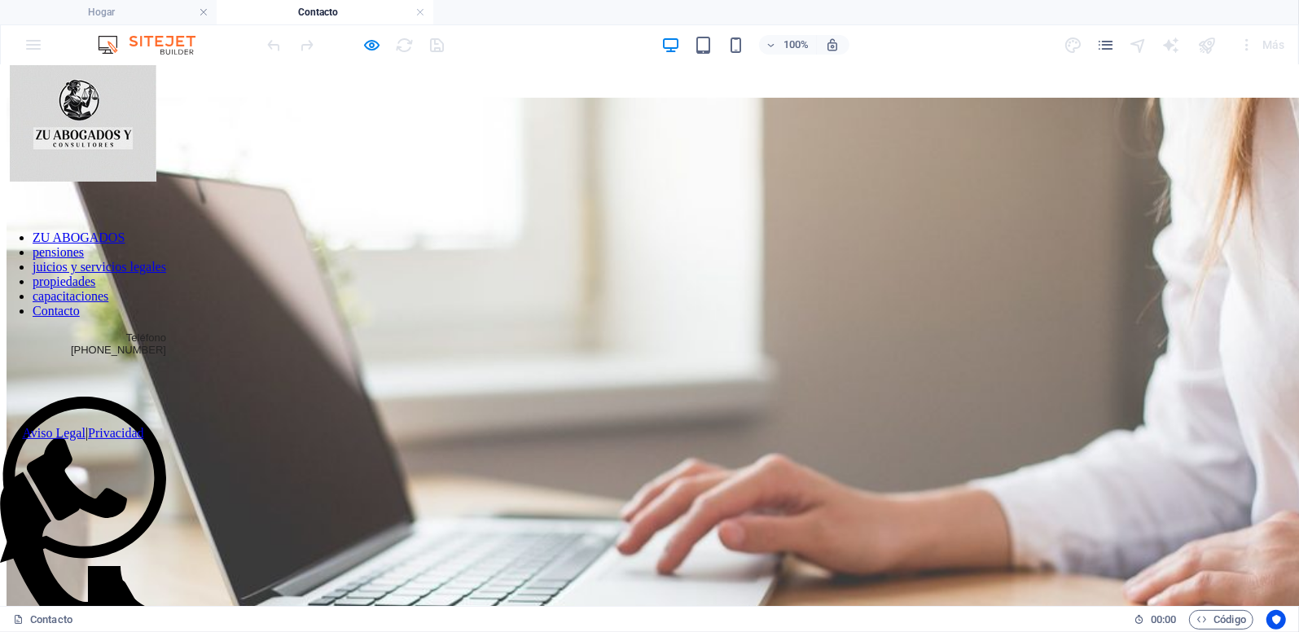
scroll to position [0, 0]
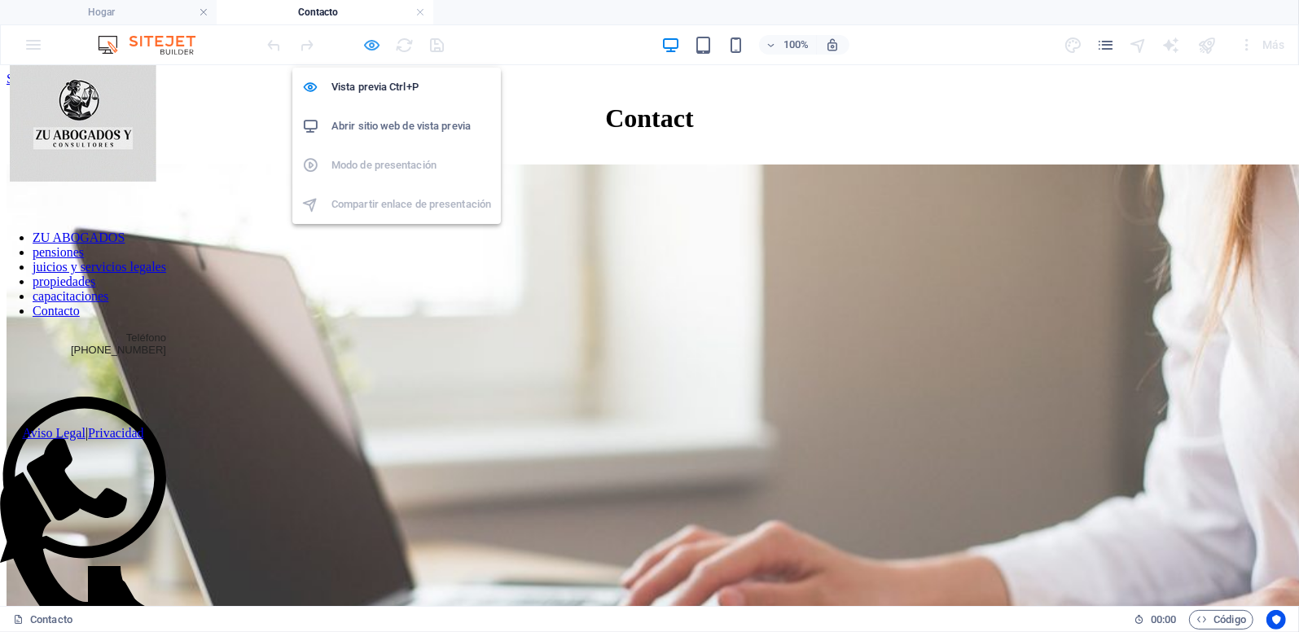
click at [370, 44] on icon "button" at bounding box center [372, 45] width 19 height 19
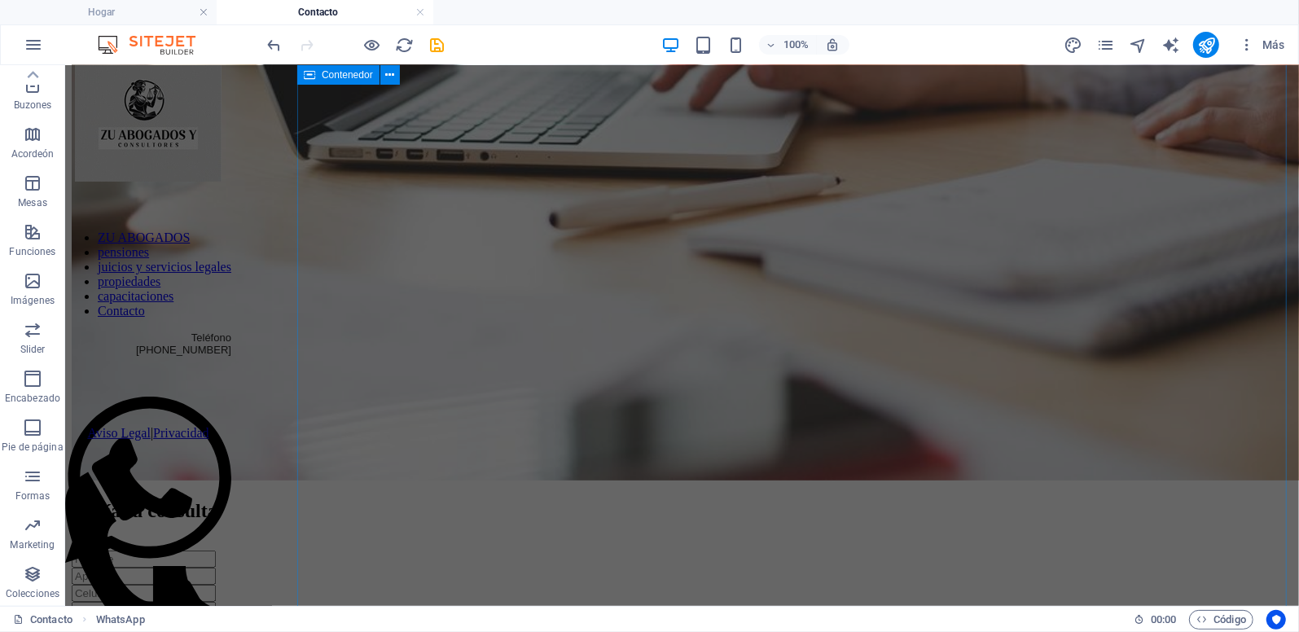
scroll to position [644, 0]
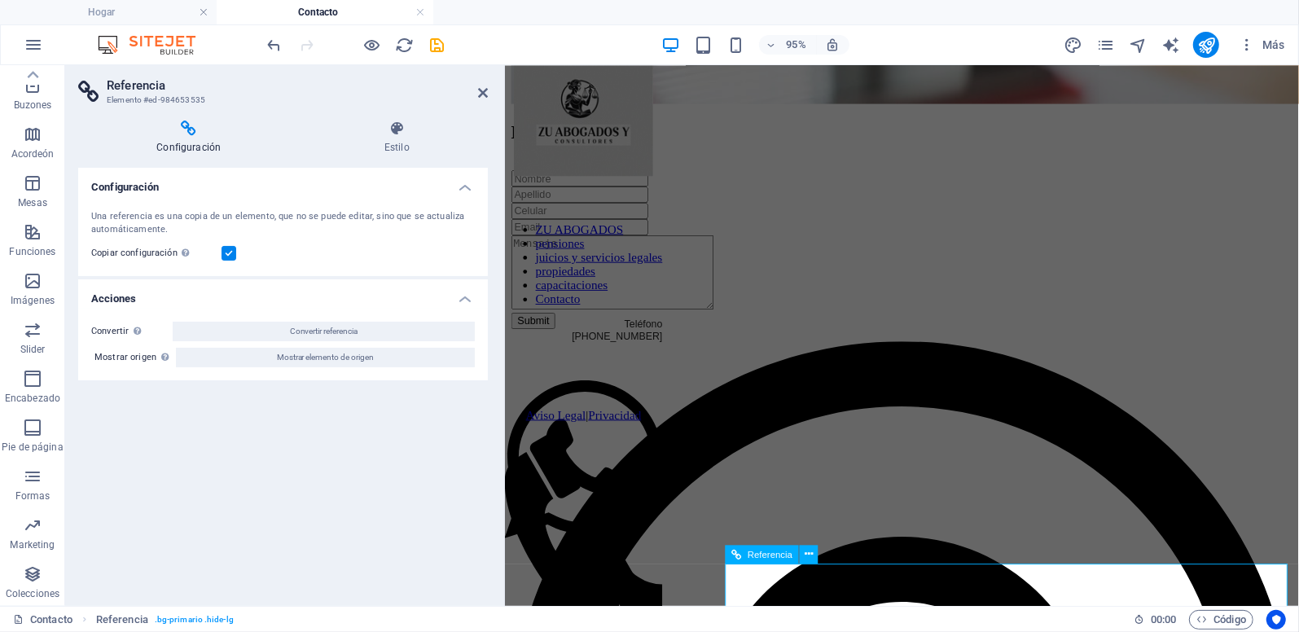
click at [806, 552] on icon at bounding box center [809, 554] width 8 height 16
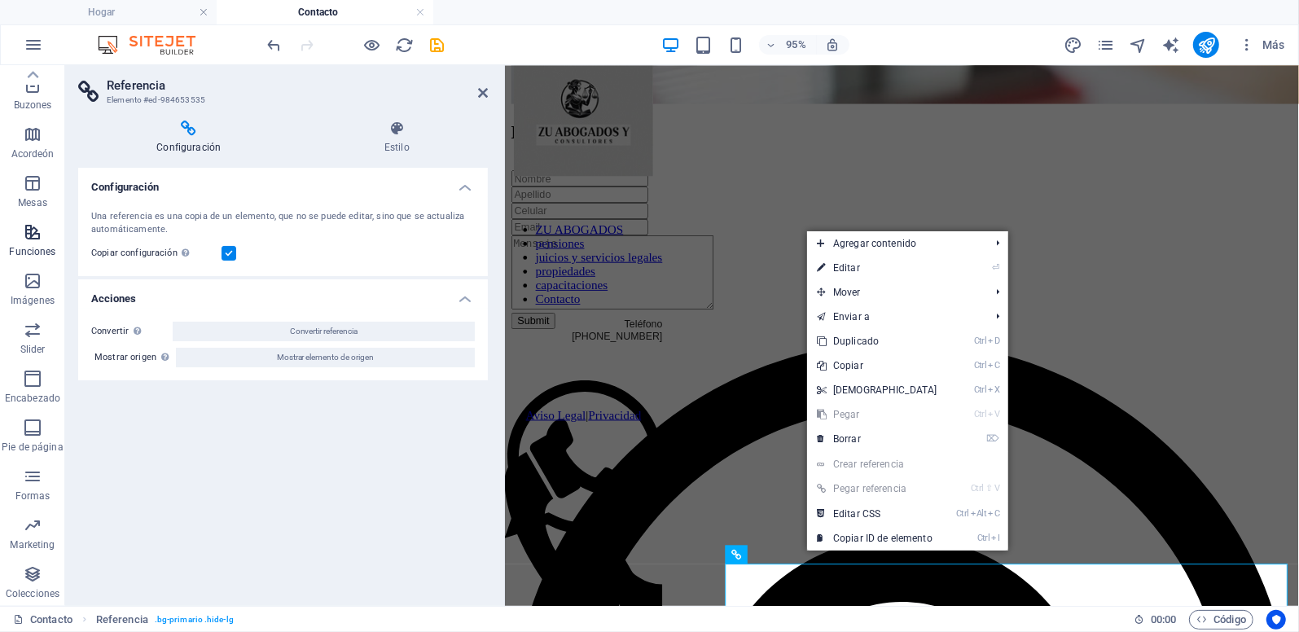
click at [38, 241] on icon "button" at bounding box center [33, 232] width 20 height 20
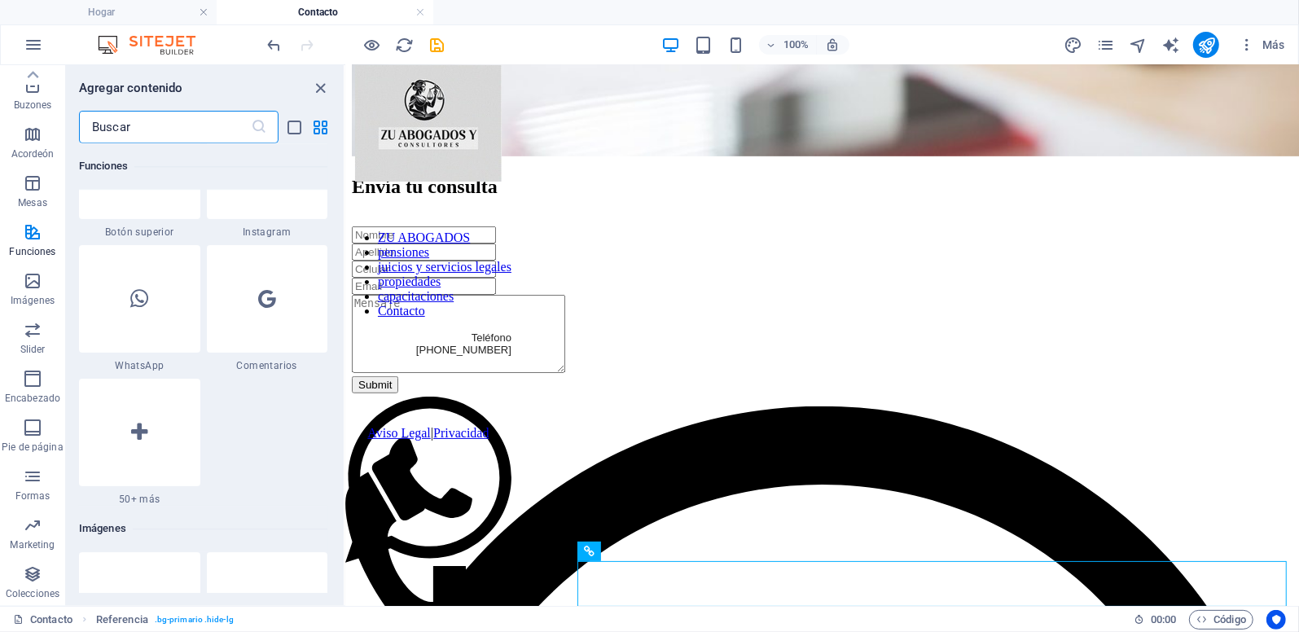
scroll to position [7815, 0]
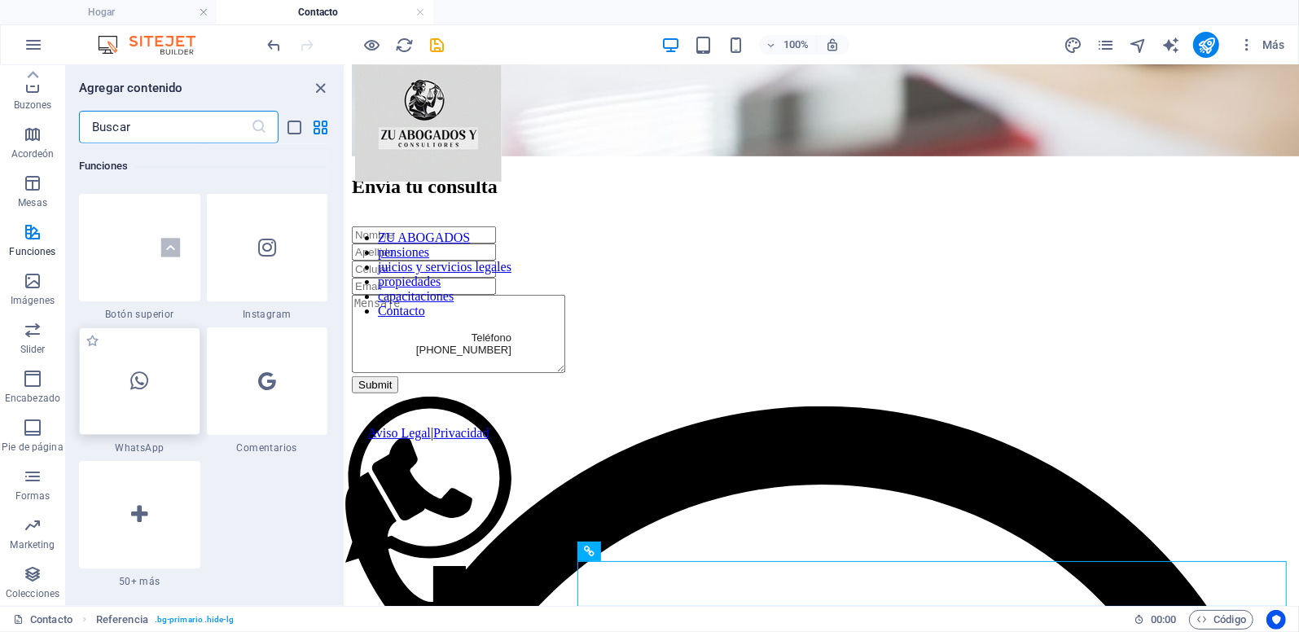
click at [145, 384] on icon at bounding box center [139, 381] width 18 height 21
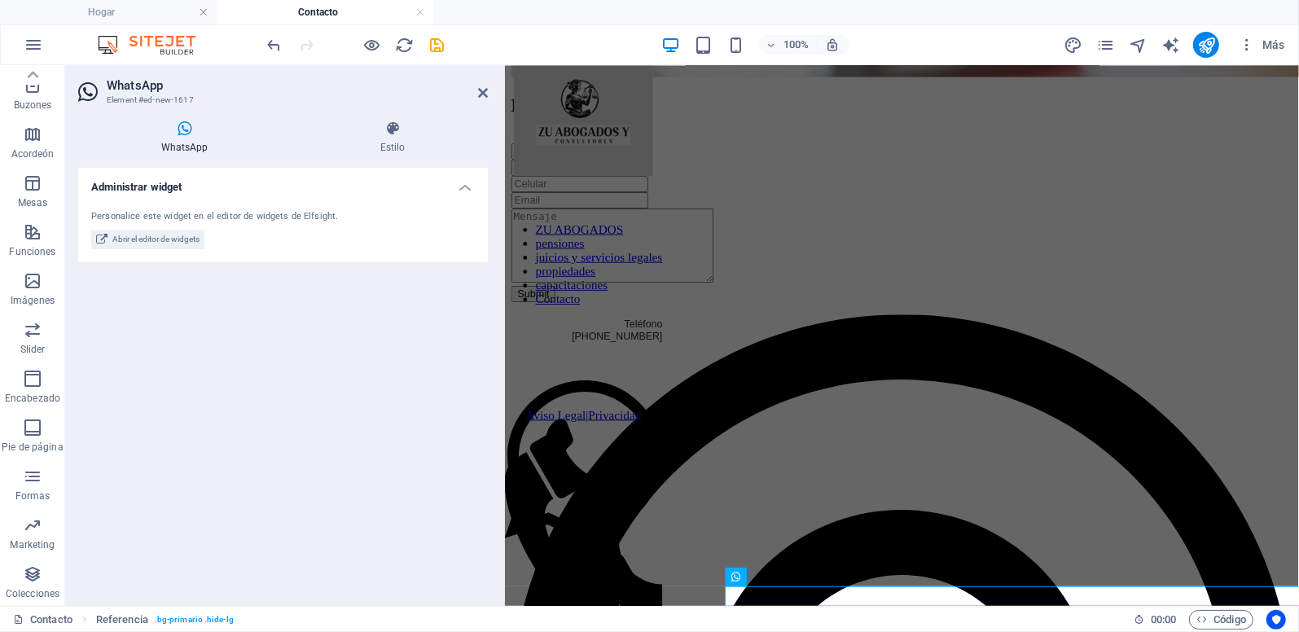
scroll to position [638, 0]
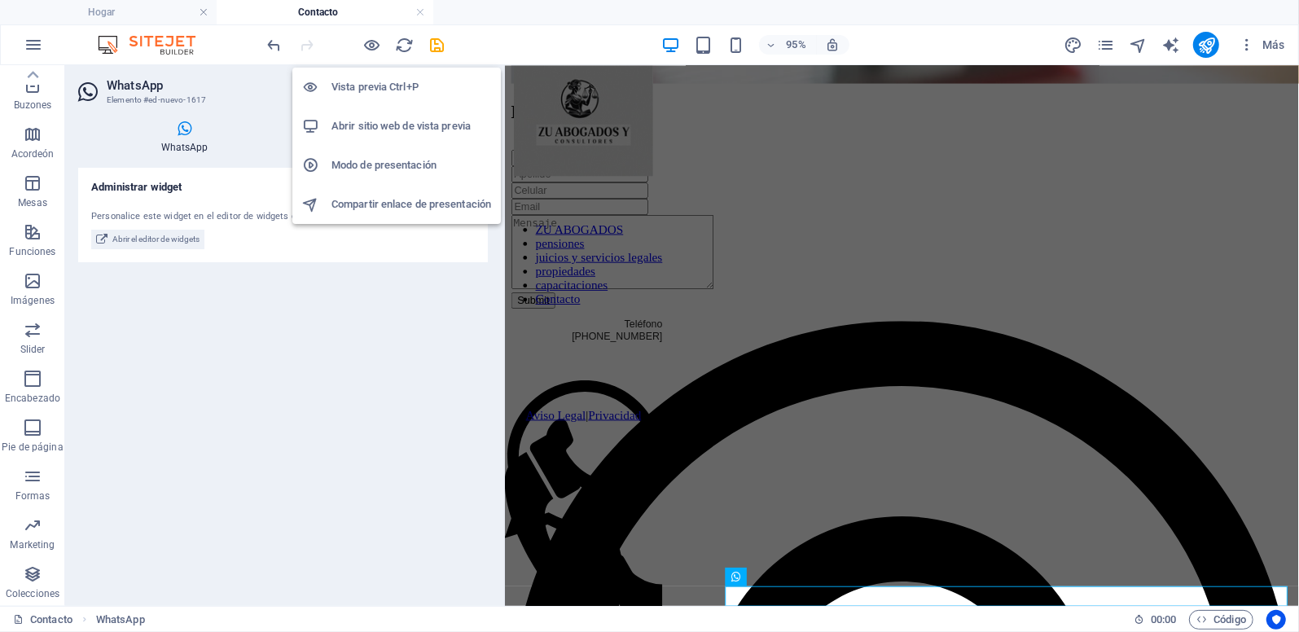
click at [365, 79] on h6 "Vista previa Ctrl+P" at bounding box center [412, 87] width 160 height 20
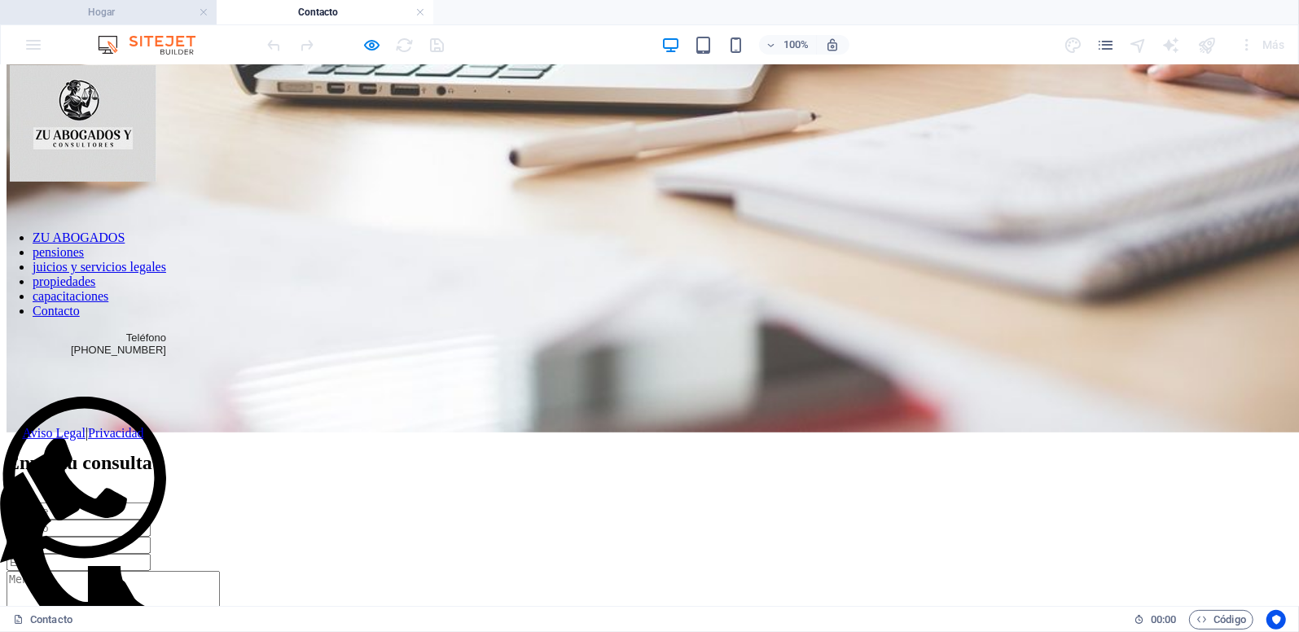
click at [152, 13] on h4 "Hogar" at bounding box center [108, 12] width 217 height 18
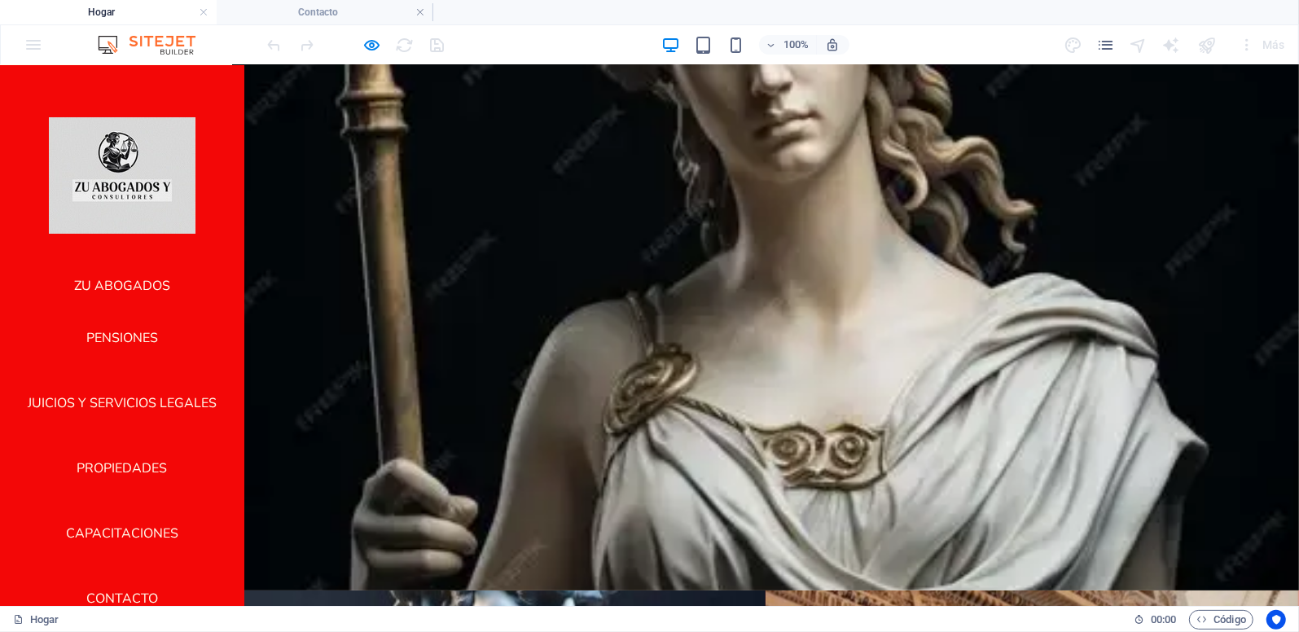
scroll to position [0, 0]
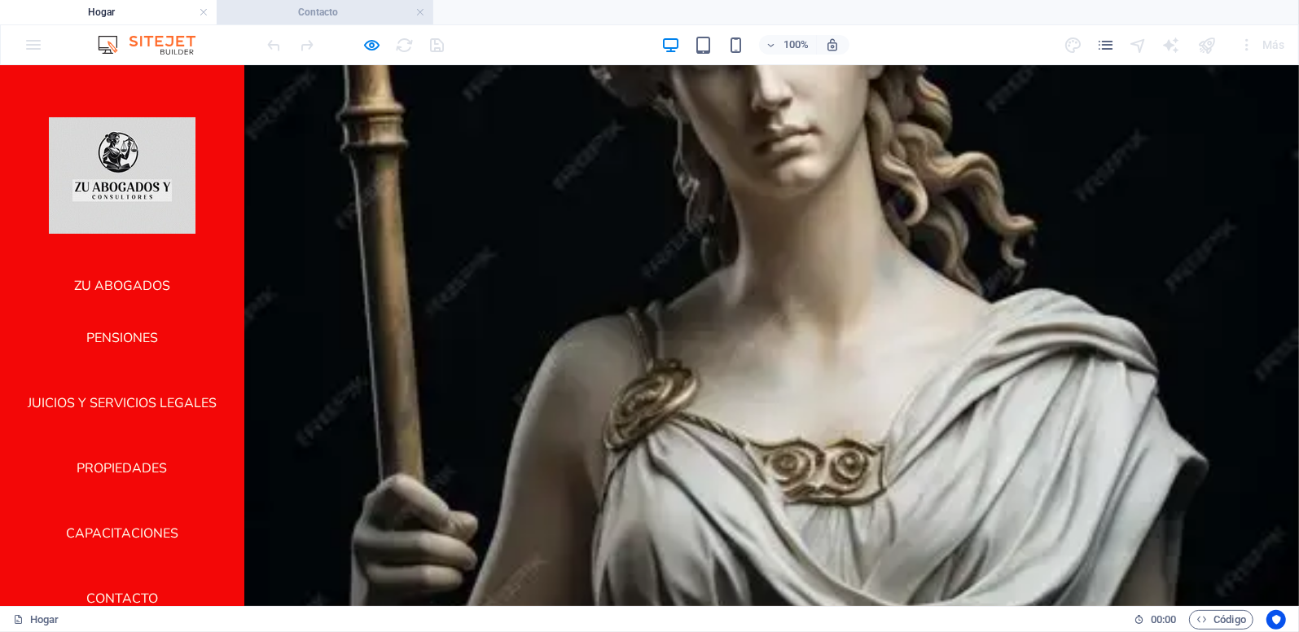
click at [280, 13] on h4 "Contacto" at bounding box center [325, 12] width 217 height 18
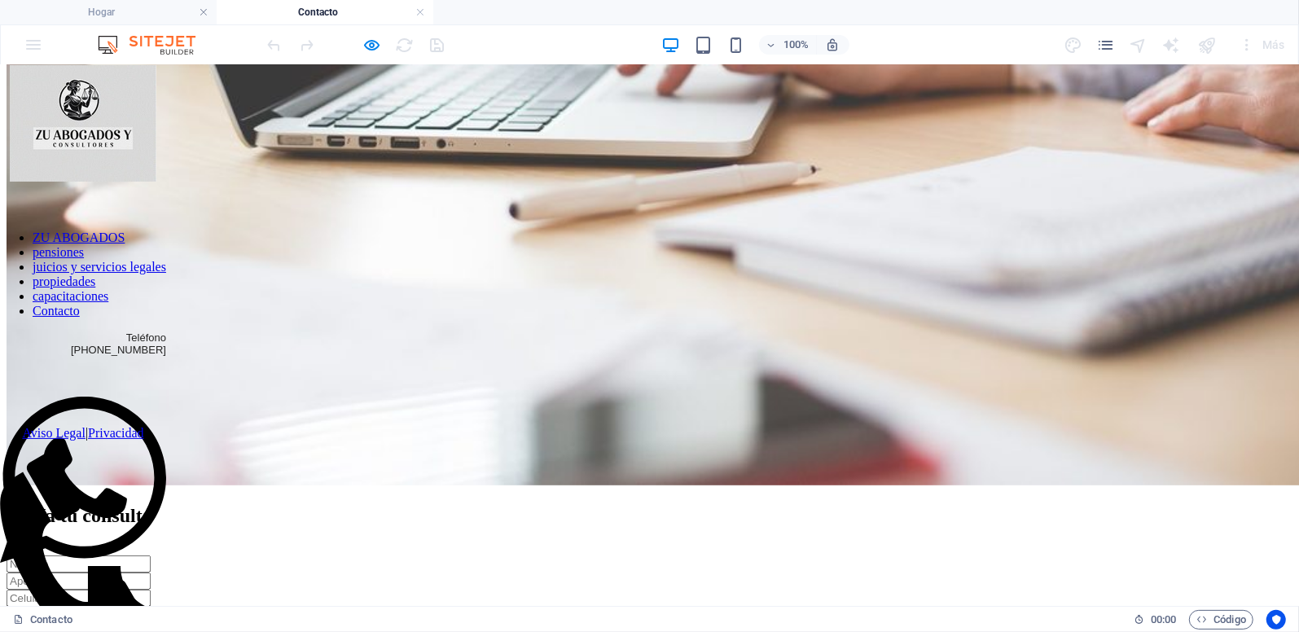
scroll to position [599, 0]
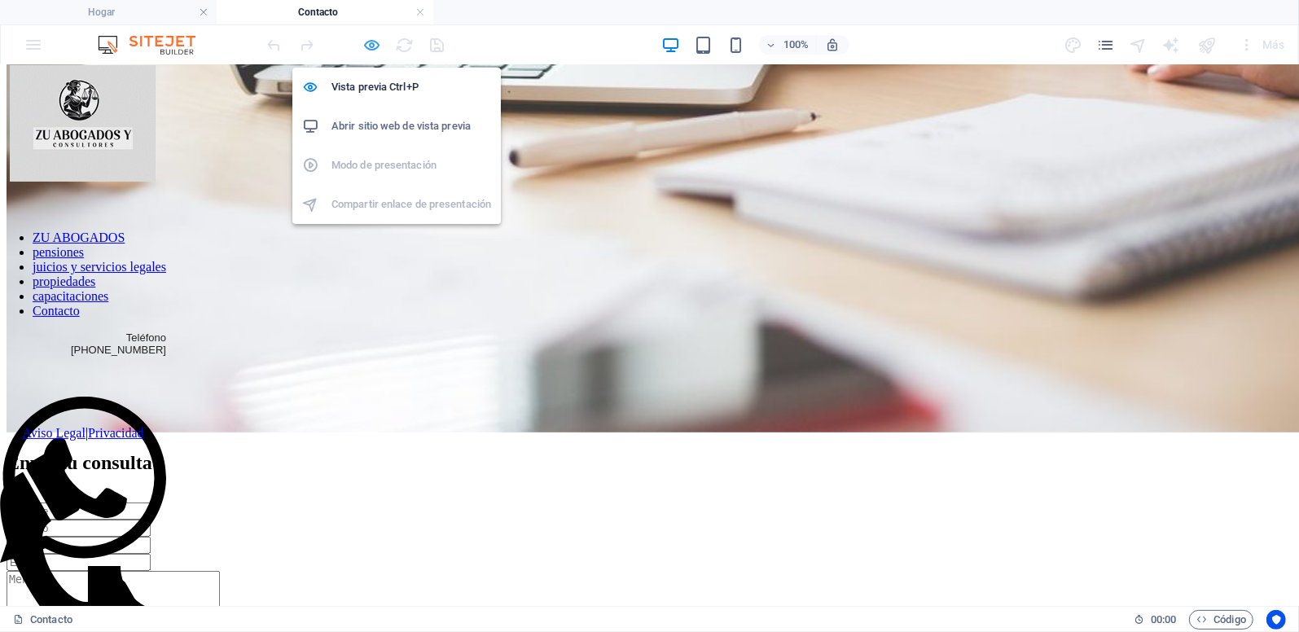
click at [371, 42] on icon "button" at bounding box center [372, 45] width 19 height 19
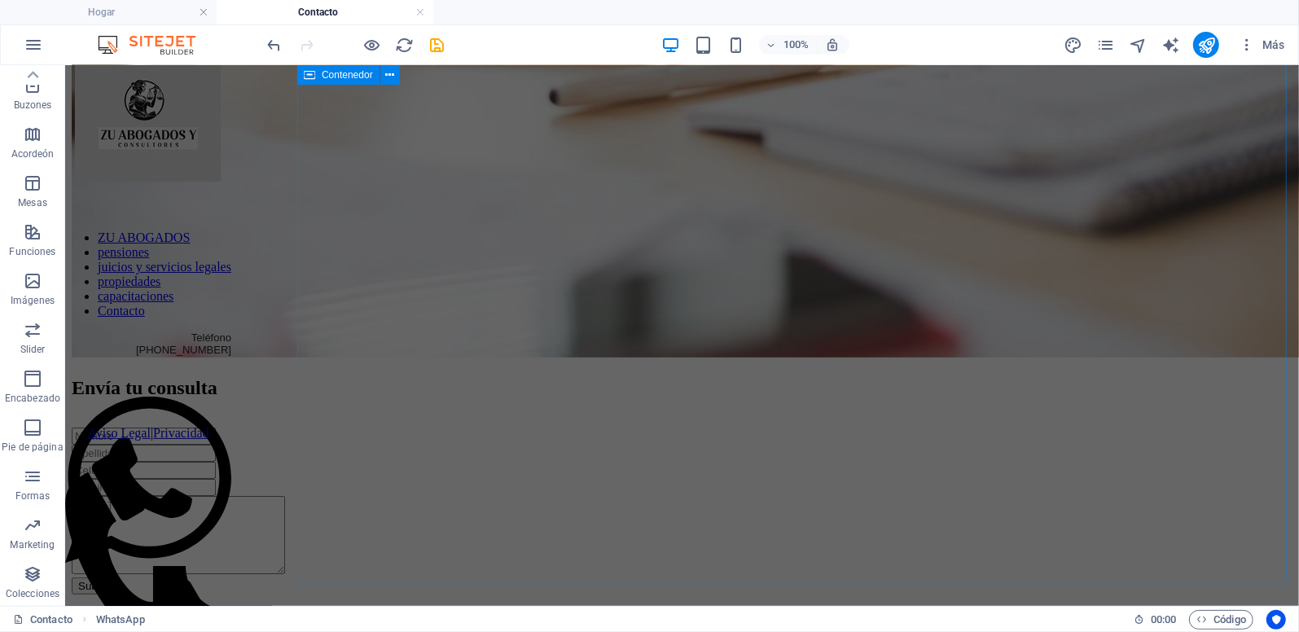
scroll to position [644, 0]
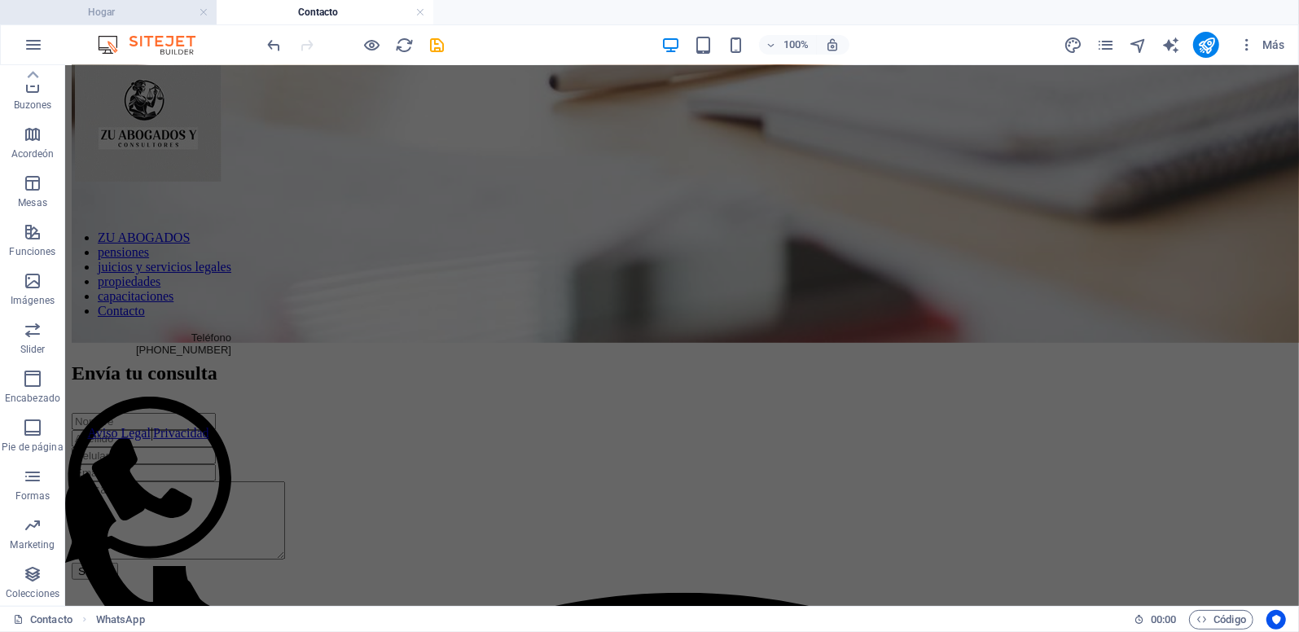
click at [148, 7] on h4 "Hogar" at bounding box center [108, 12] width 217 height 18
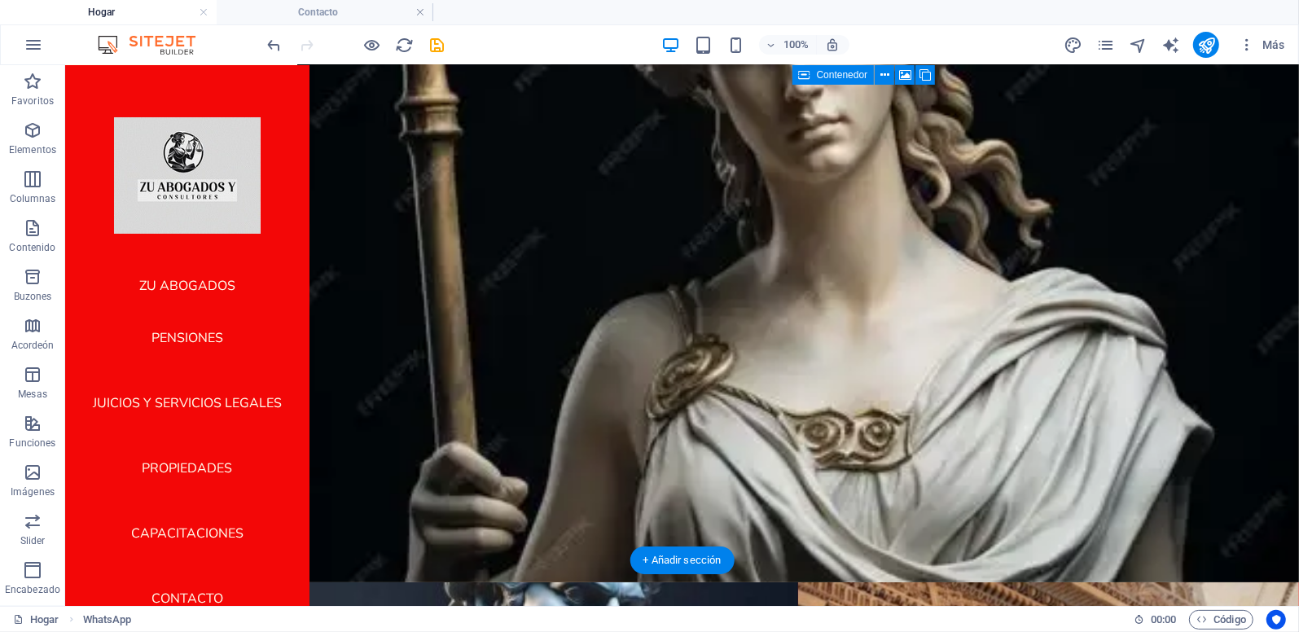
scroll to position [45, 0]
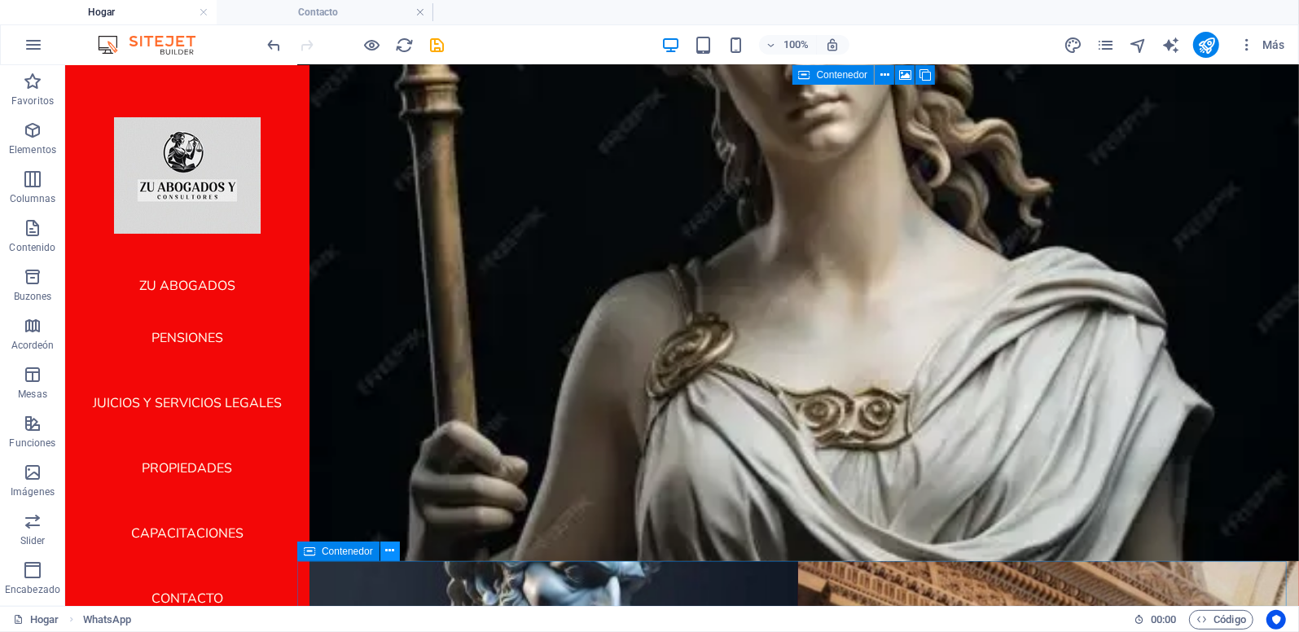
click at [396, 551] on button at bounding box center [390, 552] width 20 height 20
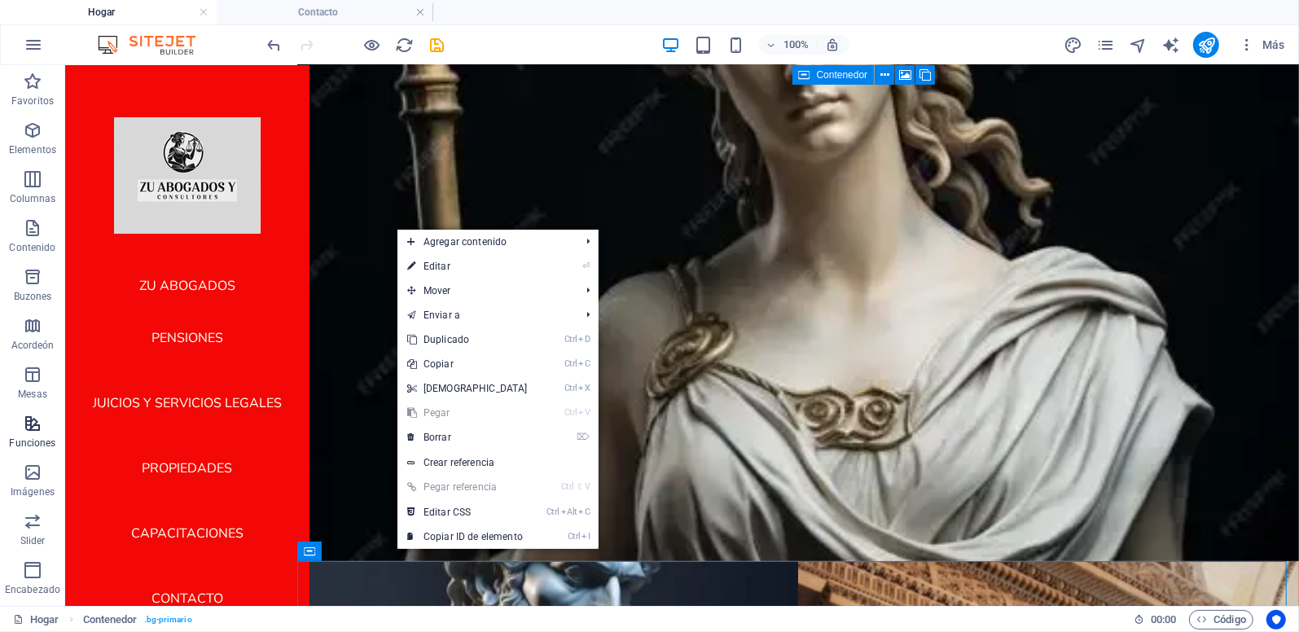
click at [33, 418] on icon "button" at bounding box center [33, 424] width 20 height 20
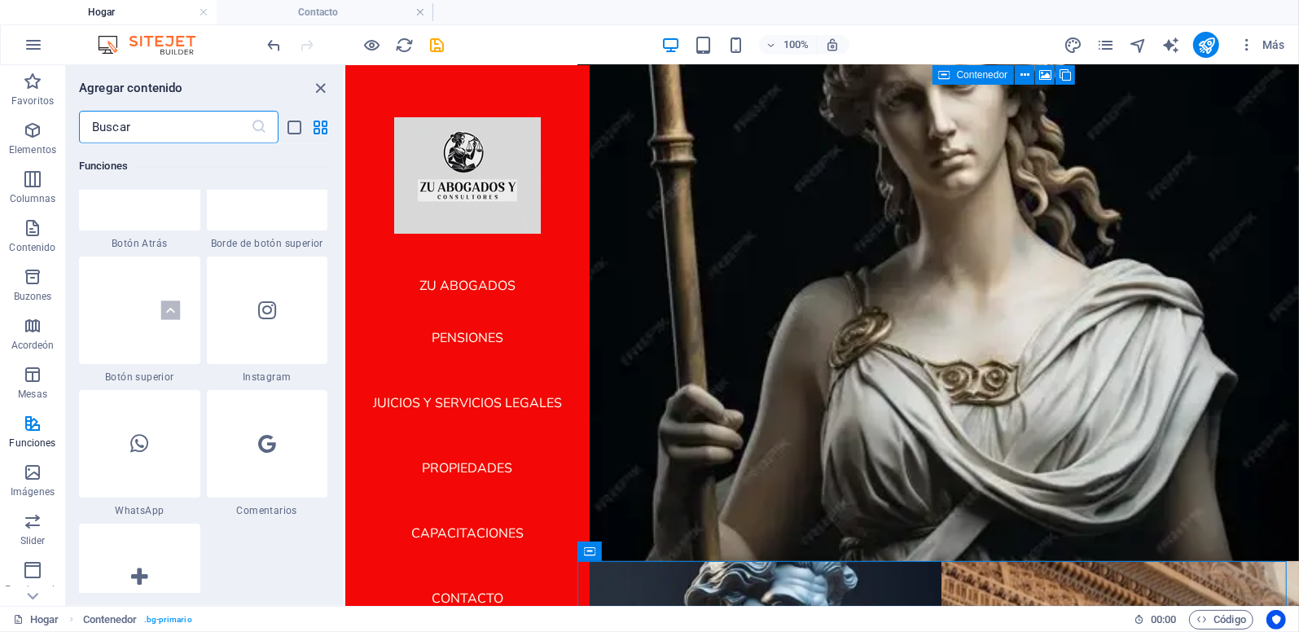
scroll to position [7815, 0]
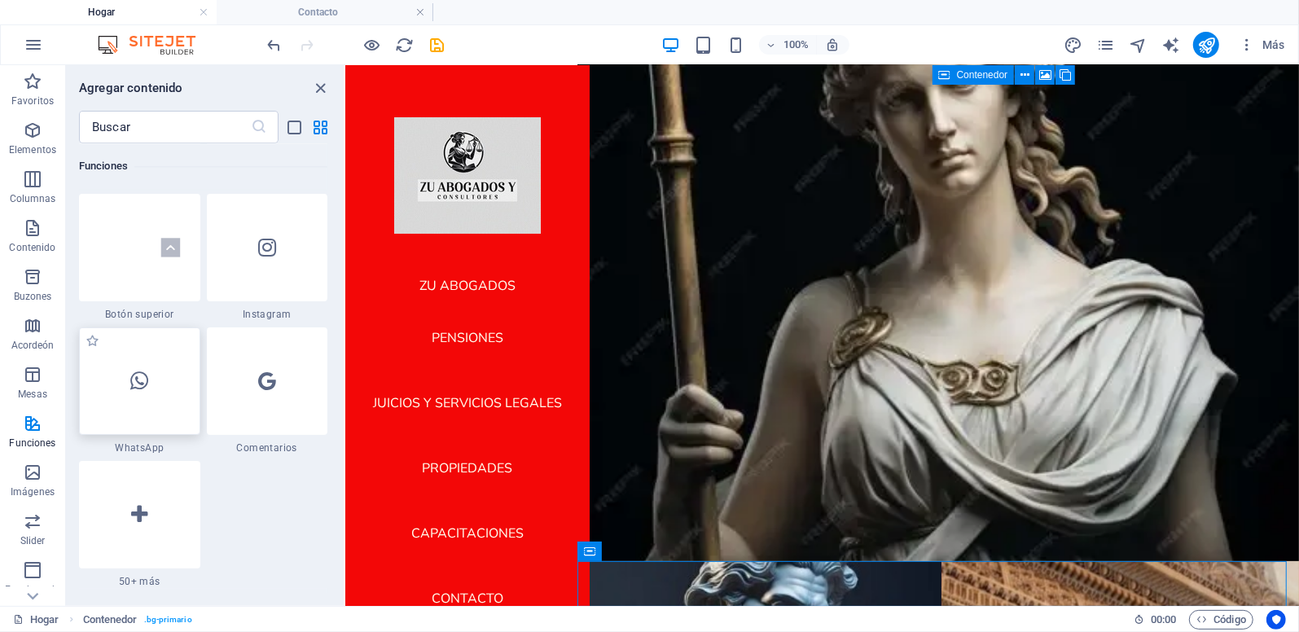
click at [173, 373] on div at bounding box center [139, 381] width 121 height 108
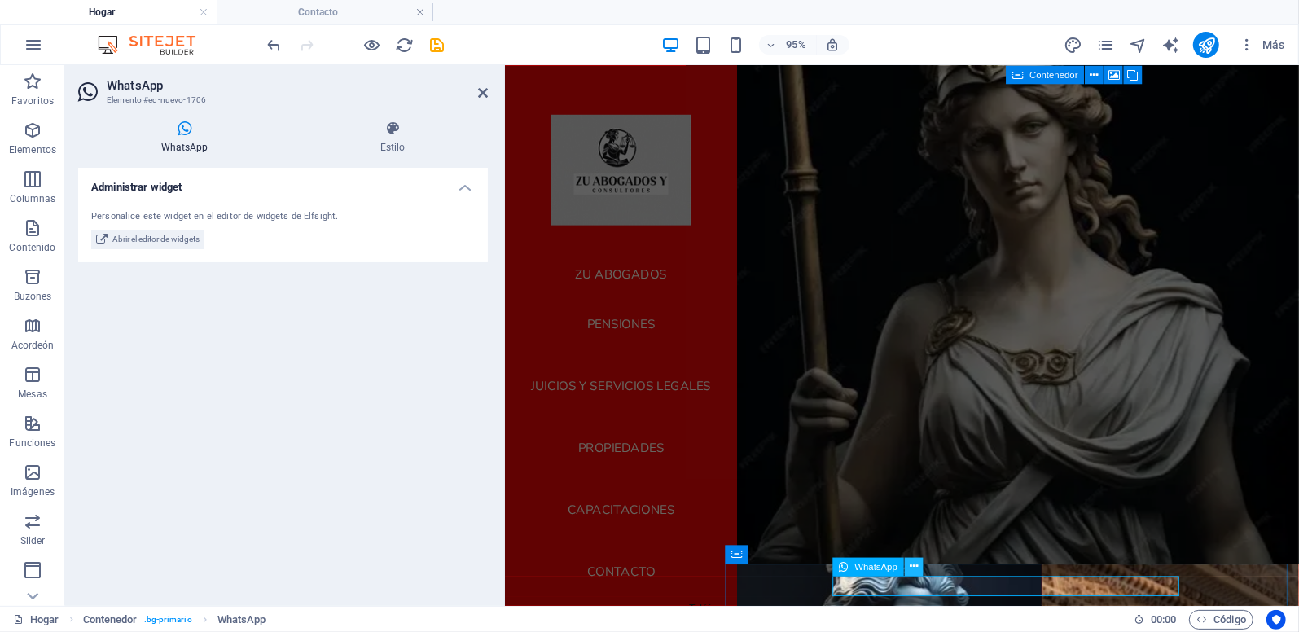
click at [912, 566] on icon at bounding box center [914, 566] width 8 height 16
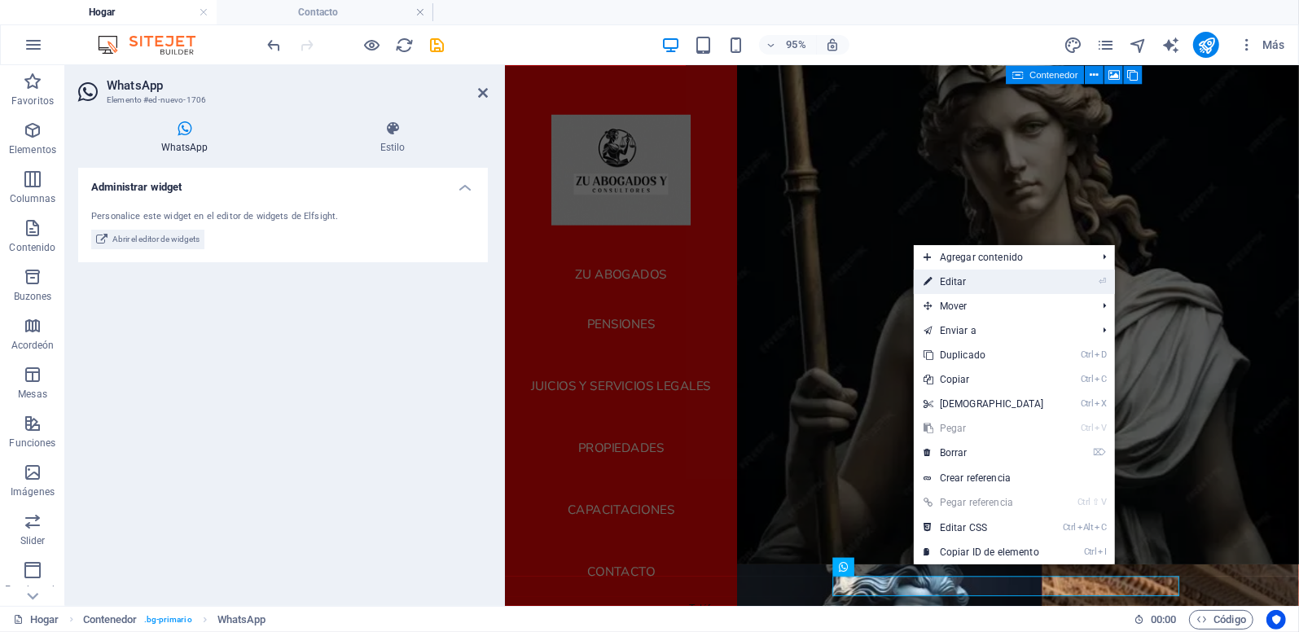
click at [973, 287] on link "⏎ Editar" at bounding box center [984, 282] width 140 height 24
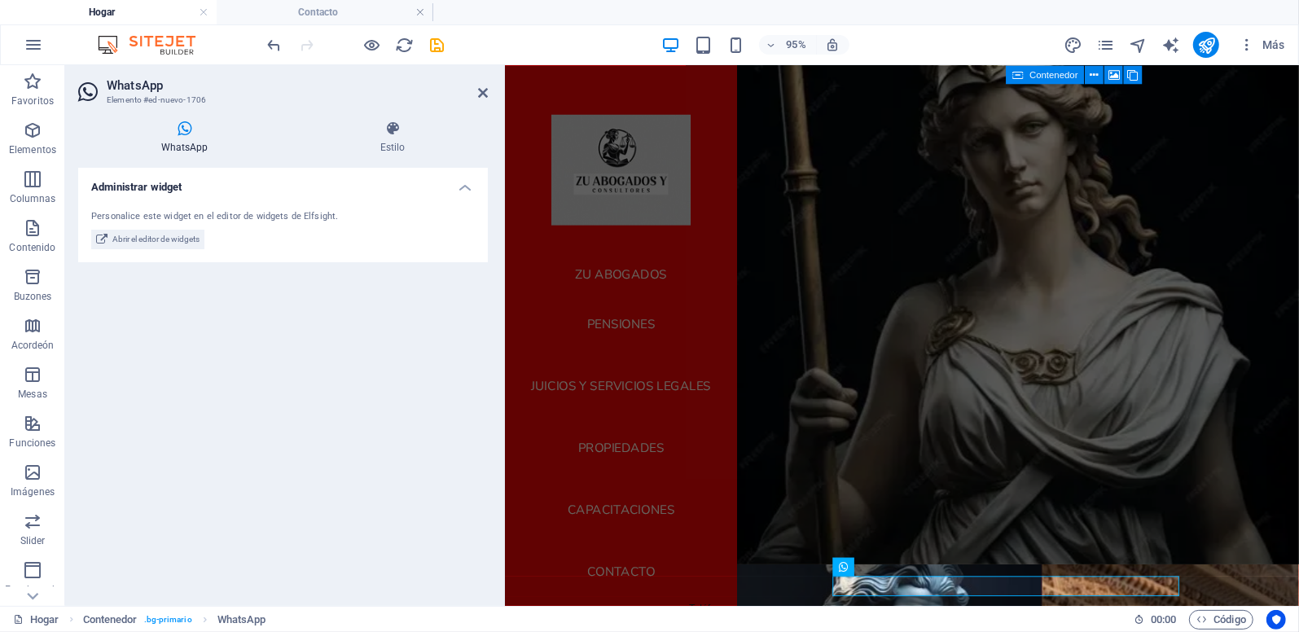
click at [461, 189] on h4 "Administrar widget" at bounding box center [283, 182] width 410 height 29
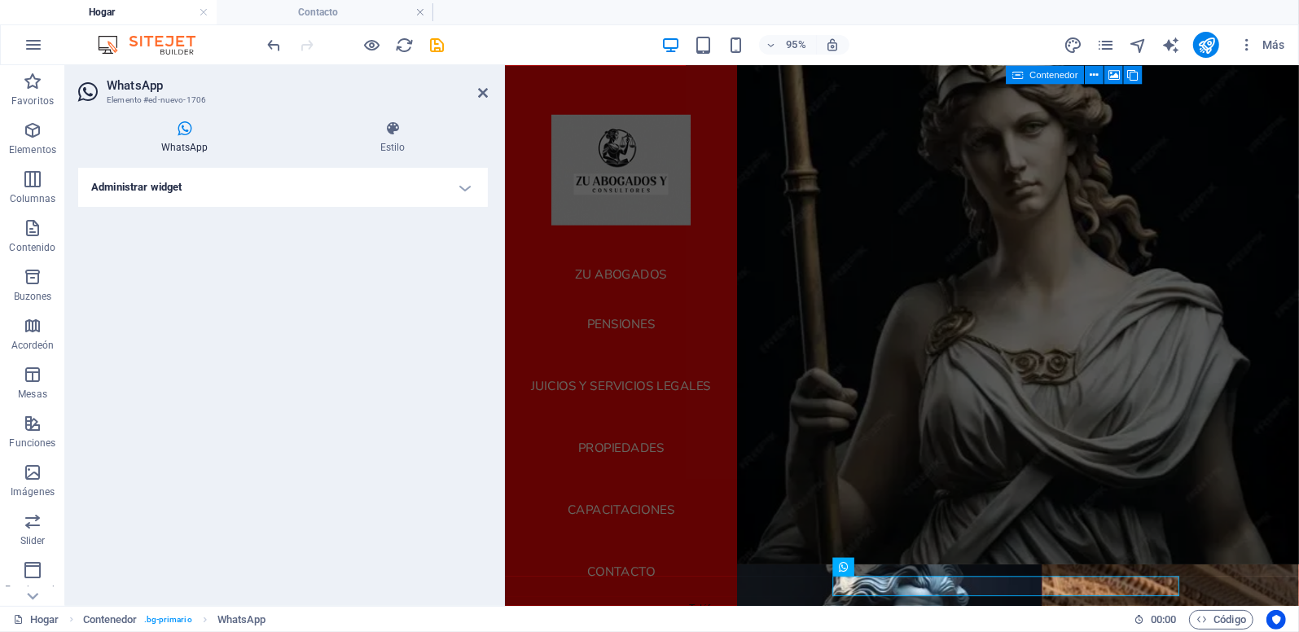
click at [461, 189] on h4 "Administrar widget" at bounding box center [283, 187] width 410 height 39
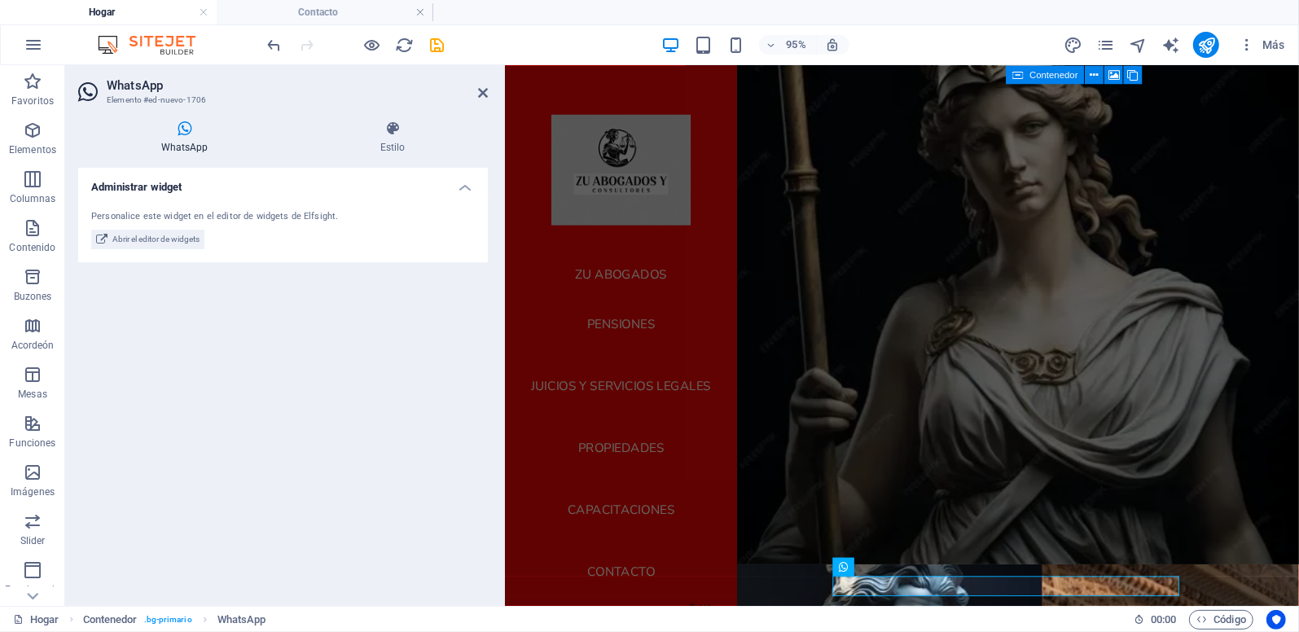
click at [182, 133] on icon at bounding box center [184, 129] width 213 height 16
click at [1050, 582] on icon at bounding box center [1051, 586] width 8 height 16
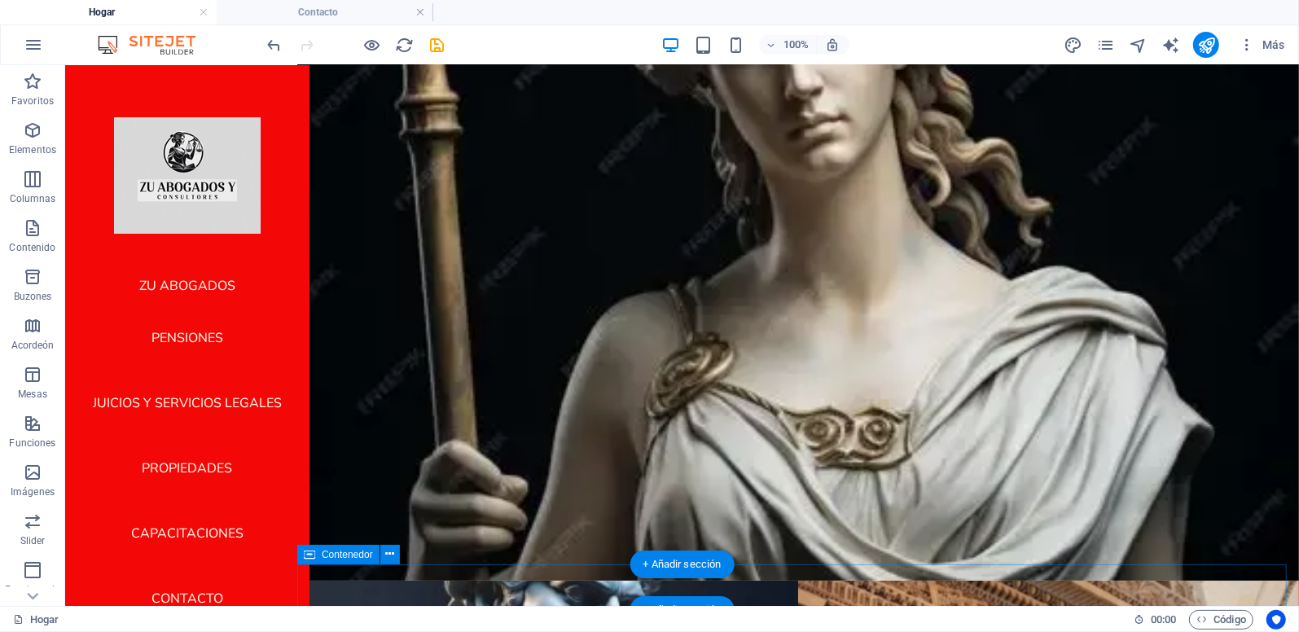
scroll to position [45, 0]
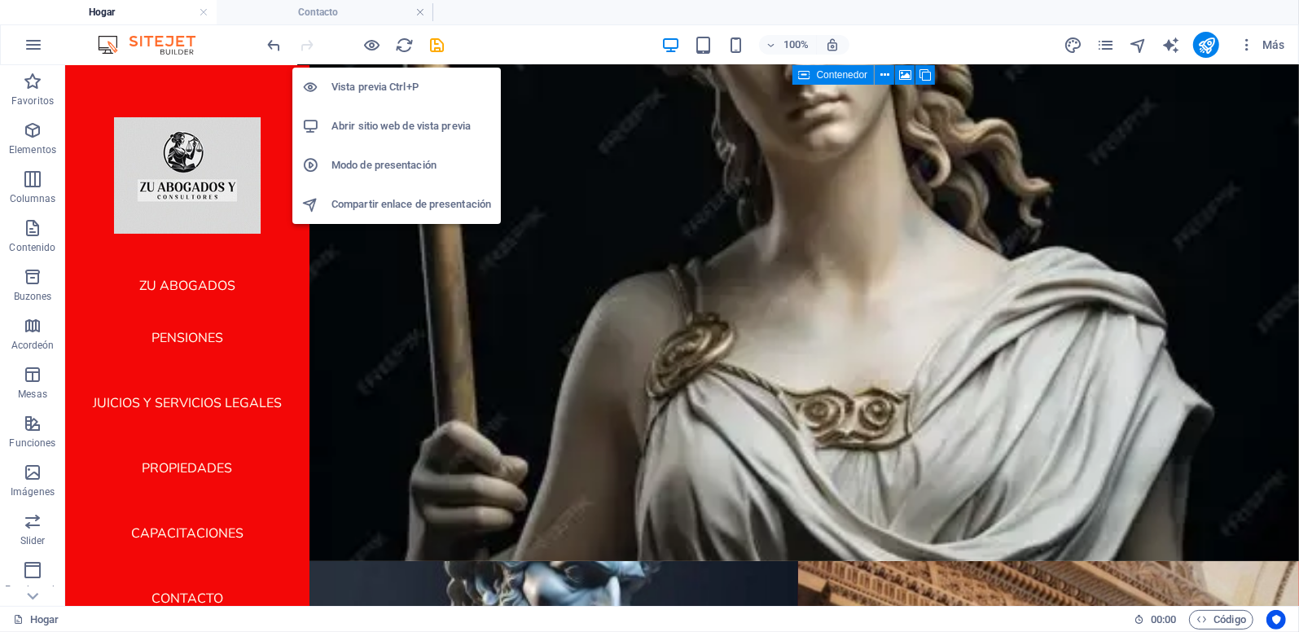
click at [363, 82] on h6 "Vista previa Ctrl+P" at bounding box center [412, 87] width 160 height 20
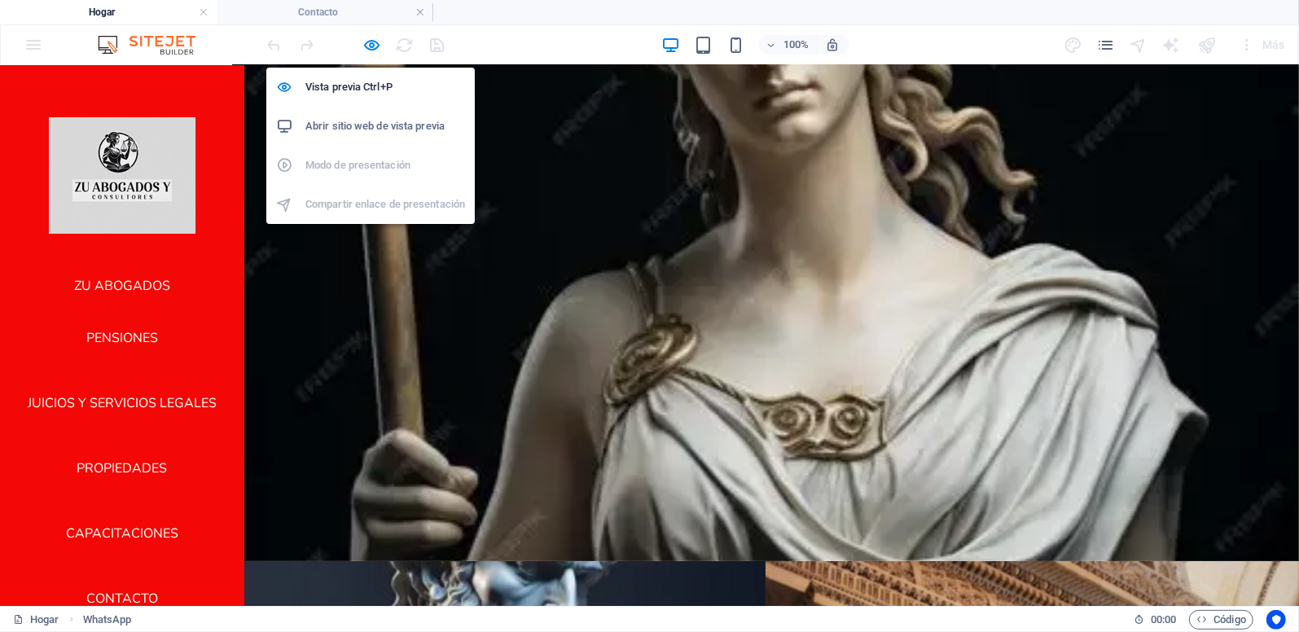
click at [353, 121] on h6 "Abrir sitio web de vista previa" at bounding box center [385, 126] width 160 height 20
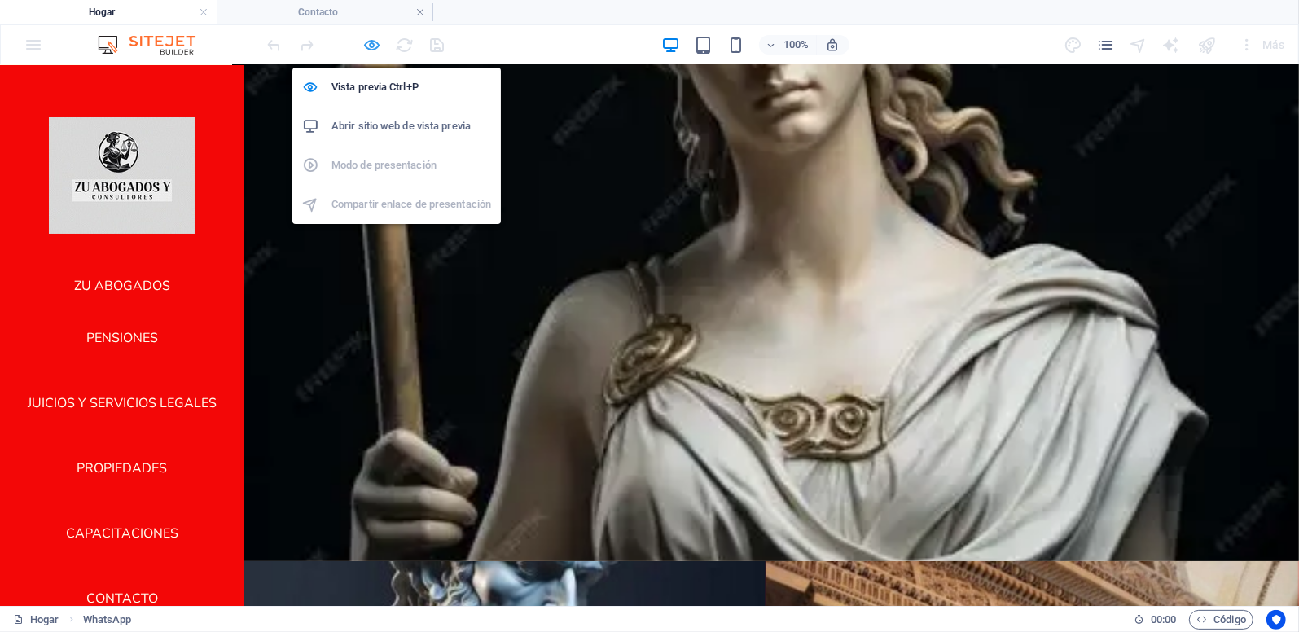
click at [374, 41] on icon "button" at bounding box center [372, 45] width 19 height 19
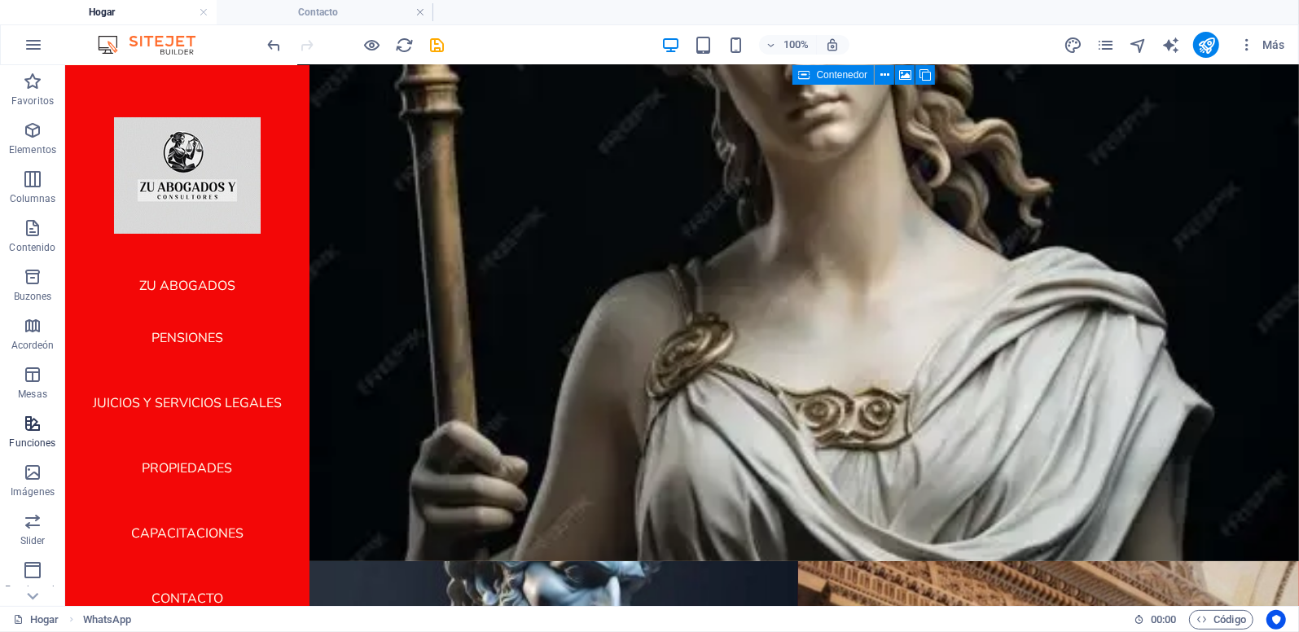
click at [39, 434] on span "Funciones" at bounding box center [32, 433] width 65 height 39
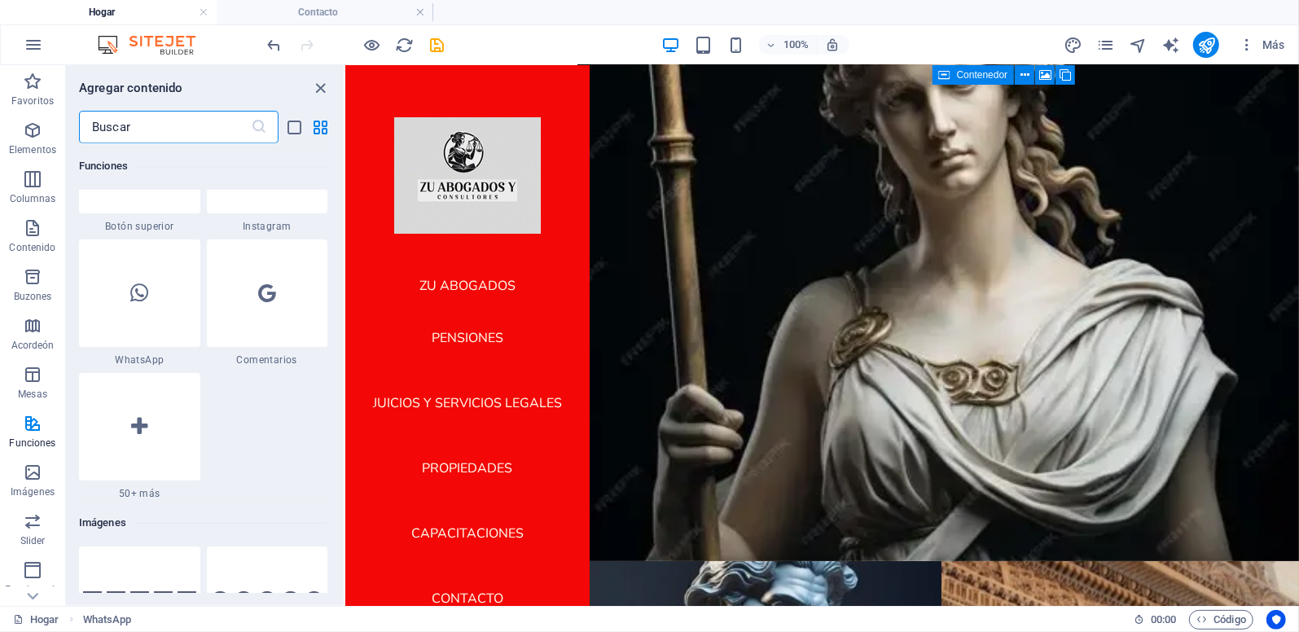
scroll to position [7815, 0]
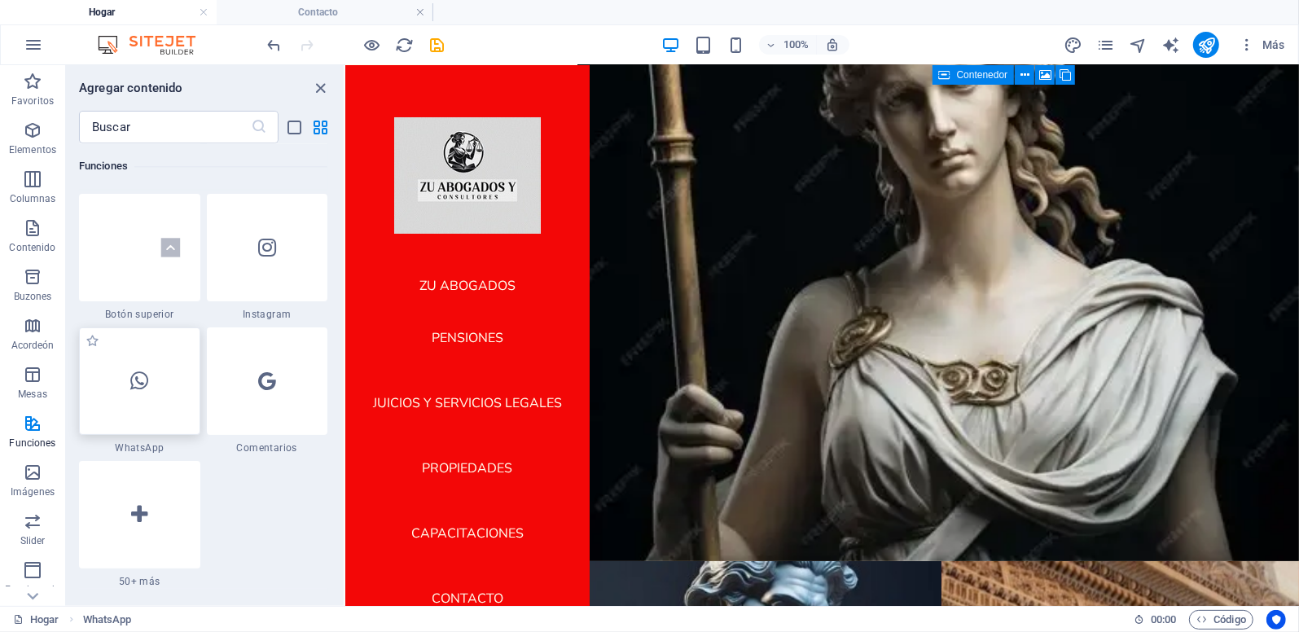
click at [160, 388] on div at bounding box center [139, 381] width 121 height 108
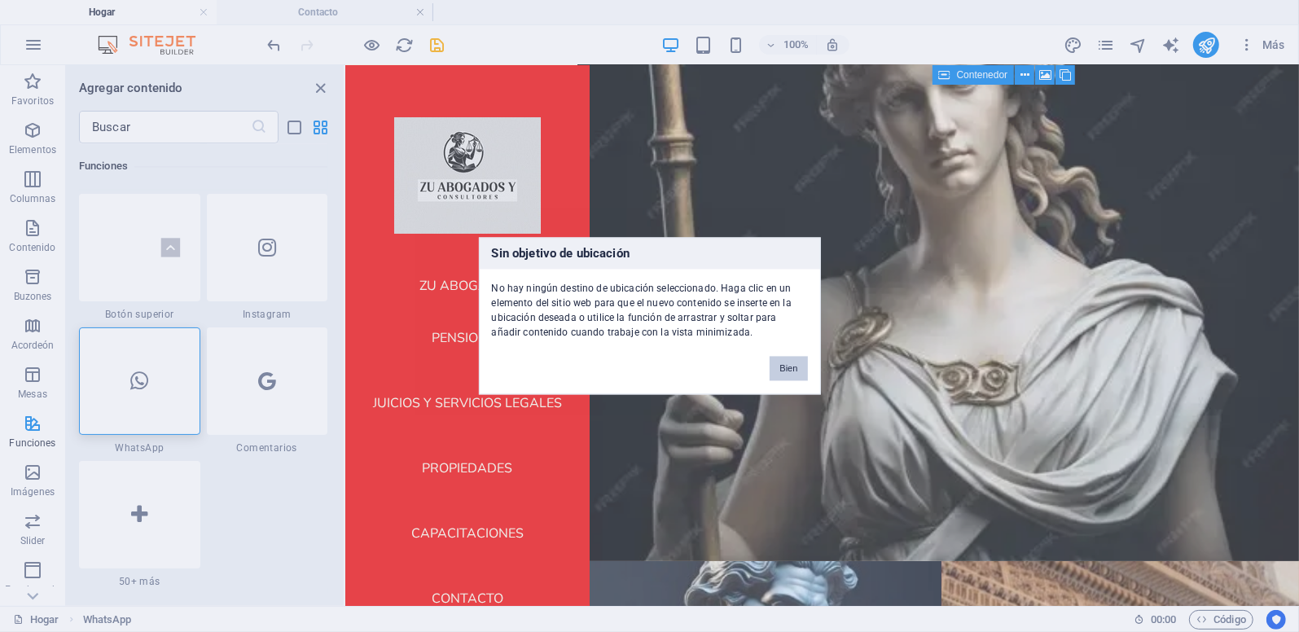
click at [799, 366] on button "Bien" at bounding box center [788, 369] width 37 height 24
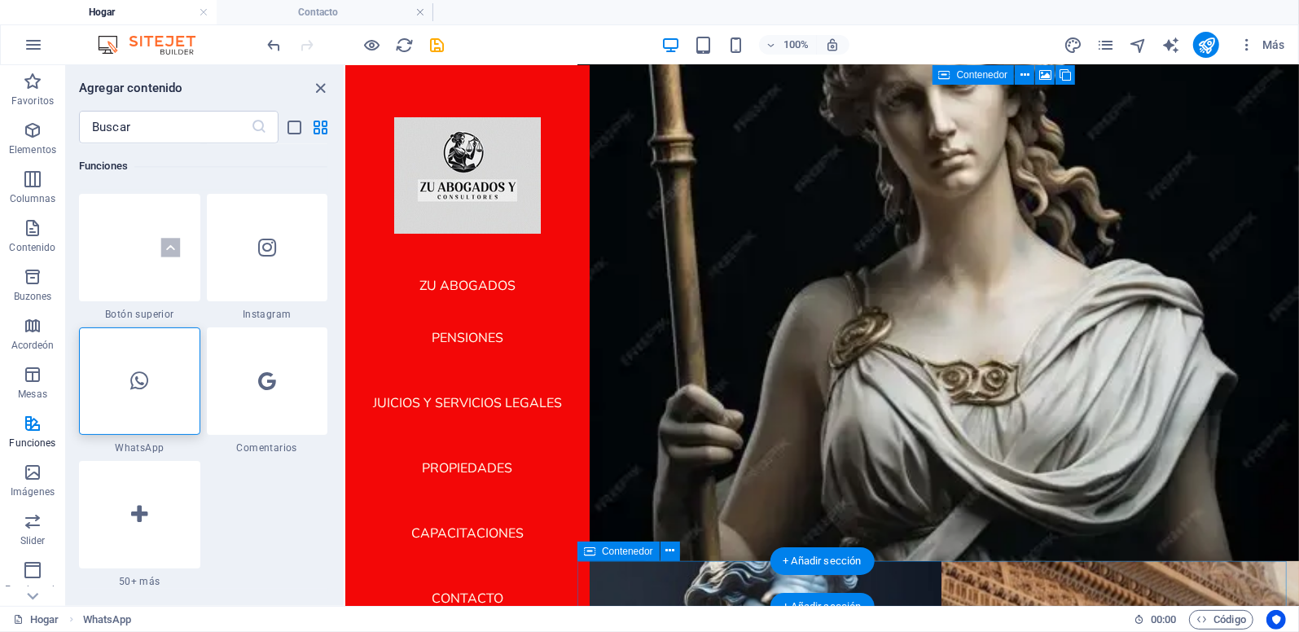
click at [705, 583] on div "Aviso Legal | Privacidad" at bounding box center [938, 583] width 722 height 46
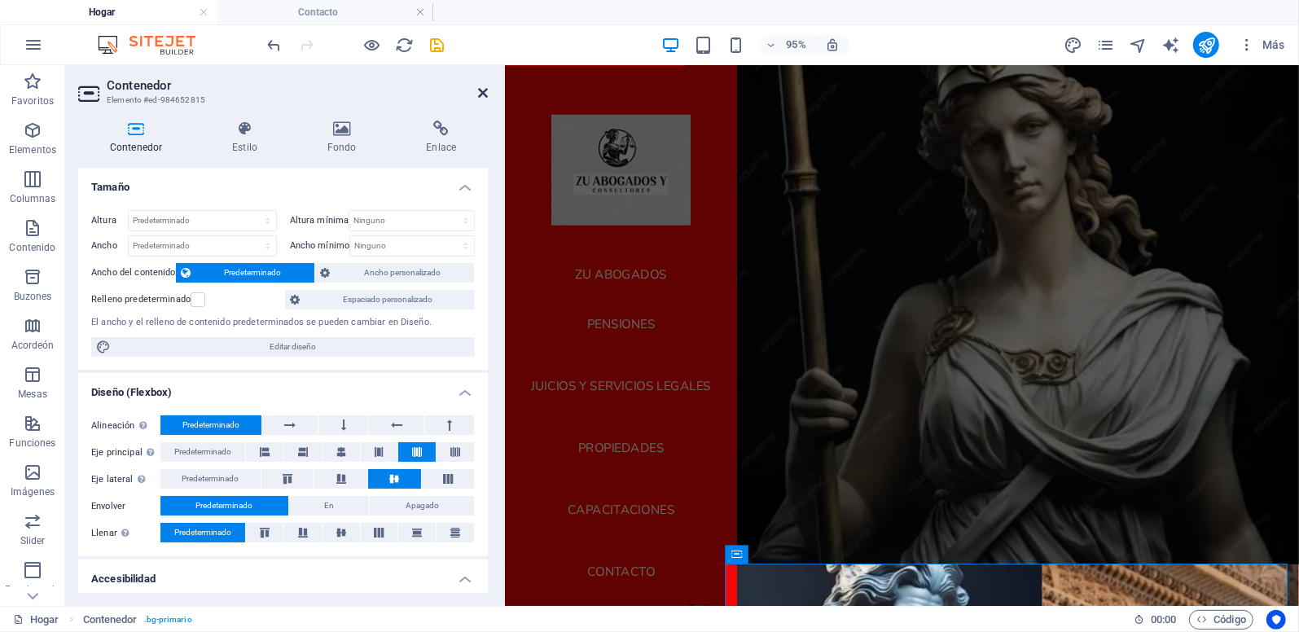
click at [485, 94] on icon at bounding box center [483, 92] width 10 height 13
